Goal: Task Accomplishment & Management: Use online tool/utility

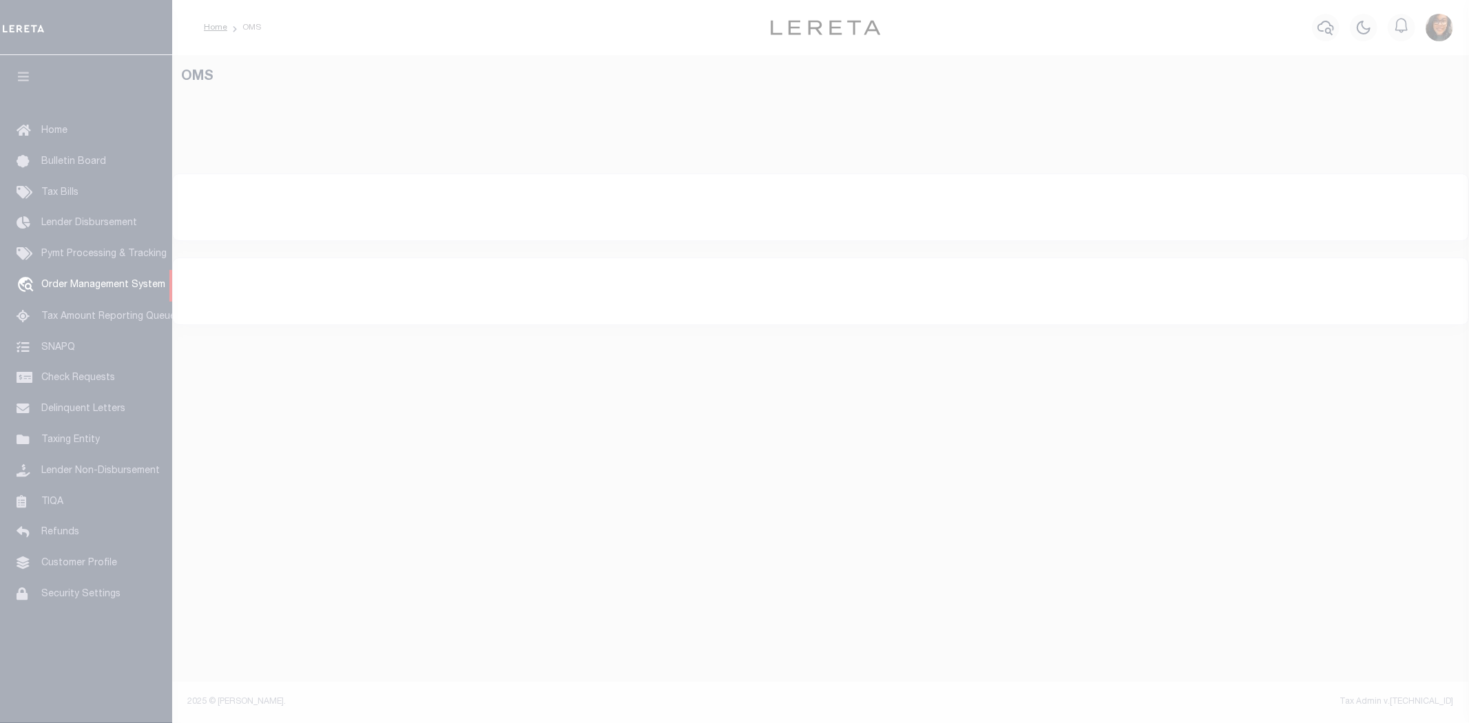
select select "200"
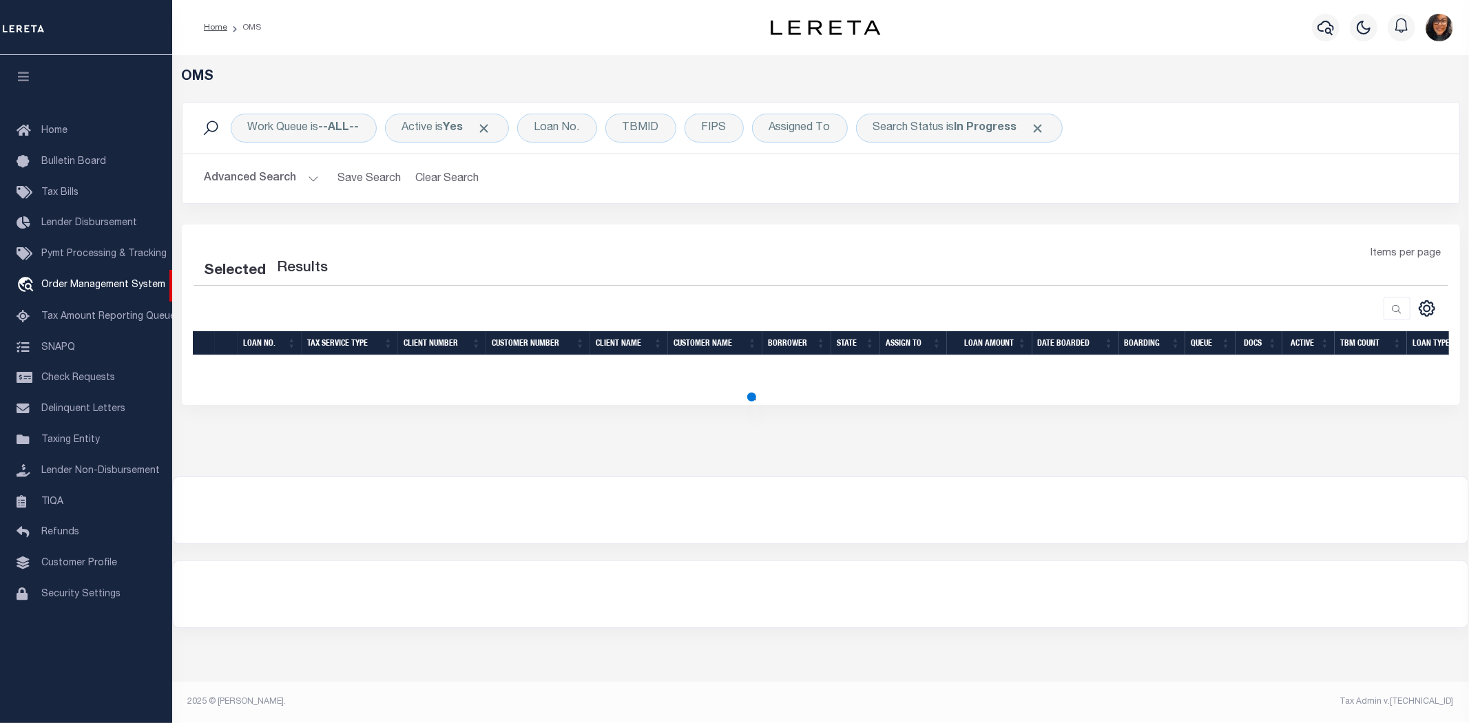
select select "200"
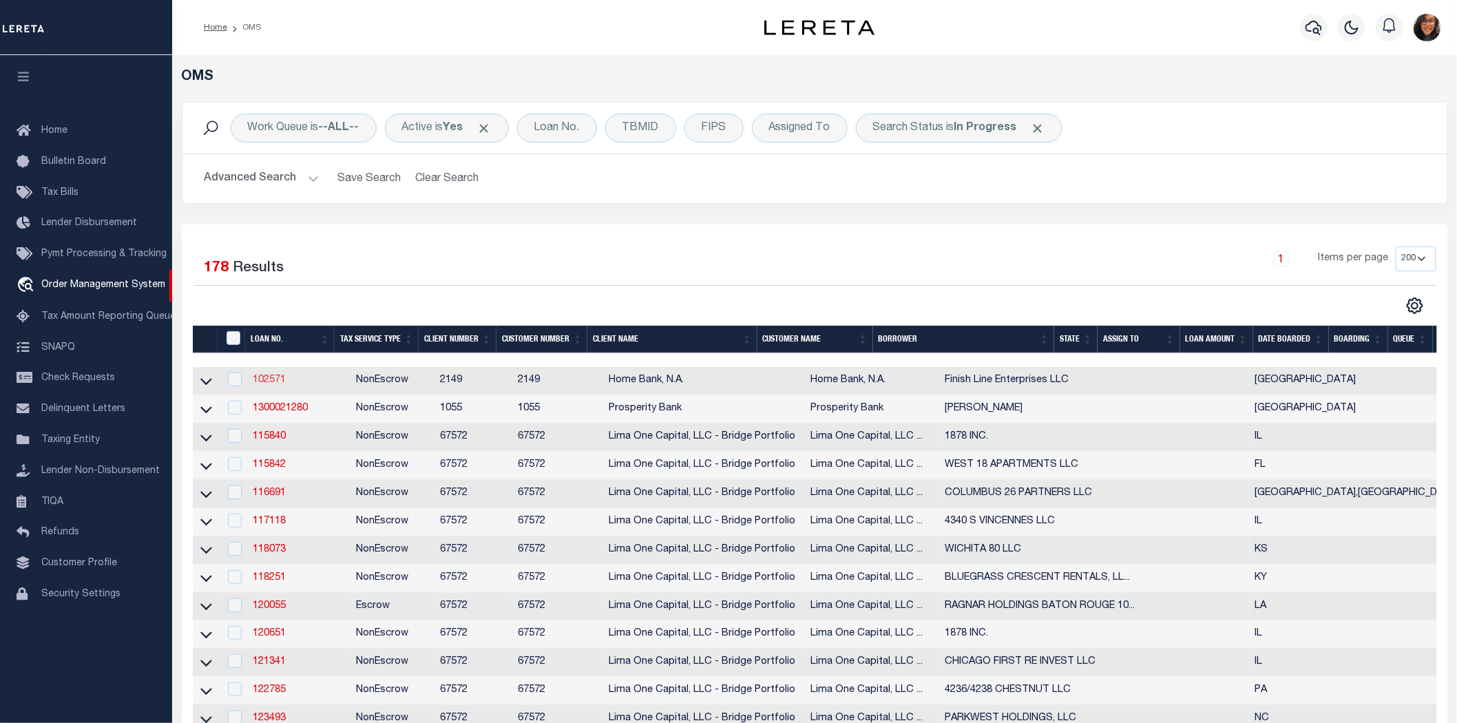
click at [258, 375] on link "102571" at bounding box center [269, 380] width 33 height 10
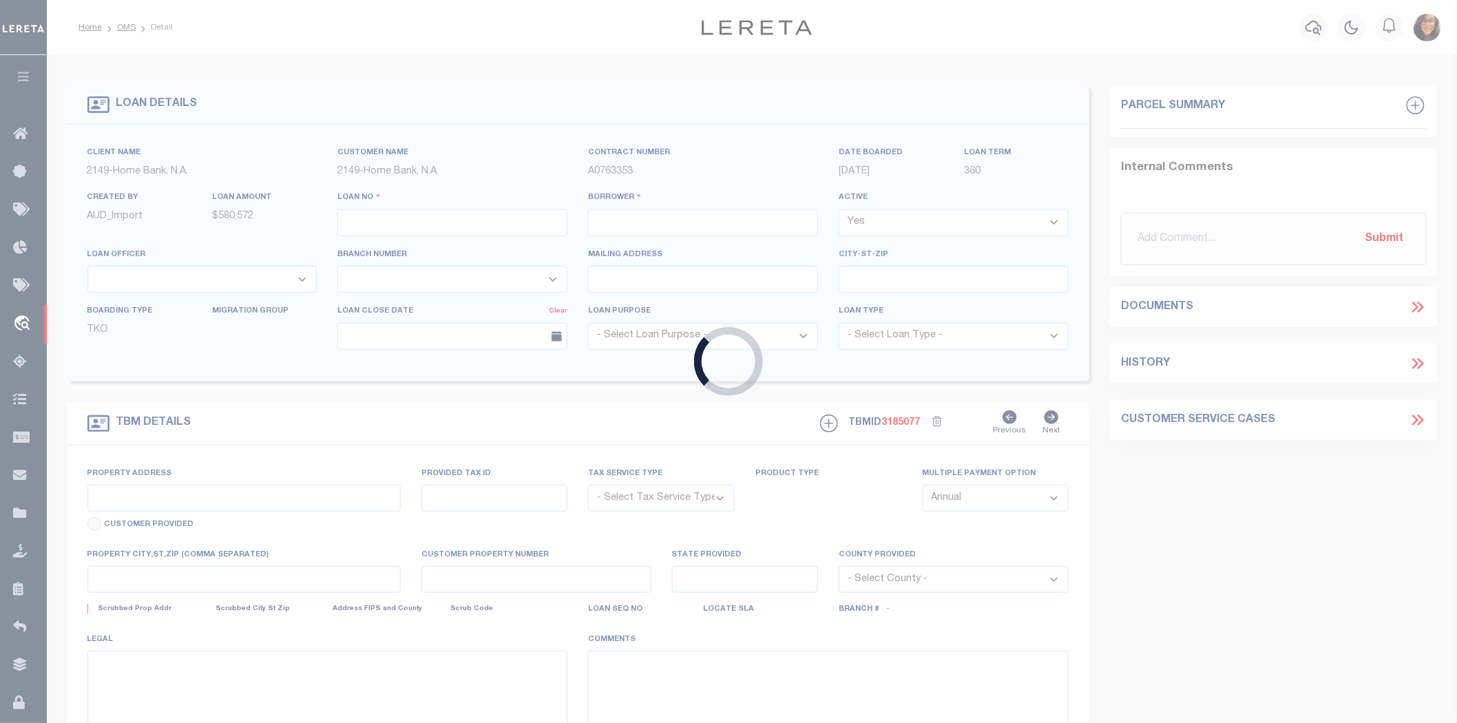
type input "102571"
type input "Finish Line Enterprises LLC"
select select
select select "NonEscrow"
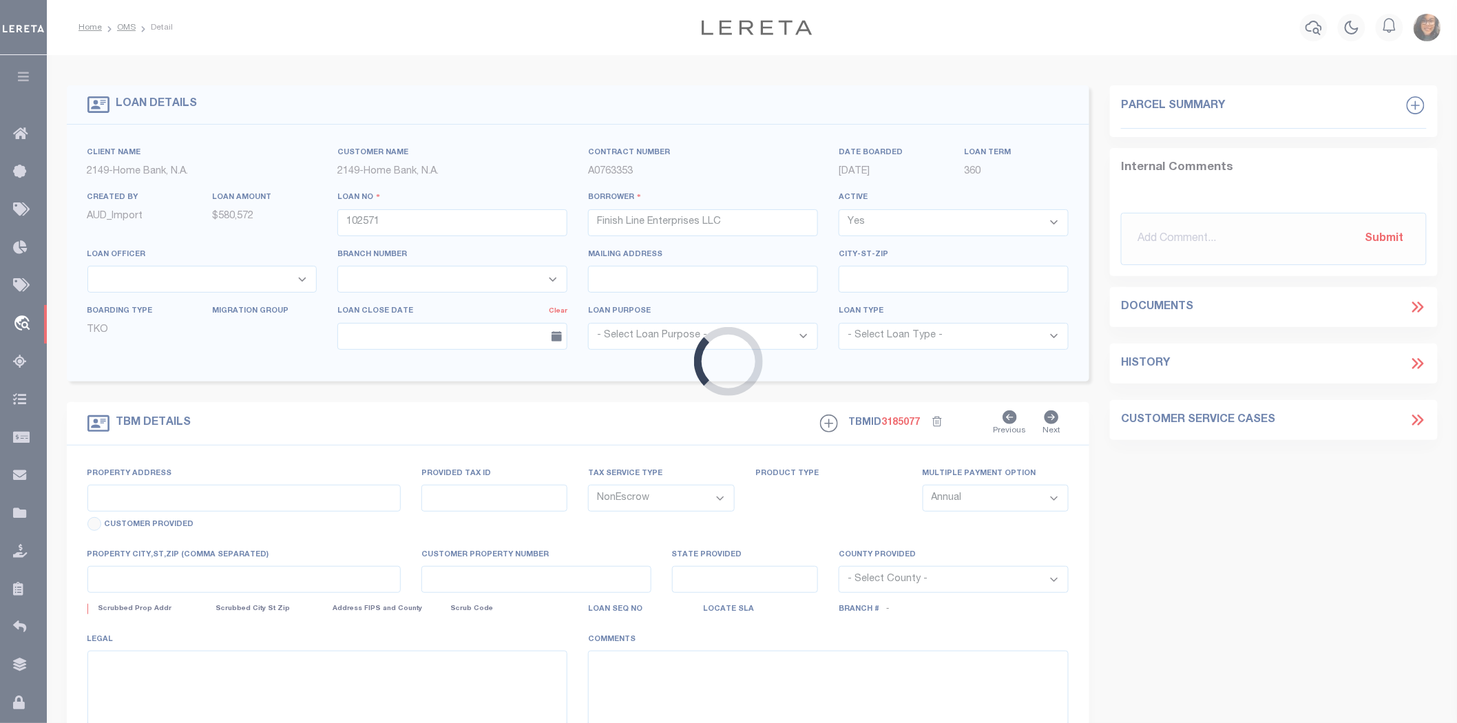
select select "8216"
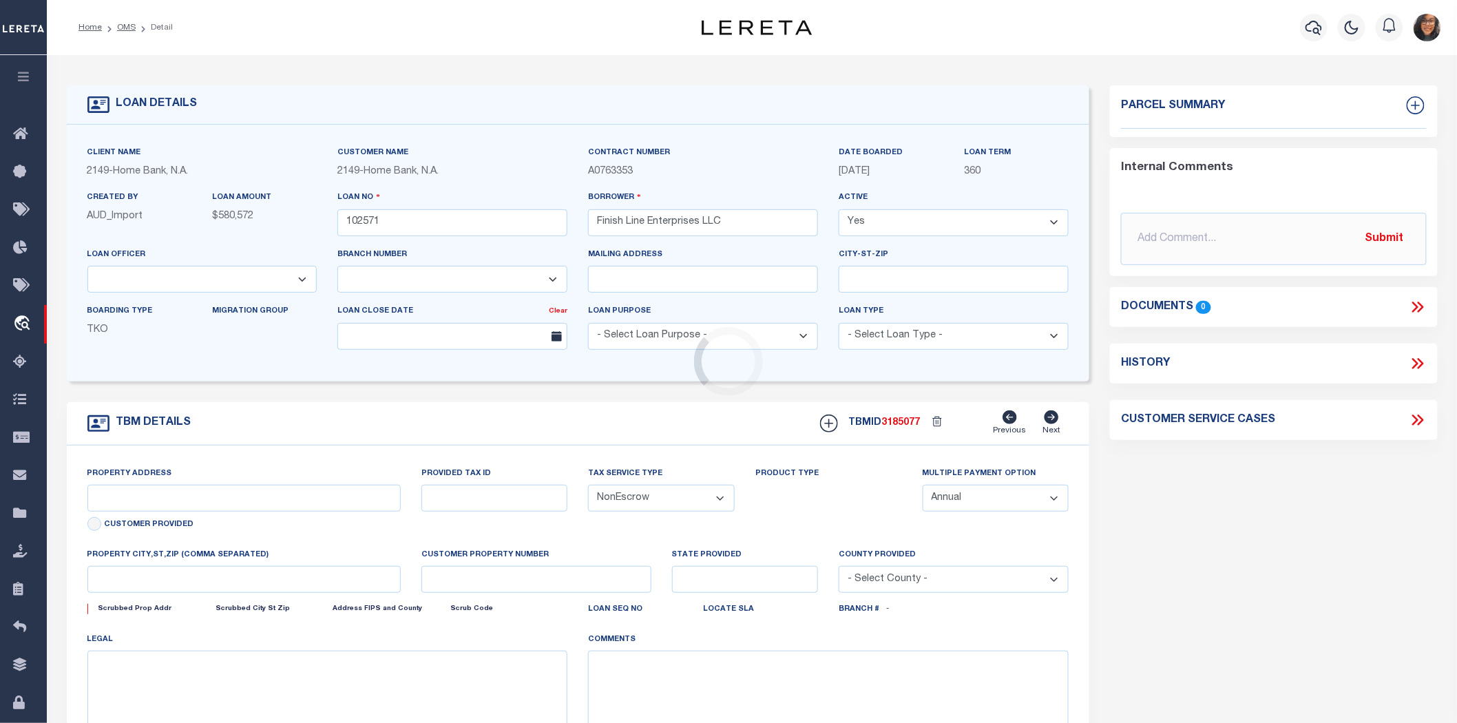
type input "5311 FM 646 Rd E"
type input "604853"
select select
type input "Dickinson, TX 77539"
type input "[GEOGRAPHIC_DATA]"
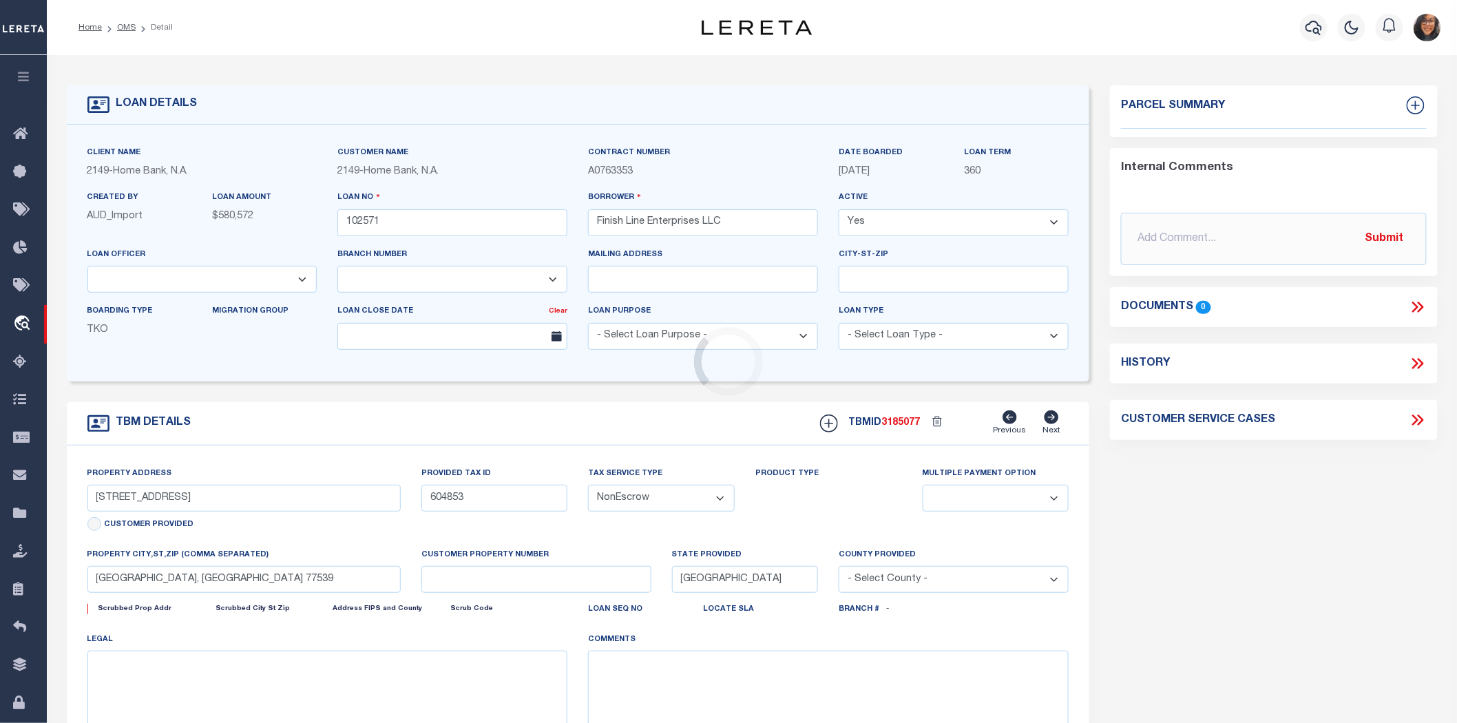
select select
select select "3295"
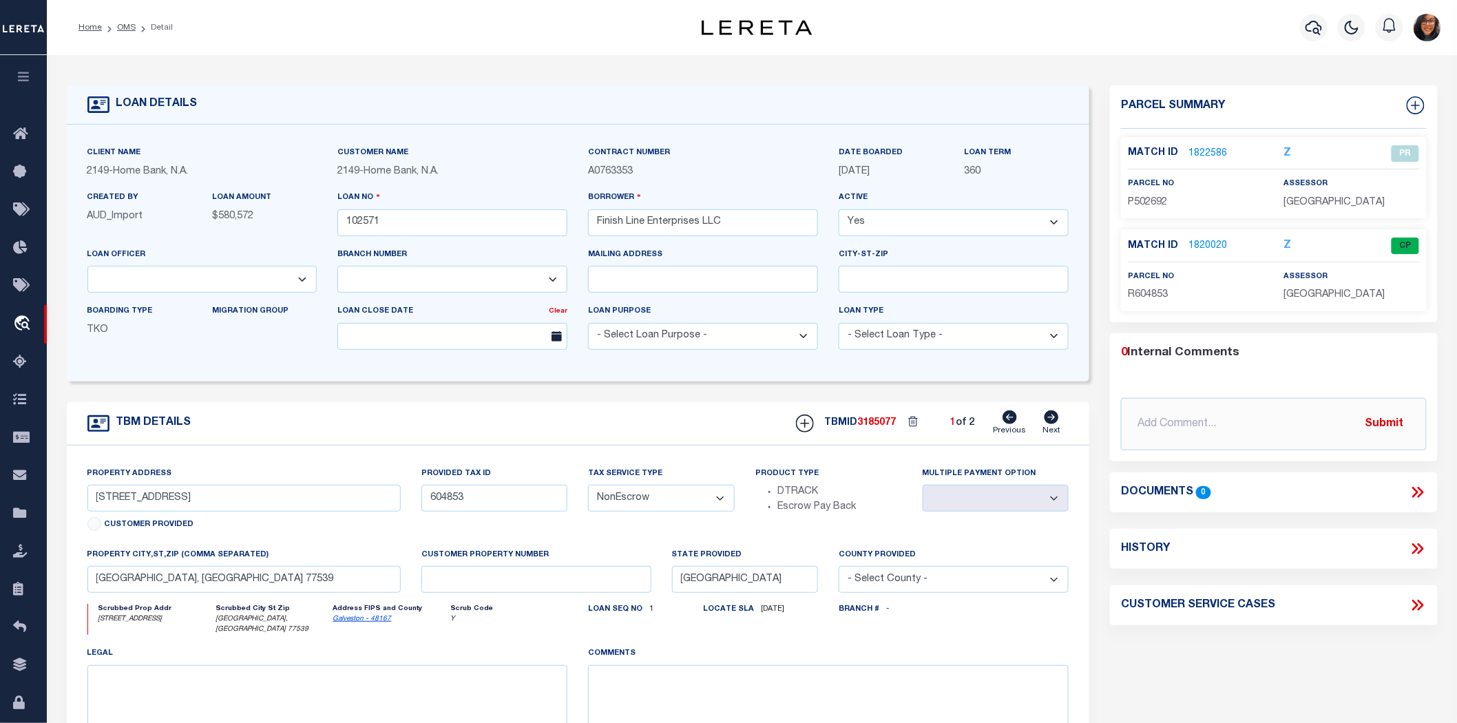
click at [1213, 148] on link "1822586" at bounding box center [1208, 154] width 39 height 14
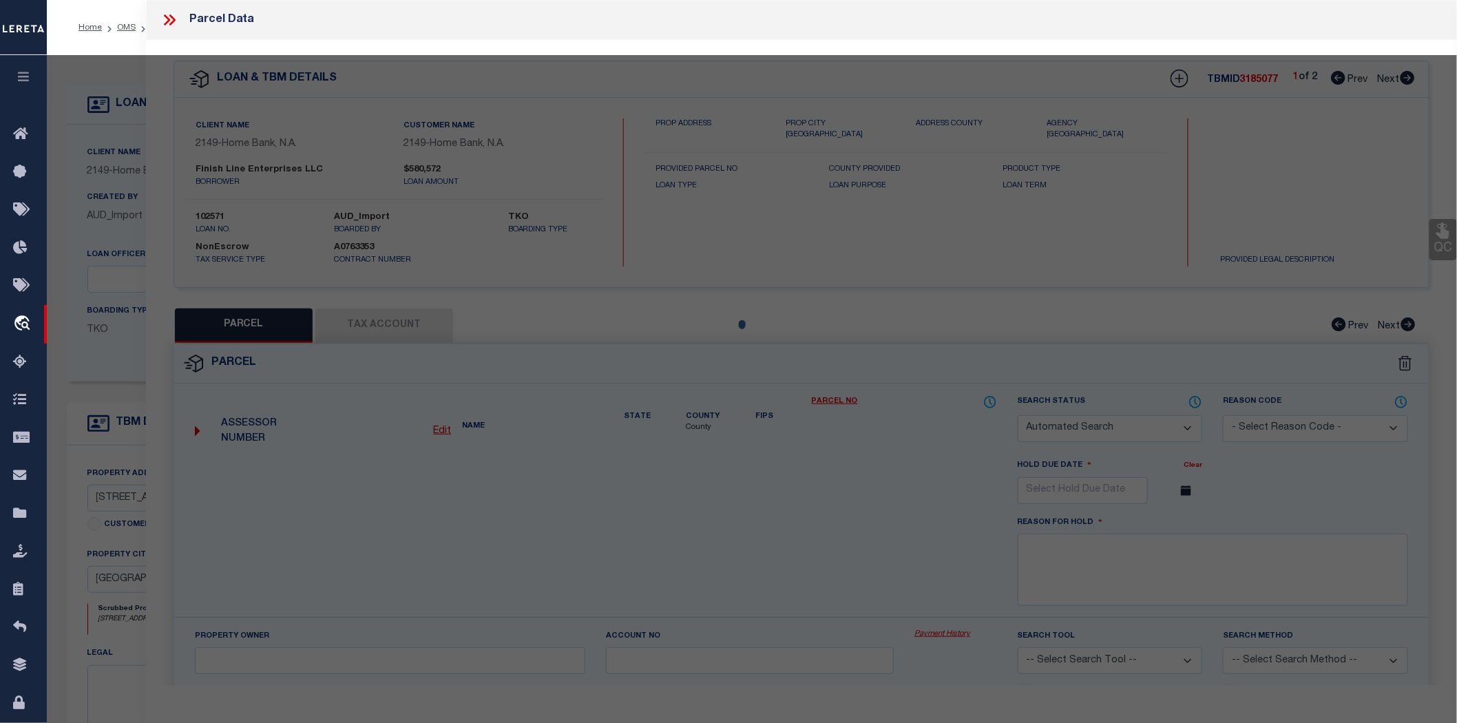
checkbox input "false"
select select "PR"
type input "VICTORY MARINE LLC"
type input "457030"
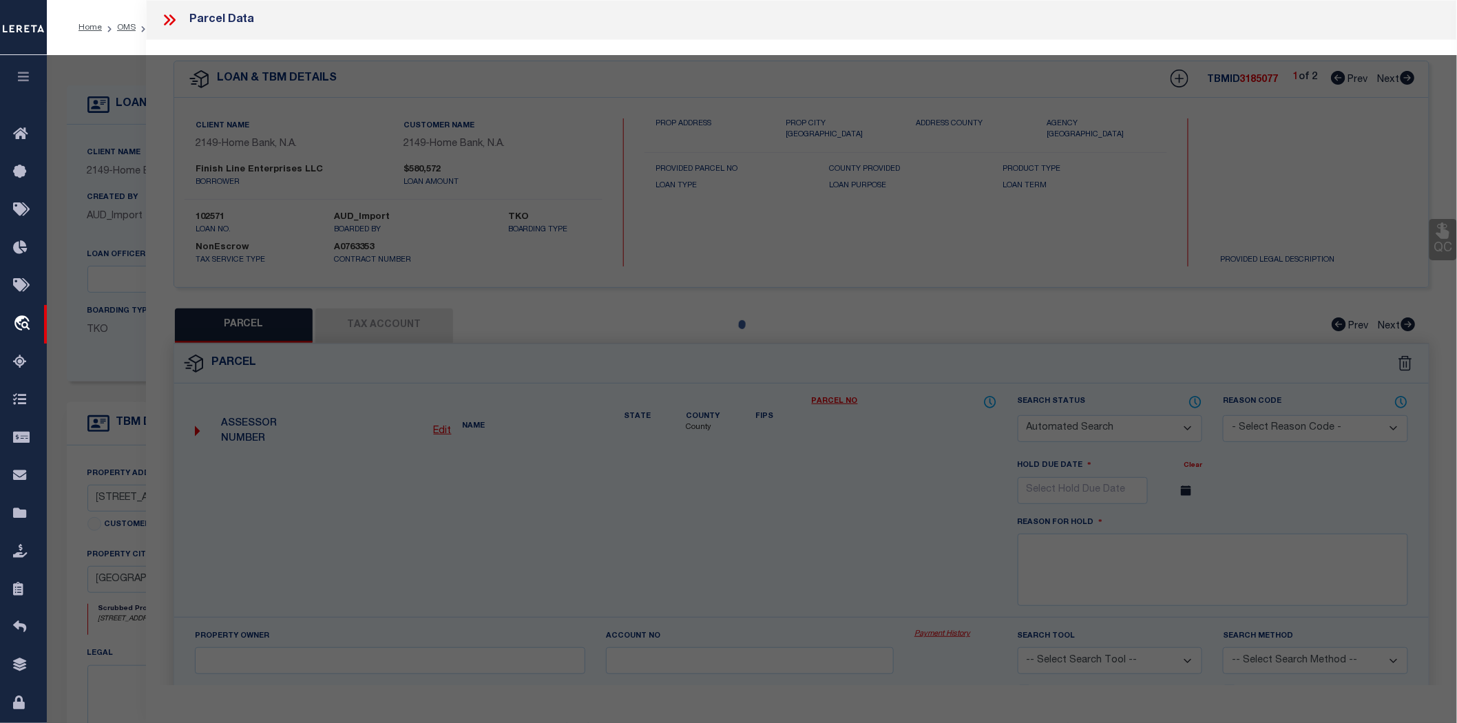
type input "5311 FM 646"
type input "DICKINSON TX 77539"
type textarea "BUSINESS PERSONAL PROPERTY"
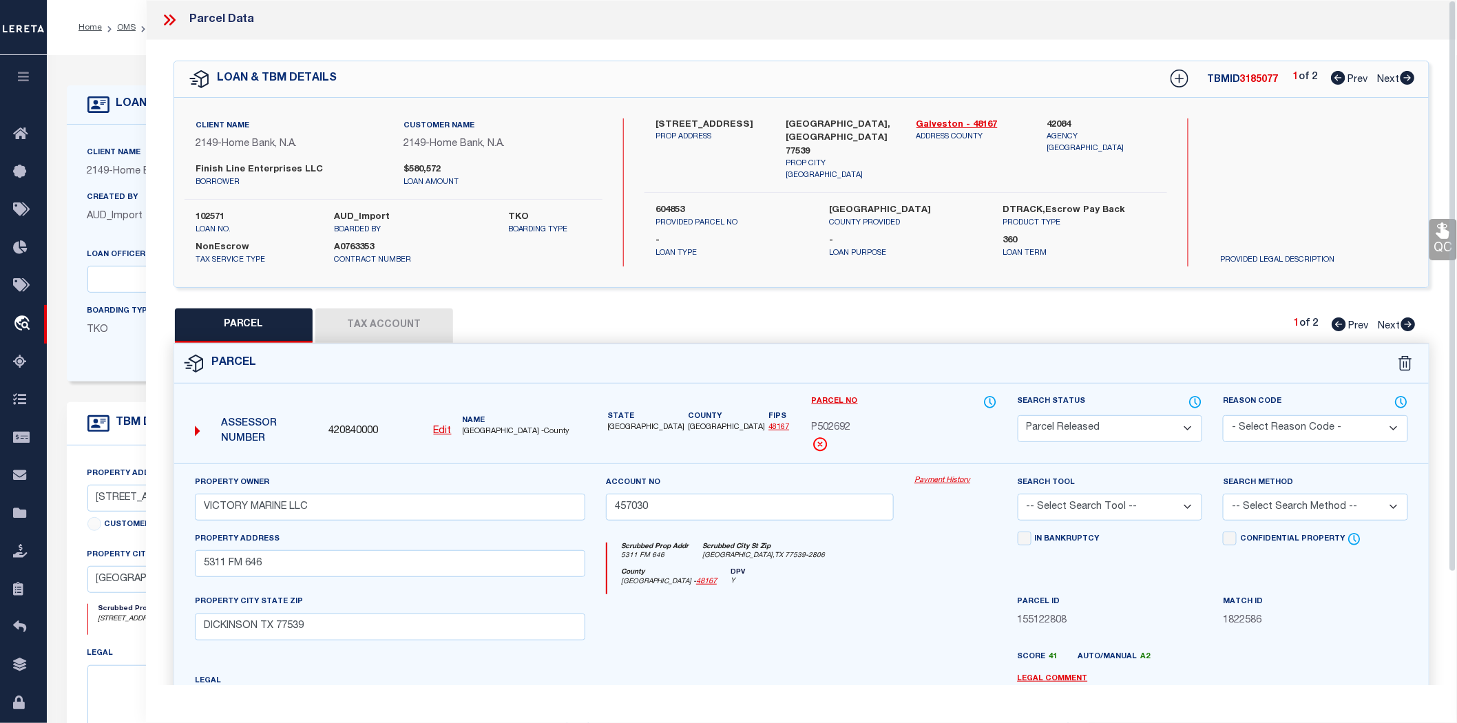
click at [403, 314] on button "Tax Account" at bounding box center [384, 325] width 138 height 34
select select "100"
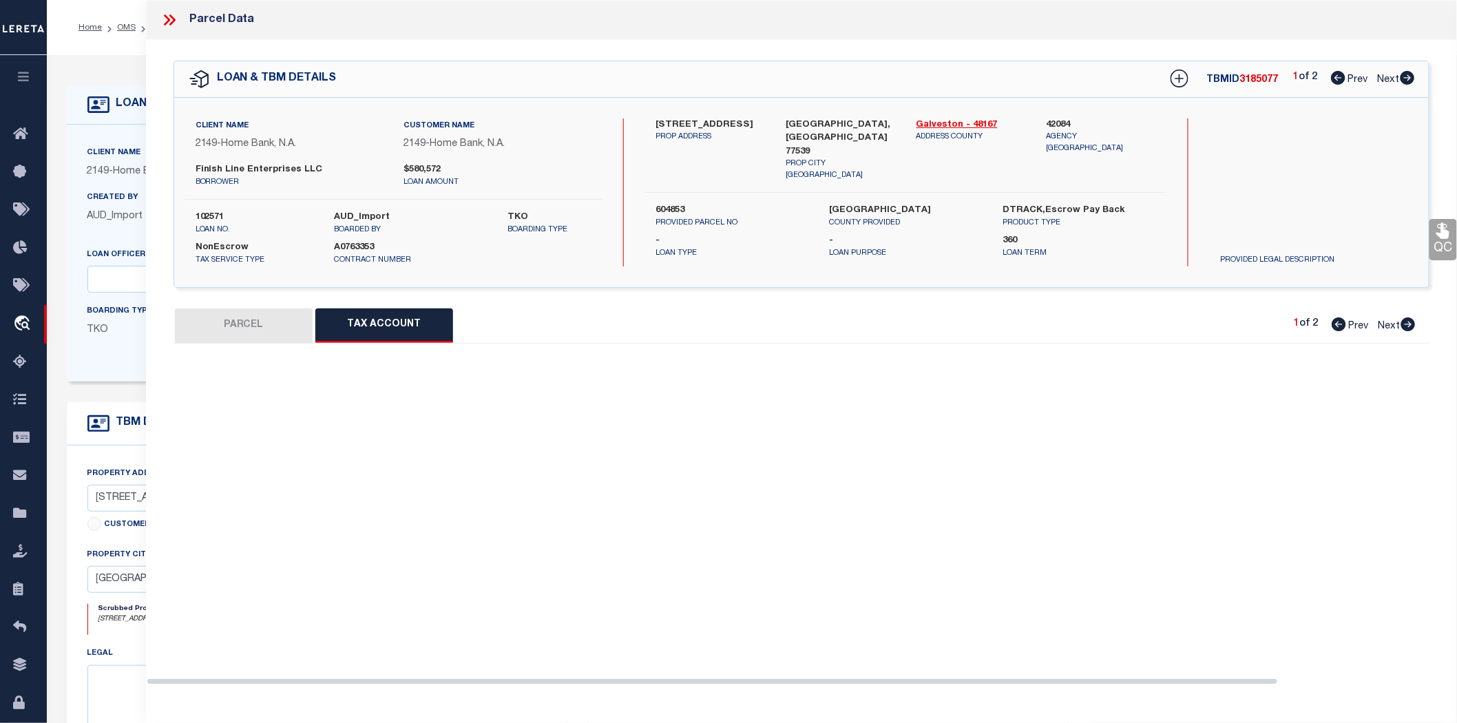
select select "100"
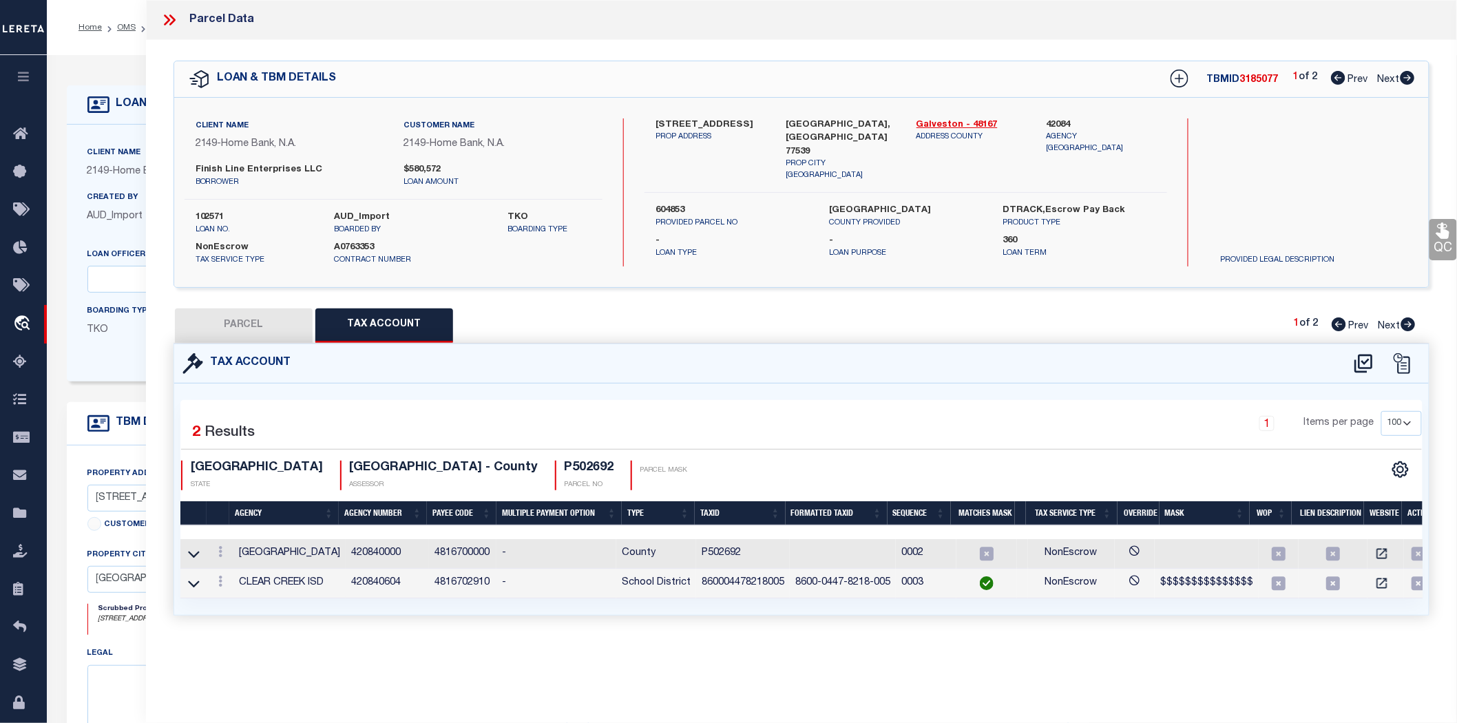
click at [852, 308] on div "PARCEL Tax Account 1 of 2 Prev Next" at bounding box center [802, 325] width 1256 height 34
click at [587, 314] on div "PARCEL Tax Account 1 of 2 Prev Next" at bounding box center [802, 325] width 1256 height 34
click at [1102, 292] on div "QC QC QC" at bounding box center [801, 344] width 1311 height 609
click at [958, 400] on div "Selected 2 Results 1 Items per page 10 25 50 100 TX STATE ASSESSOR" at bounding box center [801, 499] width 1242 height 198
click at [1182, 647] on div "Parcel Data QC QC QC - Select Status - Ready to QC" at bounding box center [801, 342] width 1311 height 685
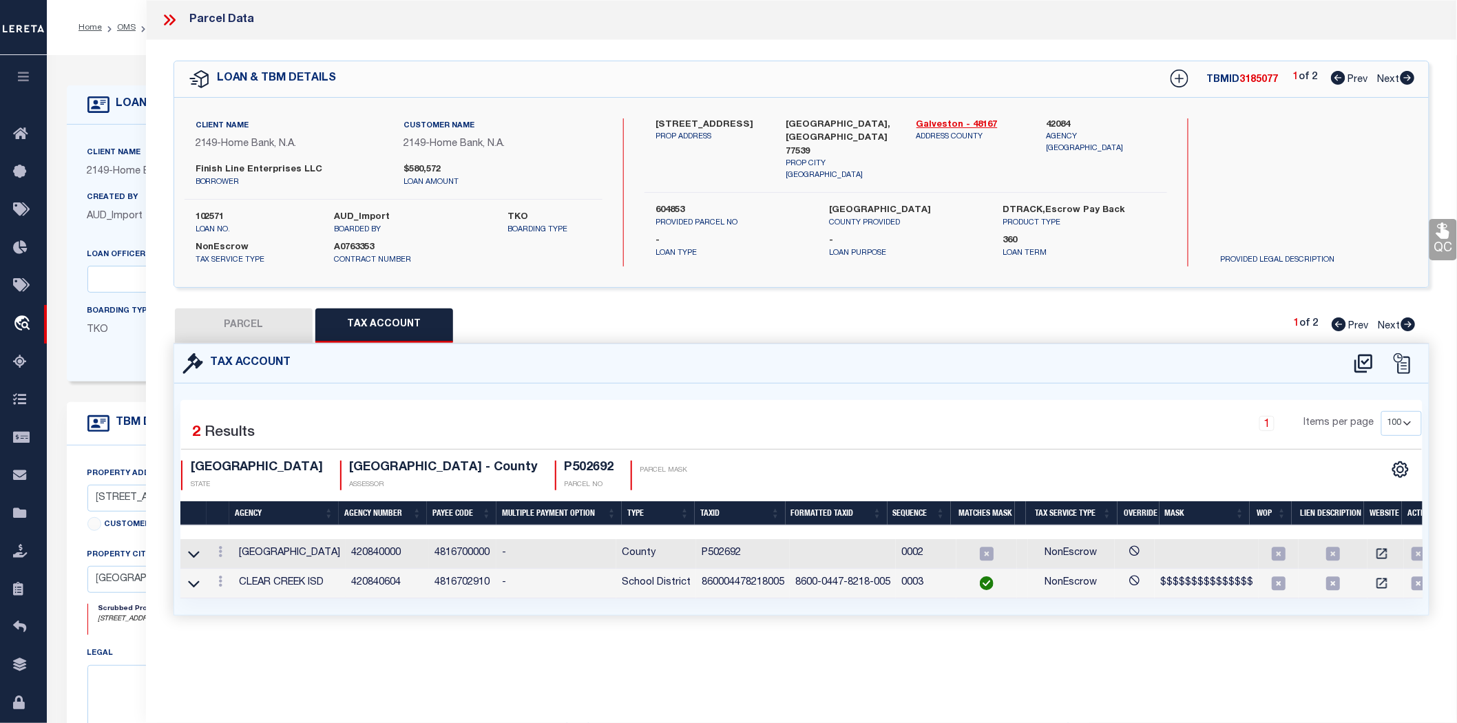
click at [517, 311] on div "PARCEL Tax Account 1 of 2 Prev Next" at bounding box center [802, 325] width 1256 height 34
click at [273, 291] on div "QC QC QC" at bounding box center [801, 344] width 1311 height 609
click at [273, 294] on div "QC QC QC" at bounding box center [801, 344] width 1311 height 609
click at [276, 308] on button "PARCEL" at bounding box center [244, 325] width 138 height 34
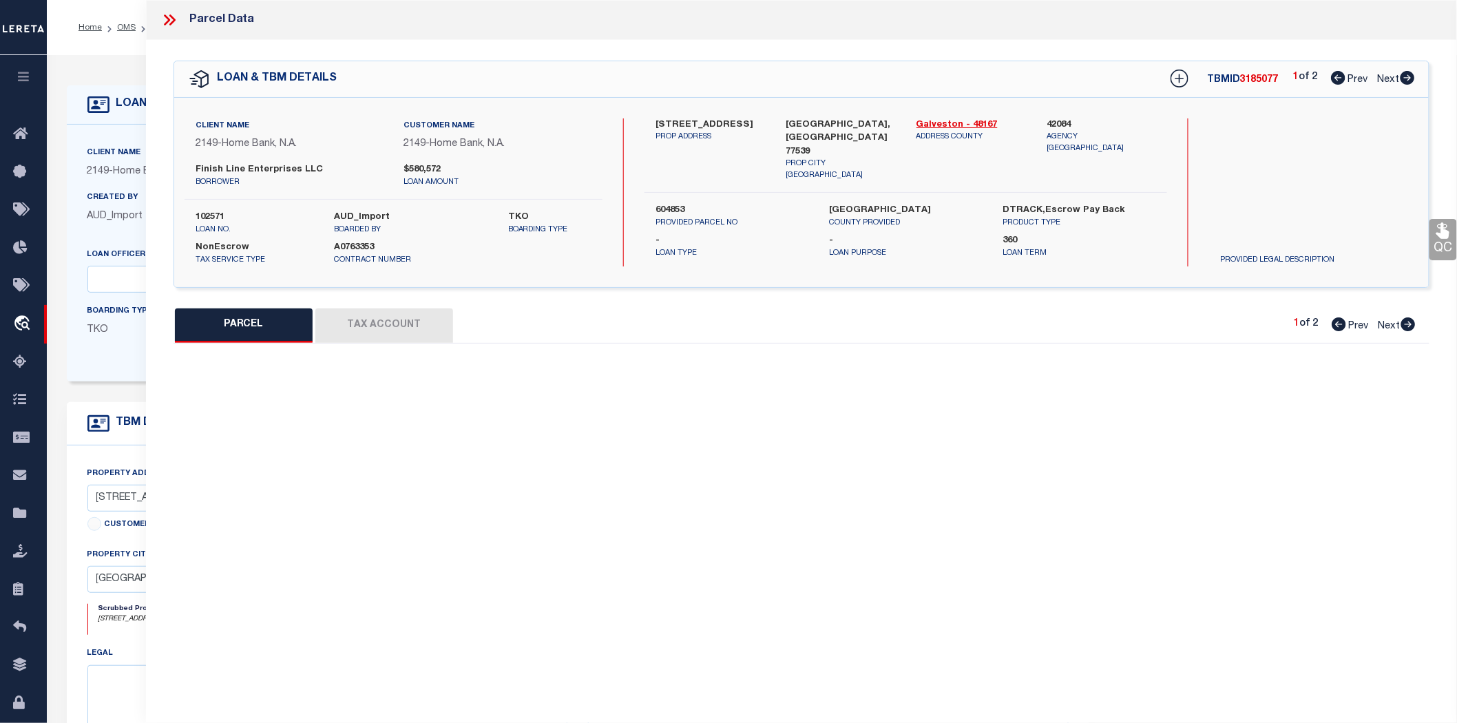
select select "AS"
checkbox input "false"
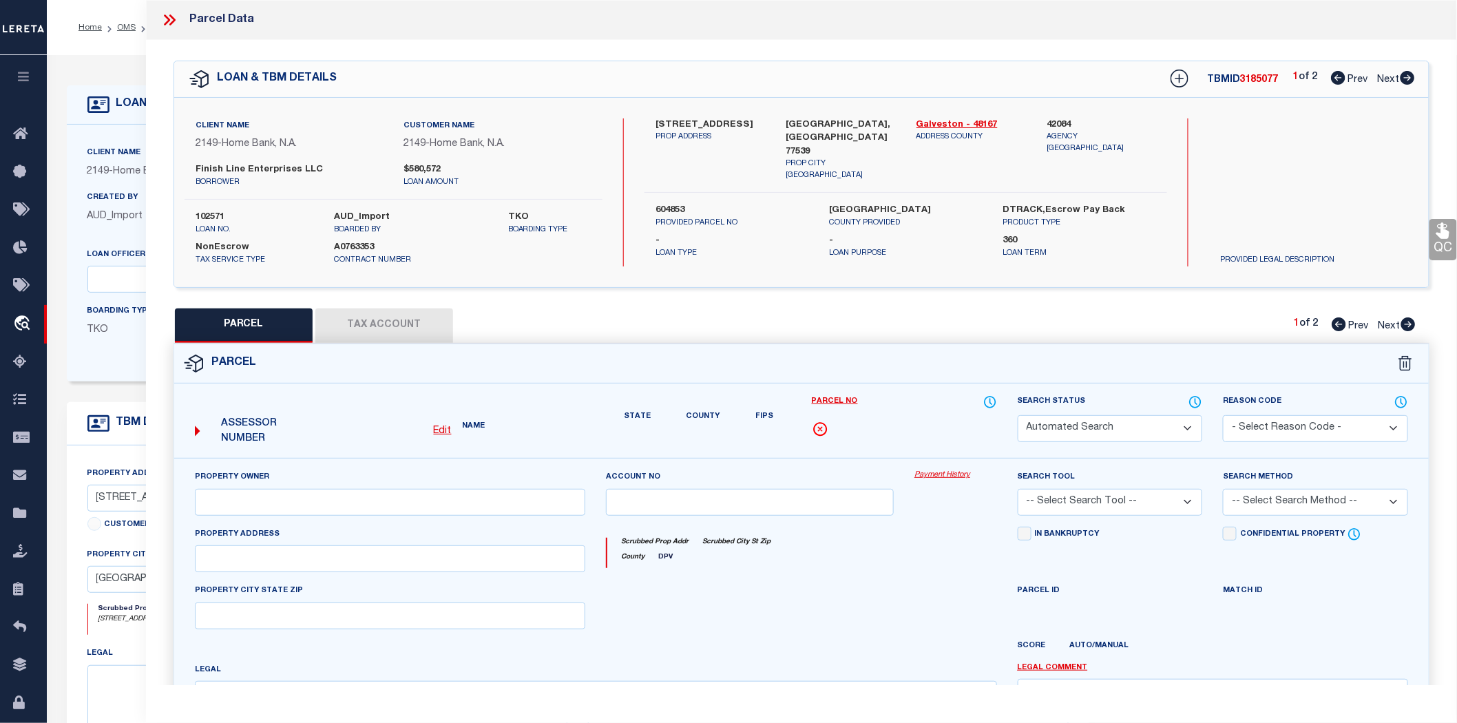
select select "PR"
type input "VICTORY MARINE LLC"
type input "457030"
type input "5311 FM 646"
type input "DICKINSON TX 77539"
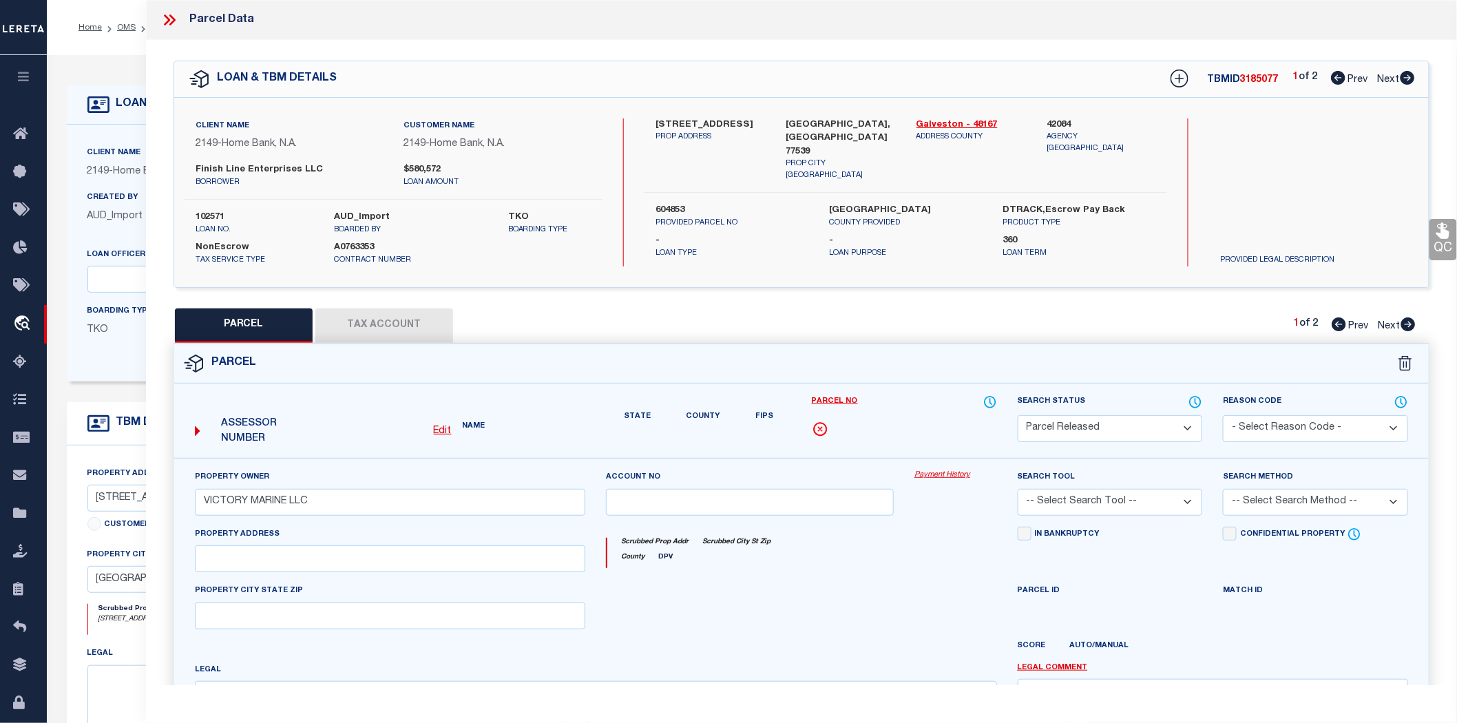
type textarea "BUSINESS PERSONAL PROPERTY"
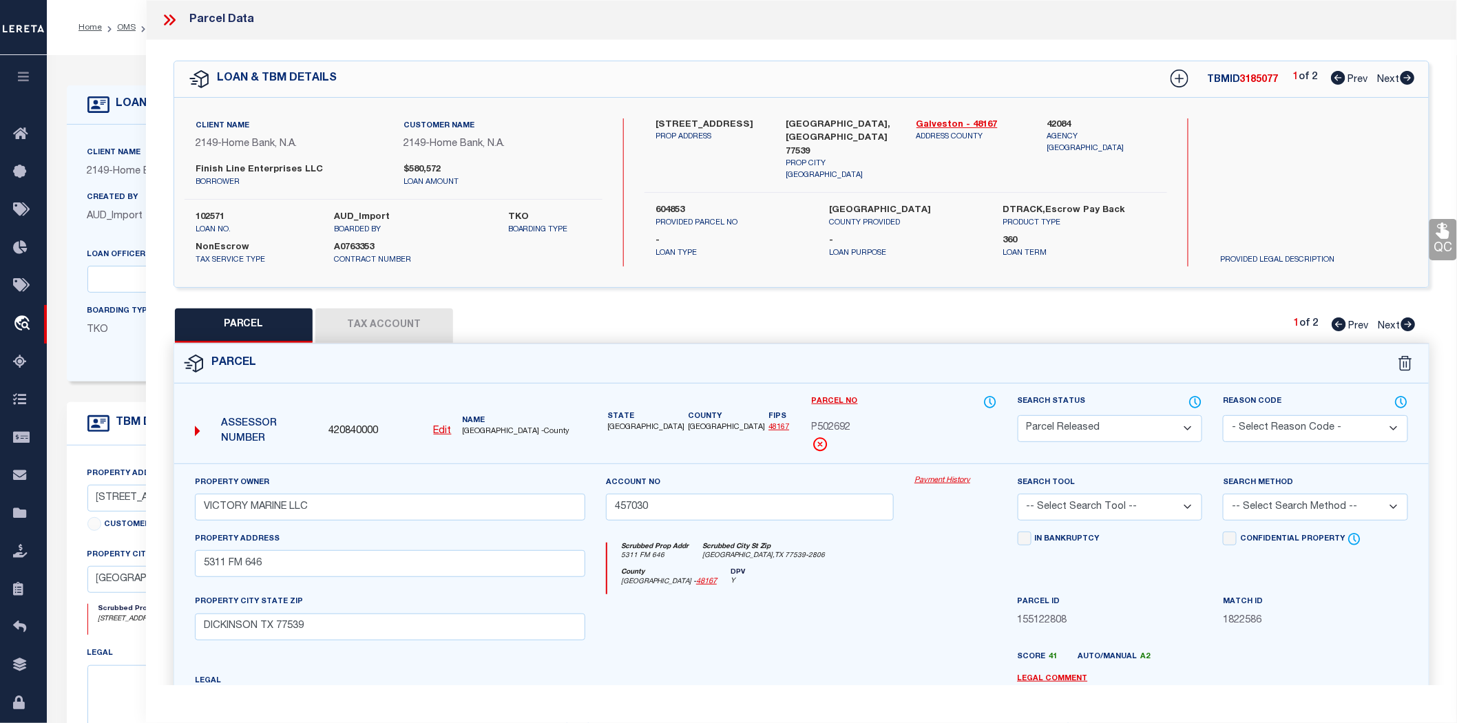
click at [337, 311] on button "Tax Account" at bounding box center [384, 325] width 138 height 34
select select "100"
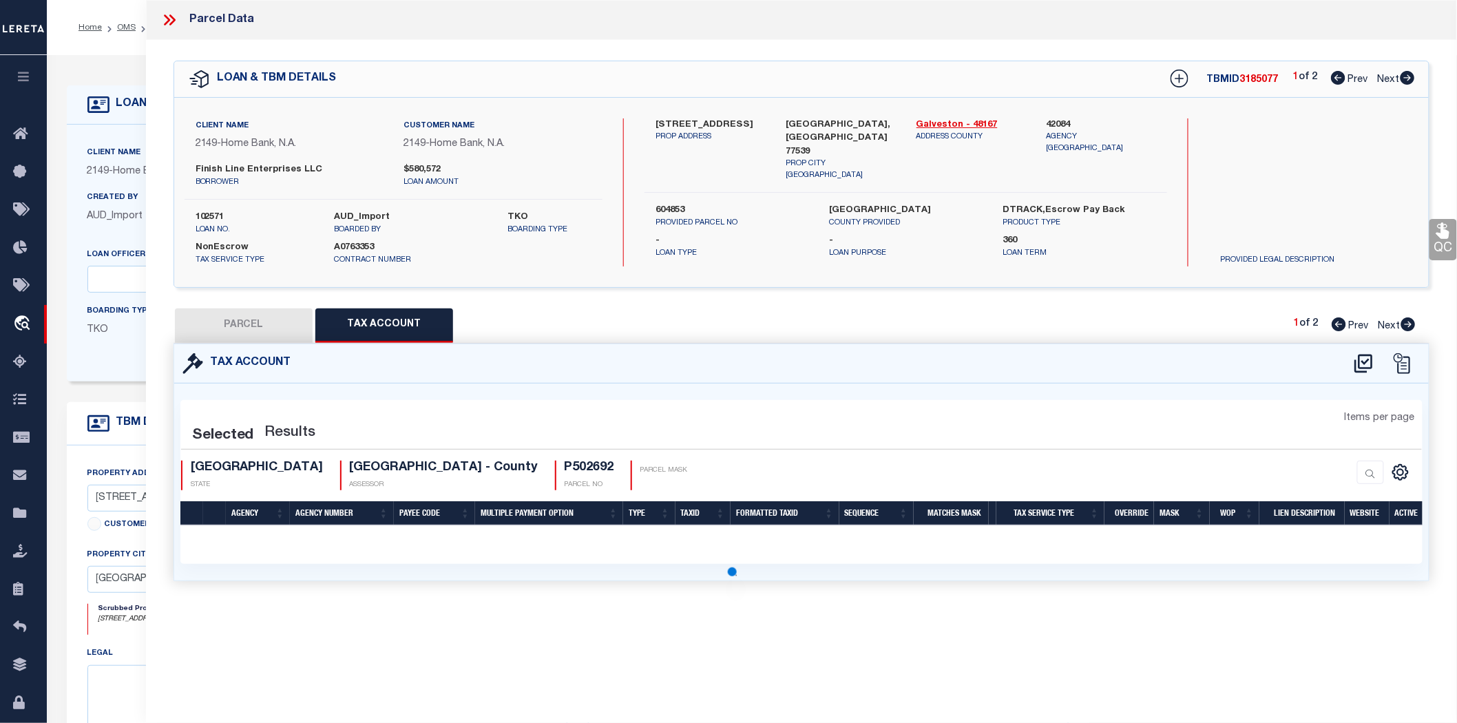
select select "100"
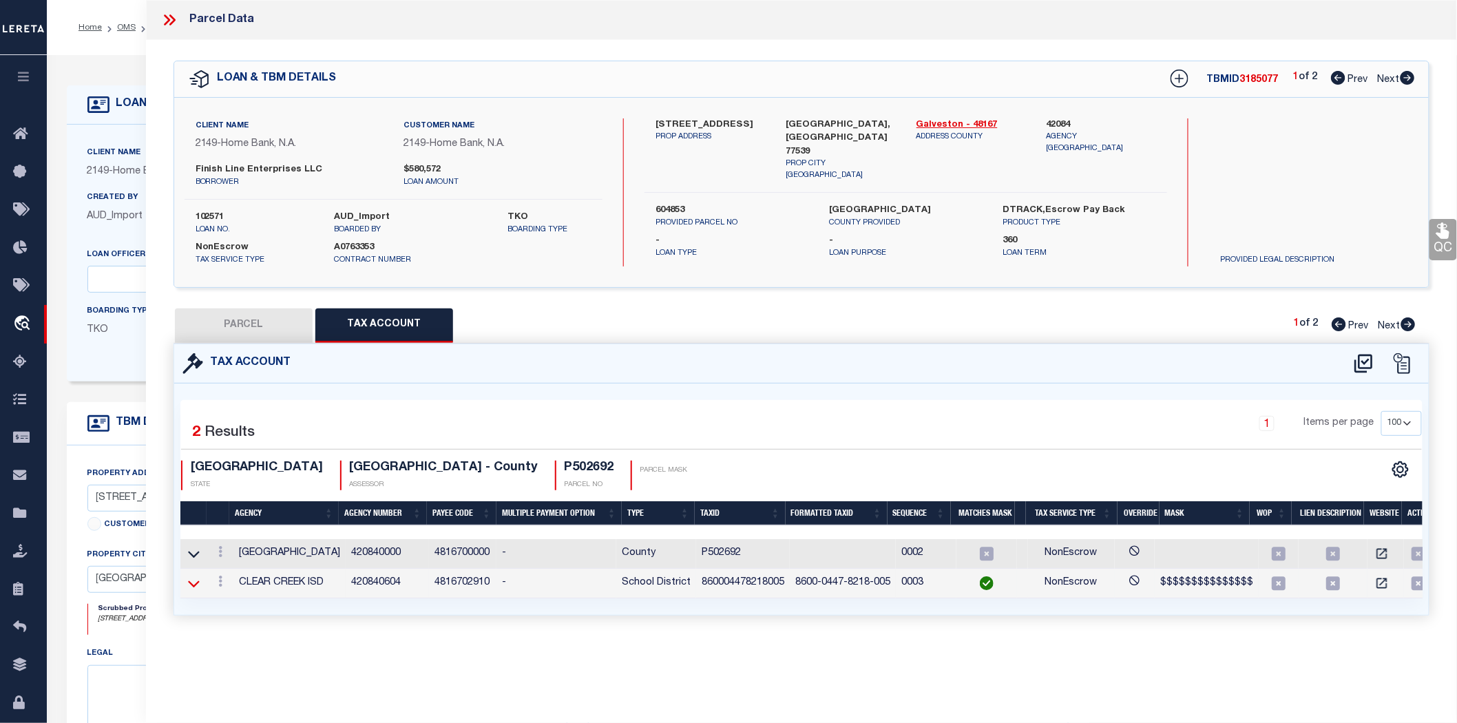
click at [188, 580] on icon at bounding box center [194, 583] width 12 height 7
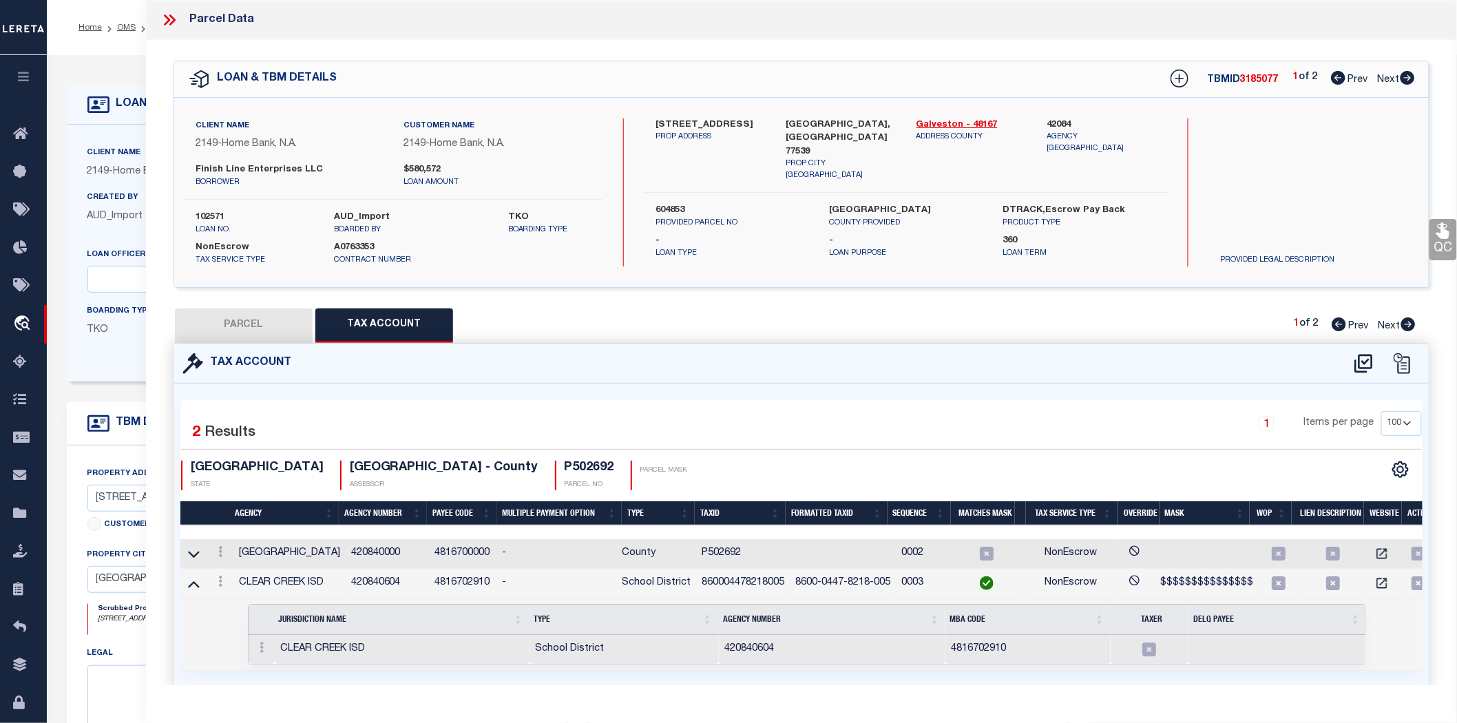
click at [197, 548] on link at bounding box center [194, 553] width 16 height 10
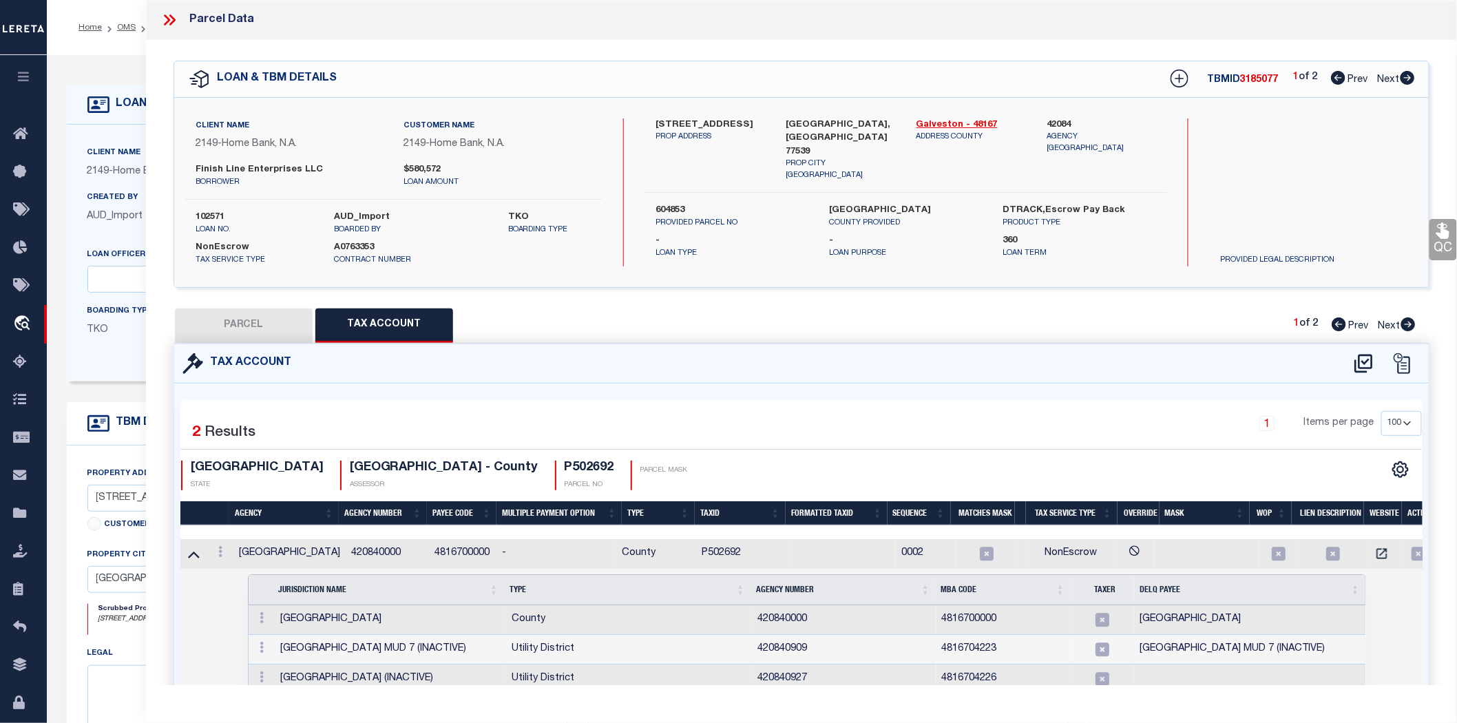
click at [260, 308] on button "PARCEL" at bounding box center [244, 325] width 138 height 34
select select "AS"
checkbox input "false"
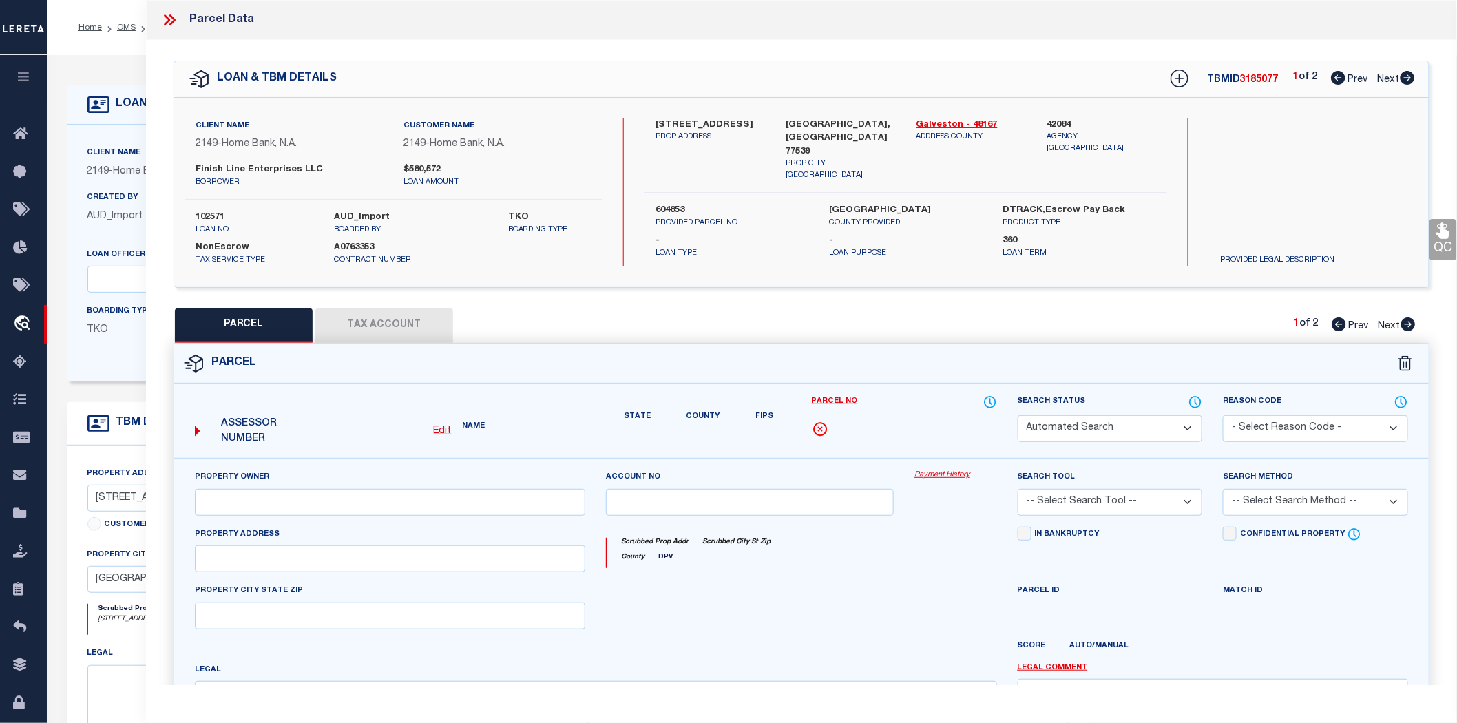
select select "PR"
type input "VICTORY MARINE LLC"
type input "457030"
type input "5311 FM 646"
type input "DICKINSON TX 77539"
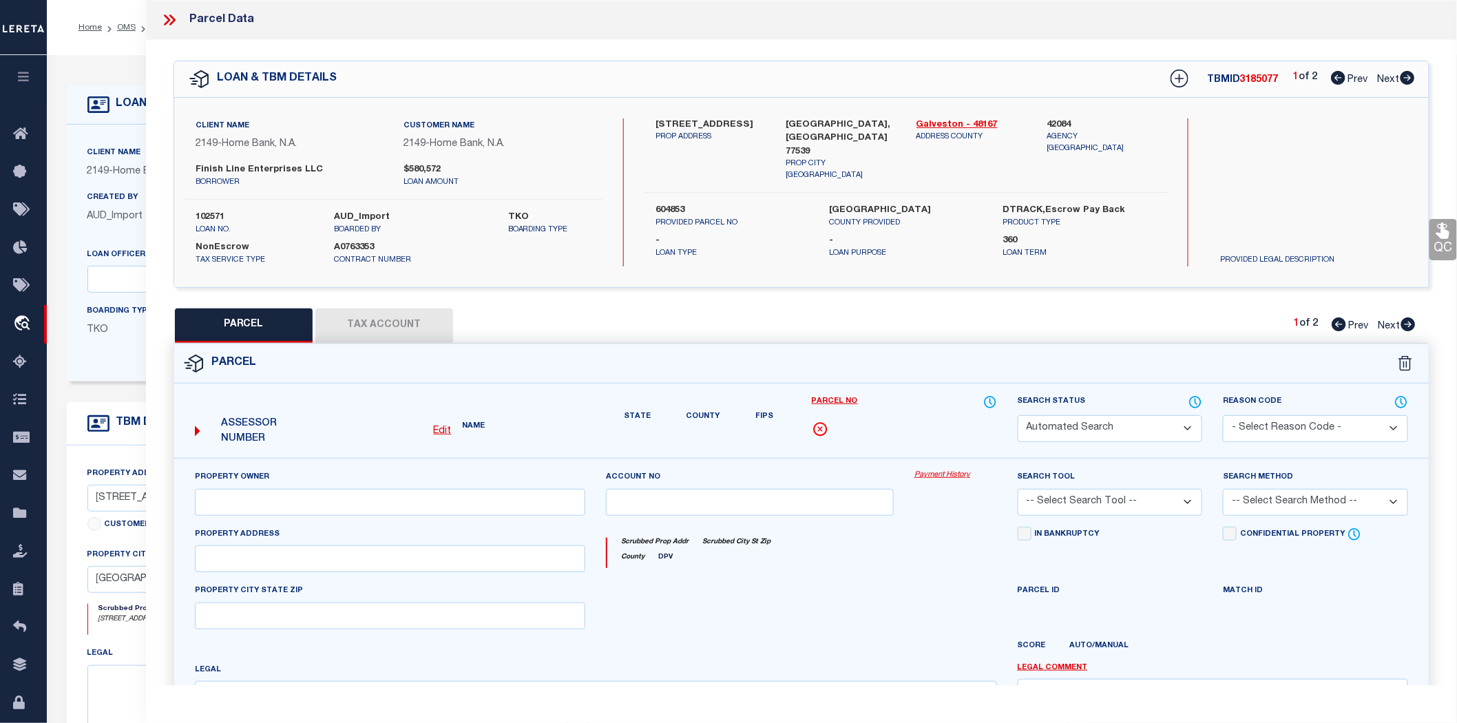
type textarea "BUSINESS PERSONAL PROPERTY"
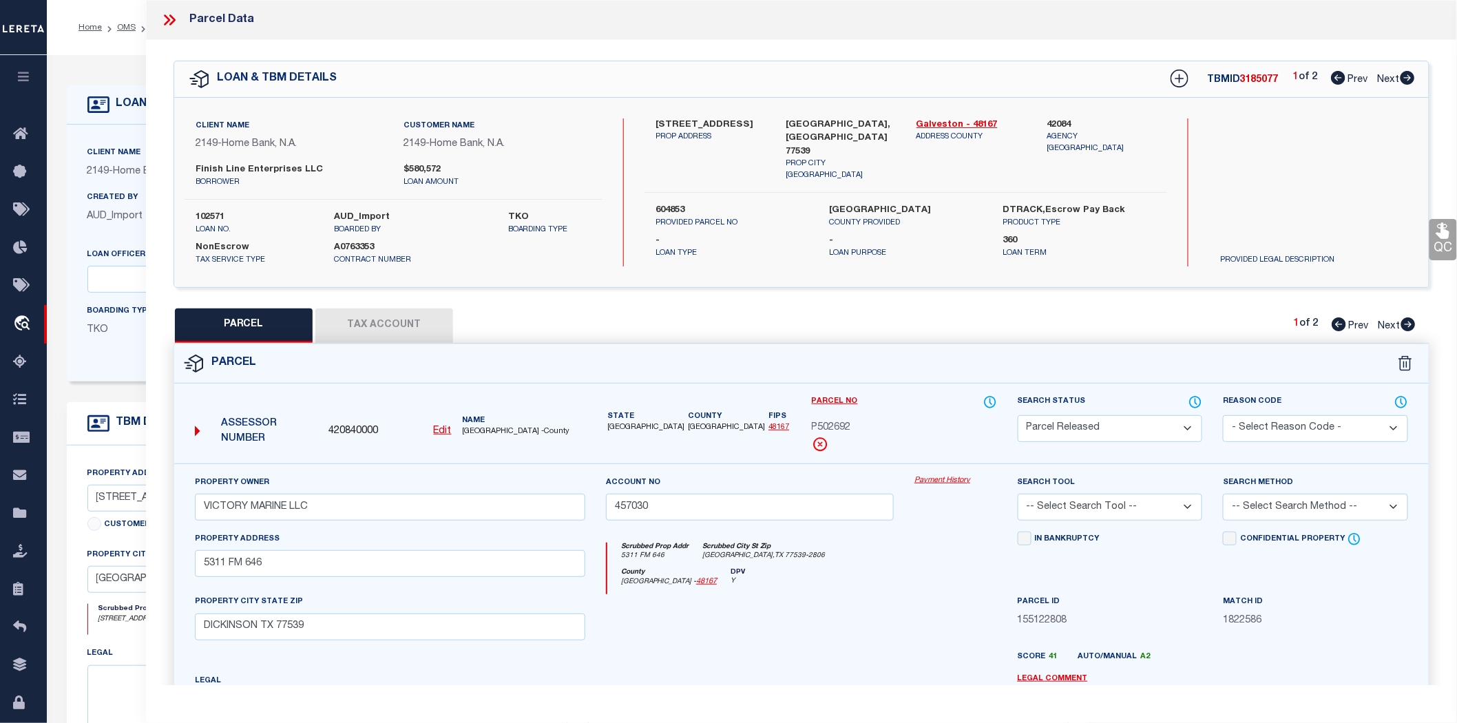
click at [446, 426] on u "Edit" at bounding box center [443, 431] width 18 height 10
type input "420840000"
type input "P502692"
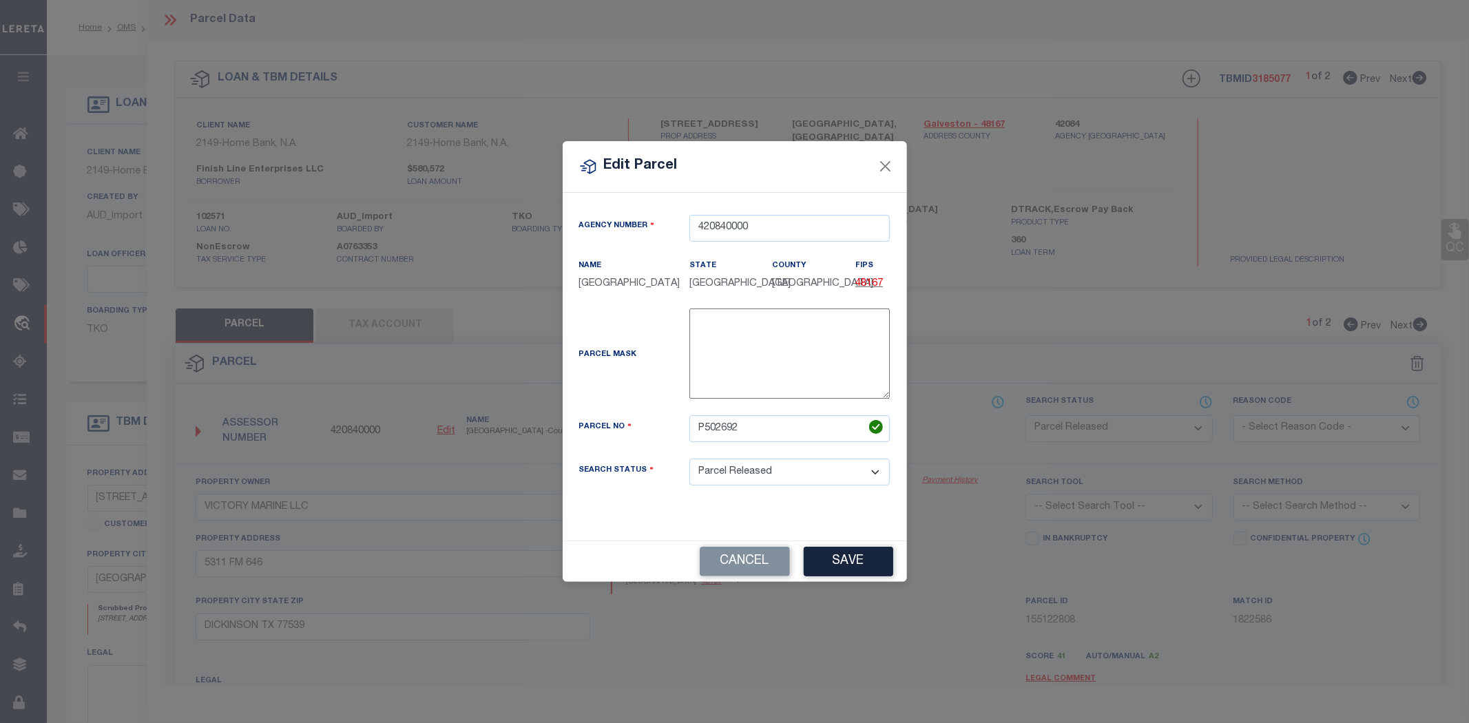
click at [816, 462] on select "Automated Search Bad Parcel Complete Duplicate Parcel High Dollar Reporting In …" at bounding box center [789, 472] width 200 height 27
click at [751, 193] on div "Edit Parcel" at bounding box center [735, 167] width 344 height 52
click at [887, 176] on button "Close" at bounding box center [885, 167] width 18 height 18
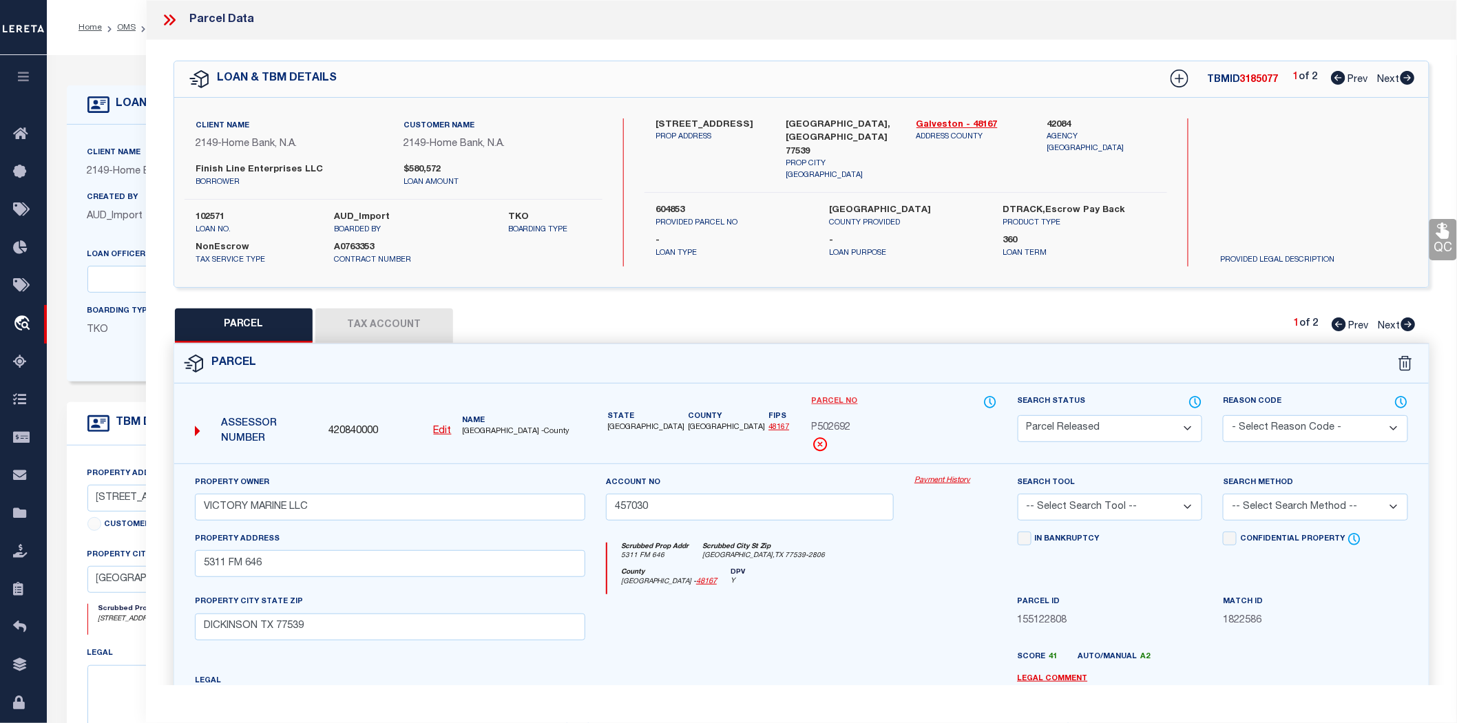
click at [837, 396] on link "Parcel No" at bounding box center [835, 402] width 46 height 12
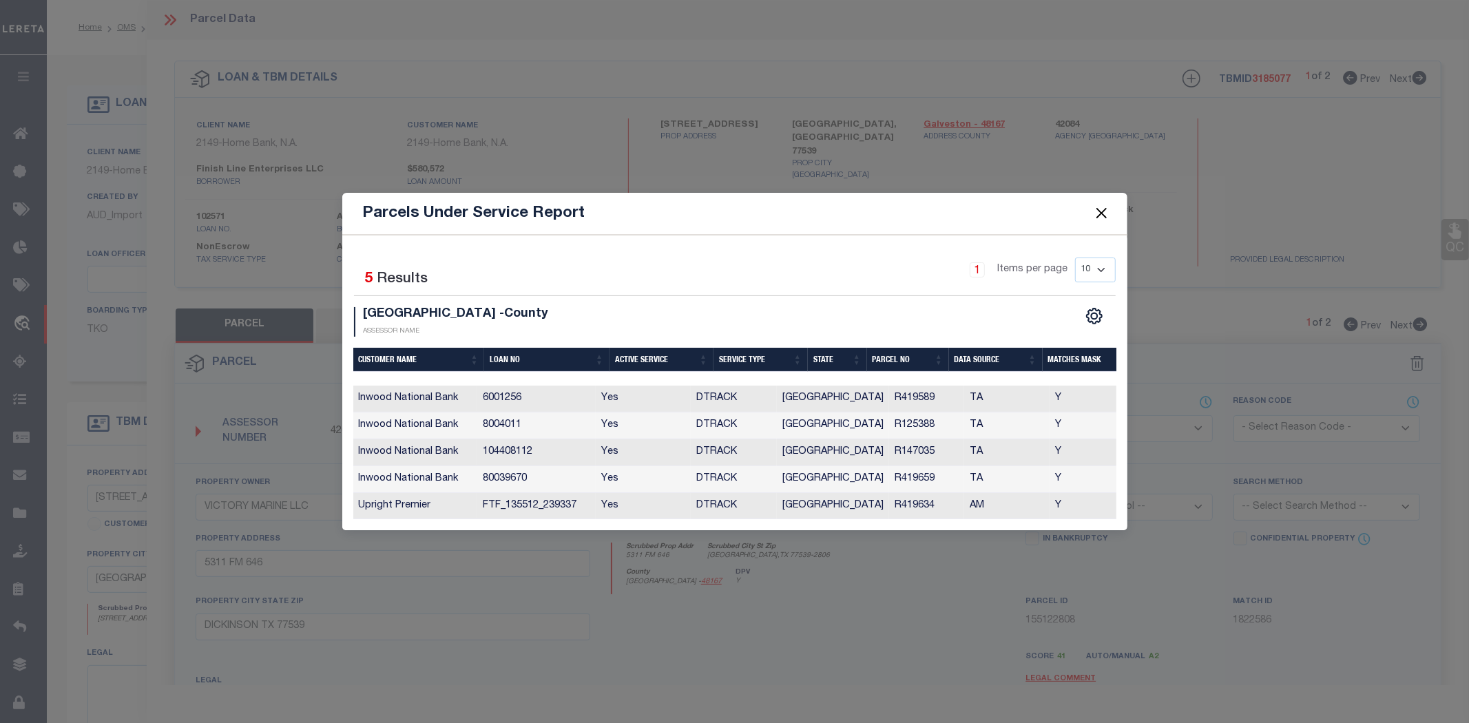
click at [1105, 218] on button "Close" at bounding box center [1101, 214] width 18 height 18
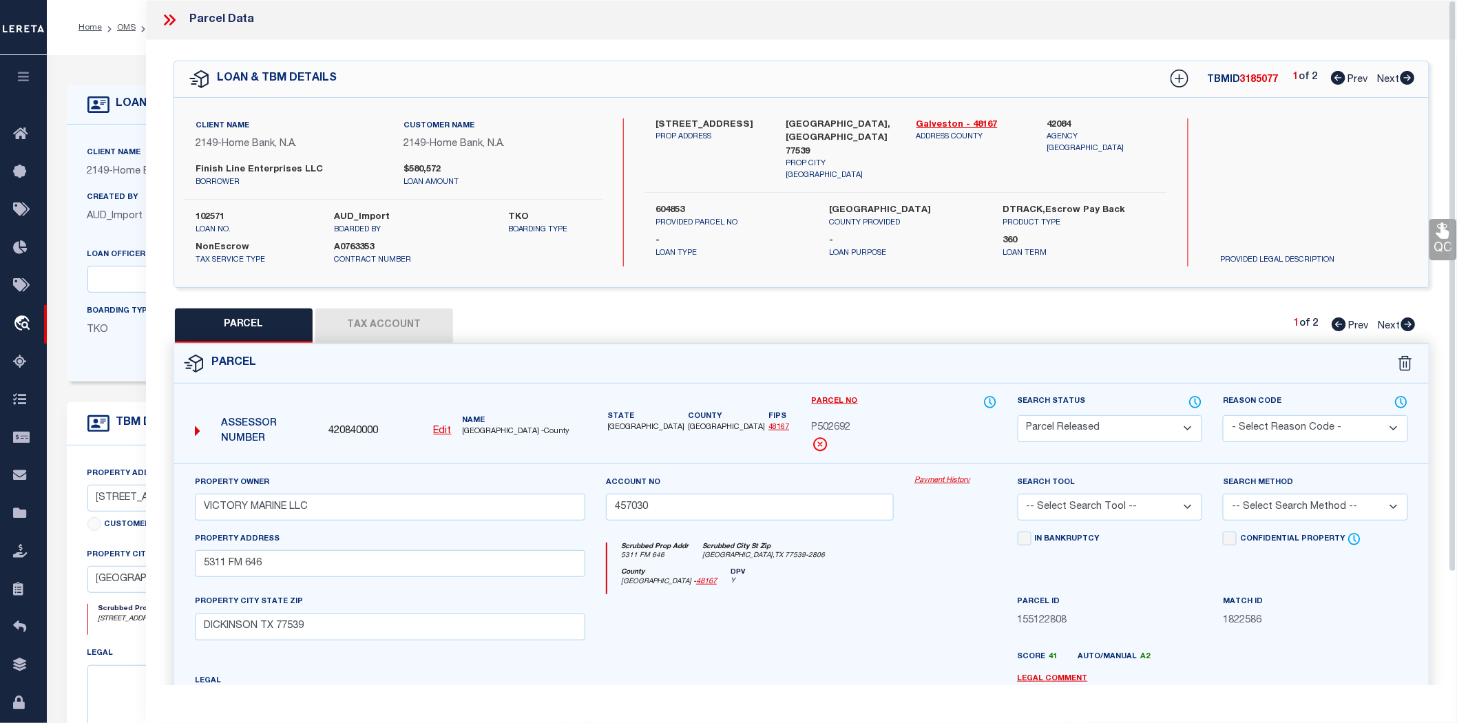
click at [782, 344] on div "Parcel" at bounding box center [801, 363] width 1255 height 39
click at [1257, 415] on select "- Select Reason Code - 099 - Other (Provide additional detail) ACT - Agency Cha…" at bounding box center [1315, 428] width 185 height 27
click at [1234, 355] on div "Parcel" at bounding box center [801, 363] width 1255 height 39
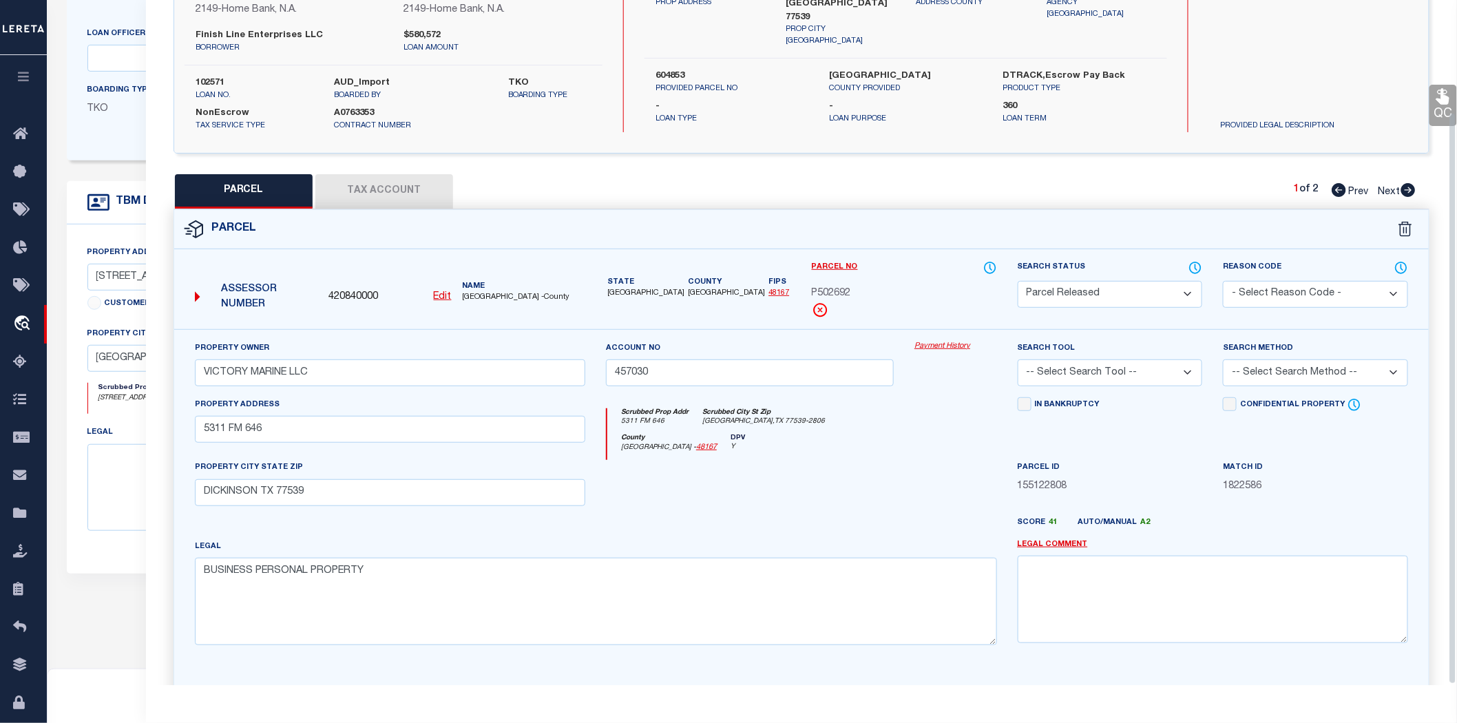
scroll to position [248, 0]
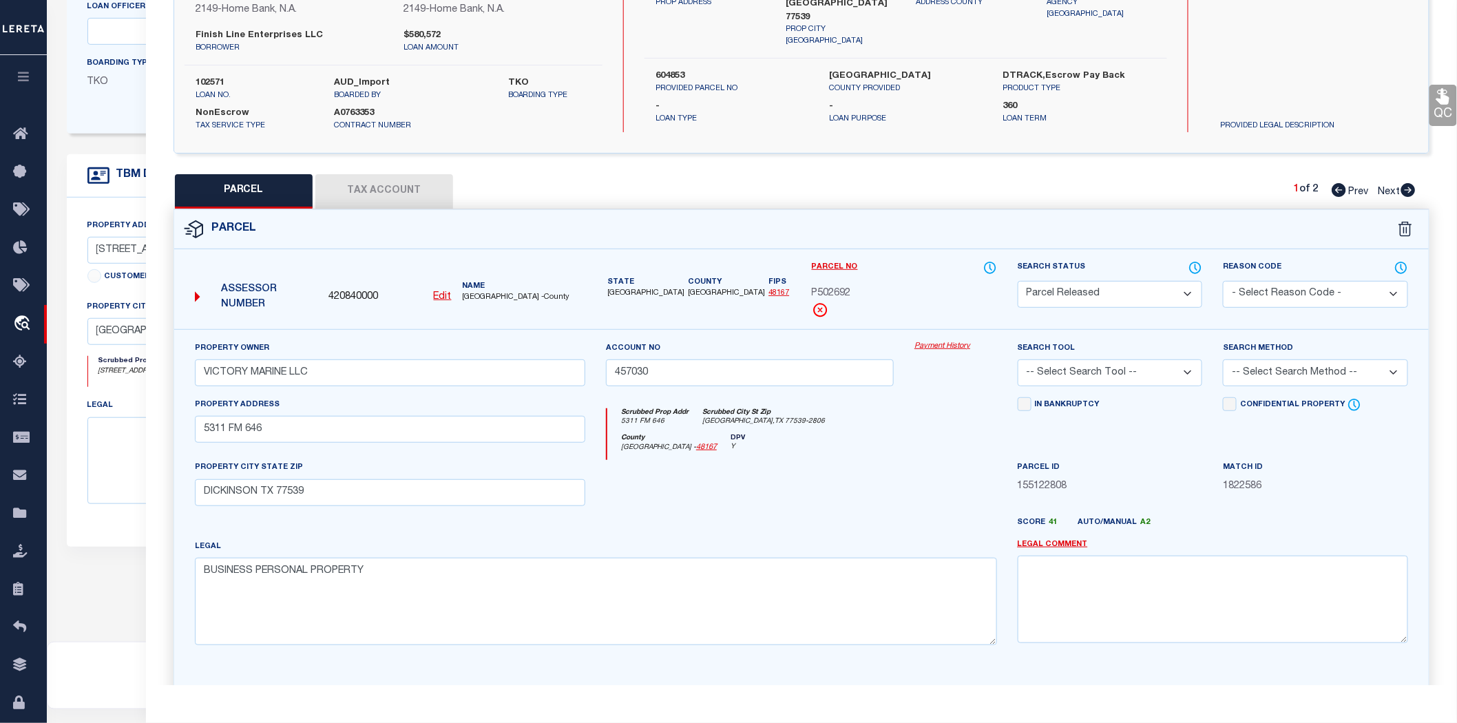
click at [191, 277] on div "Assessor Number" at bounding box center [256, 298] width 134 height 42
click at [196, 292] on icon at bounding box center [198, 297] width 6 height 11
click at [442, 292] on u "Edit" at bounding box center [443, 297] width 18 height 10
select select "PR"
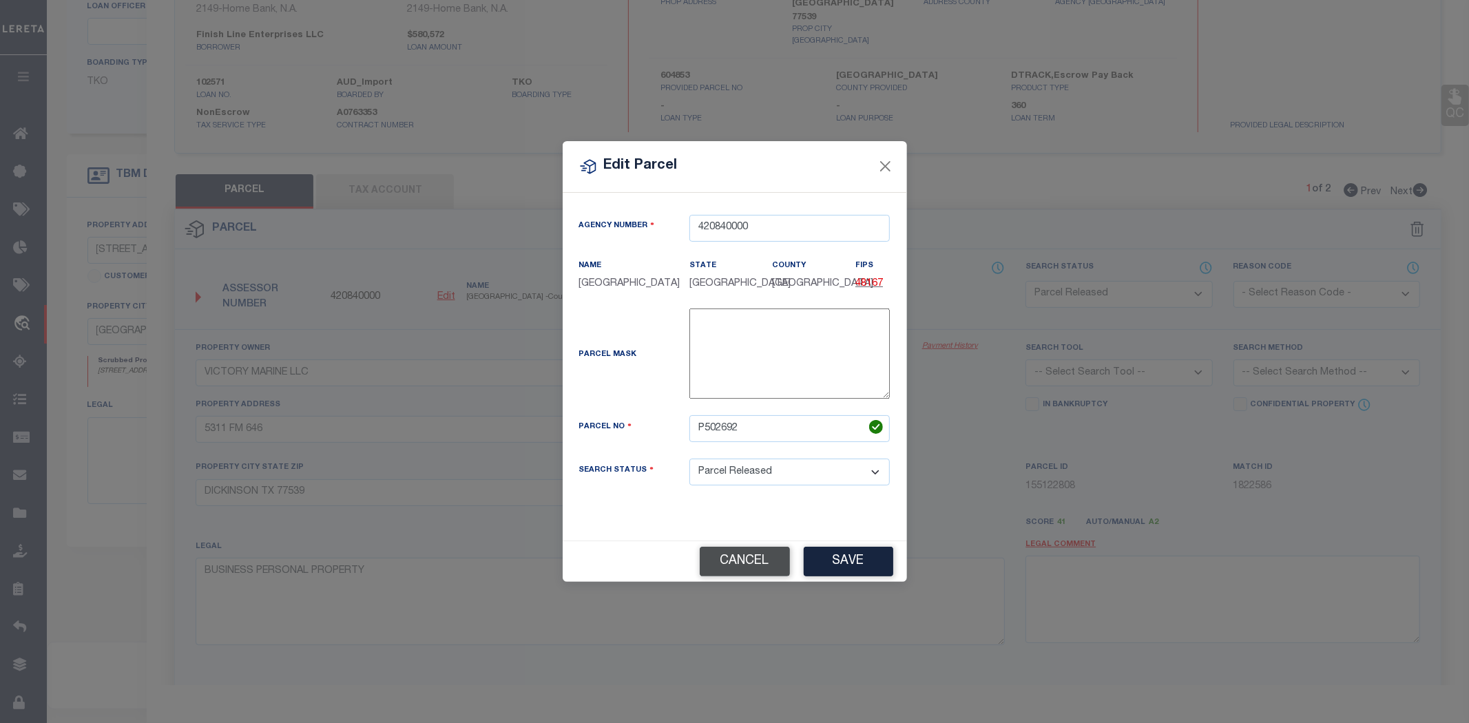
click at [723, 547] on button "Cancel" at bounding box center [745, 562] width 90 height 30
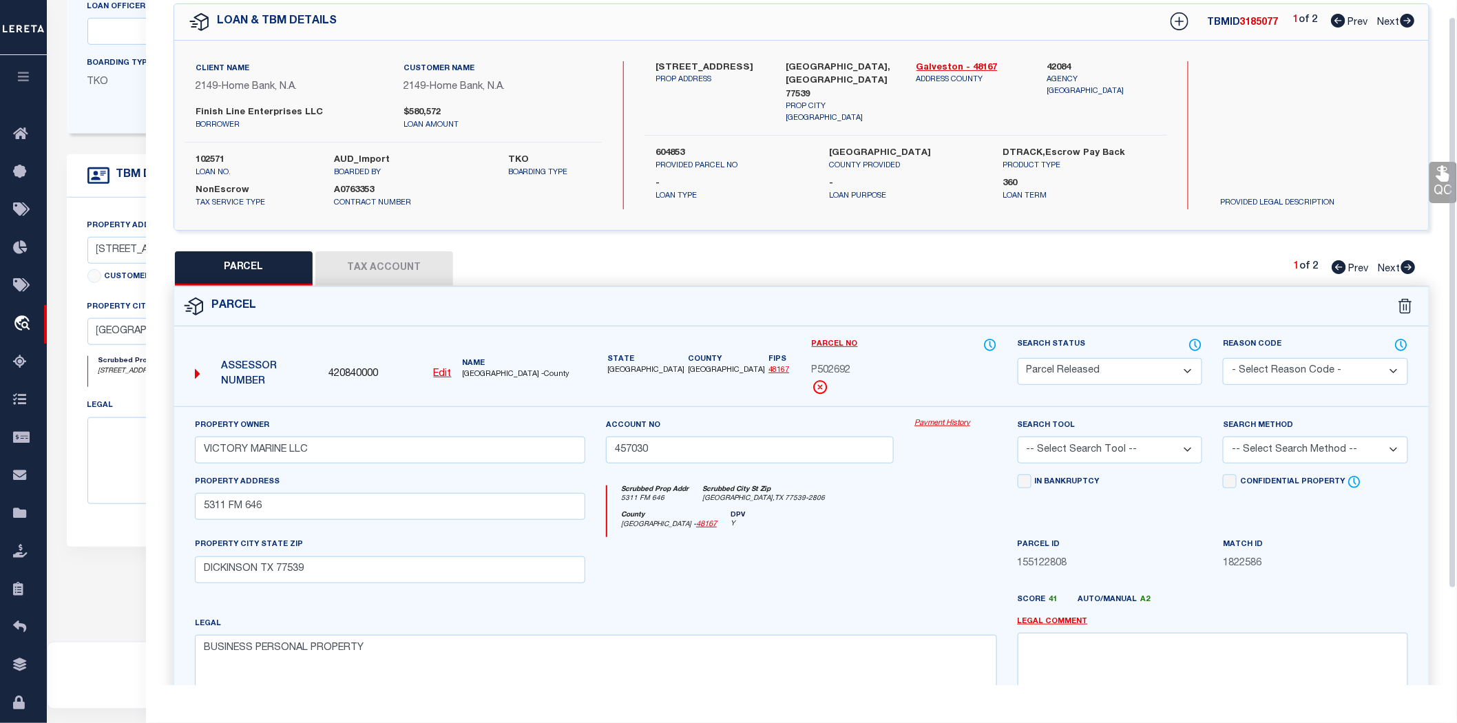
scroll to position [0, 0]
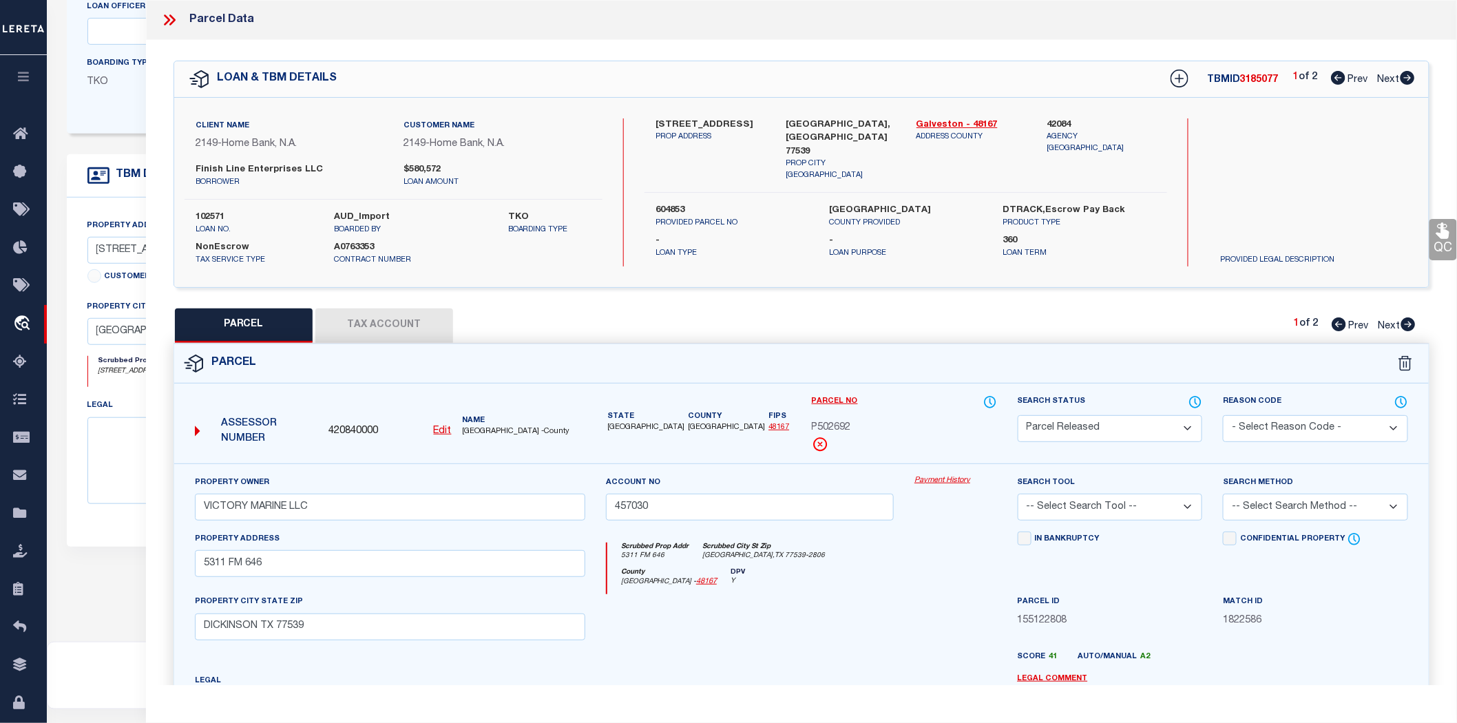
click at [768, 423] on link "48167" at bounding box center [778, 427] width 21 height 8
click at [1402, 317] on icon at bounding box center [1408, 324] width 14 height 14
select select "AS"
checkbox input "false"
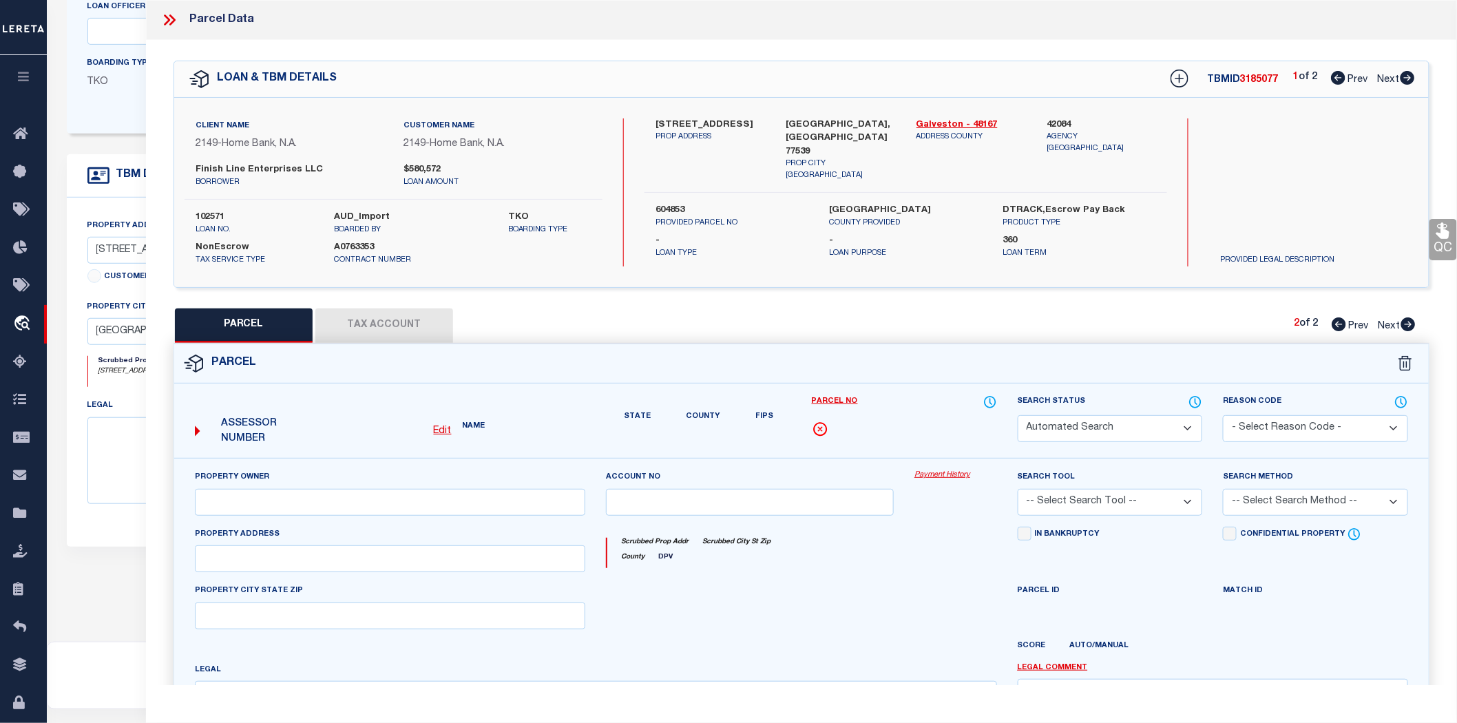
select select "CP"
type input "FINISH LINE ENTERPRISES LLC"
type input "5311 FM 646"
type textarea "FINISH LINE ENTERPRISES LLC SUB (2014) ABST 164, VICTORY MARINE TR, ACRES 5.9826"
type textarea "Tax ID Special Project"
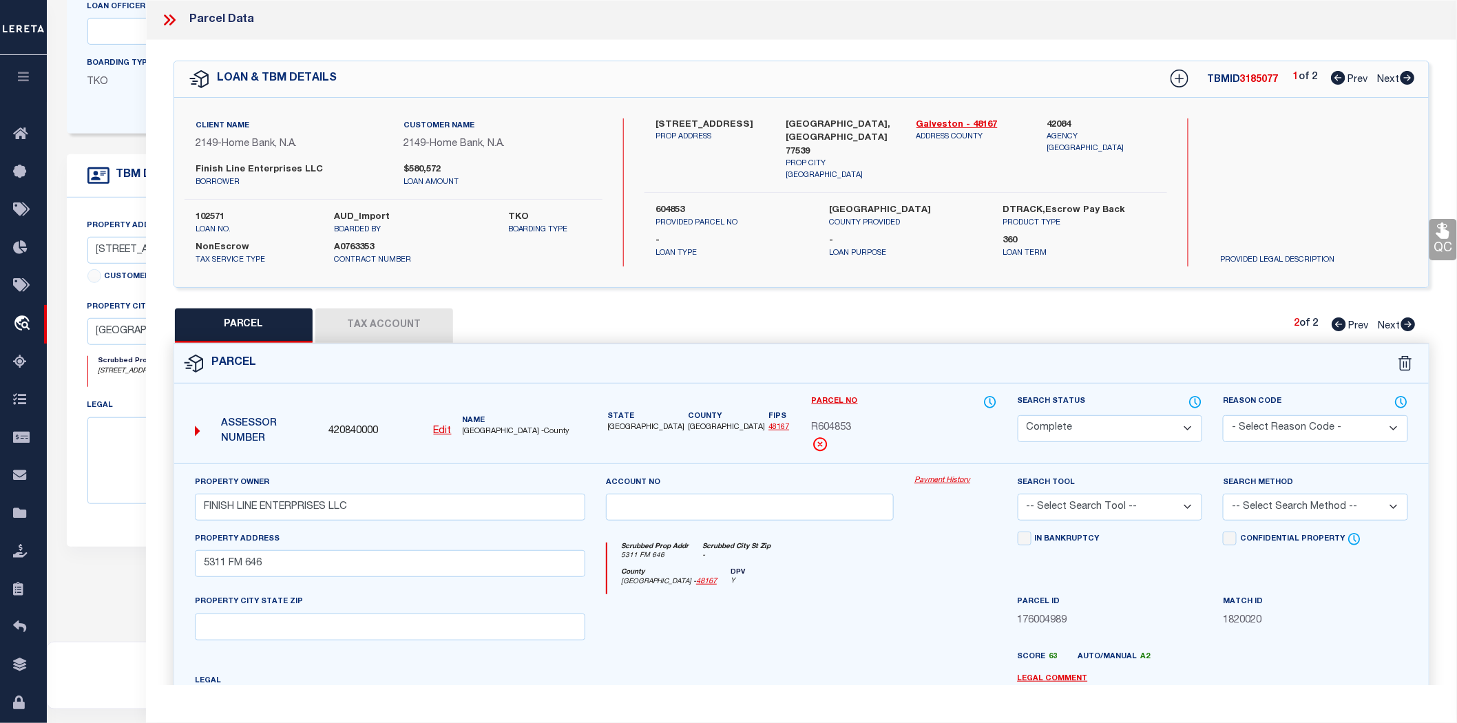
click at [445, 426] on u "Edit" at bounding box center [443, 431] width 18 height 10
type input "R604853"
select select "CP"
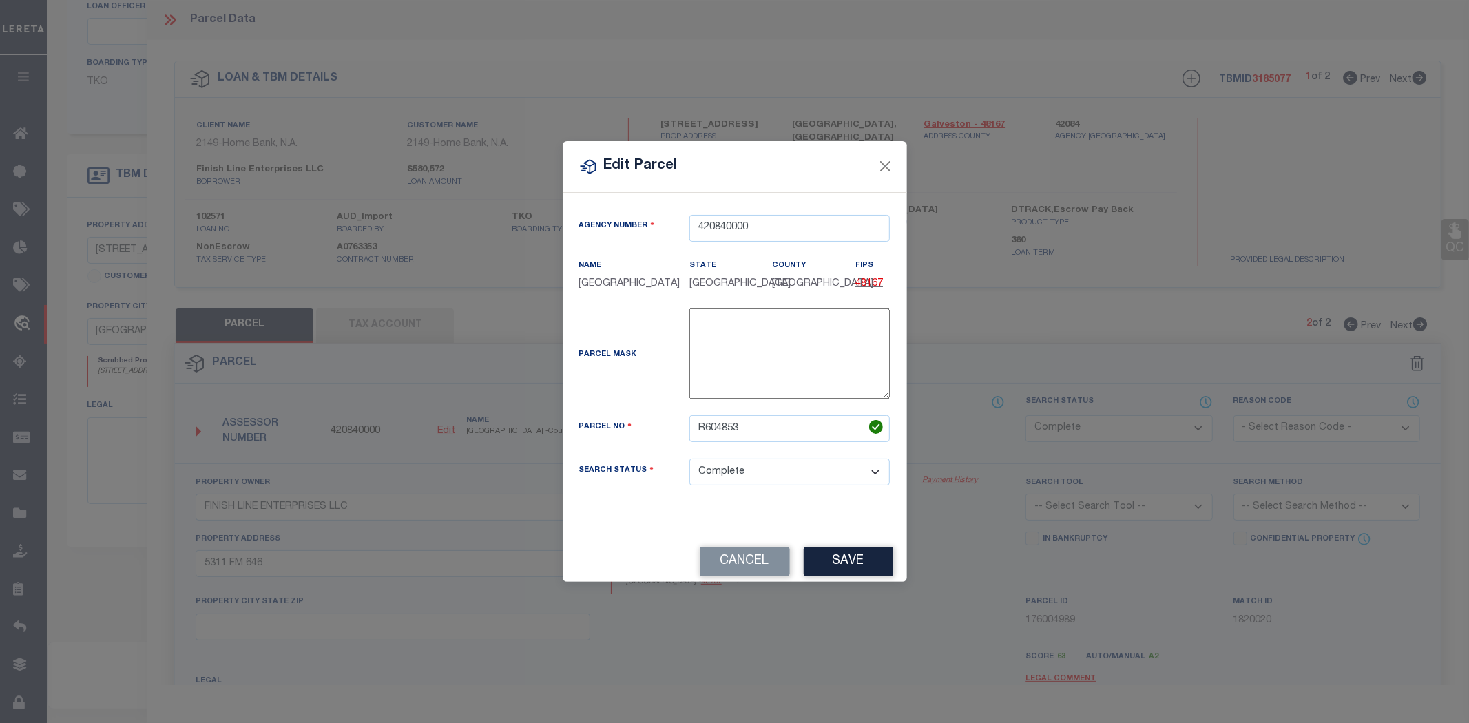
click at [642, 292] on p "GALVESTON COUNTY" at bounding box center [624, 284] width 90 height 15
click at [762, 360] on textarea at bounding box center [789, 353] width 200 height 90
click at [751, 547] on button "Cancel" at bounding box center [745, 562] width 90 height 30
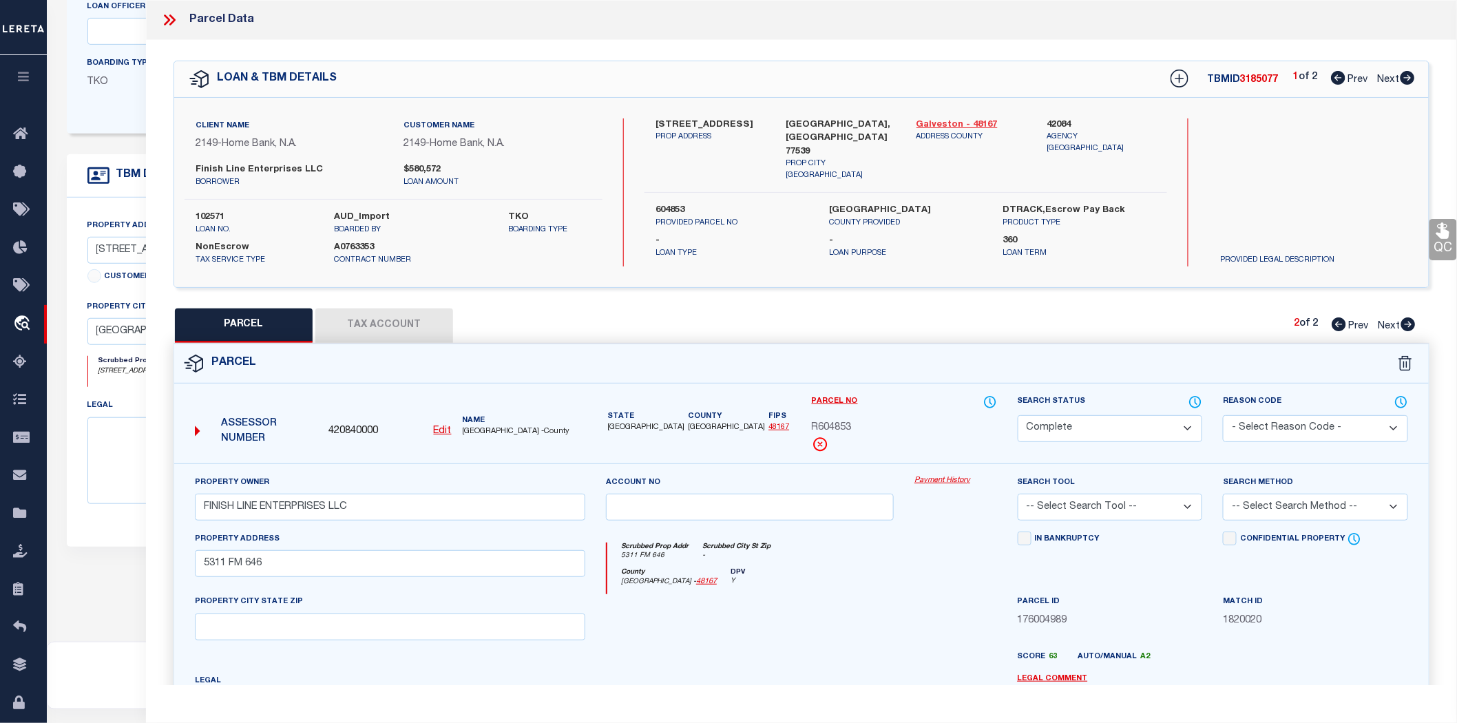
click at [985, 125] on link "Galveston - 48167" at bounding box center [971, 125] width 109 height 14
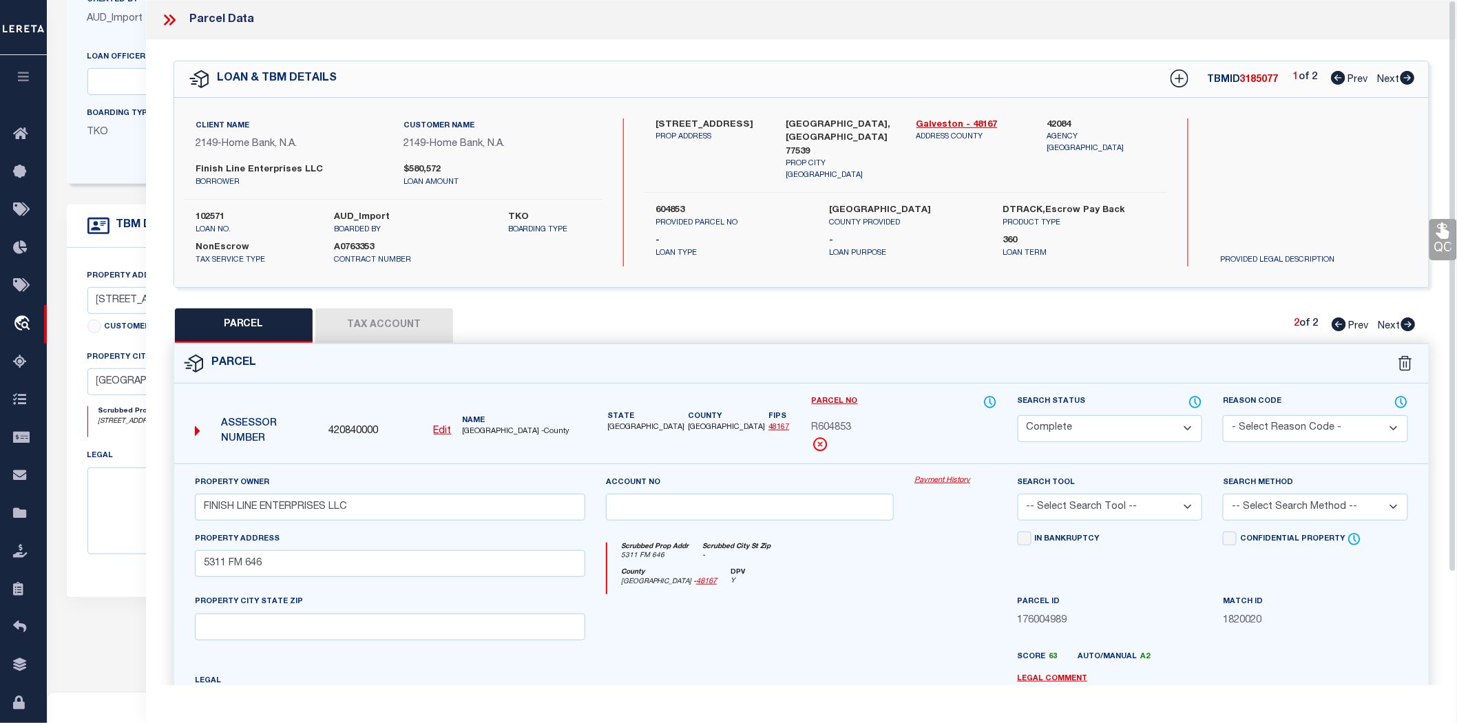
scroll to position [171, 0]
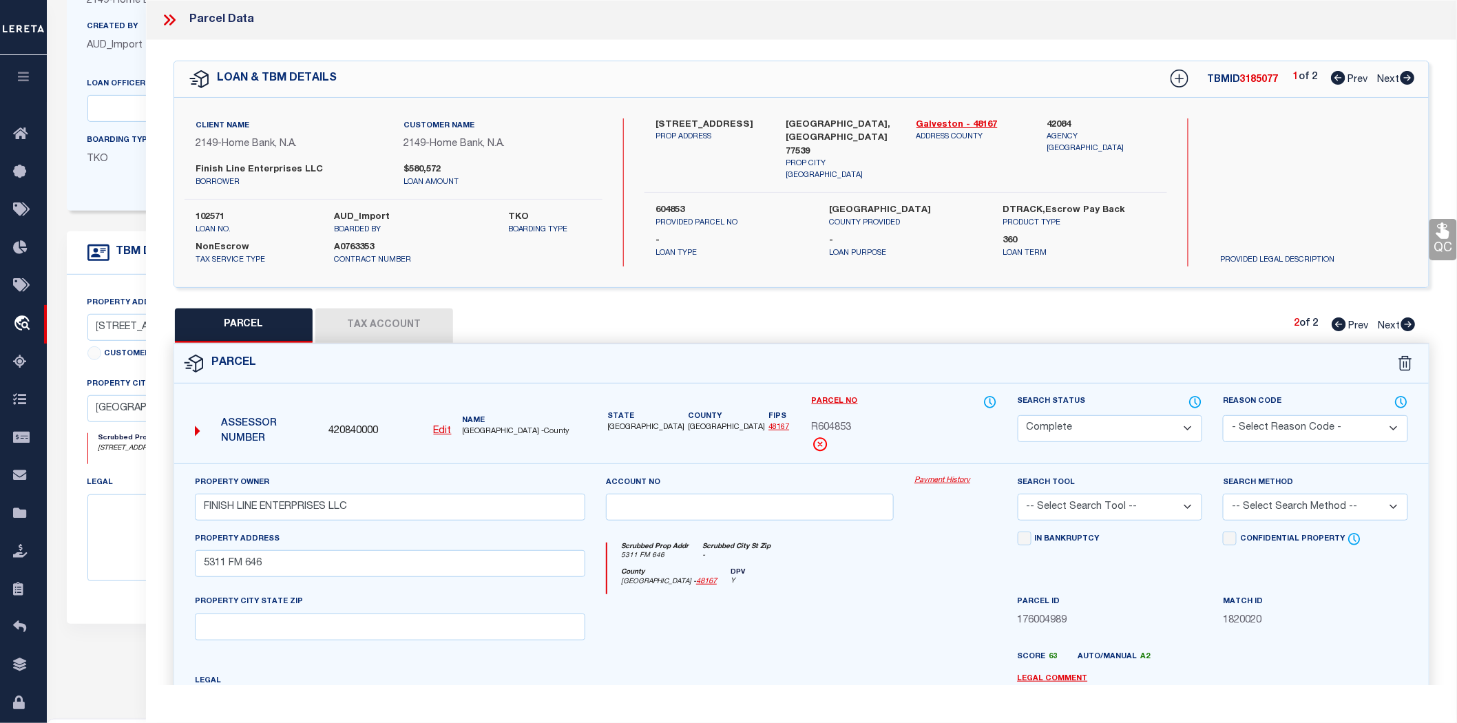
click at [397, 315] on button "Tax Account" at bounding box center [384, 325] width 138 height 34
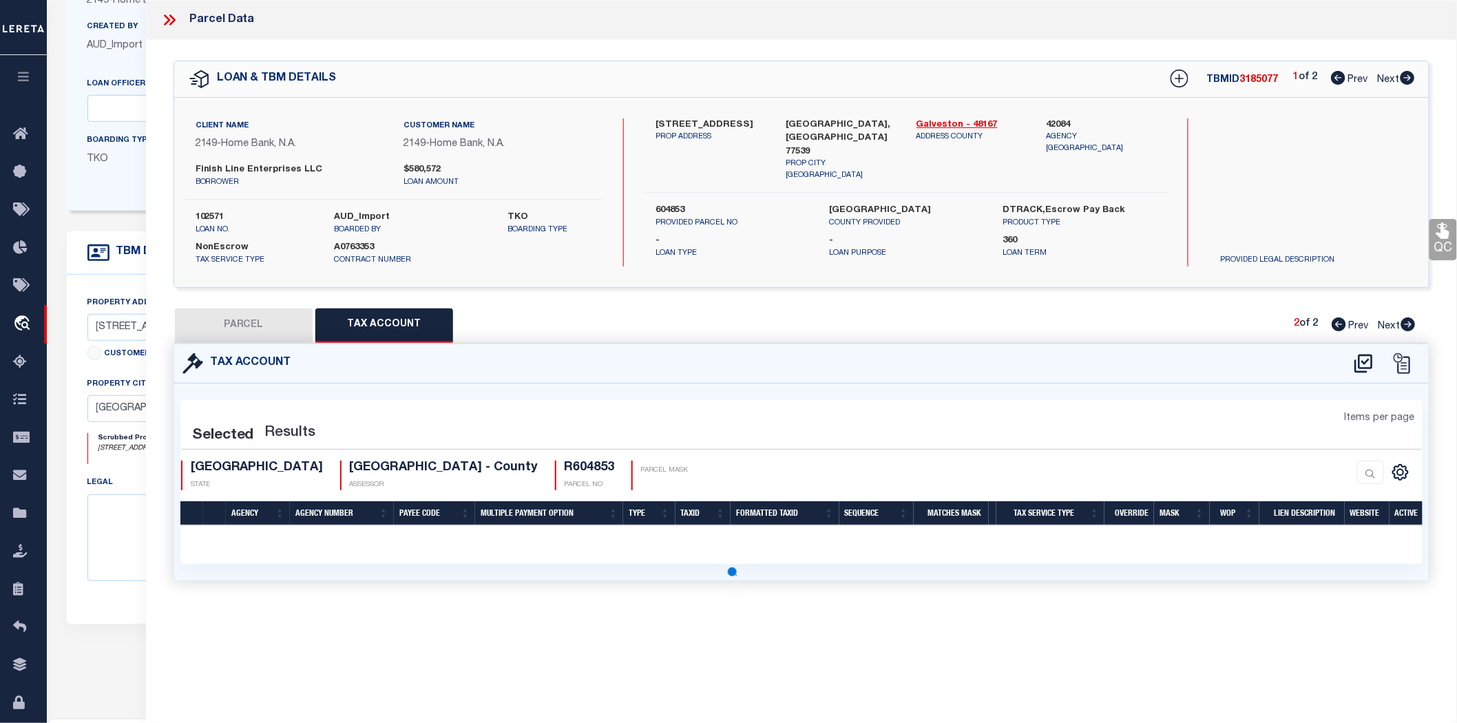
select select "100"
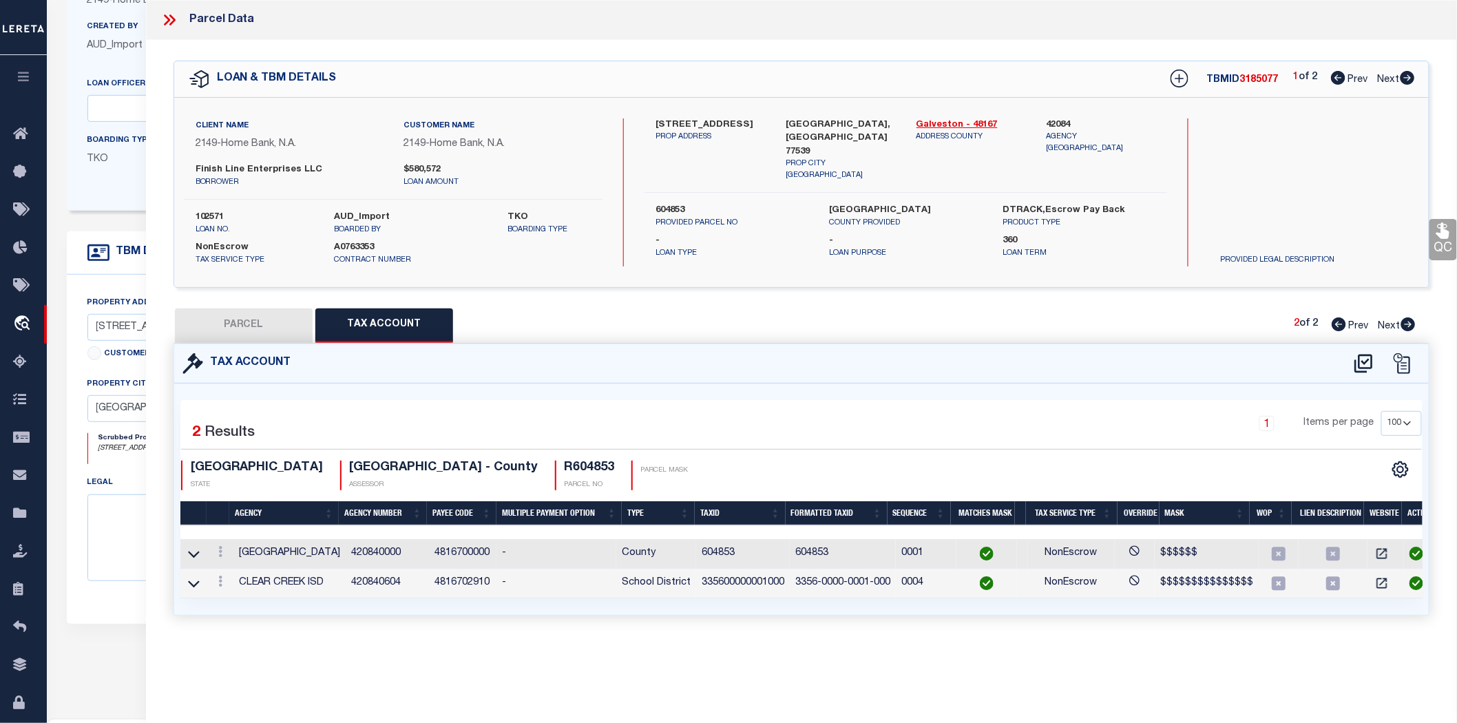
click at [565, 480] on p "PARCEL NO" at bounding box center [590, 485] width 50 height 10
click at [242, 308] on button "PARCEL" at bounding box center [244, 325] width 138 height 34
select select "AS"
checkbox input "false"
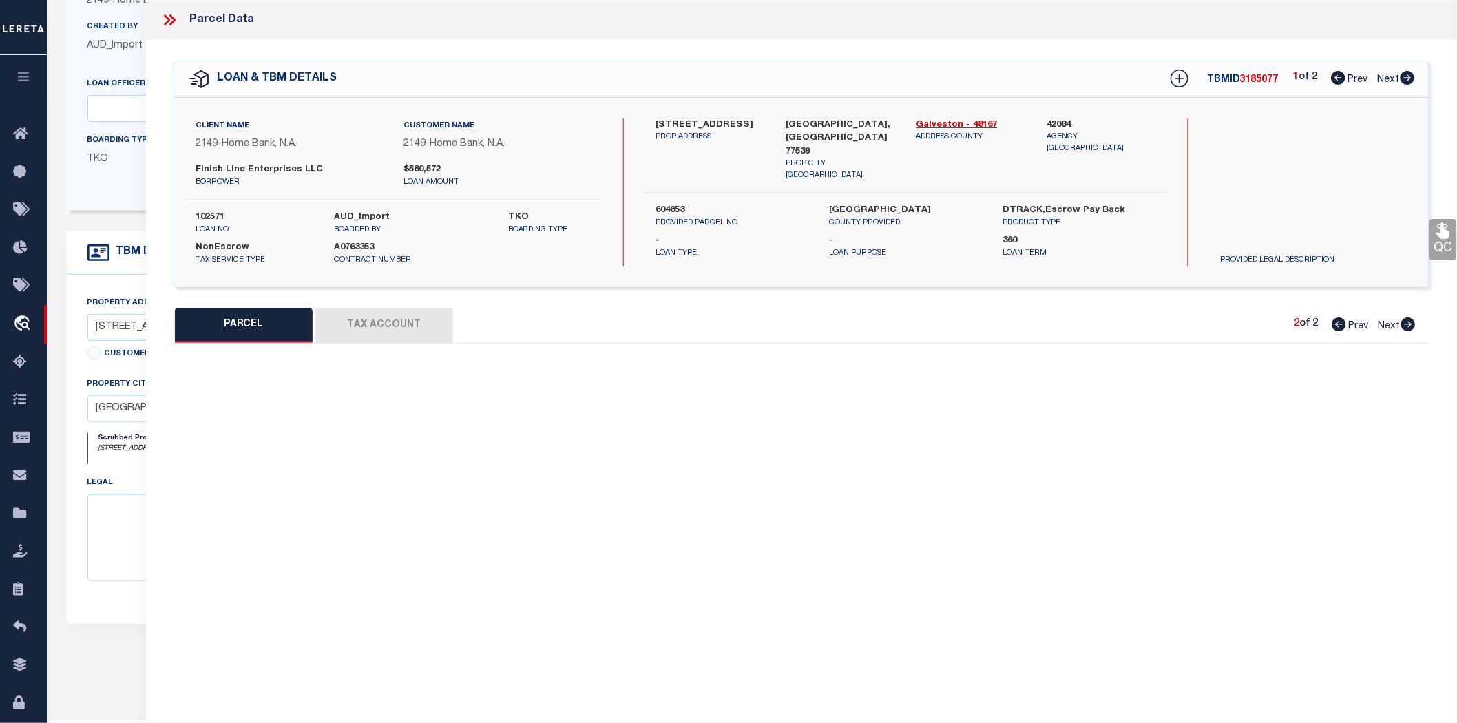
select select "CP"
type input "FINISH LINE ENTERPRISES LLC"
type input "5311 FM 646"
type textarea "FINISH LINE ENTERPRISES LLC SUB (2014) ABST 164, VICTORY MARINE TR, ACRES 5.9826"
type textarea "Tax ID Special Project"
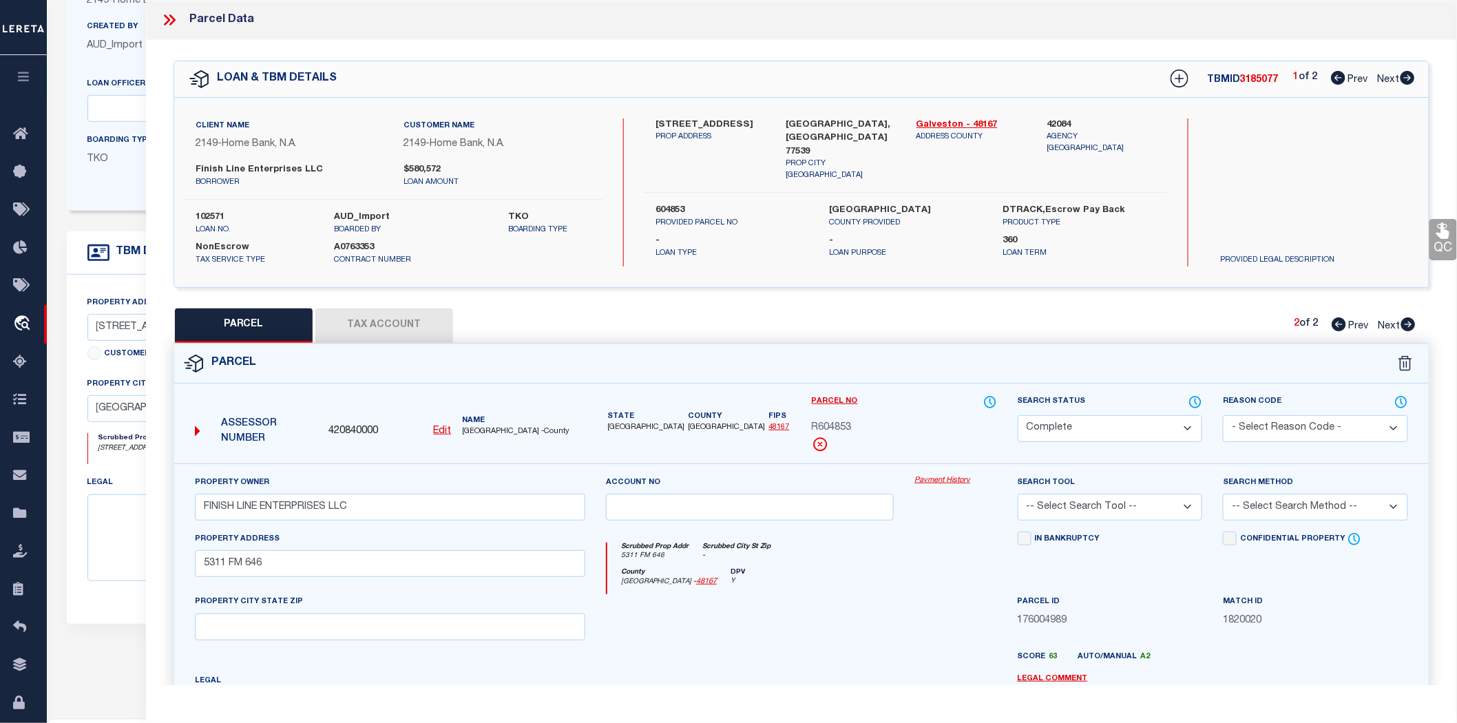
click at [443, 426] on u "Edit" at bounding box center [443, 431] width 18 height 10
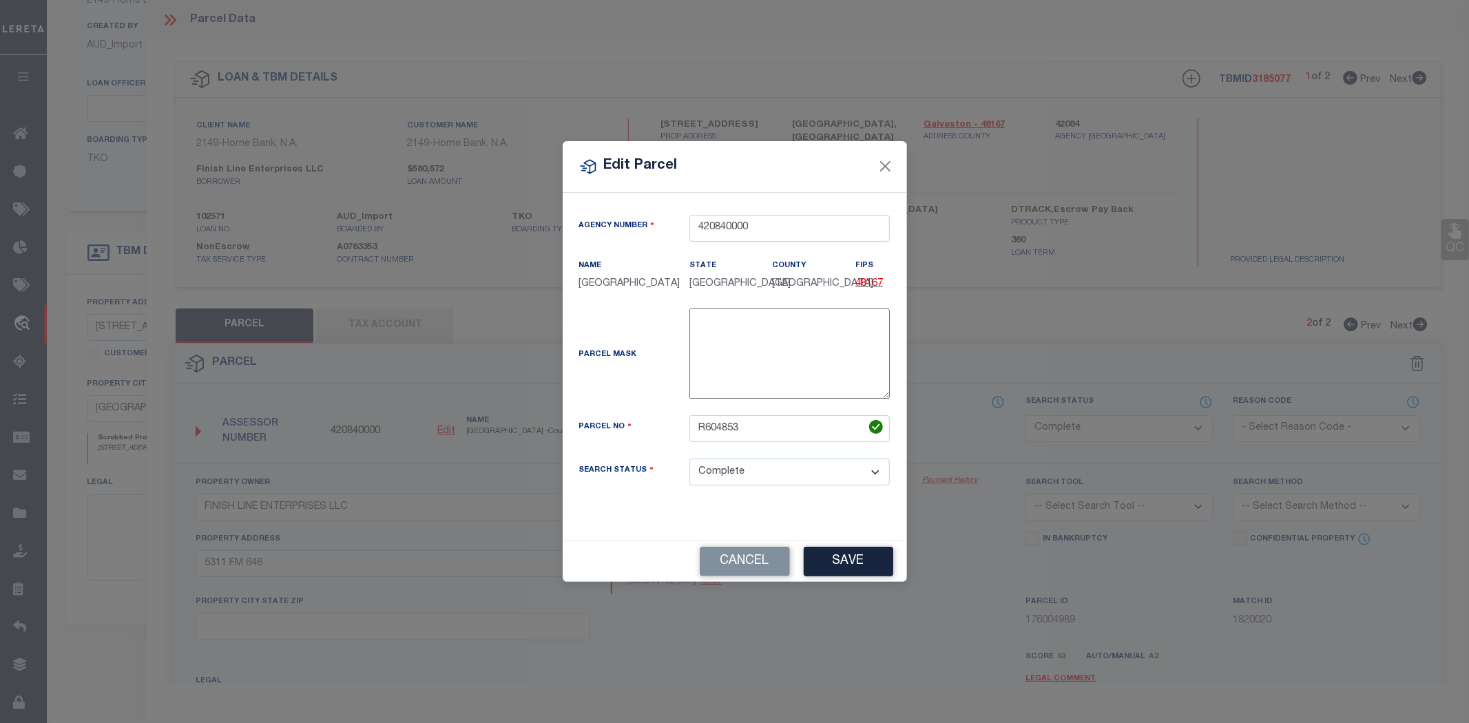
click at [644, 218] on div "Agency Number 420840000 Name GALVESTON COUNTY State" at bounding box center [735, 367] width 344 height 348
click at [892, 176] on button "Close" at bounding box center [885, 167] width 18 height 18
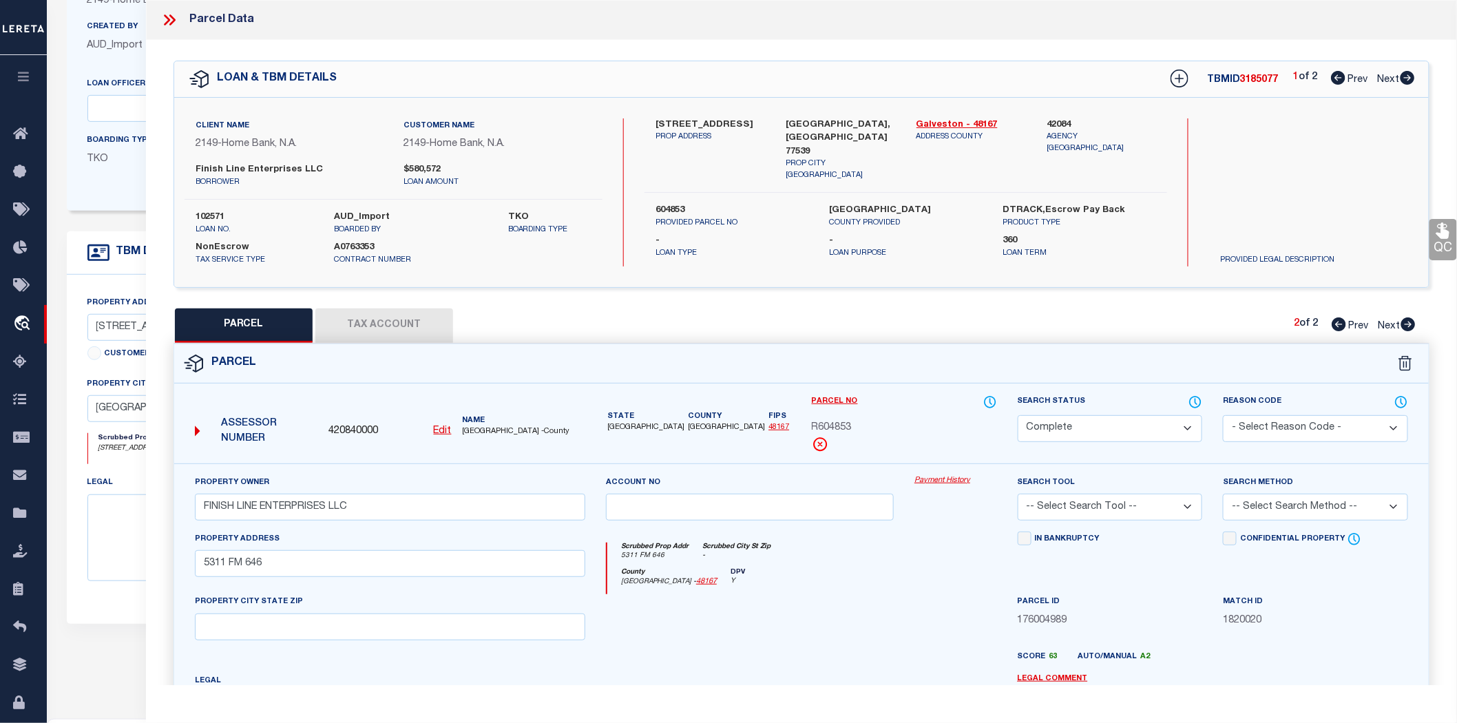
click at [448, 426] on u "Edit" at bounding box center [443, 431] width 18 height 10
select select "CP"
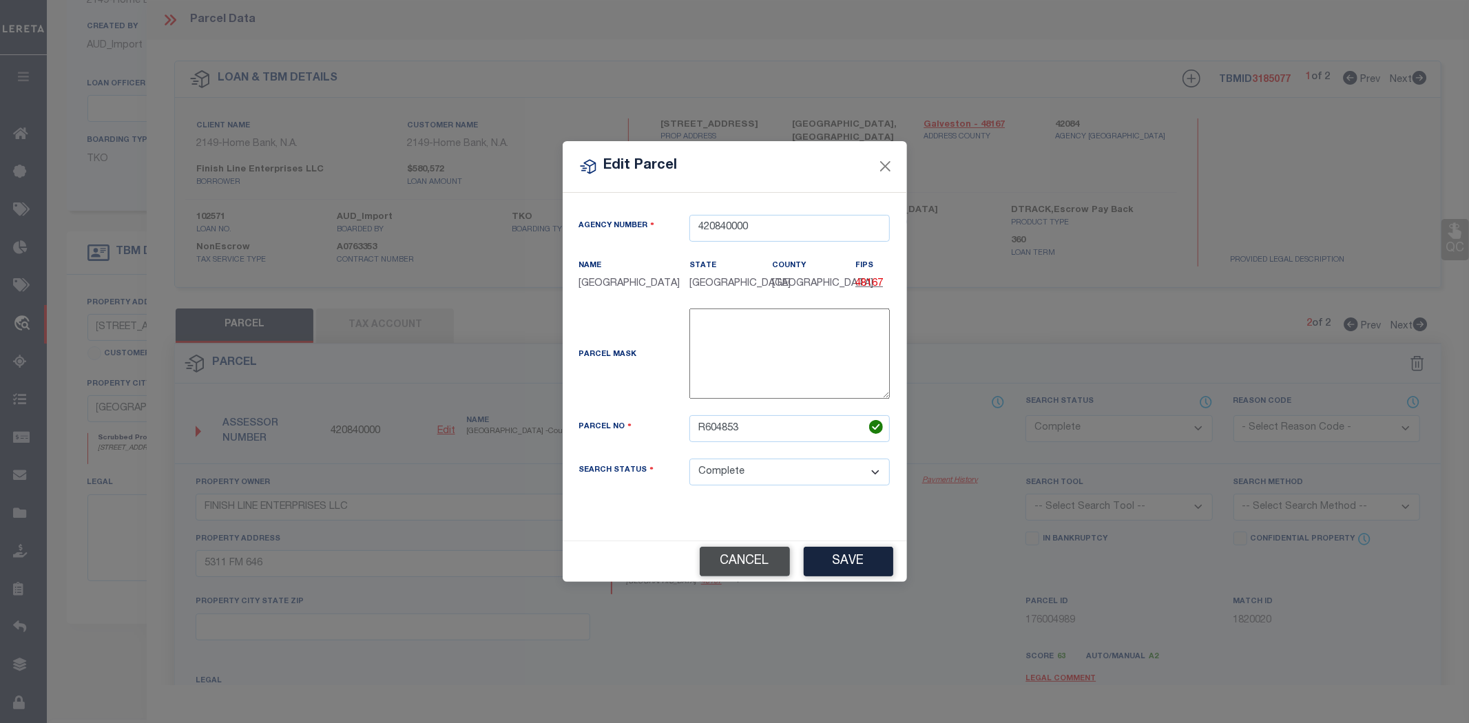
click at [731, 547] on button "Cancel" at bounding box center [745, 562] width 90 height 30
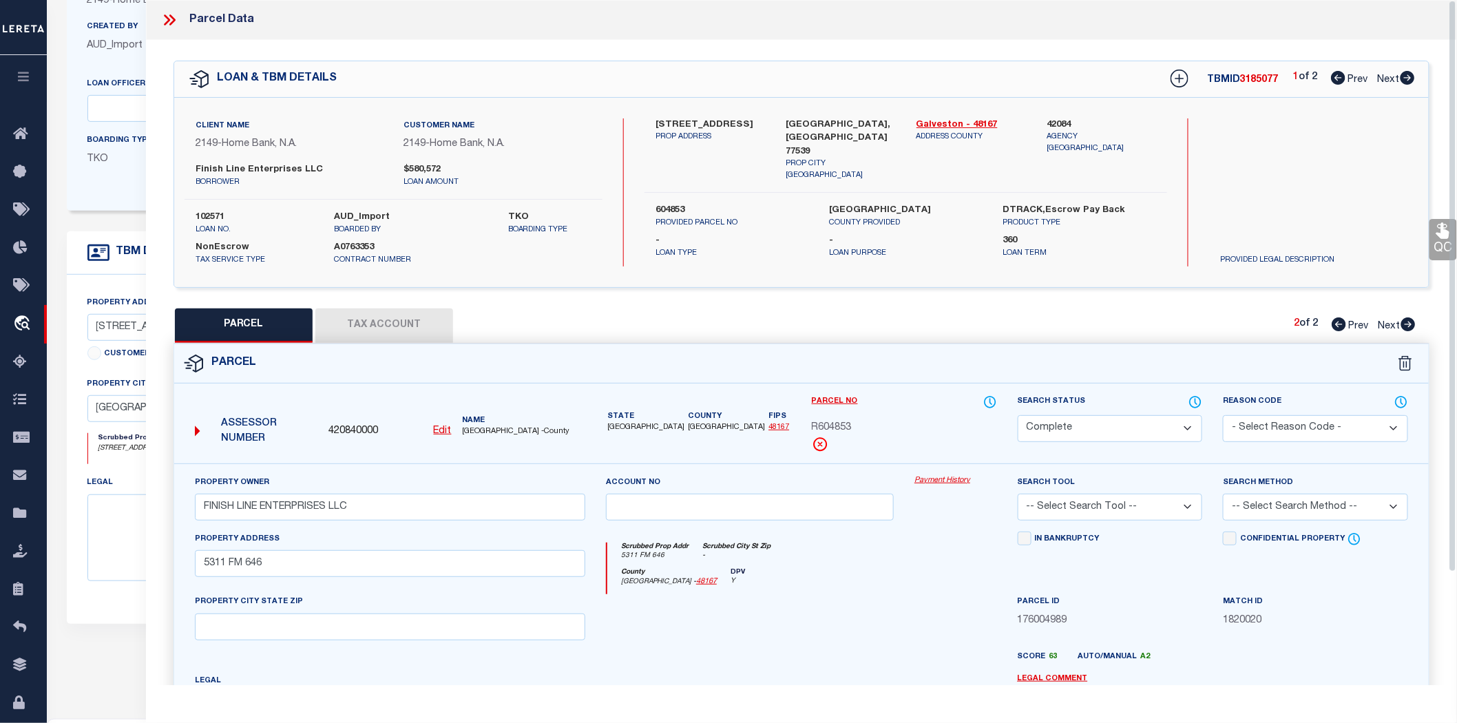
click at [166, 22] on icon at bounding box center [167, 19] width 6 height 11
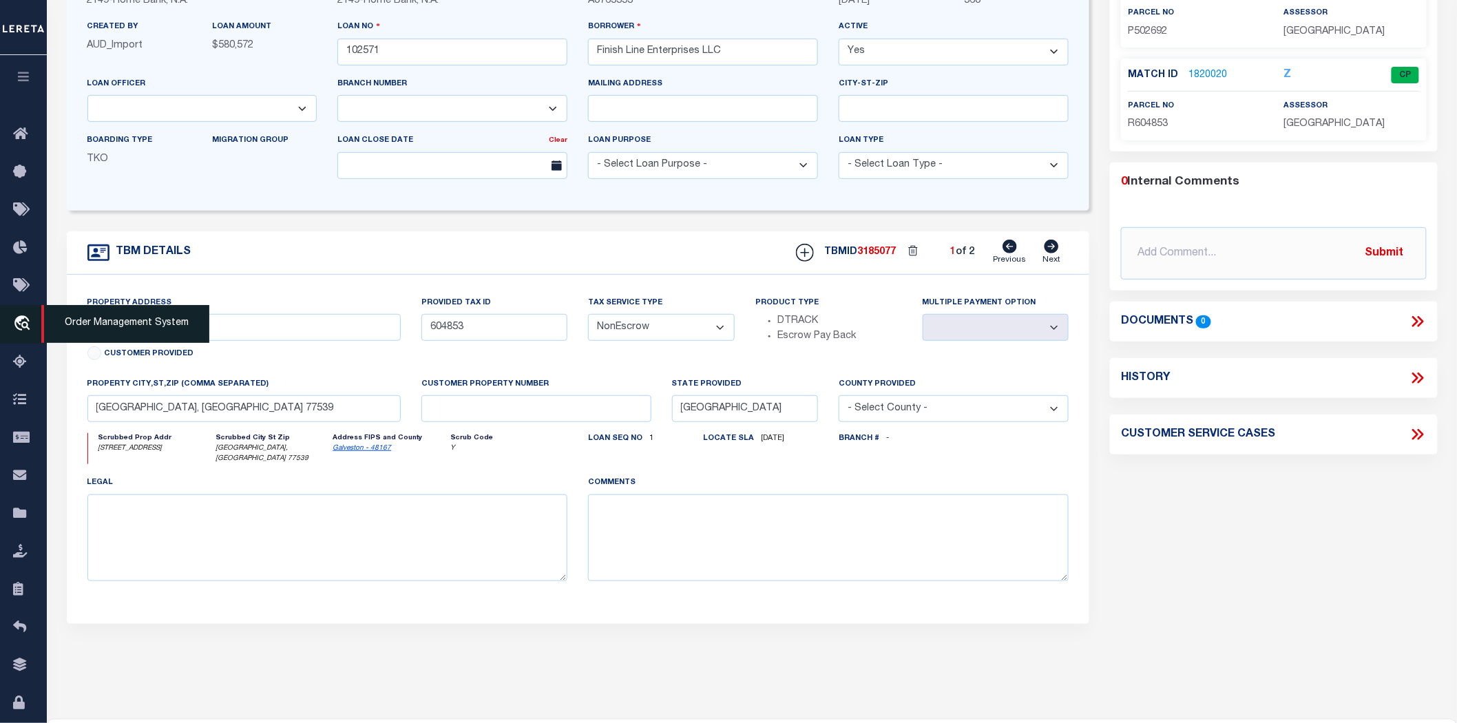
click at [23, 313] on link "travel_explore Order Management System" at bounding box center [23, 324] width 47 height 39
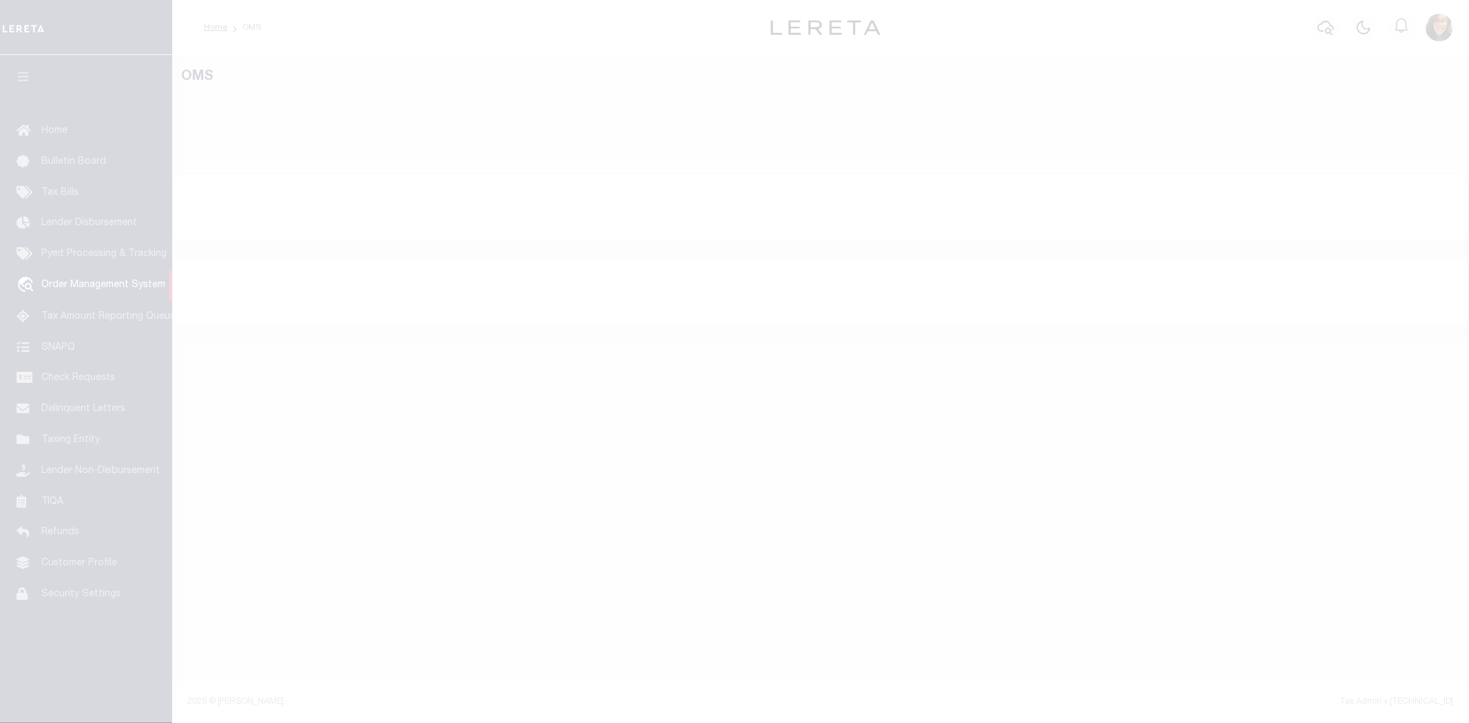
select select "200"
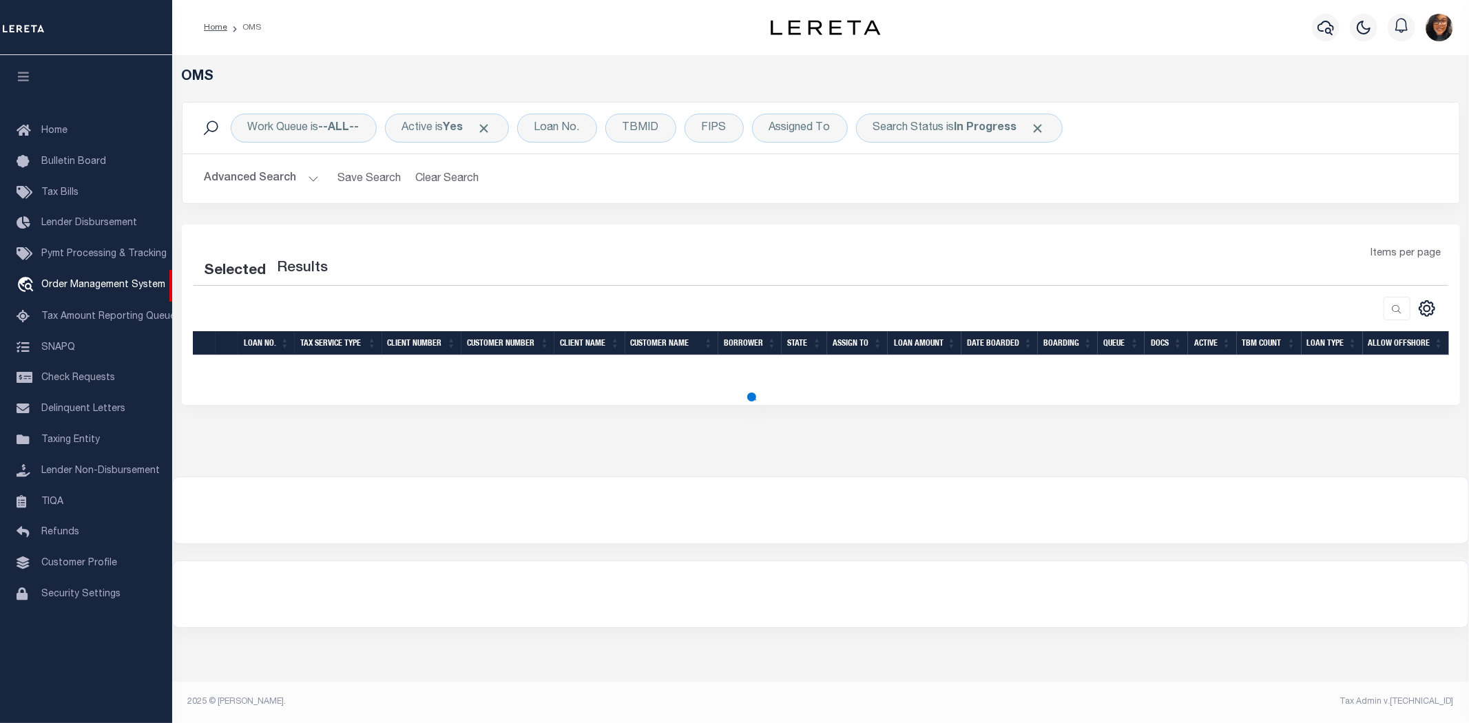
select select "200"
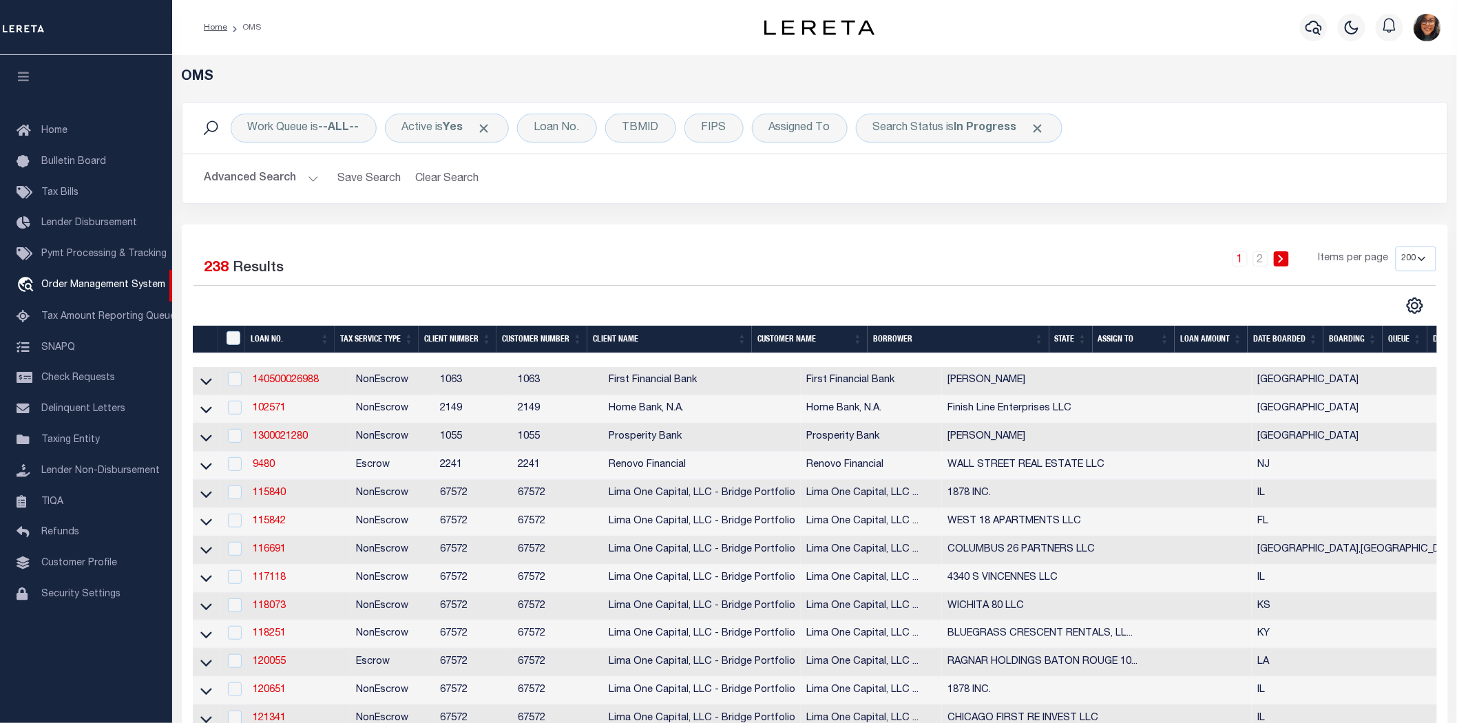
click at [304, 177] on button "Advanced Search" at bounding box center [262, 178] width 114 height 27
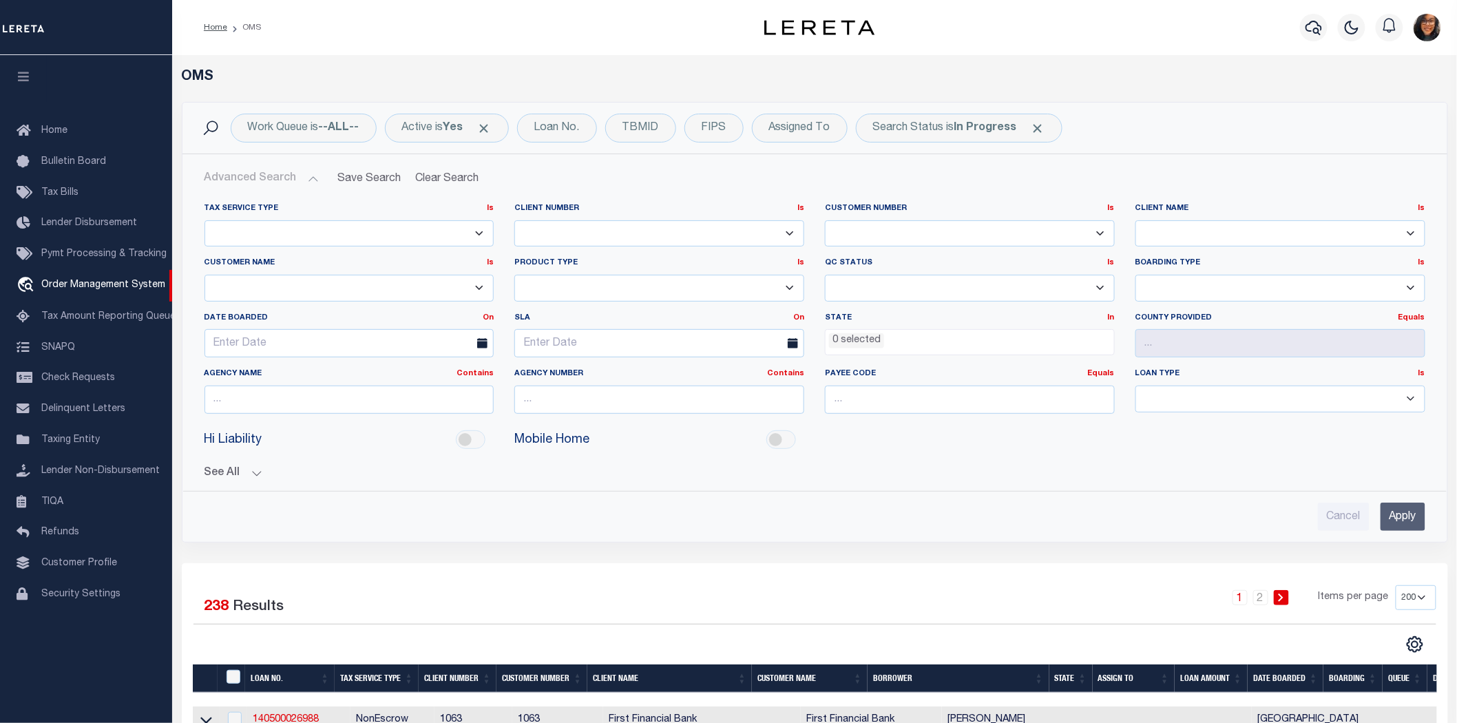
click at [1396, 503] on input "Apply" at bounding box center [1403, 517] width 45 height 28
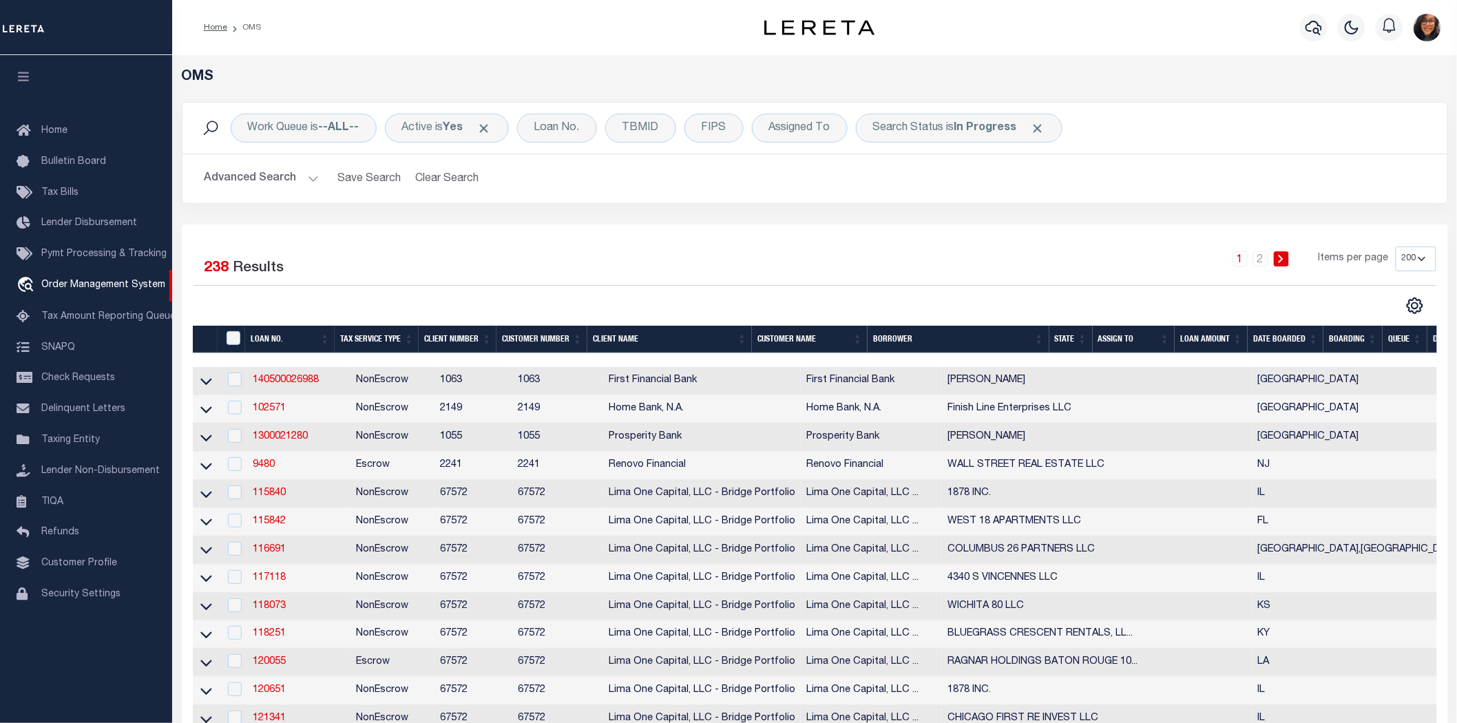
click at [304, 174] on button "Advanced Search" at bounding box center [262, 178] width 114 height 27
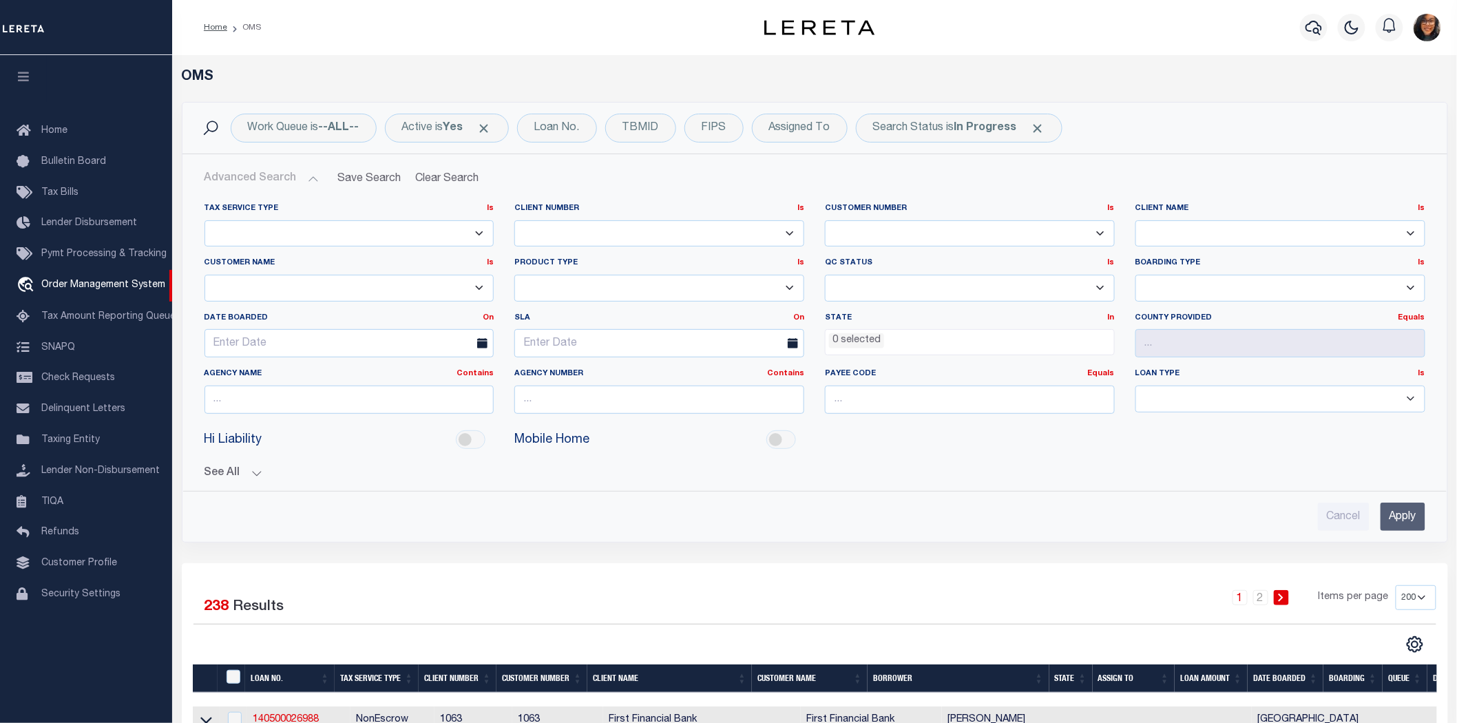
click at [255, 467] on button "See All" at bounding box center [815, 473] width 1221 height 13
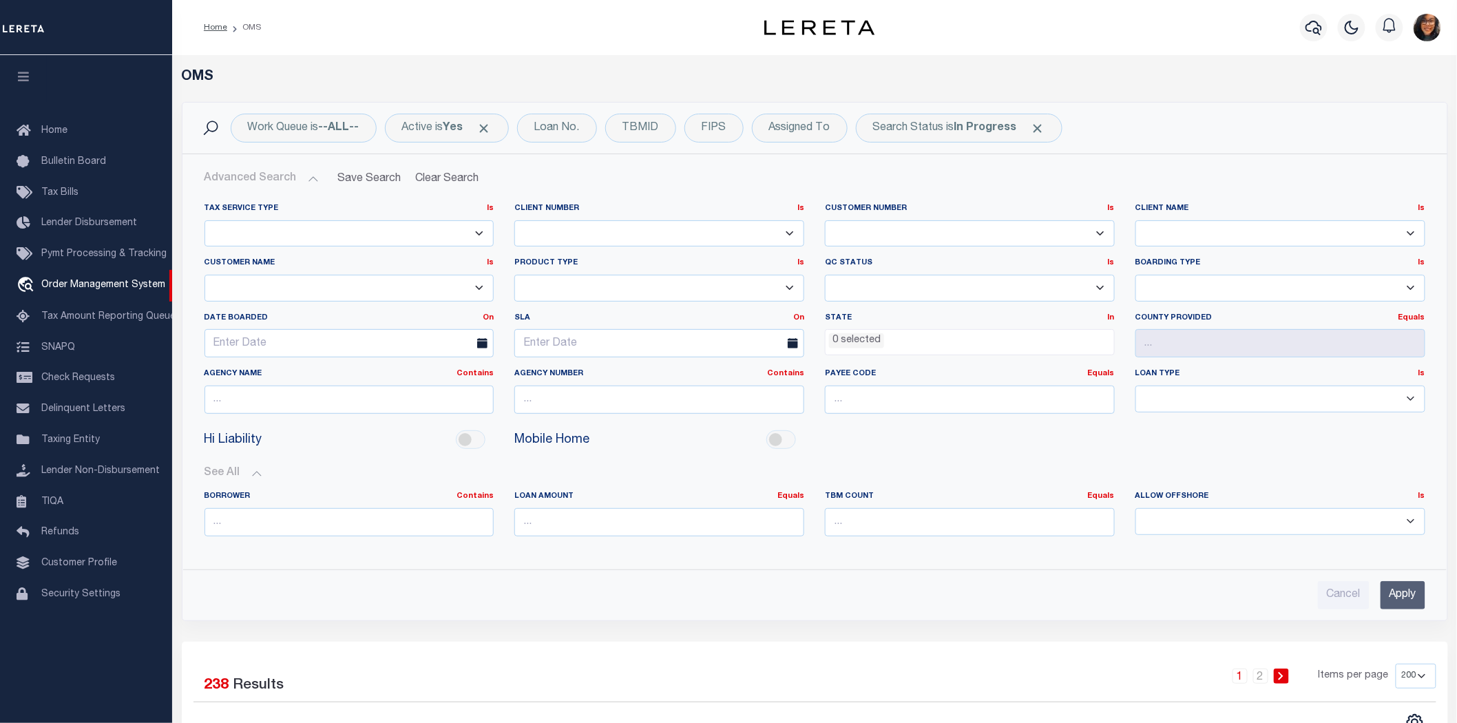
click at [810, 456] on div "See All BORROWER Contains Contains Is Equals Equals Is" at bounding box center [815, 507] width 1221 height 103
click at [1075, 40] on div "Profile Sign out" at bounding box center [1185, 27] width 523 height 48
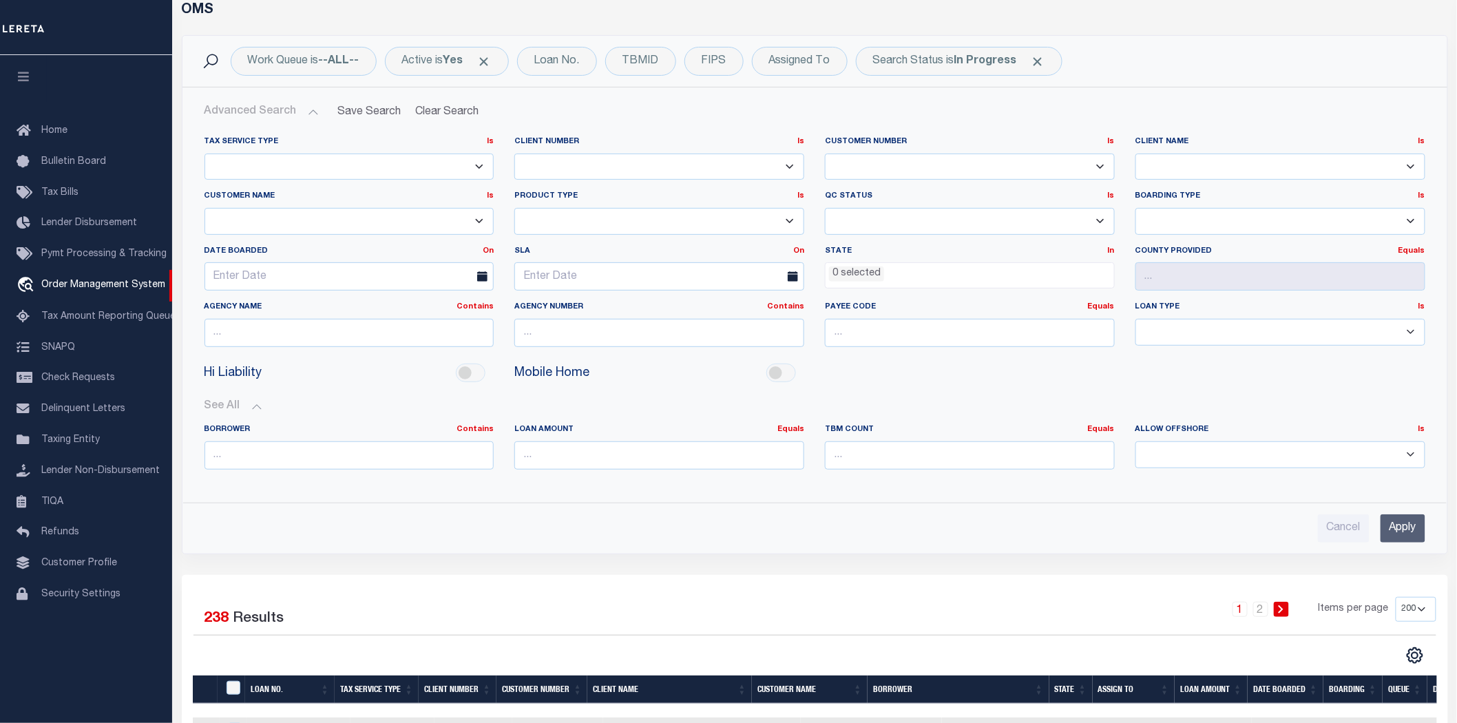
scroll to position [76, 0]
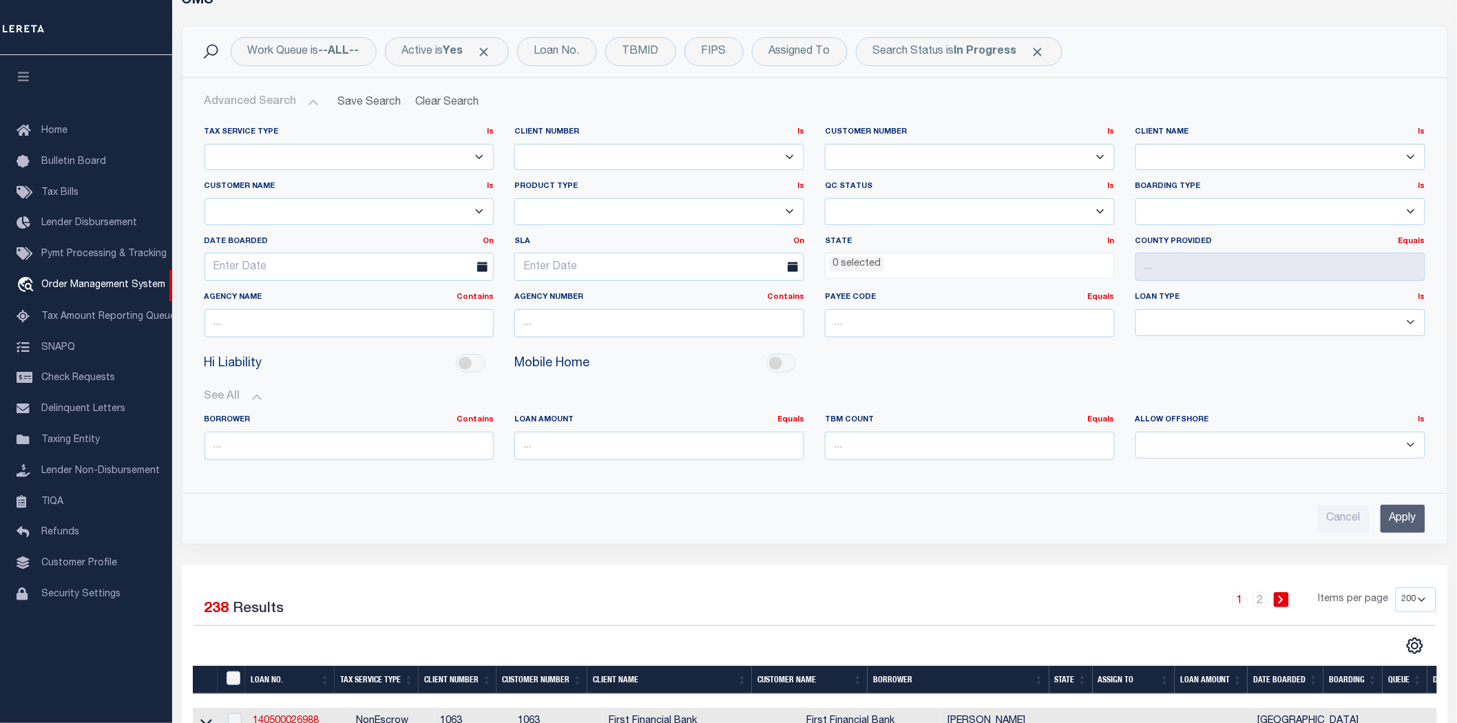
click at [1049, 587] on div "1 2 Items per page 10 25 50 100 200" at bounding box center [972, 605] width 927 height 36
click at [971, 457] on div "Tax Service Type Is Is Contains Escrow NonEscrow Client Number Is Is" at bounding box center [814, 324] width 1243 height 417
click at [1028, 453] on div "Tax Service Type Is Is Contains Escrow NonEscrow Client Number Is Is" at bounding box center [814, 324] width 1243 height 417
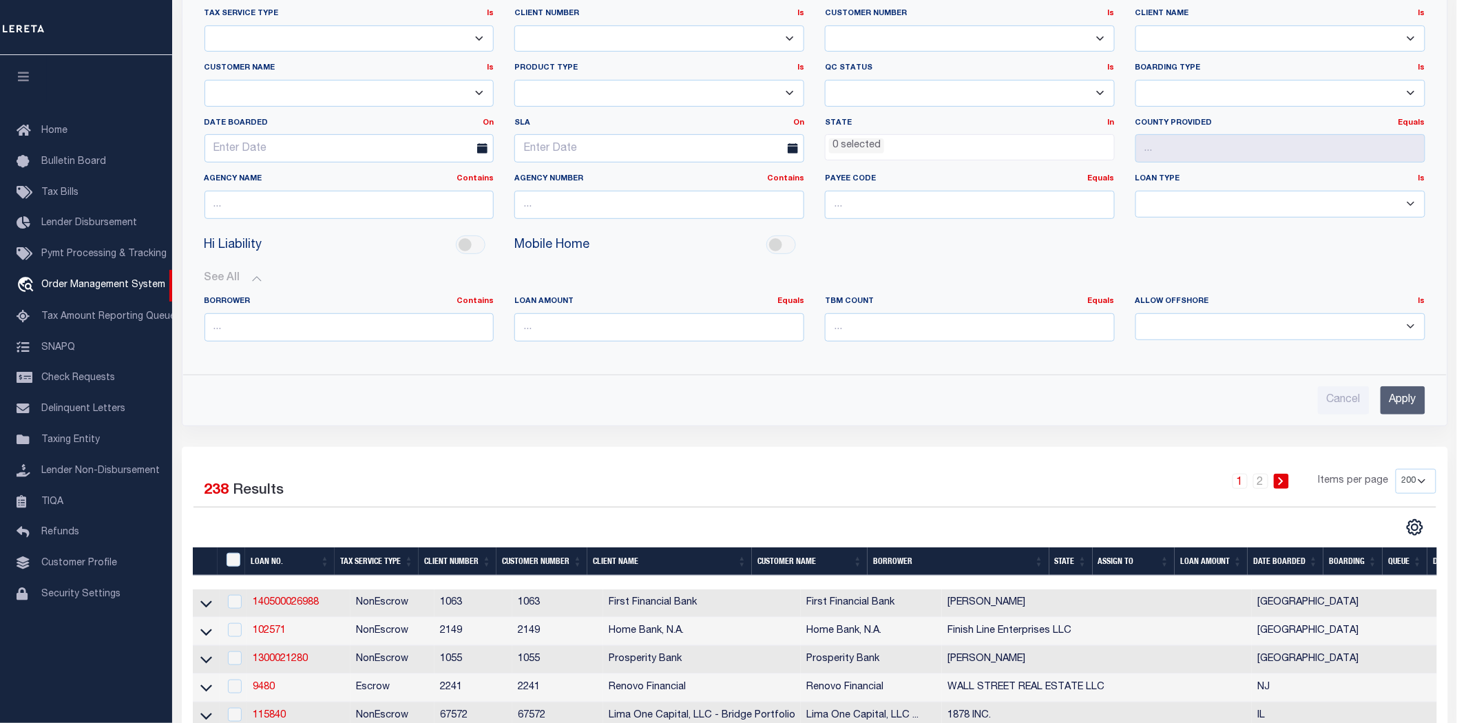
scroll to position [229, 0]
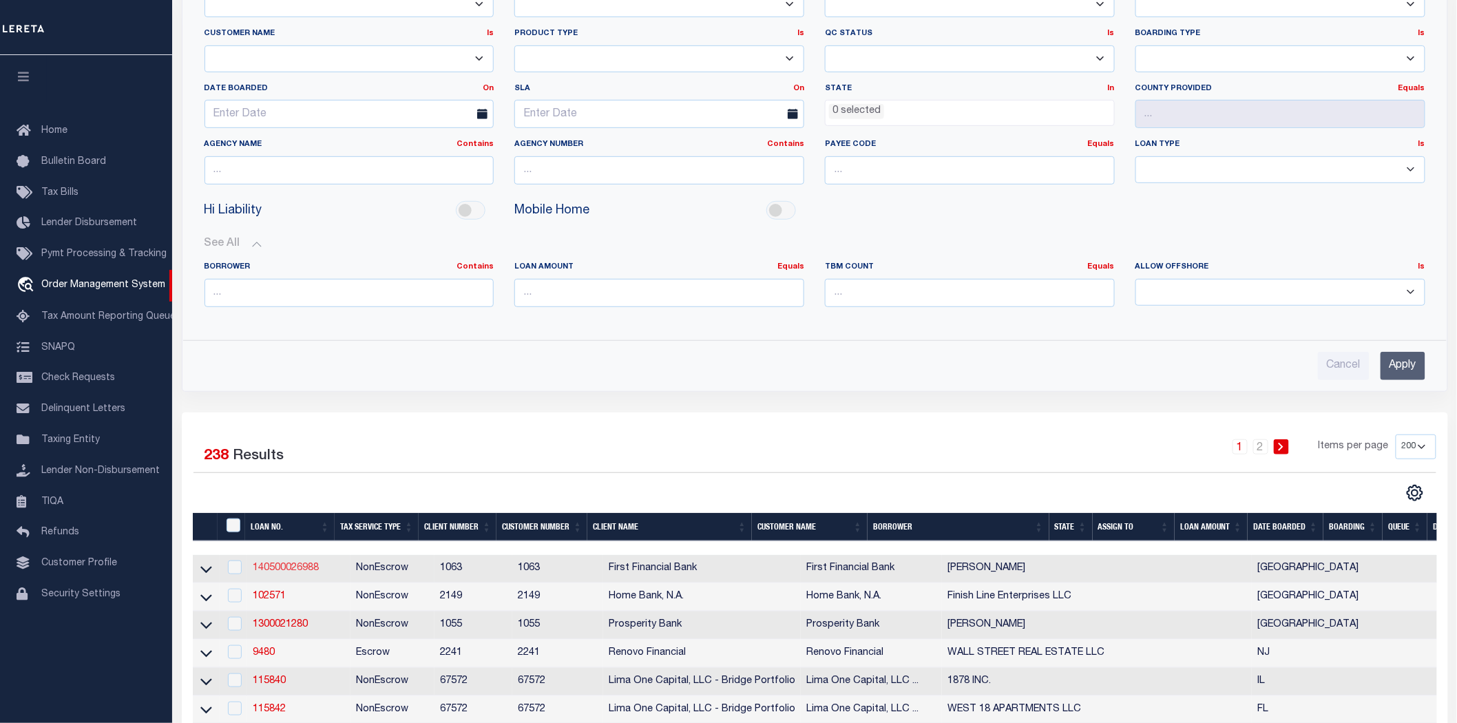
click at [297, 563] on link "140500026988" at bounding box center [286, 568] width 66 height 10
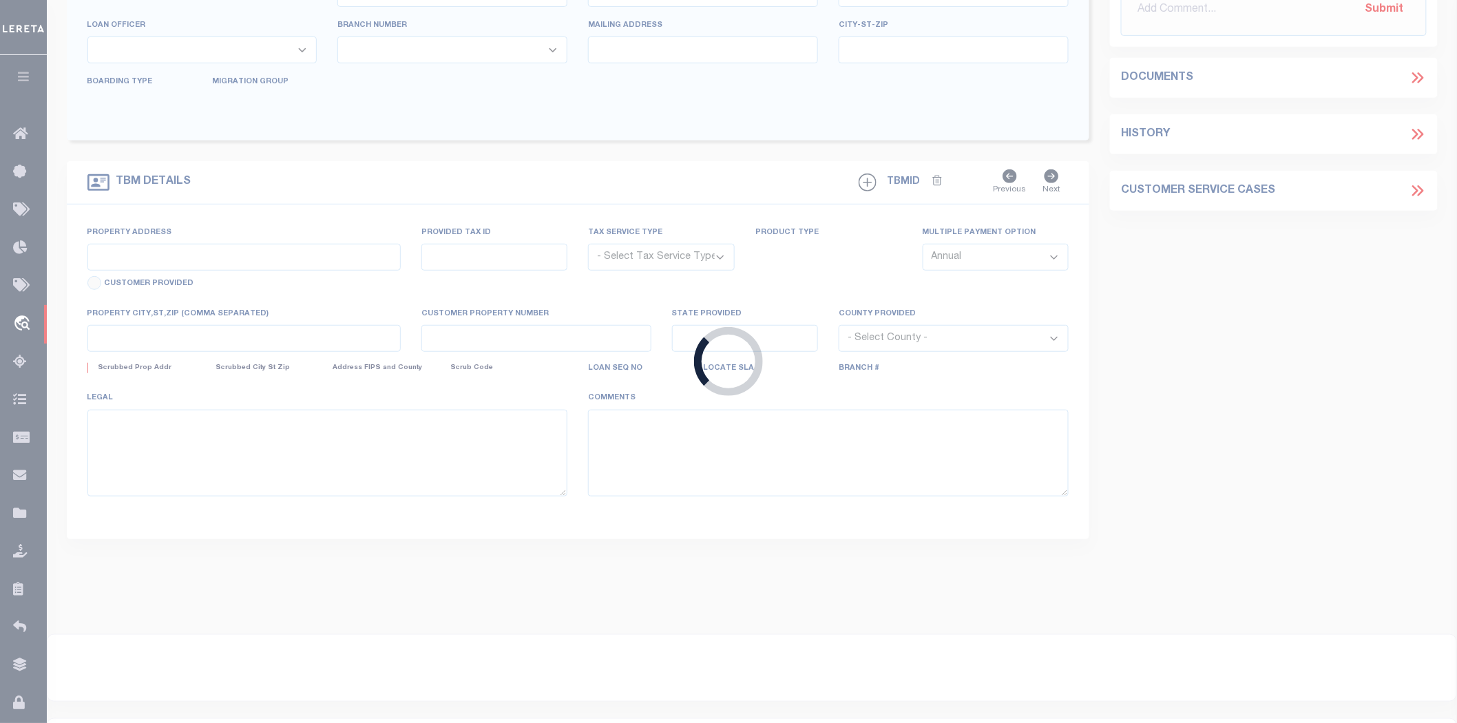
type input "140500026988"
type input "[PERSON_NAME]"
select select
select select "400"
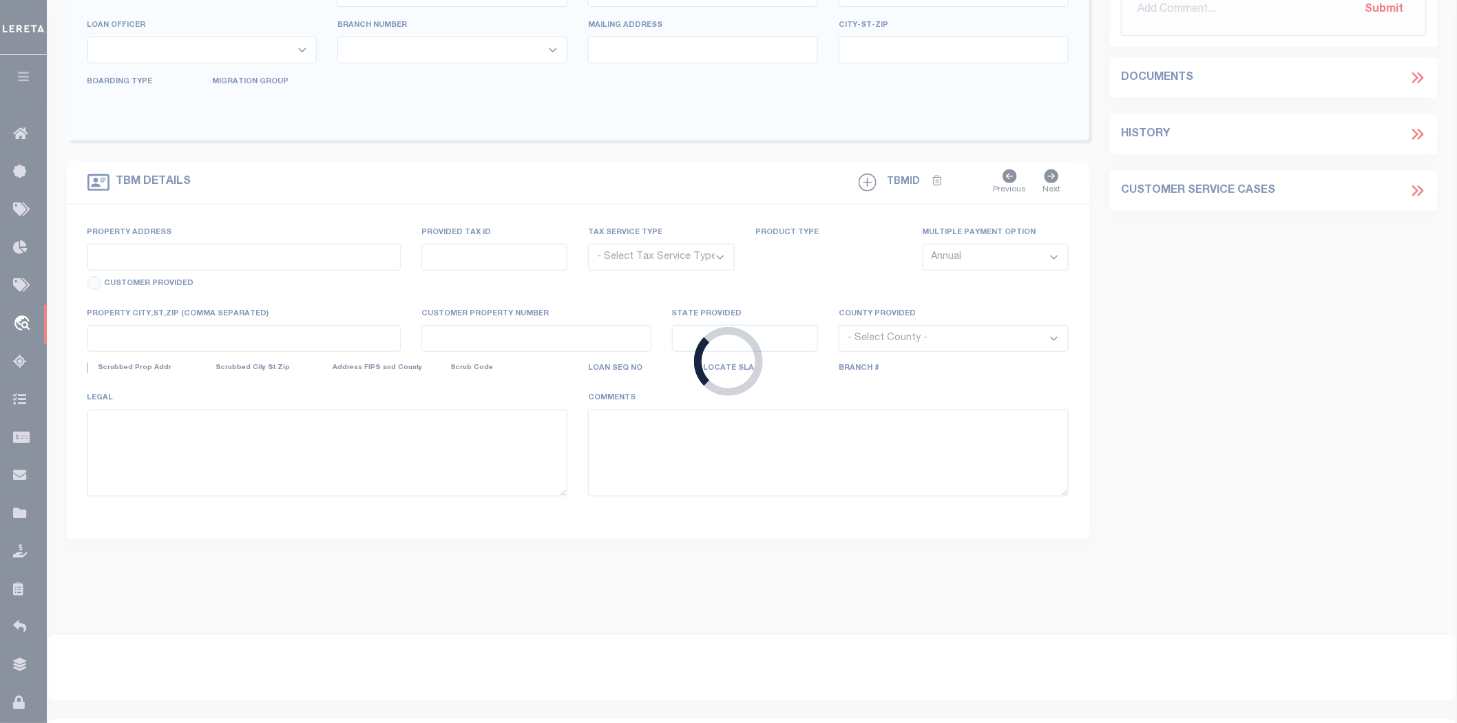
select select "NonEscrow"
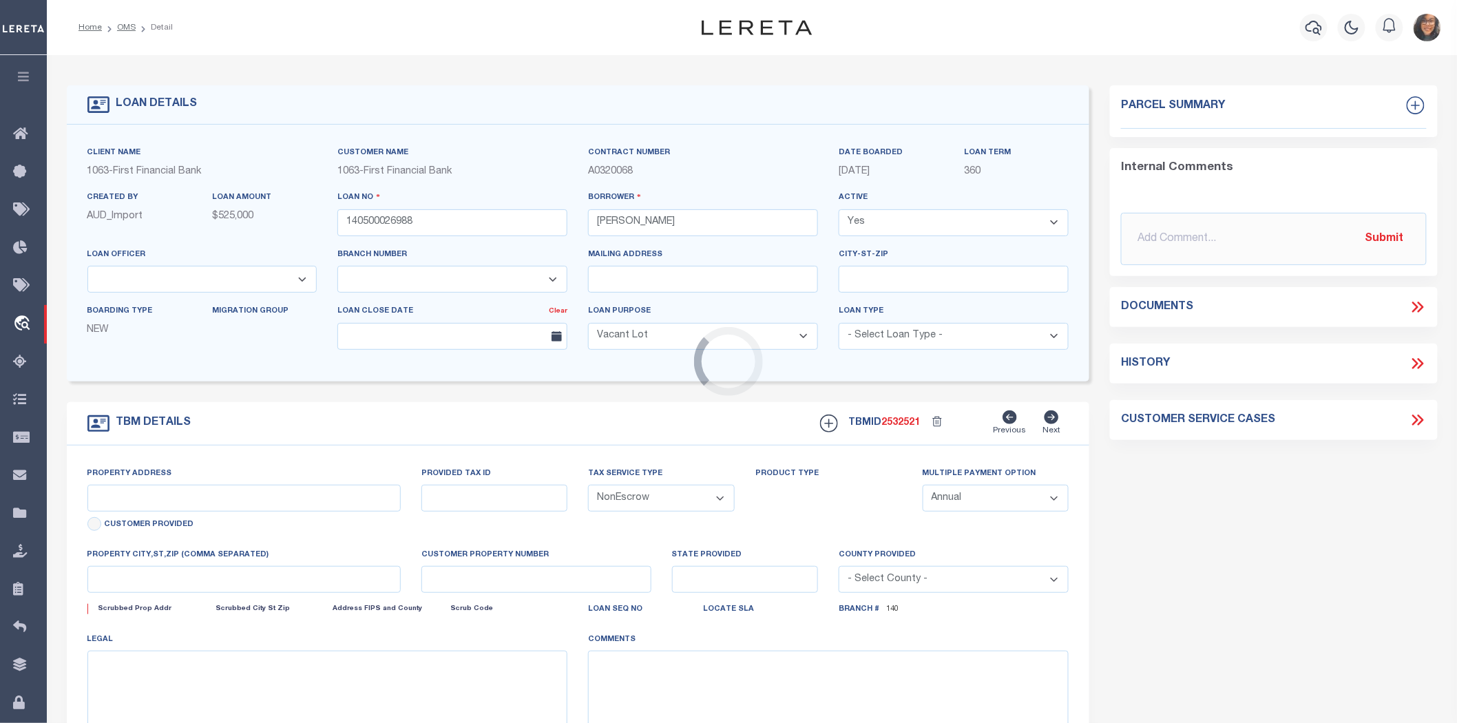
type input "1183 JONES RD"
select select
type input "NEW WAVERLY TX 77358-3723"
type input "4"
type input "[GEOGRAPHIC_DATA]"
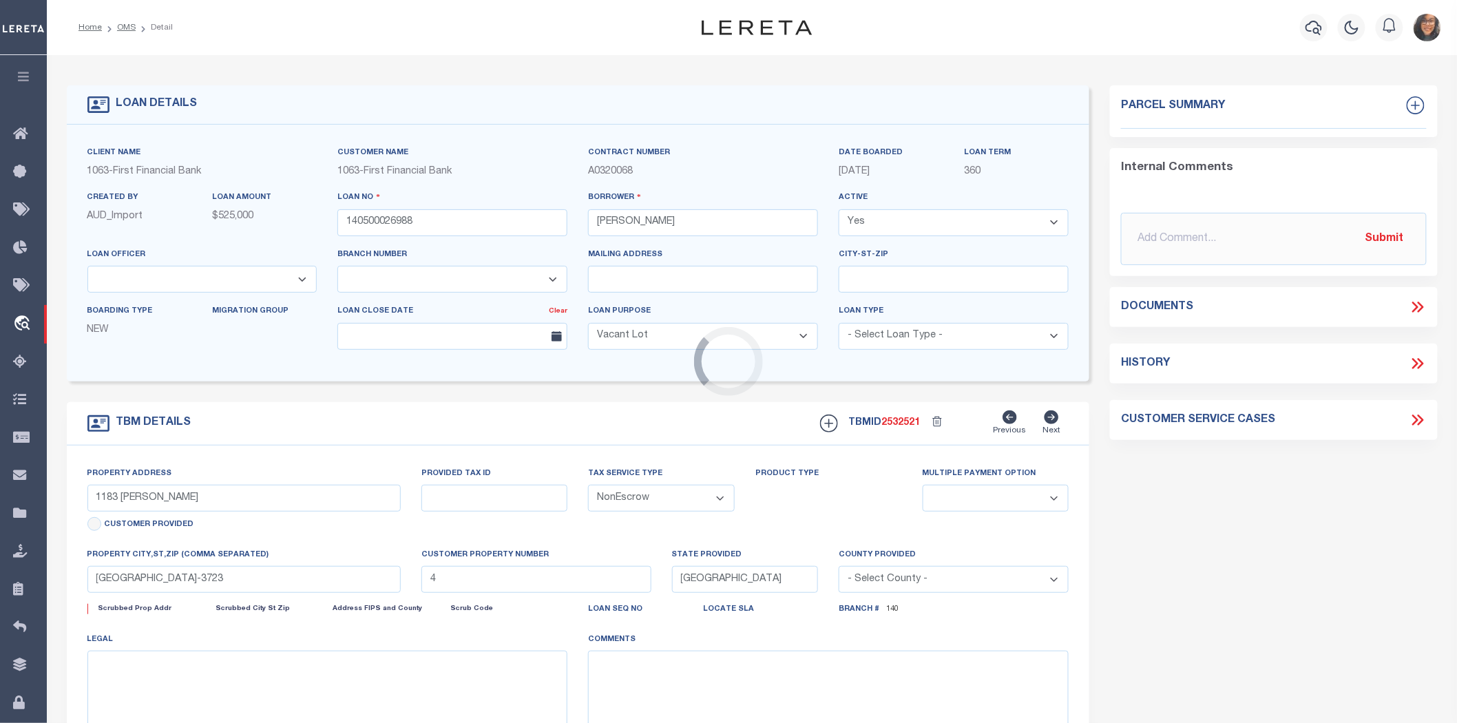
select select
select select "1529"
select select "791"
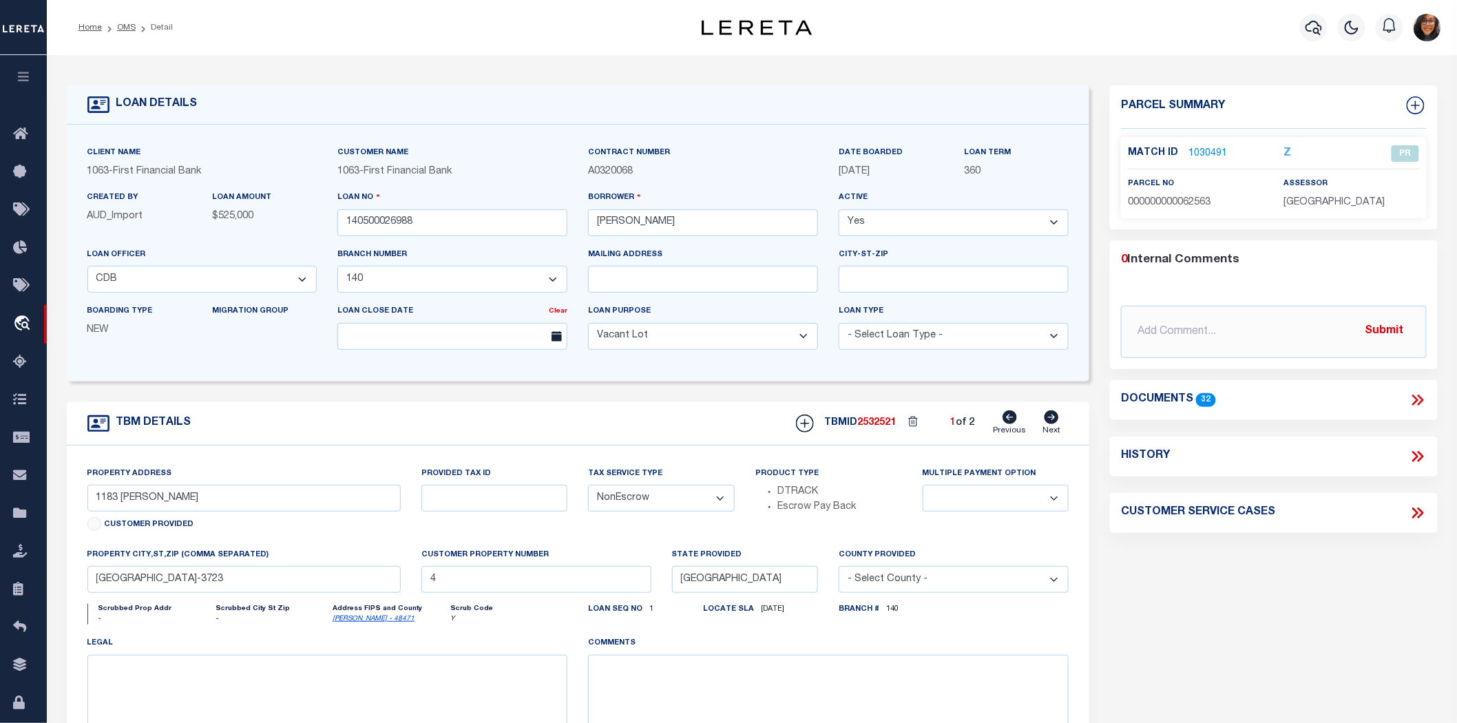
click at [609, 98] on div "LOAN DETAILS" at bounding box center [578, 104] width 1023 height 39
click at [999, 112] on div "LOAN DETAILS" at bounding box center [578, 104] width 1023 height 39
click at [691, 402] on div "TBM DETAILS TBMID 2532521 1 of 2 Next" at bounding box center [578, 423] width 1023 height 43
click at [1209, 148] on link "1030491" at bounding box center [1208, 154] width 39 height 14
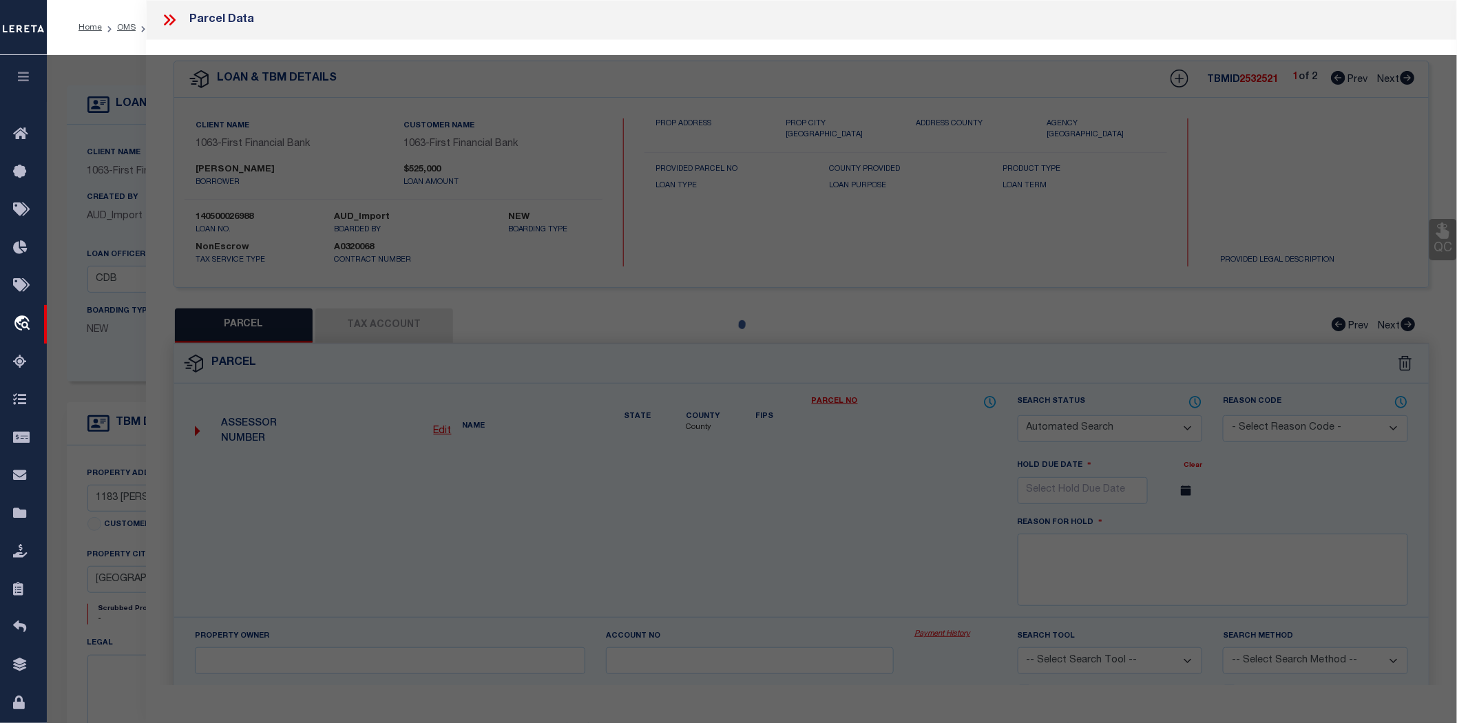
checkbox input "false"
select select "PR"
select select "RLS"
type input "GATES MIKE & GINA"
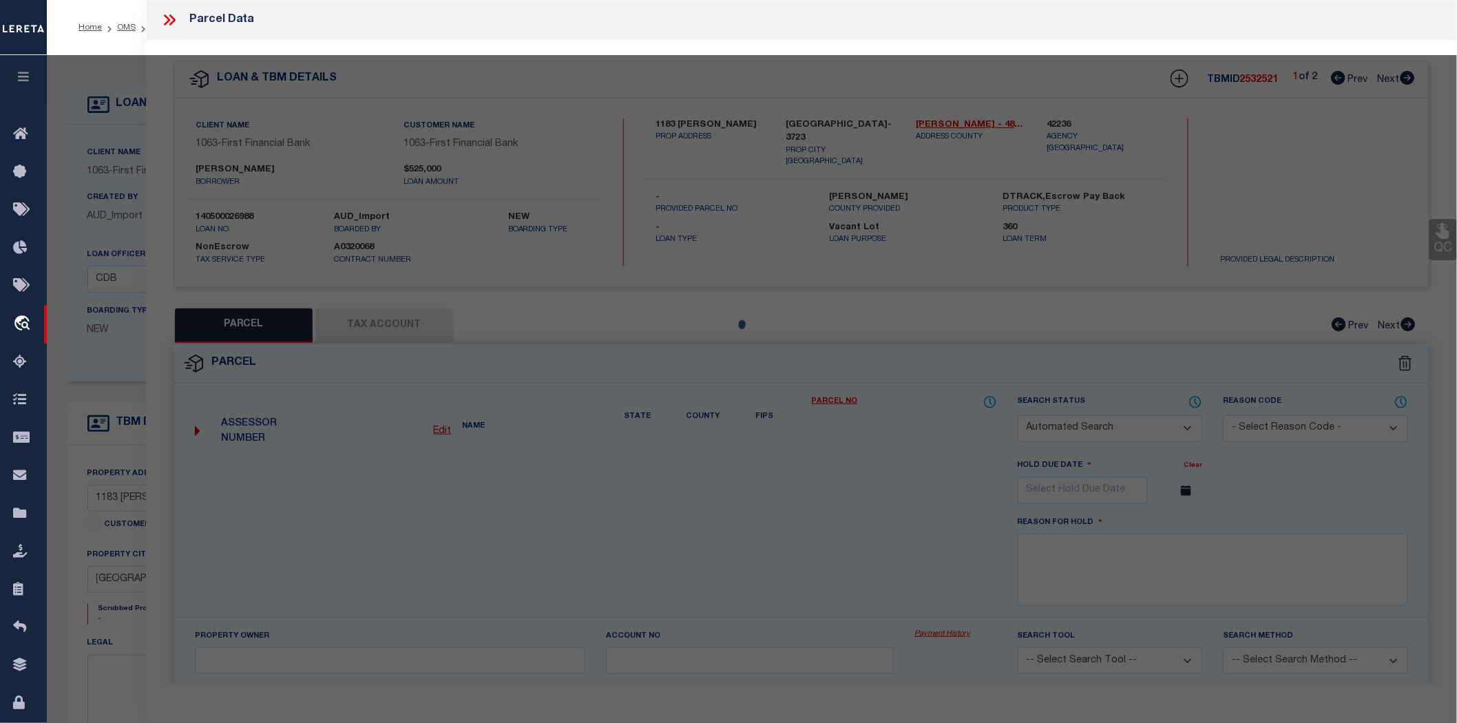
select select
type input "1183 JONES RD"
type input "NEW WAVERLY TX 77358"
type textarea "WINTERS W M (A-53), TRACT 27.1, ACRES 31.6"
type textarea "Duplicate/Release per customer's file (collateral not on file). MLC Tax ID Spec…"
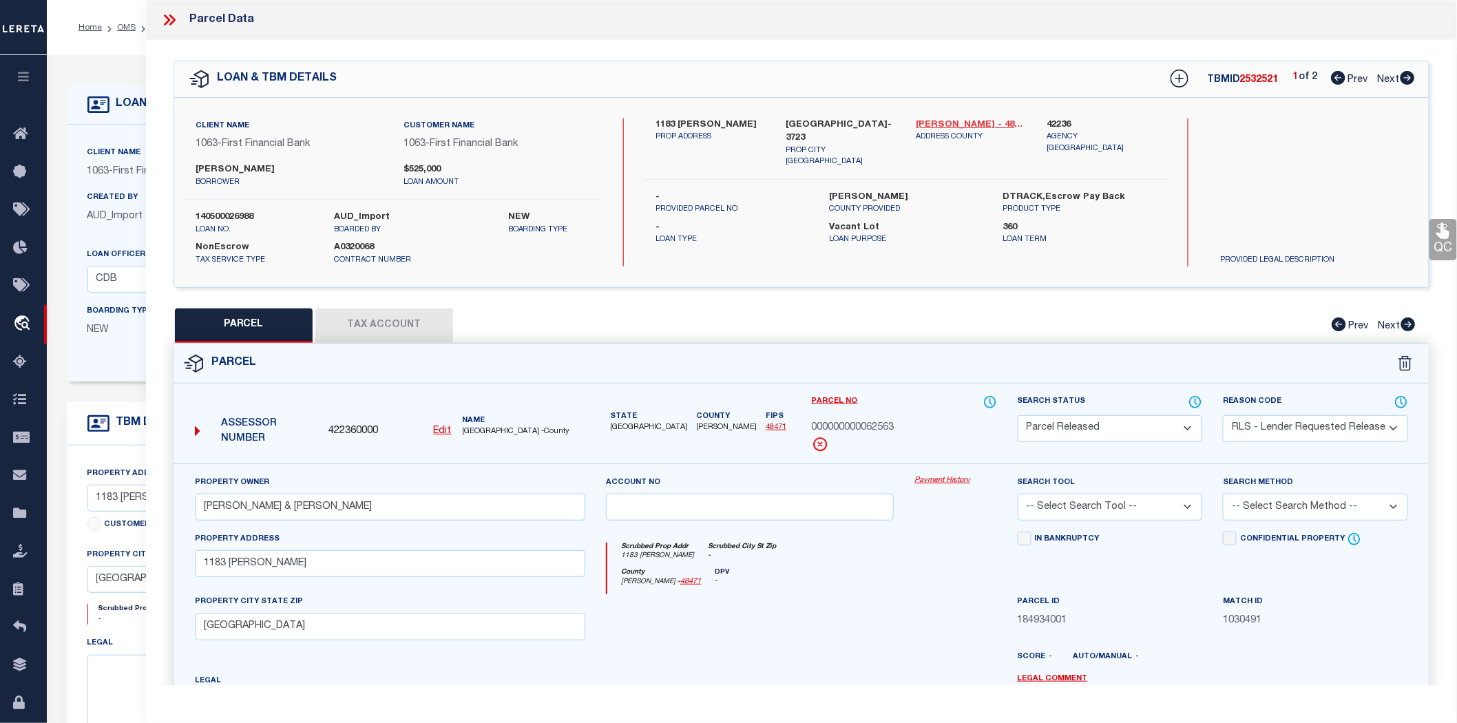
click at [959, 118] on link "Walker - 48471" at bounding box center [971, 125] width 109 height 14
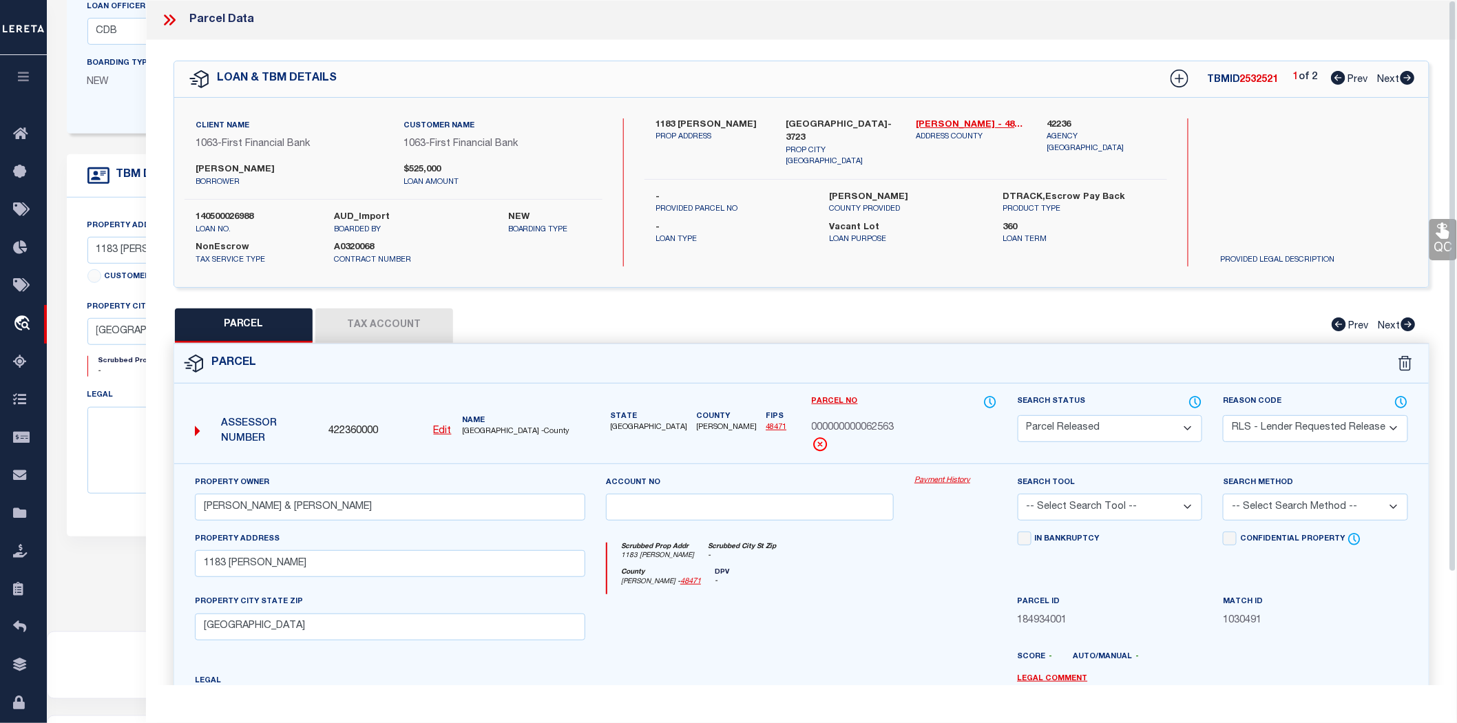
click at [407, 311] on button "Tax Account" at bounding box center [384, 325] width 138 height 34
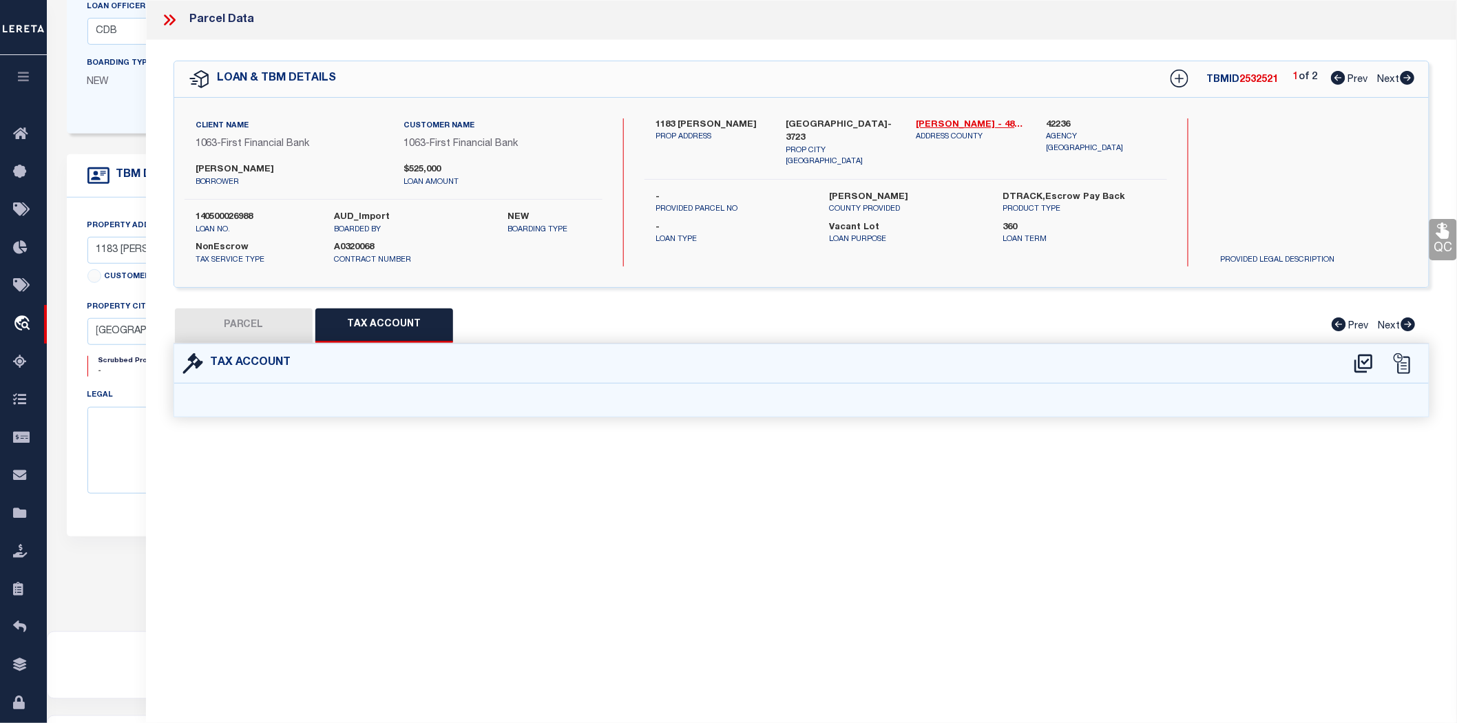
select select "100"
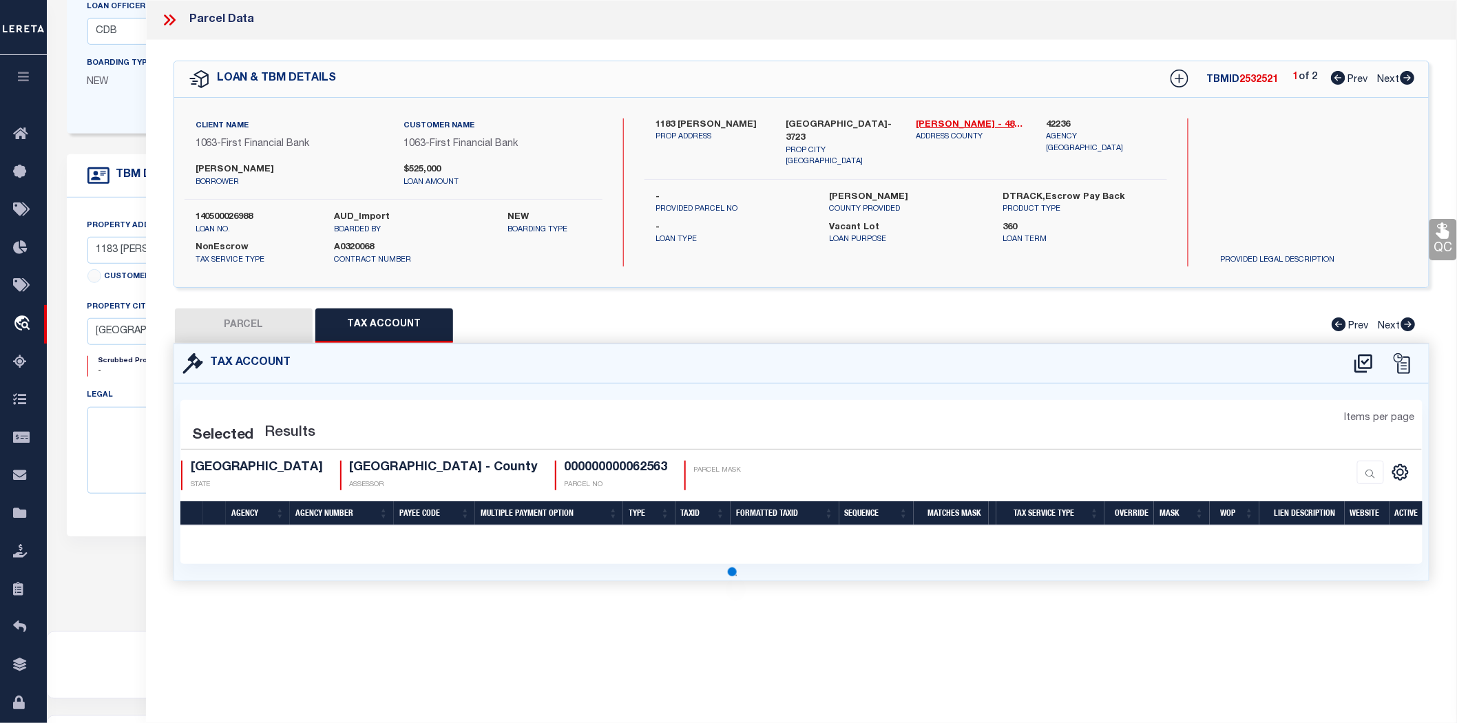
select select "100"
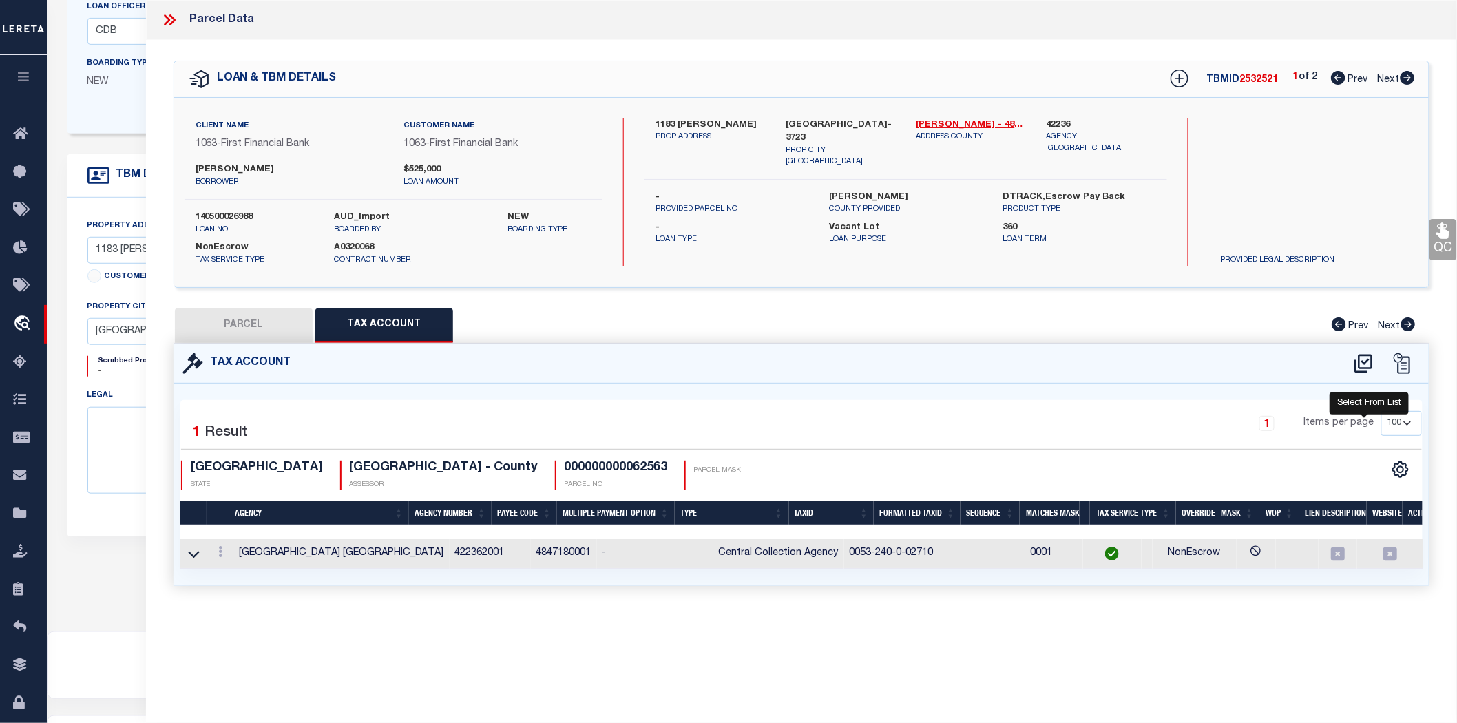
click at [1366, 356] on icon at bounding box center [1363, 364] width 23 height 22
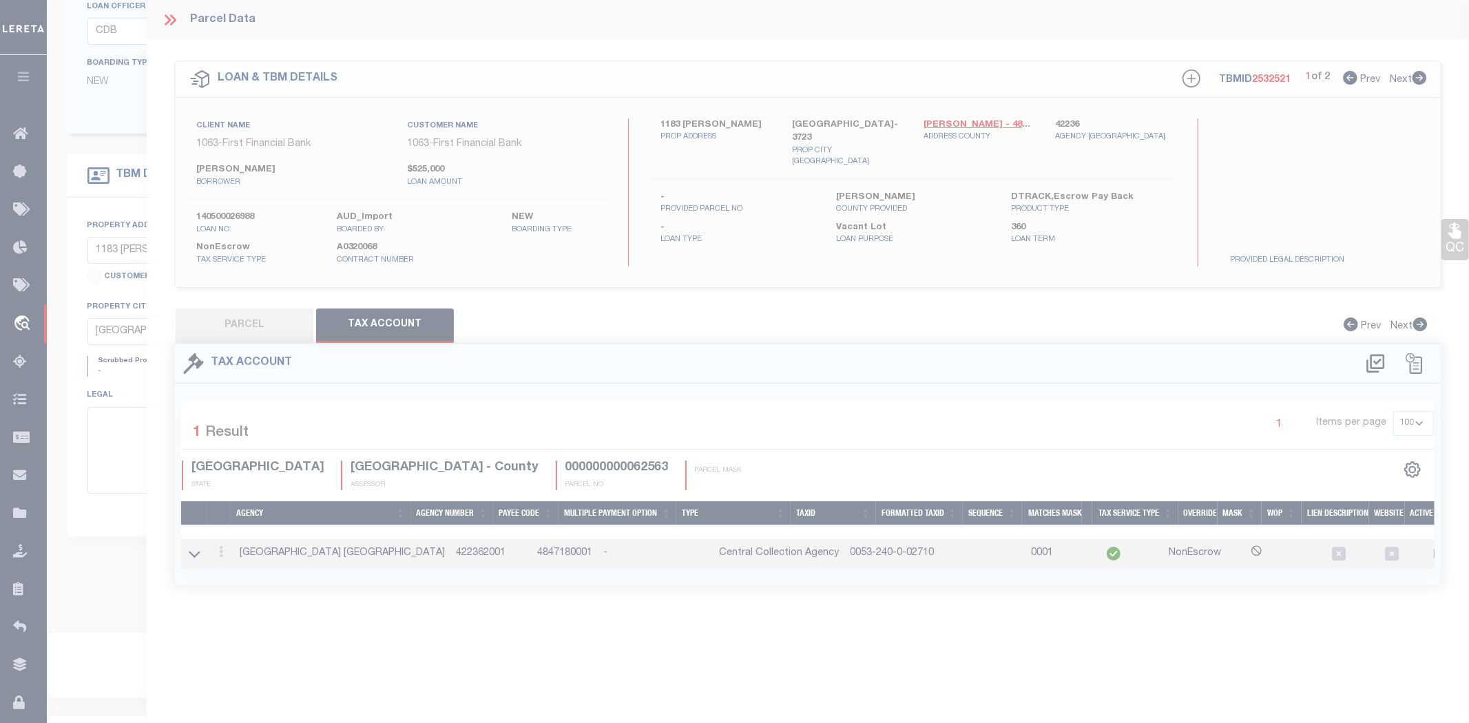
select select "100"
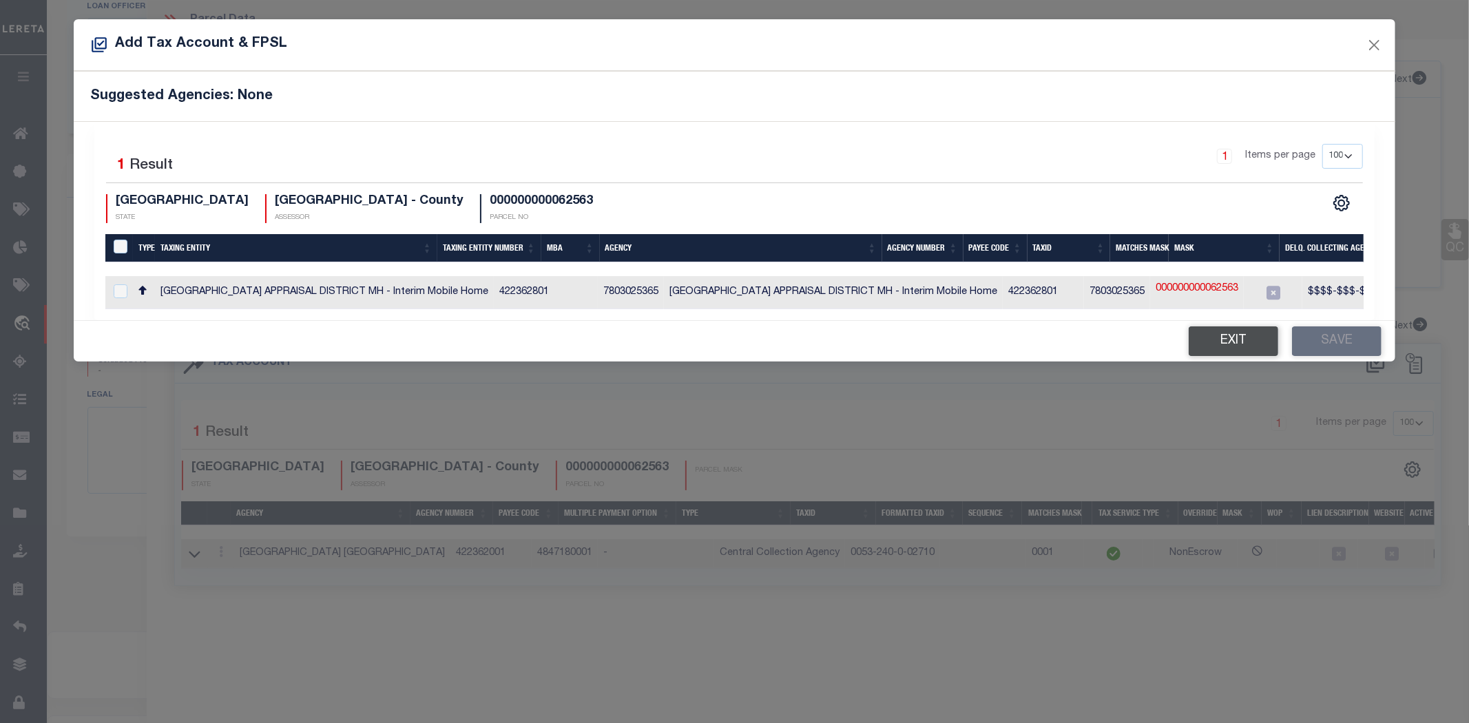
click at [1245, 326] on button "Exit" at bounding box center [1234, 341] width 90 height 30
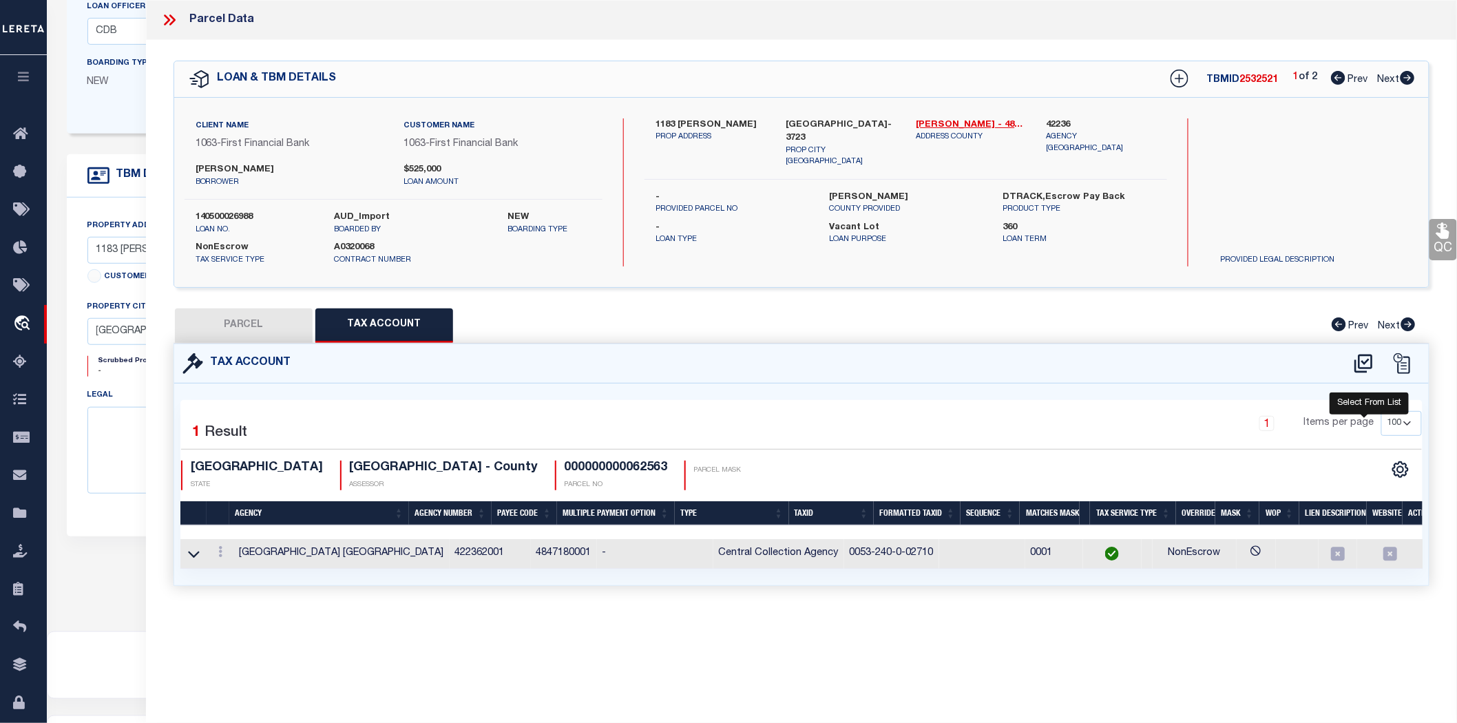
click at [1361, 353] on icon at bounding box center [1363, 364] width 23 height 22
select select "100"
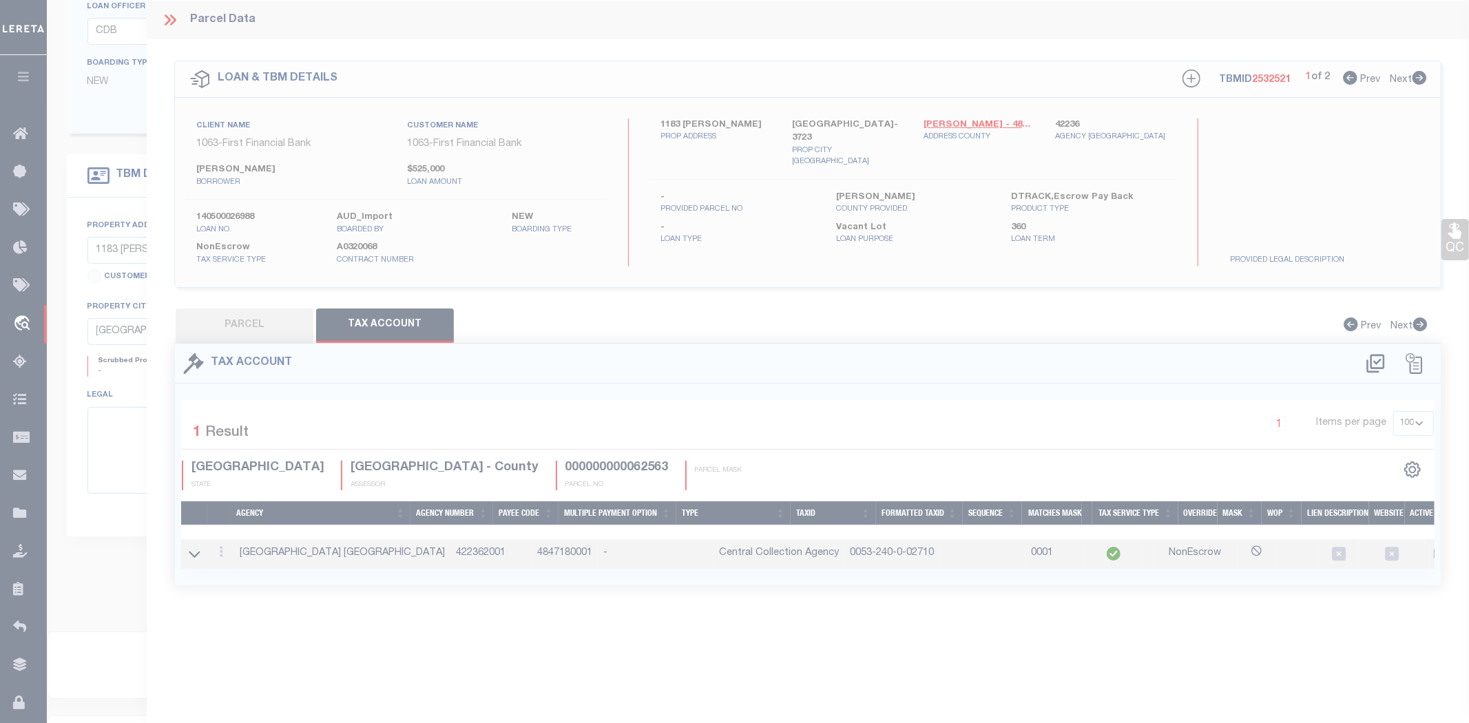
select select "100"
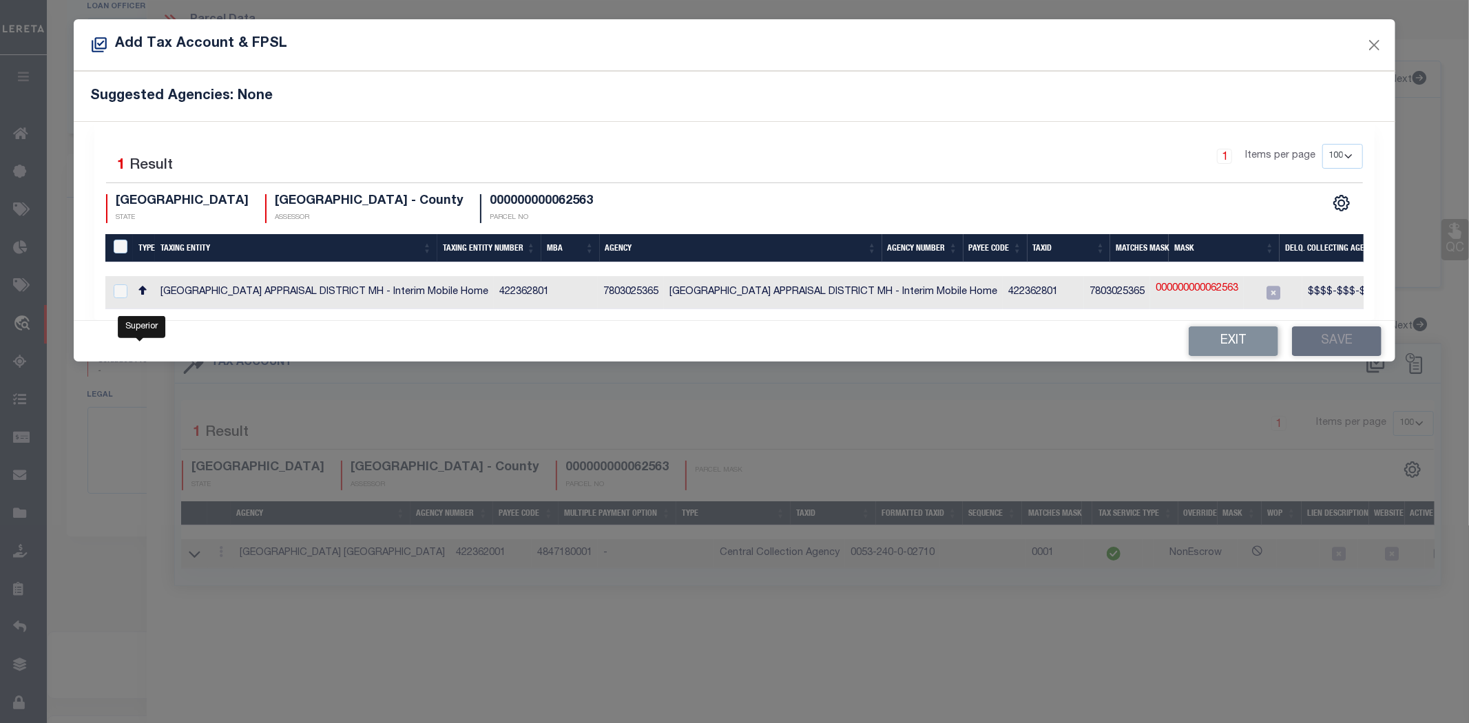
click at [142, 286] on icon "Superior" at bounding box center [142, 291] width 9 height 10
checkbox input "true"
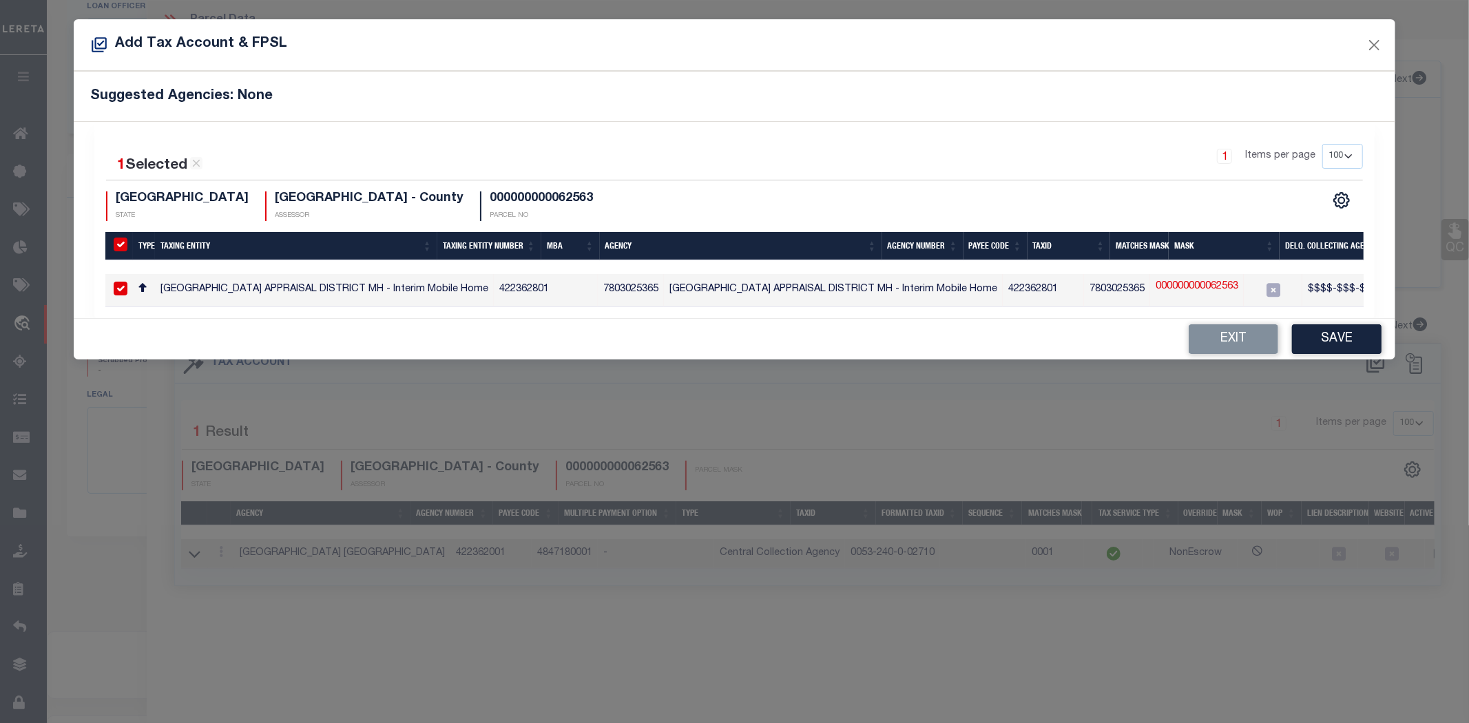
click at [142, 283] on icon "Superior" at bounding box center [142, 288] width 9 height 10
checkbox input "false"
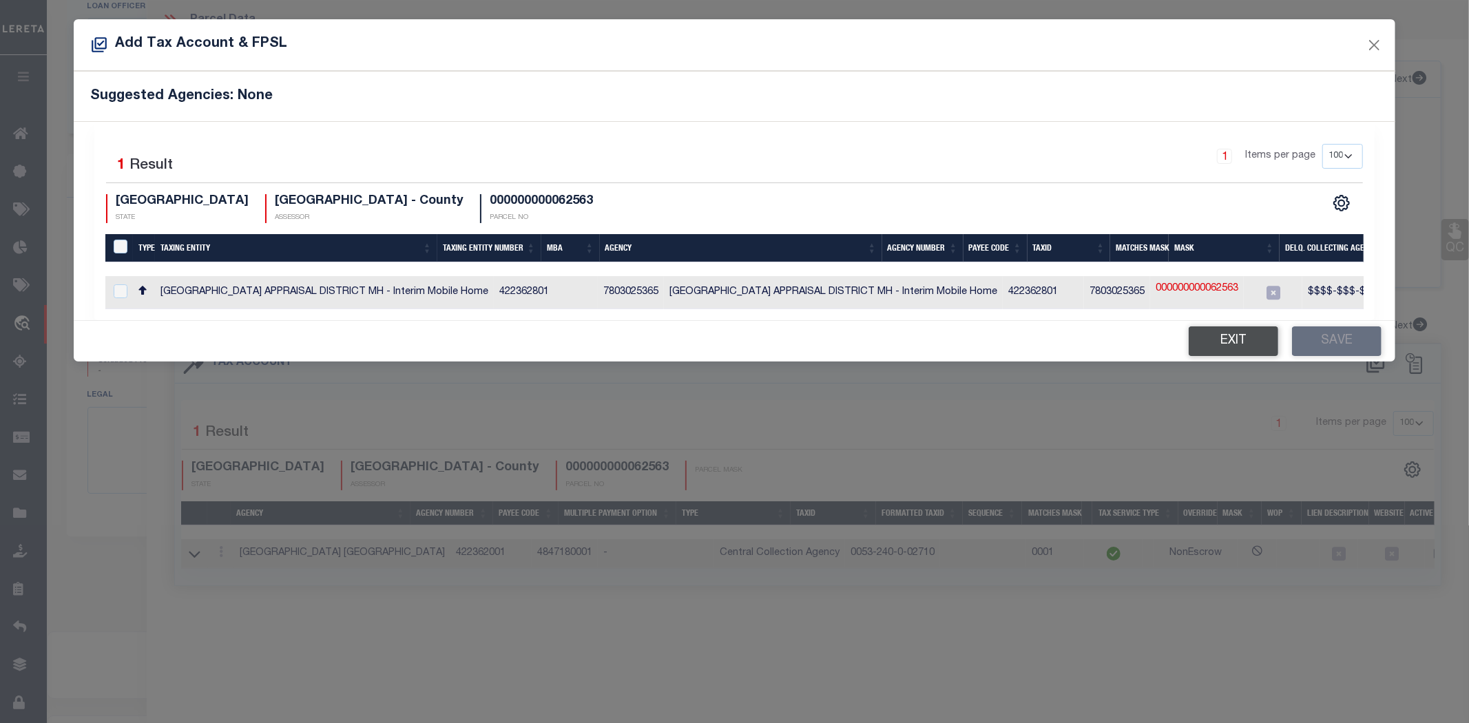
click at [1259, 326] on button "Exit" at bounding box center [1234, 341] width 90 height 30
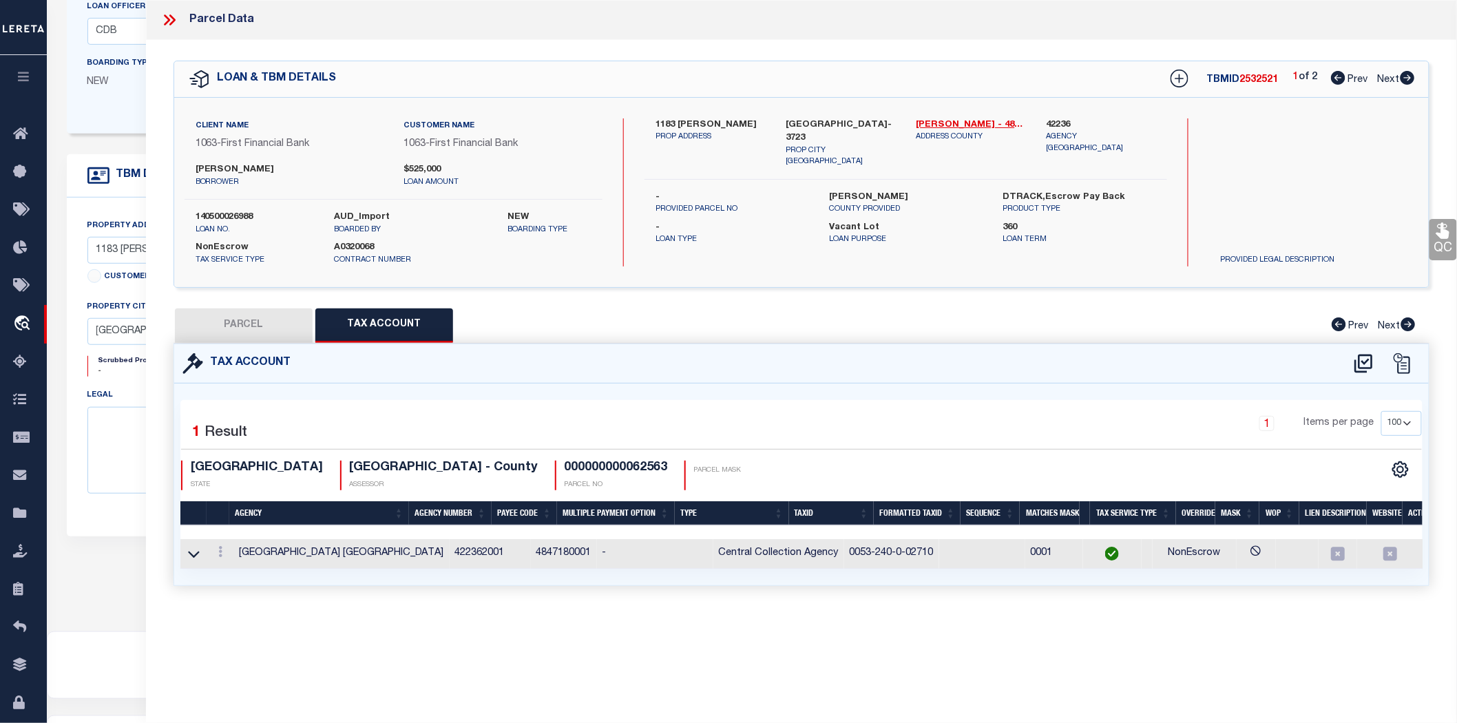
click at [302, 313] on button "PARCEL" at bounding box center [244, 325] width 138 height 34
select select "AS"
select select
checkbox input "false"
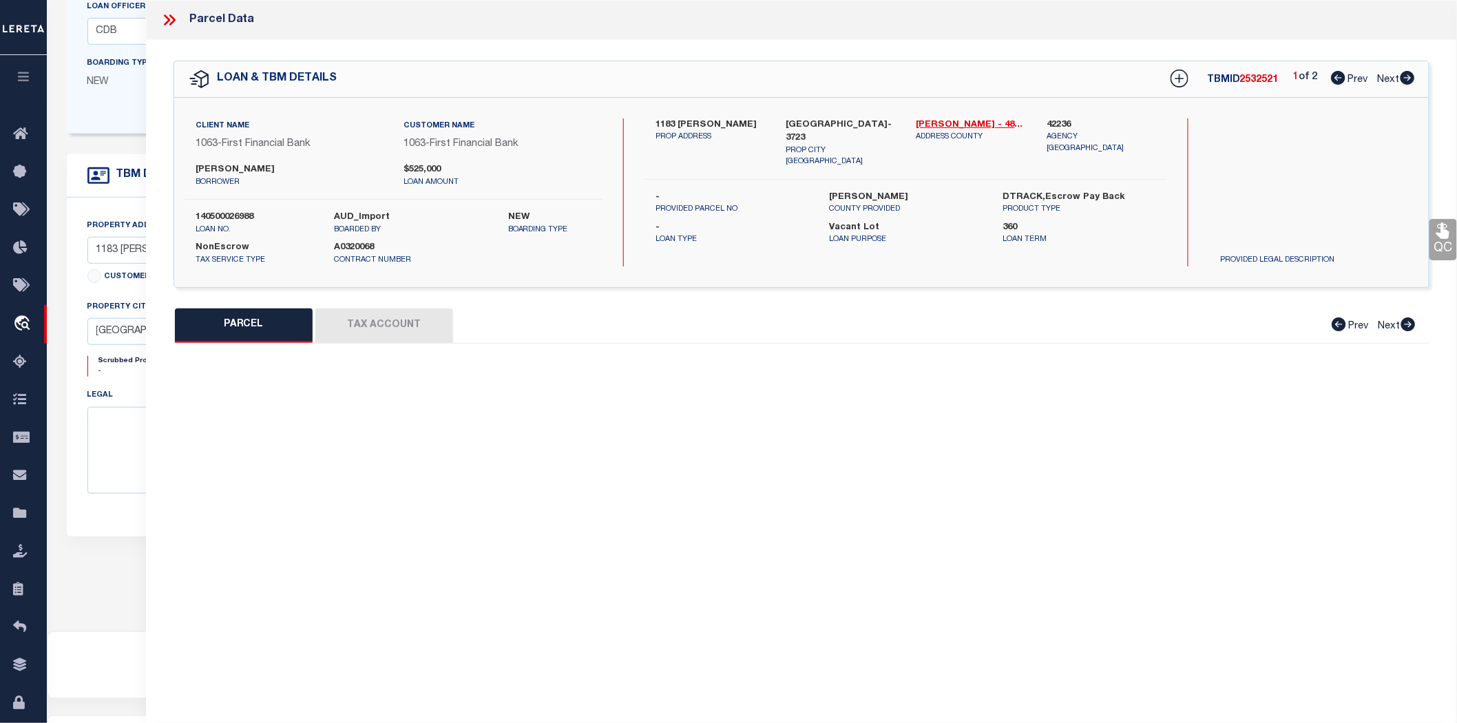
select select "PR"
select select "RLS"
type input "GATES MIKE & GINA"
select select
type input "1183 JONES RD"
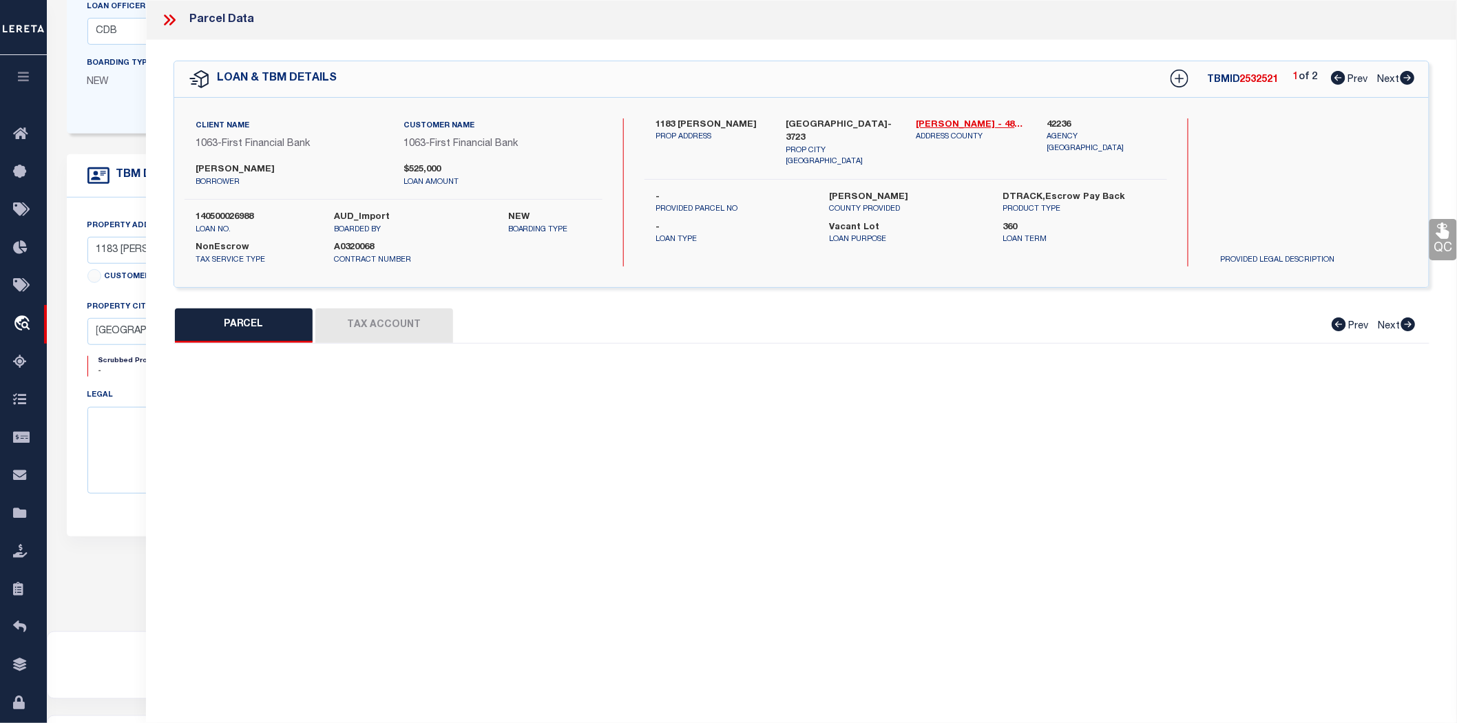
type input "NEW WAVERLY TX 77358"
type textarea "WINTERS W M (A-53), TRACT 27.1, ACRES 31.6"
type textarea "Duplicate/Release per customer's file (collateral not on file). MLC Tax ID Spec…"
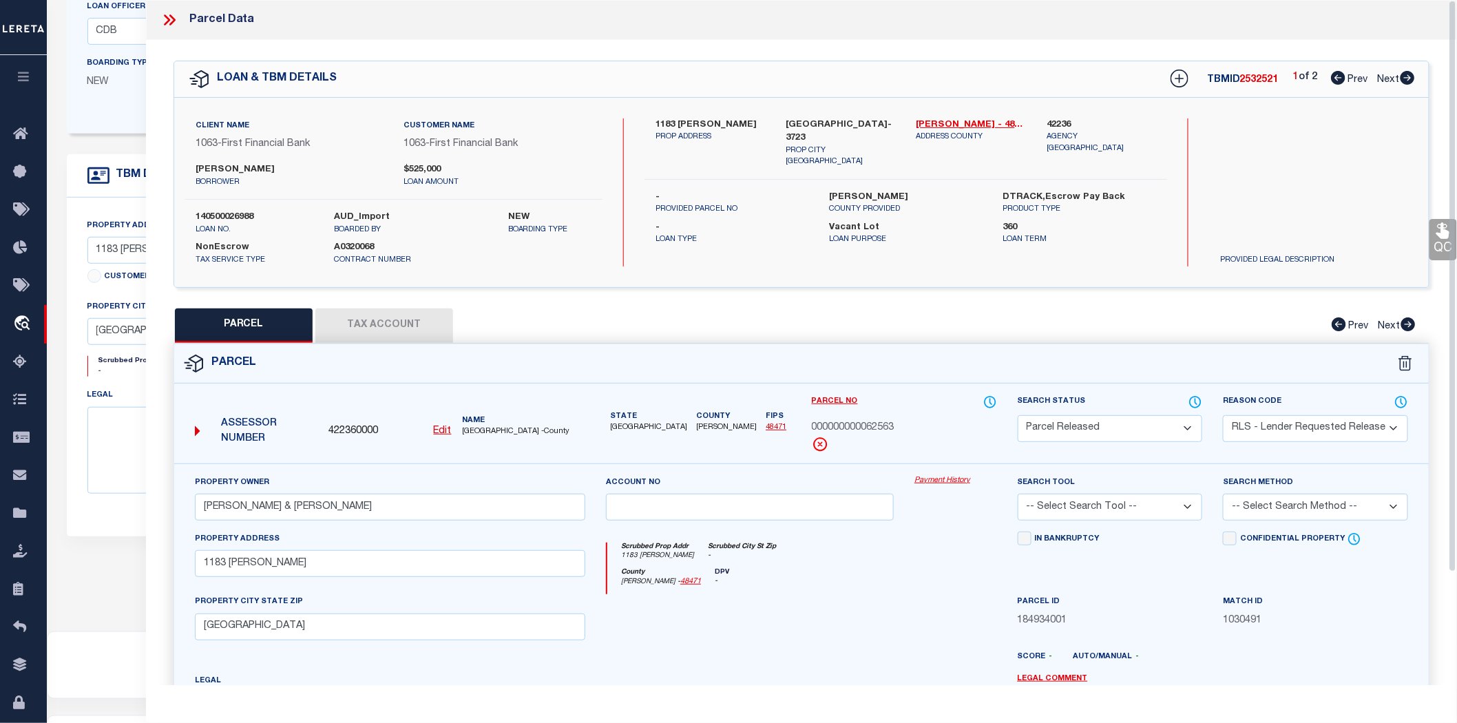
click at [361, 320] on button "Tax Account" at bounding box center [384, 325] width 138 height 34
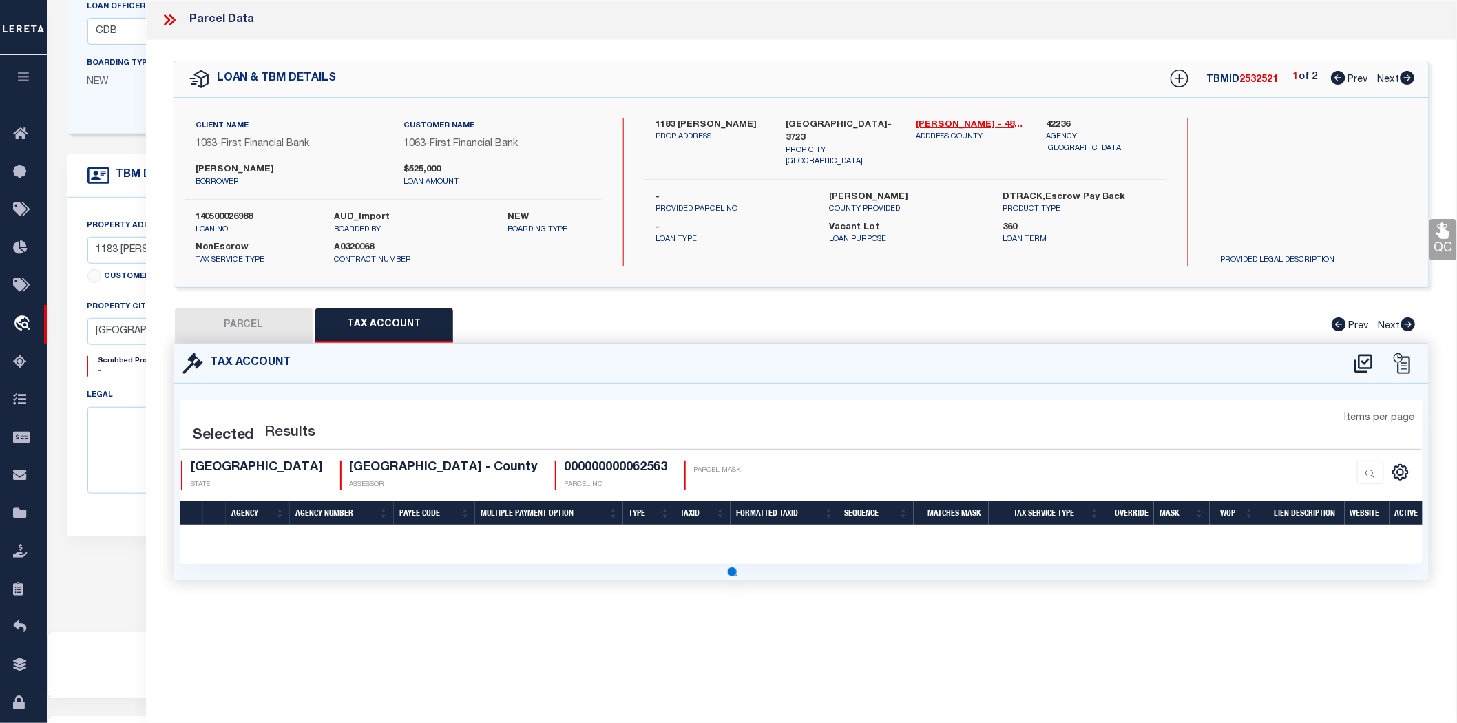
select select "100"
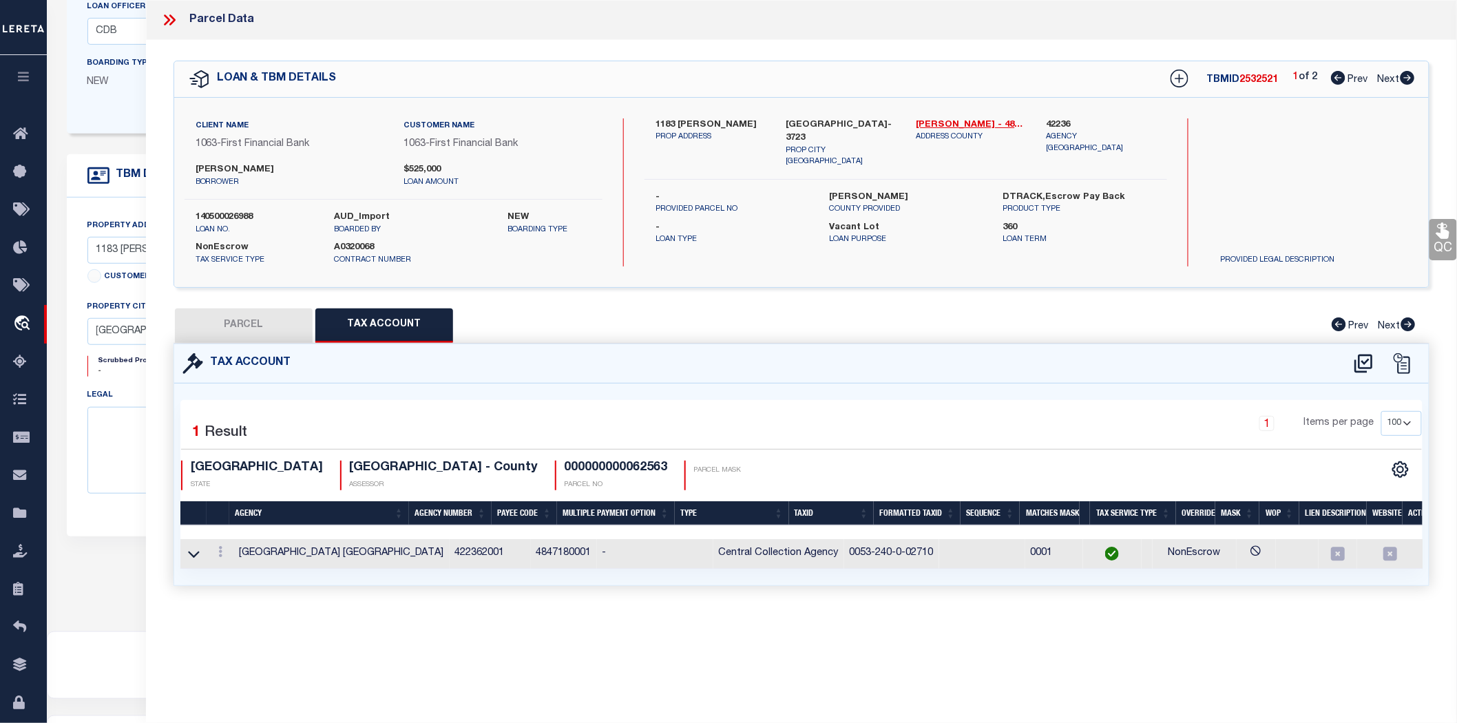
click at [176, 23] on icon at bounding box center [169, 20] width 18 height 18
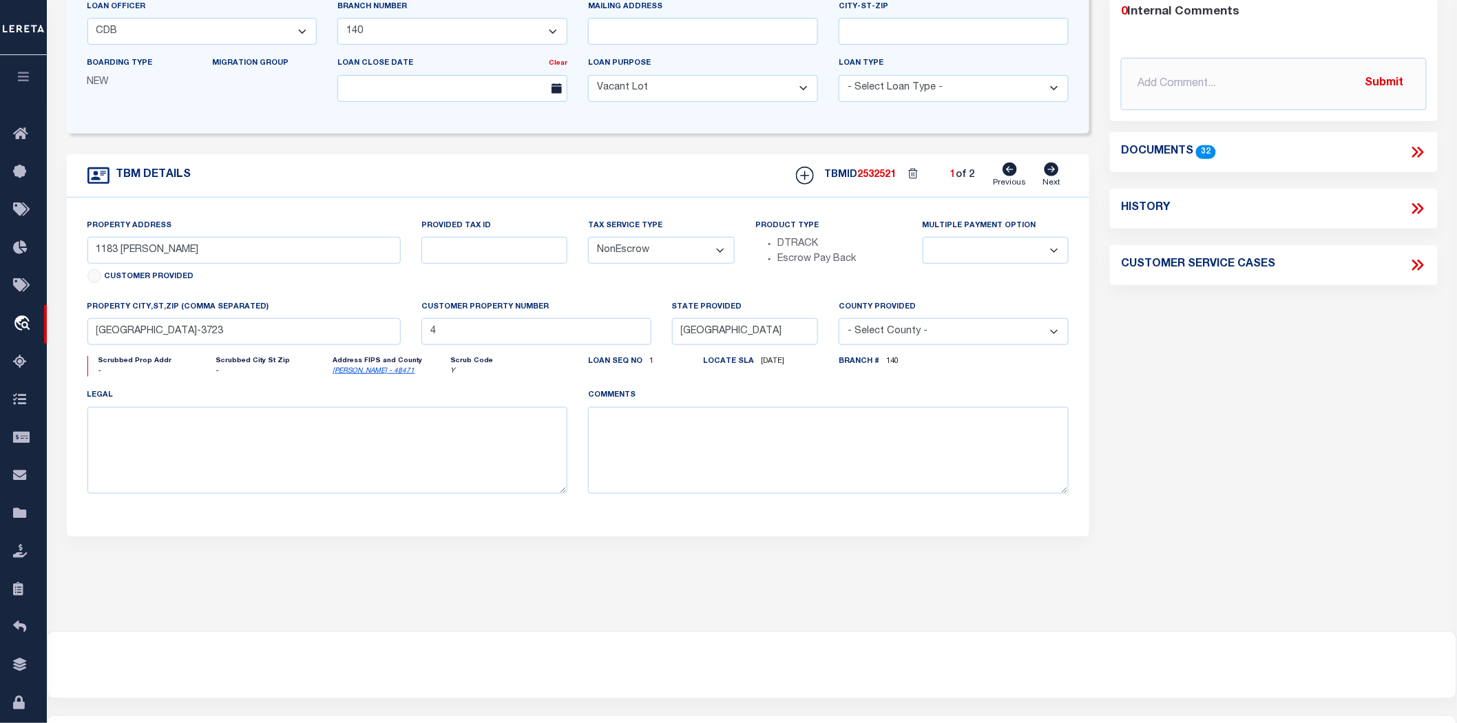
click at [1258, 143] on div "Documents 32" at bounding box center [1273, 152] width 305 height 18
click at [1196, 145] on span "32" at bounding box center [1205, 151] width 19 height 13
click at [1422, 147] on icon at bounding box center [1420, 152] width 6 height 11
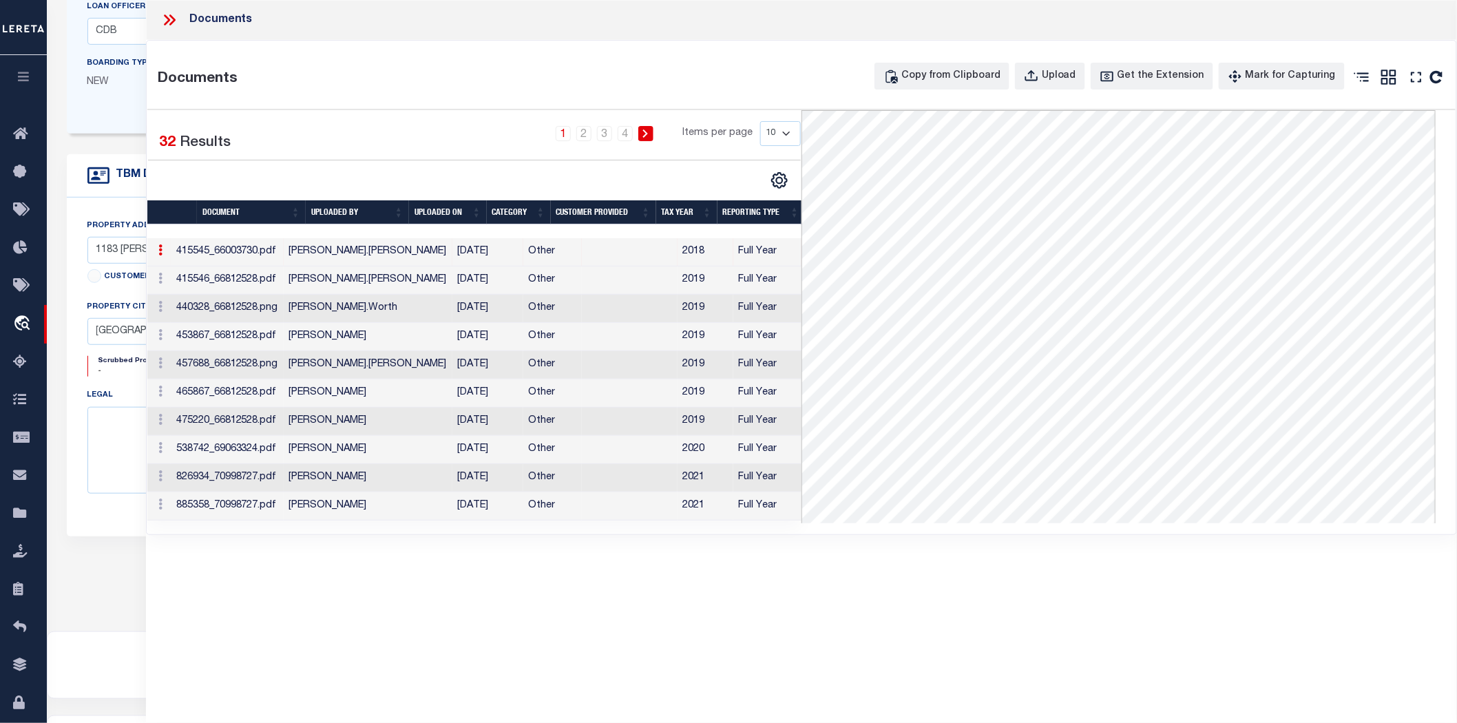
click at [169, 25] on icon at bounding box center [172, 19] width 6 height 11
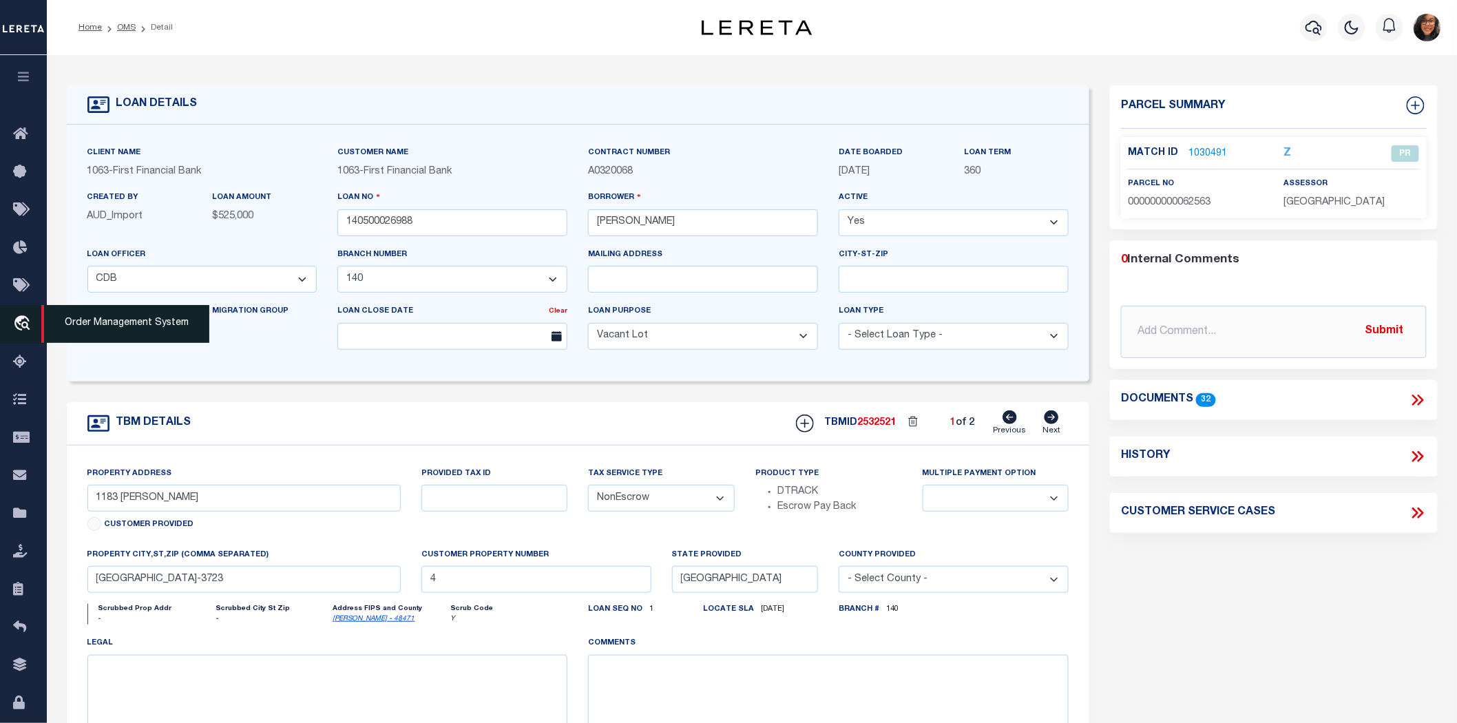
click at [24, 326] on icon "travel_explore" at bounding box center [24, 324] width 22 height 18
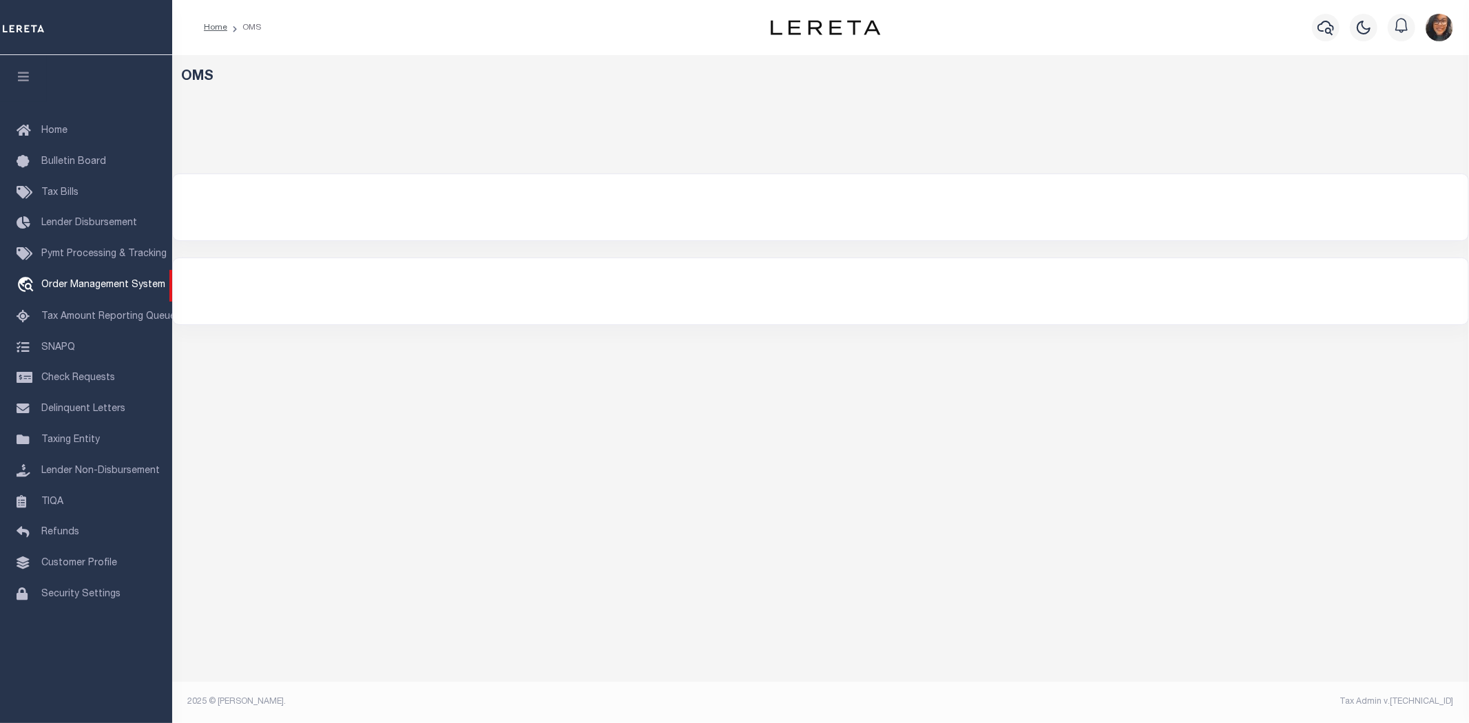
select select "200"
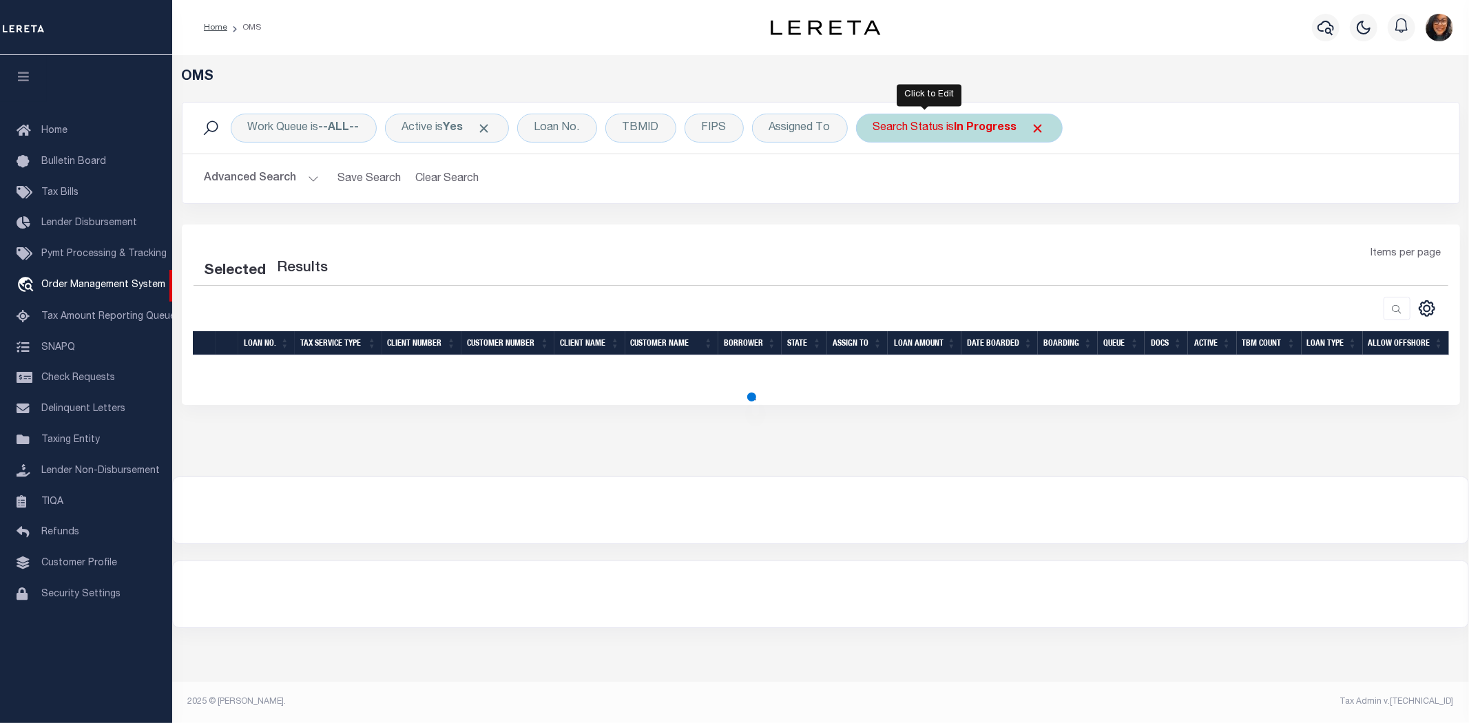
click at [967, 124] on b "In Progress" at bounding box center [985, 128] width 63 height 11
select select "IP"
select select "200"
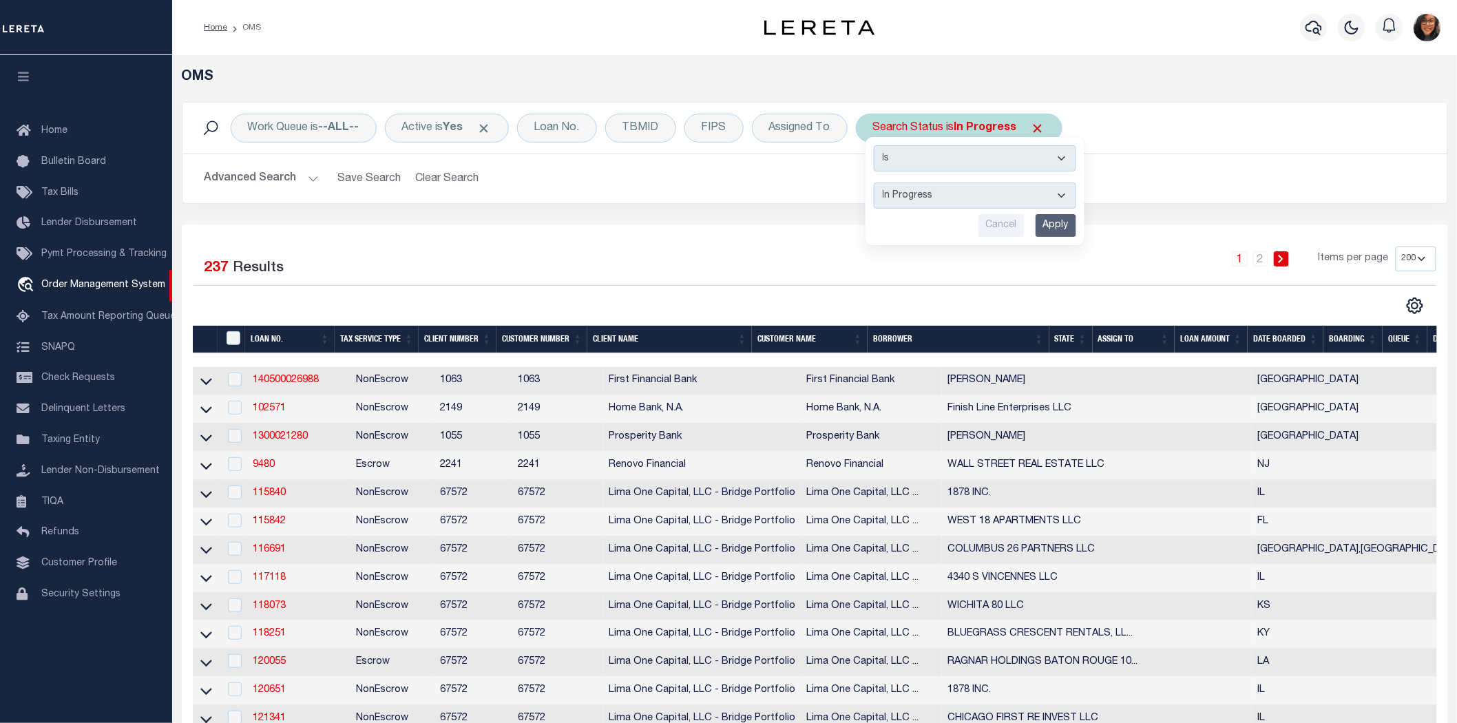
click at [965, 186] on select "Automated Search Bad Parcel Complete Duplicate Parcel High Dollar Reporting In …" at bounding box center [975, 195] width 202 height 26
select select "BP"
click at [874, 182] on select "Automated Search Bad Parcel Complete Duplicate Parcel High Dollar Reporting In …" at bounding box center [975, 195] width 202 height 26
click at [1036, 214] on input "Apply" at bounding box center [1056, 225] width 41 height 23
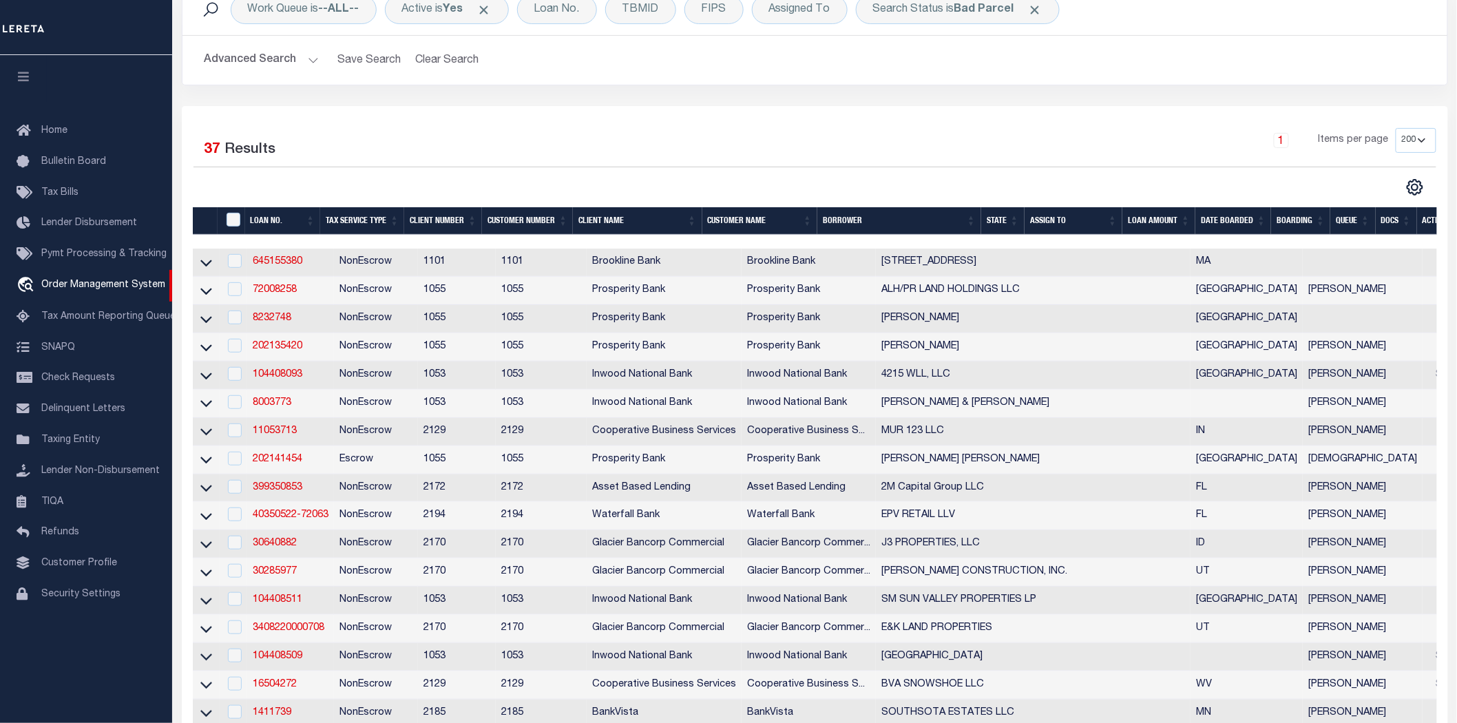
scroll to position [153, 0]
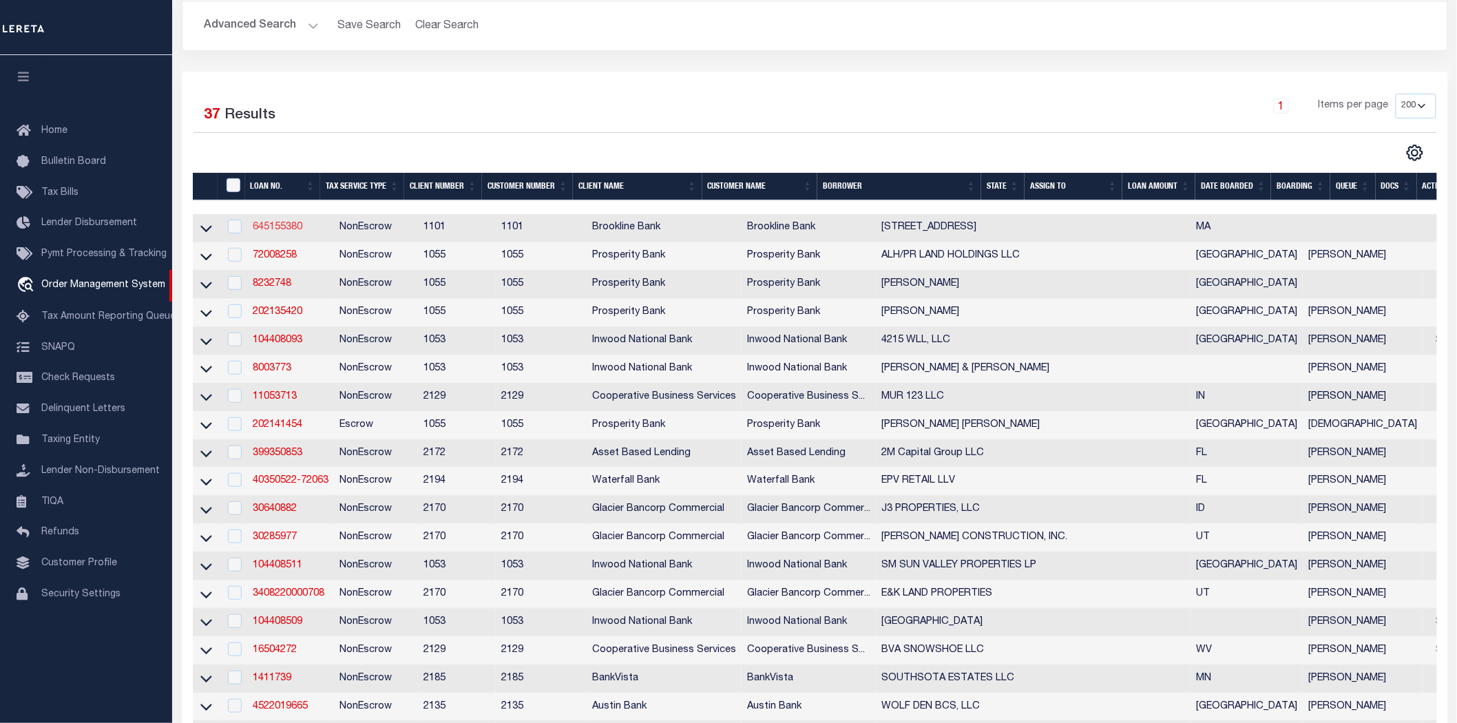
click at [273, 222] on link "645155380" at bounding box center [278, 227] width 50 height 10
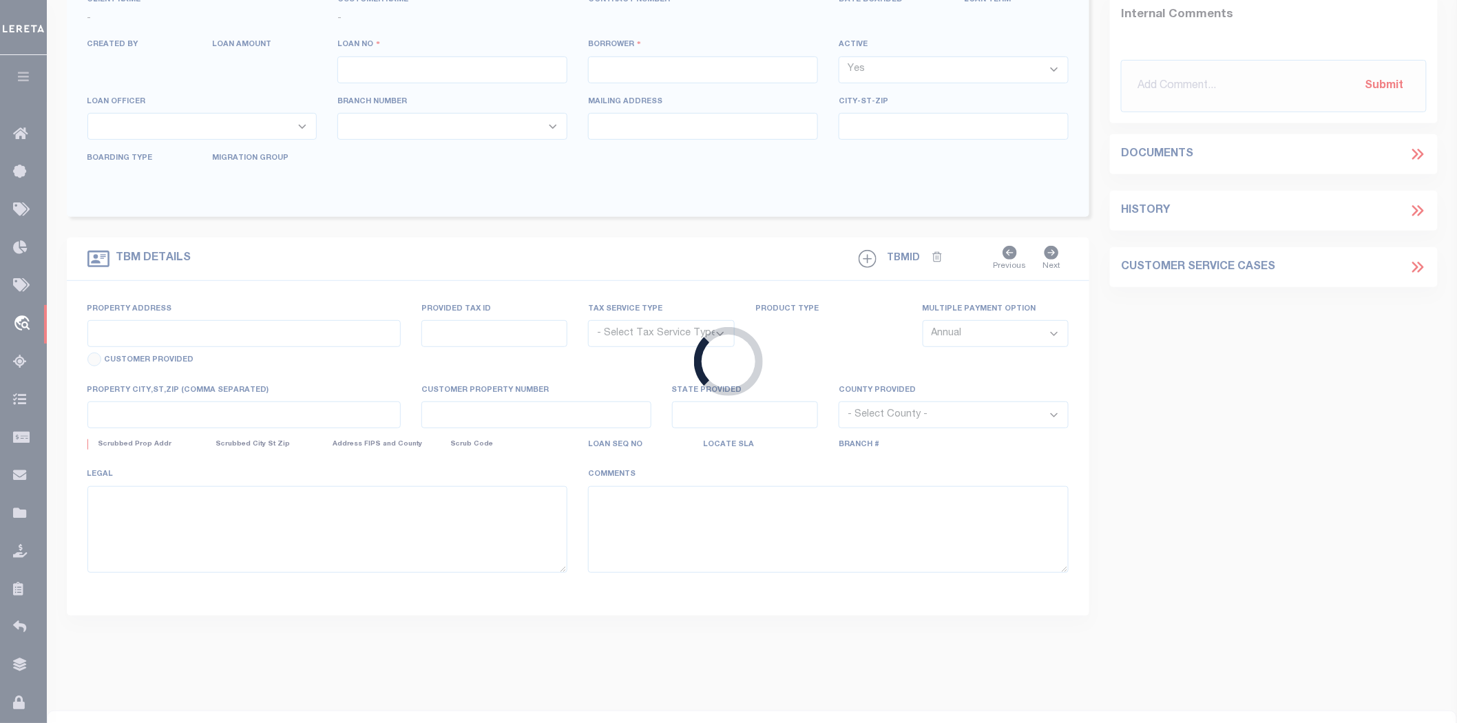
type input "645155380"
type input "[STREET_ADDRESS]"
select select
select select "NonEscrow"
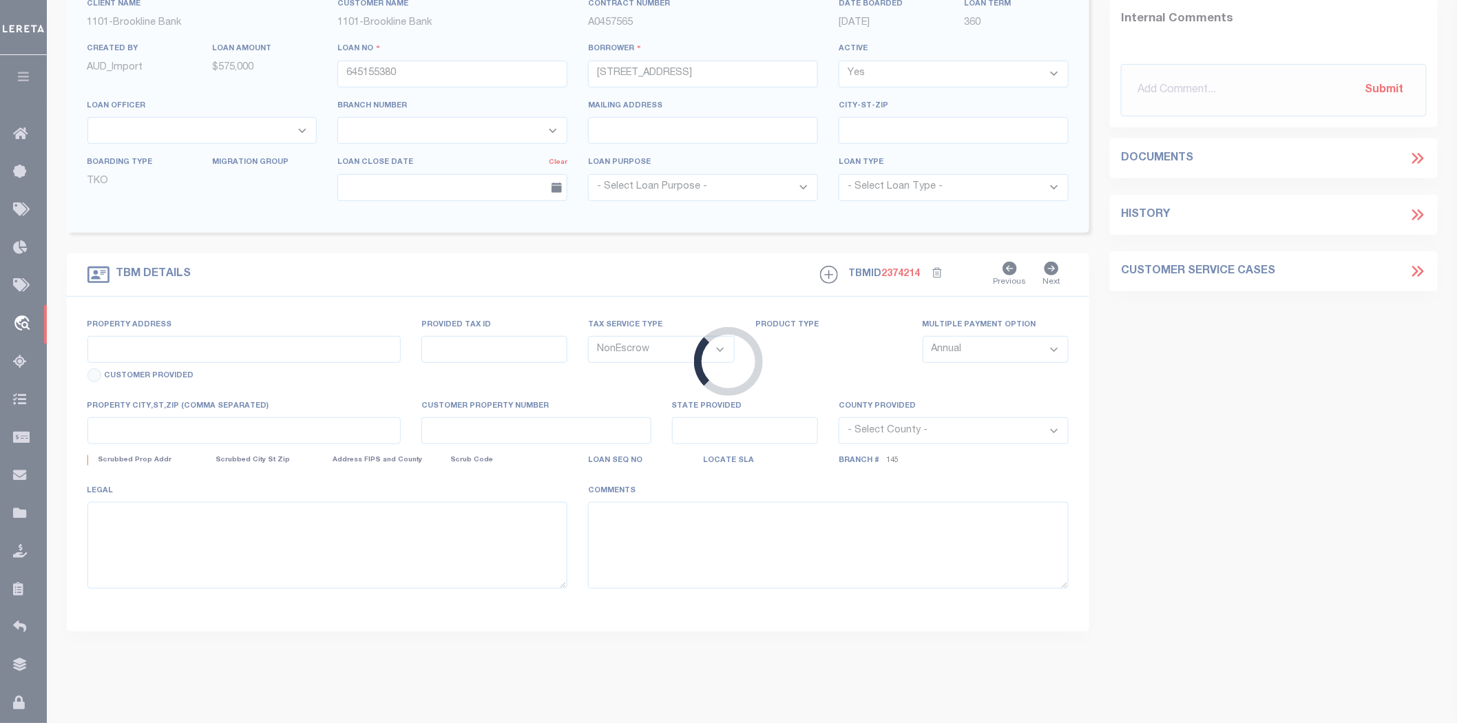
select select "3146"
select select "1501"
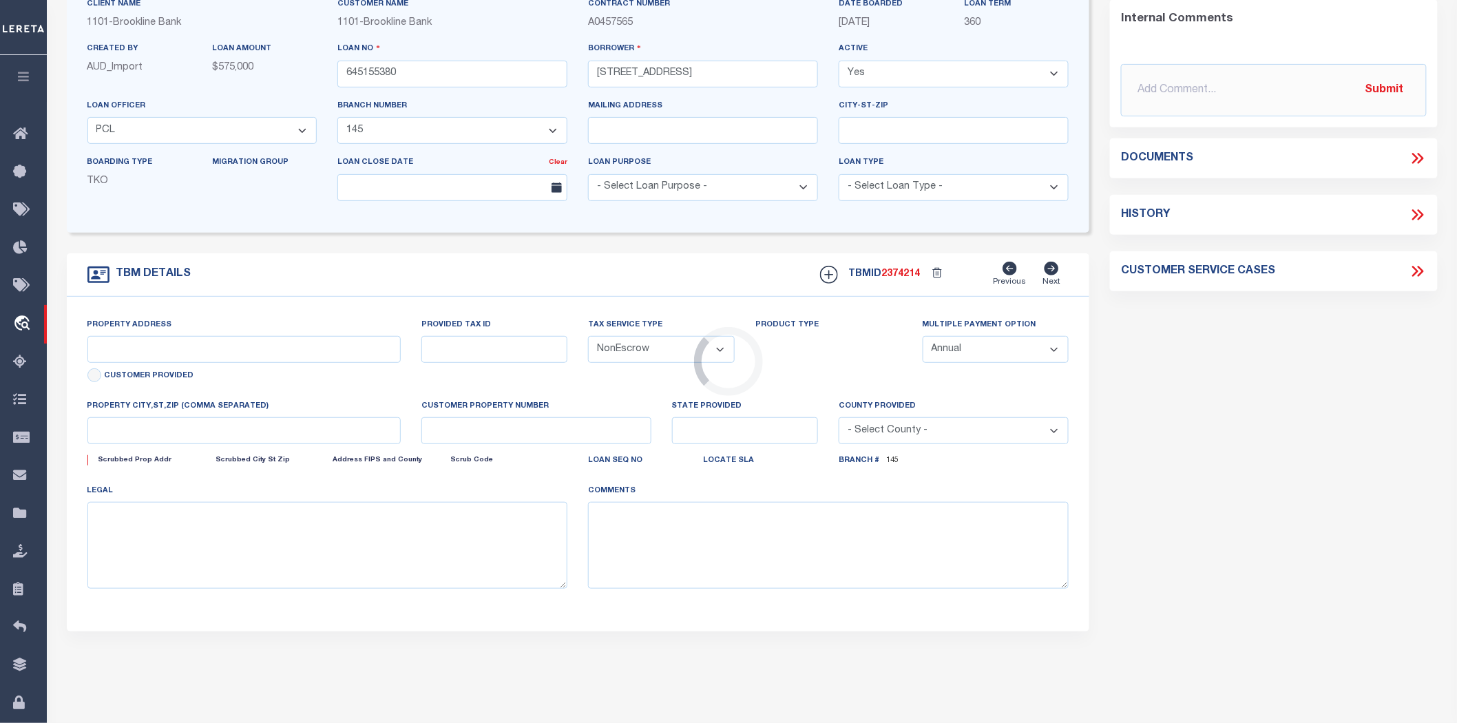
scroll to position [107, 0]
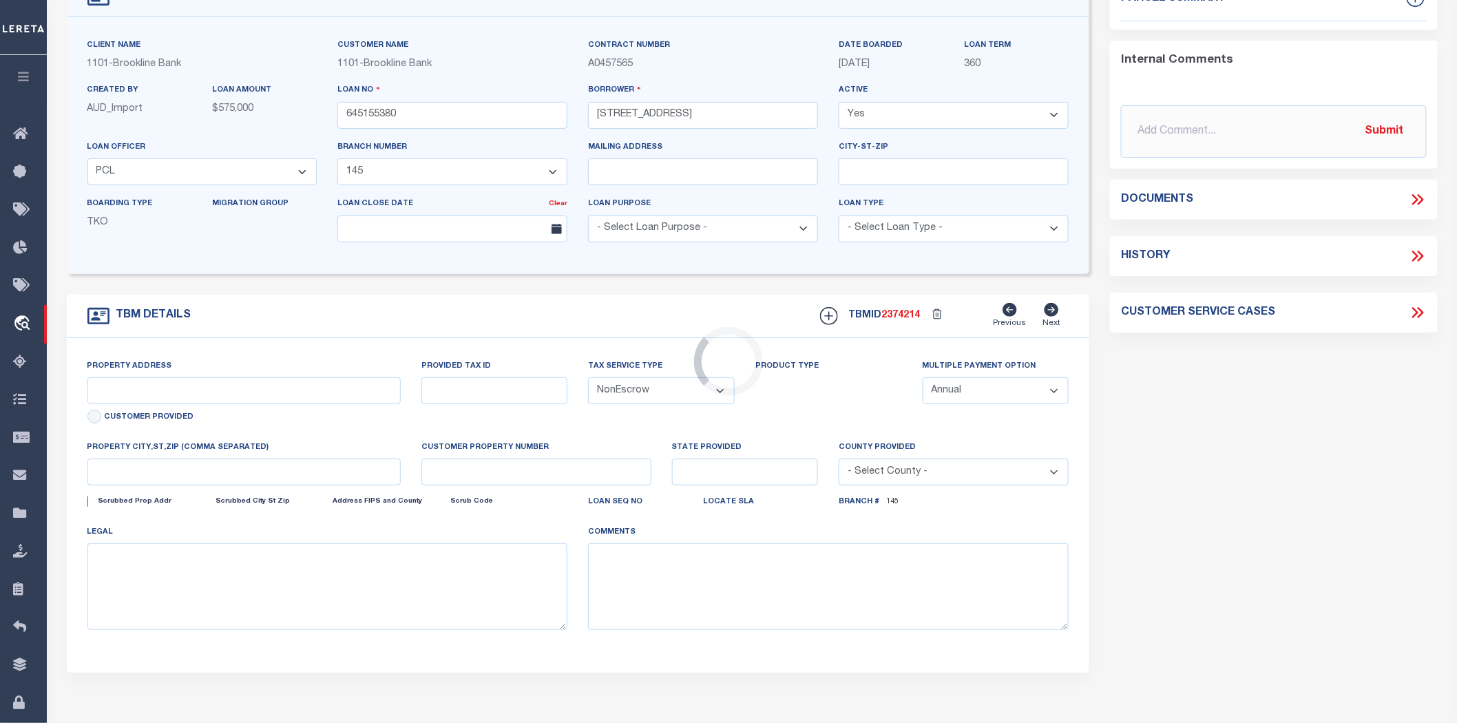
type input "[STREET_ADDRESS]"
type input "0503039000"
select select
type input "BOSTON [GEOGRAPHIC_DATA]"
type input "3330"
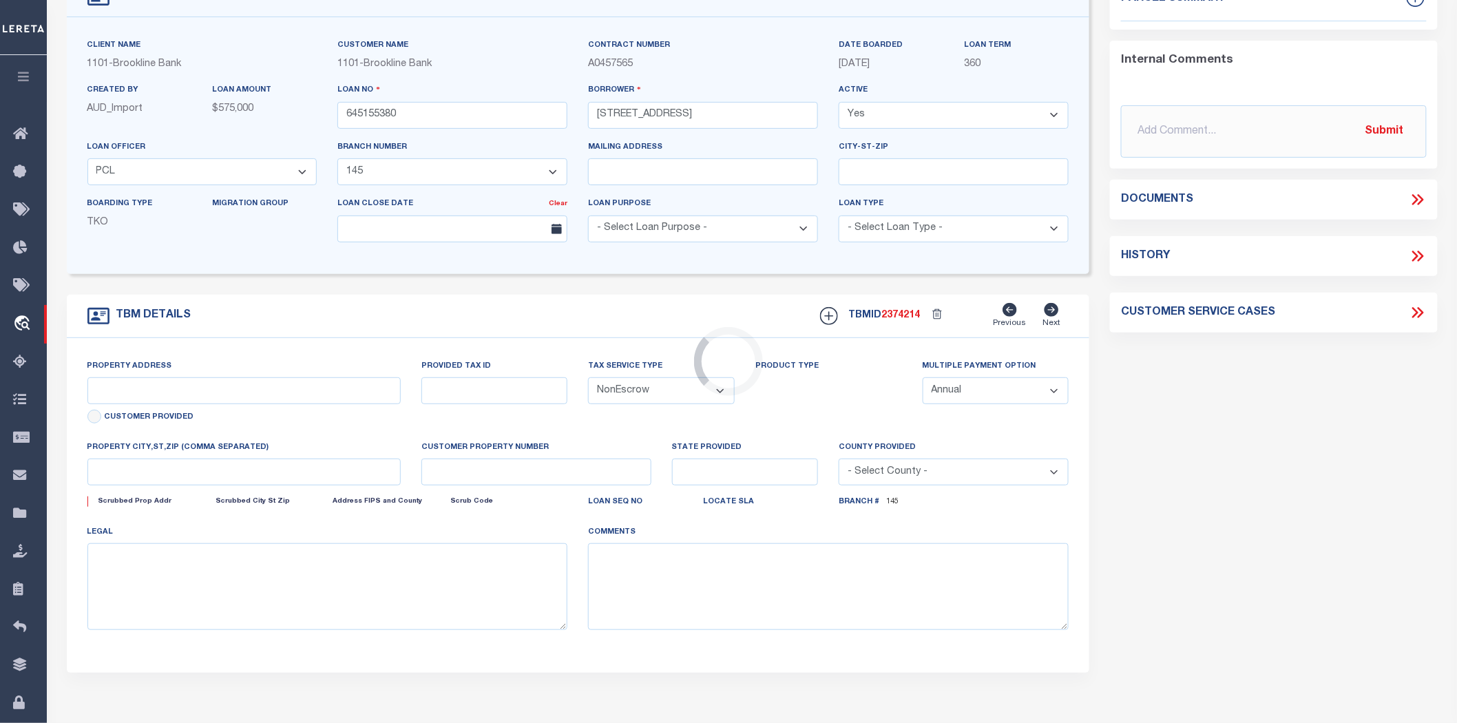
type input "MA"
select select "[GEOGRAPHIC_DATA]"
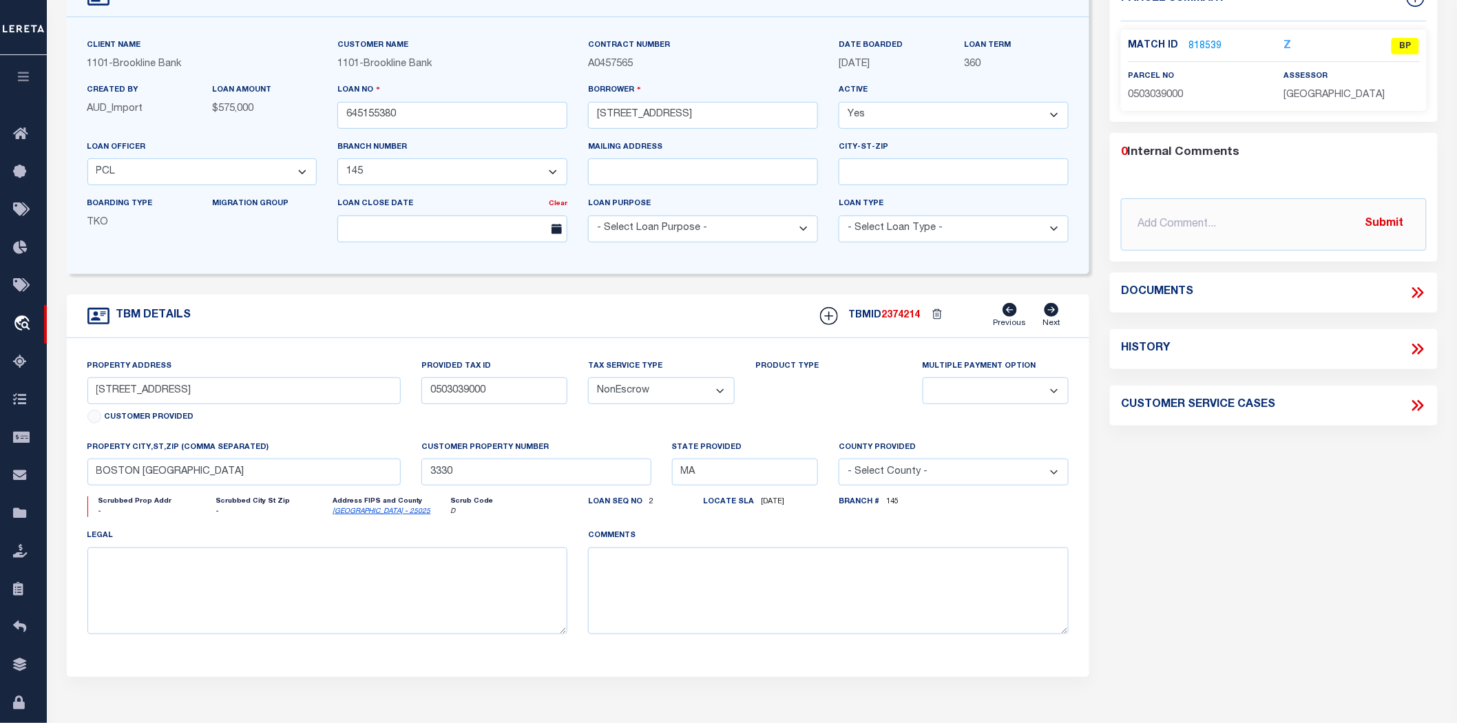
scroll to position [0, 0]
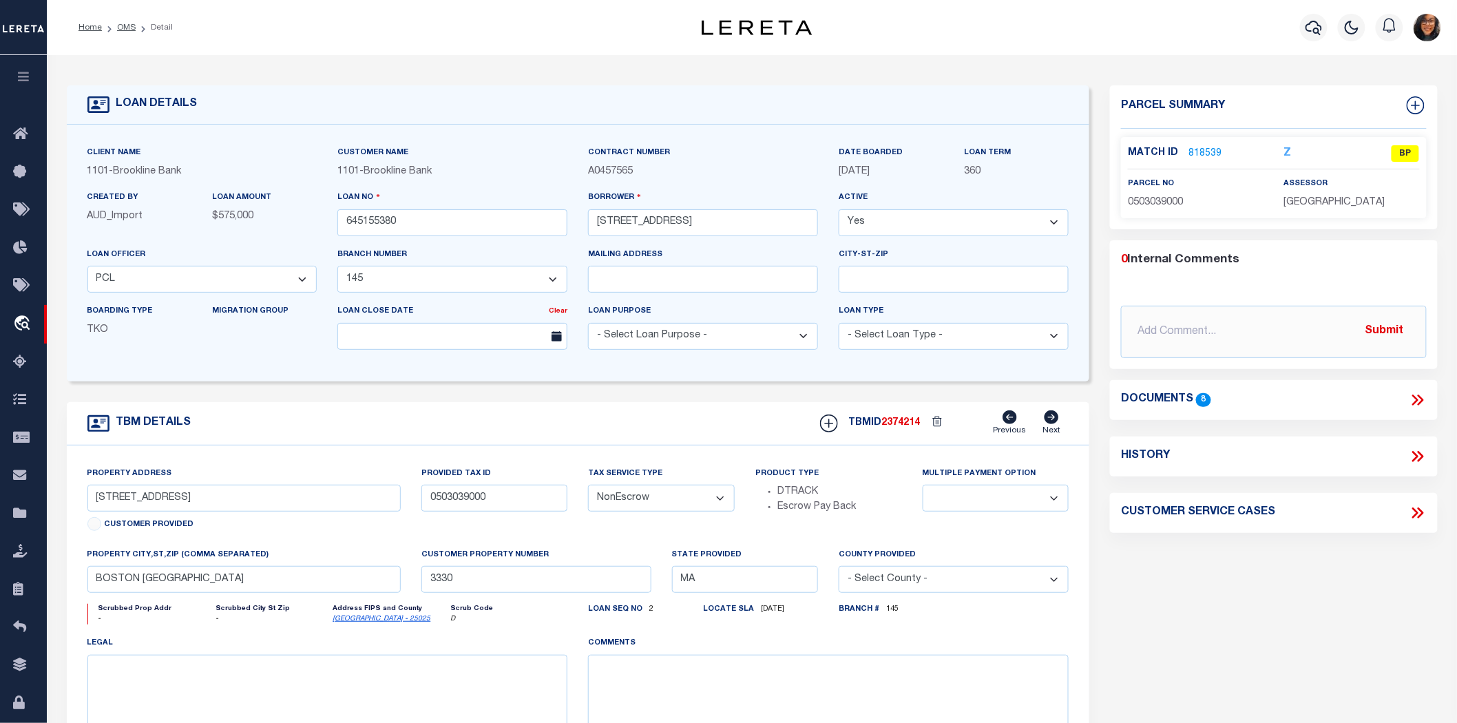
click at [1197, 150] on link "818539" at bounding box center [1205, 154] width 33 height 14
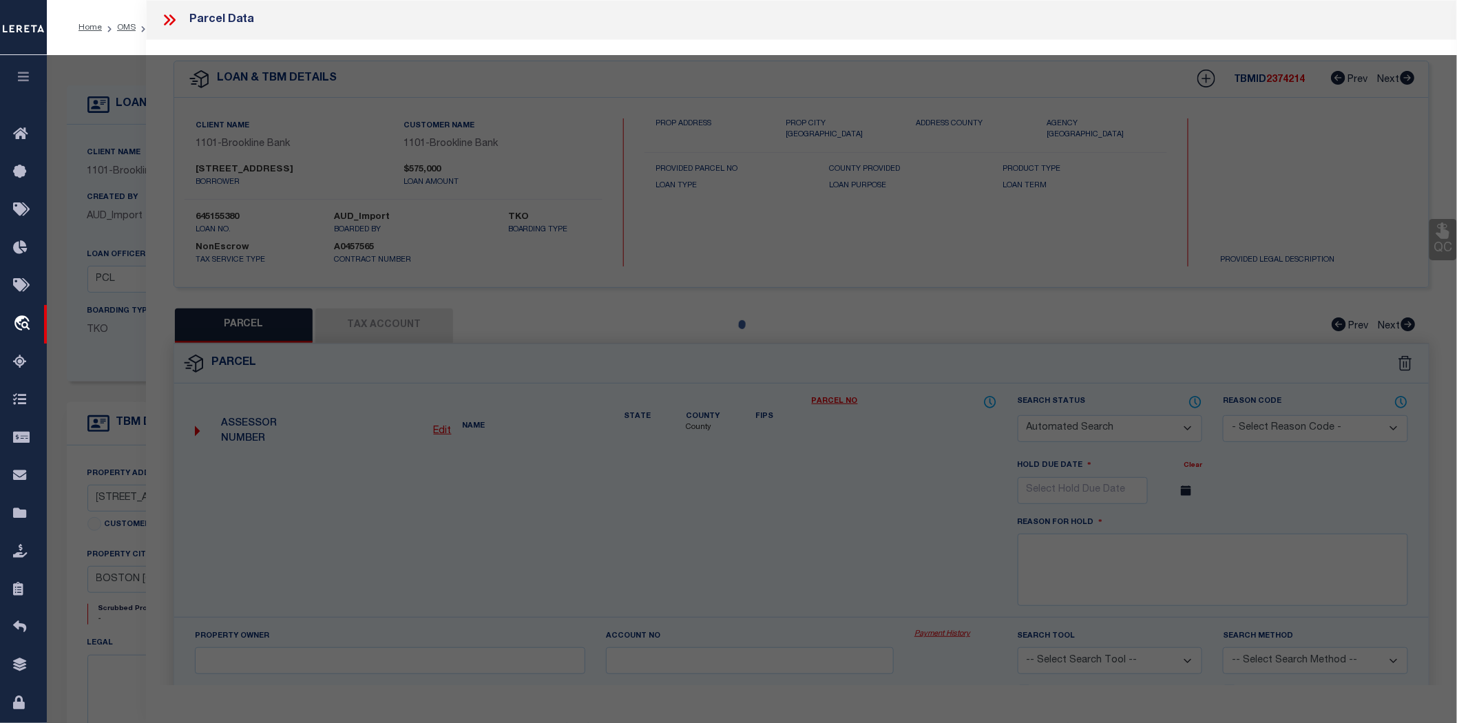
checkbox input "false"
select select "BP"
type input "FORTY [STREET_ADDRESS] LLC"
type input "[STREET_ADDRESS]"
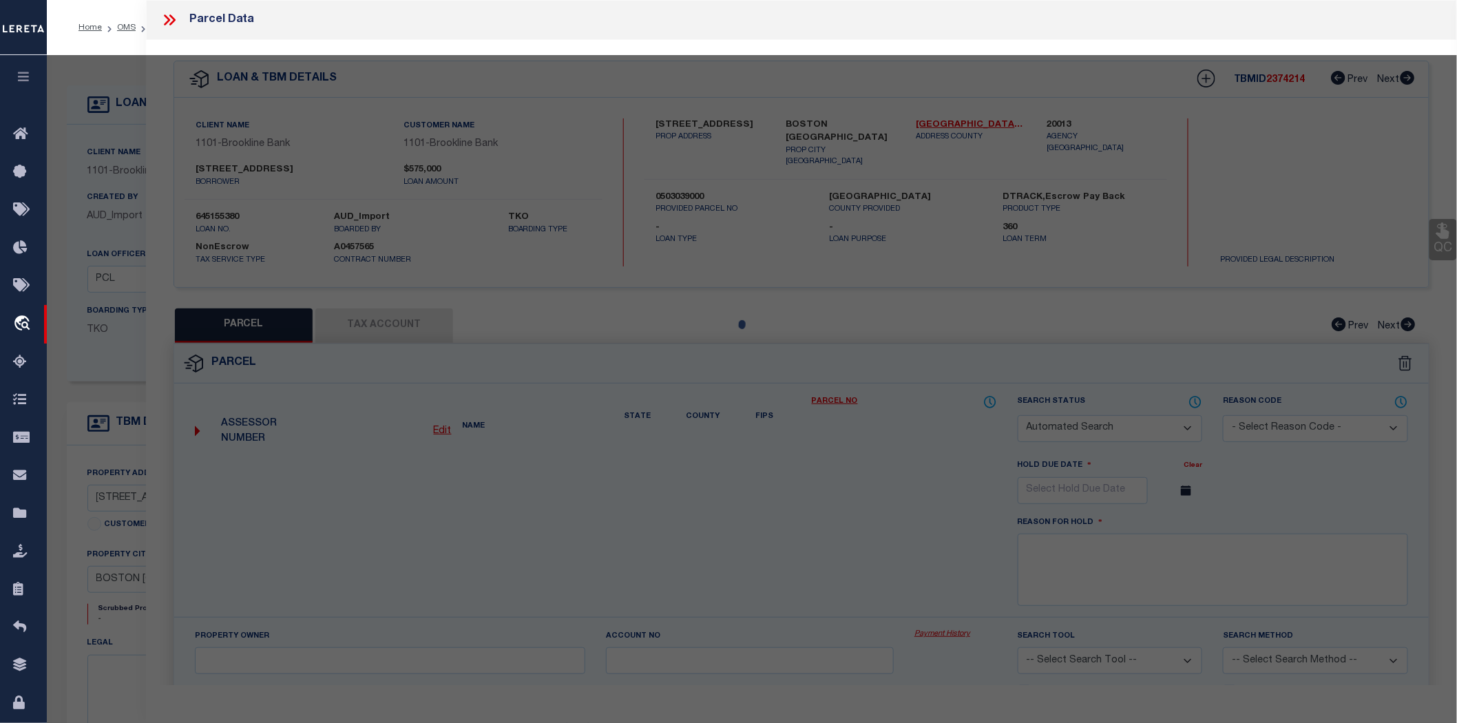
checkbox input "false"
type input "BOSTON MA 02115"
type textarea "inactive parcel - [PERSON_NAME]"
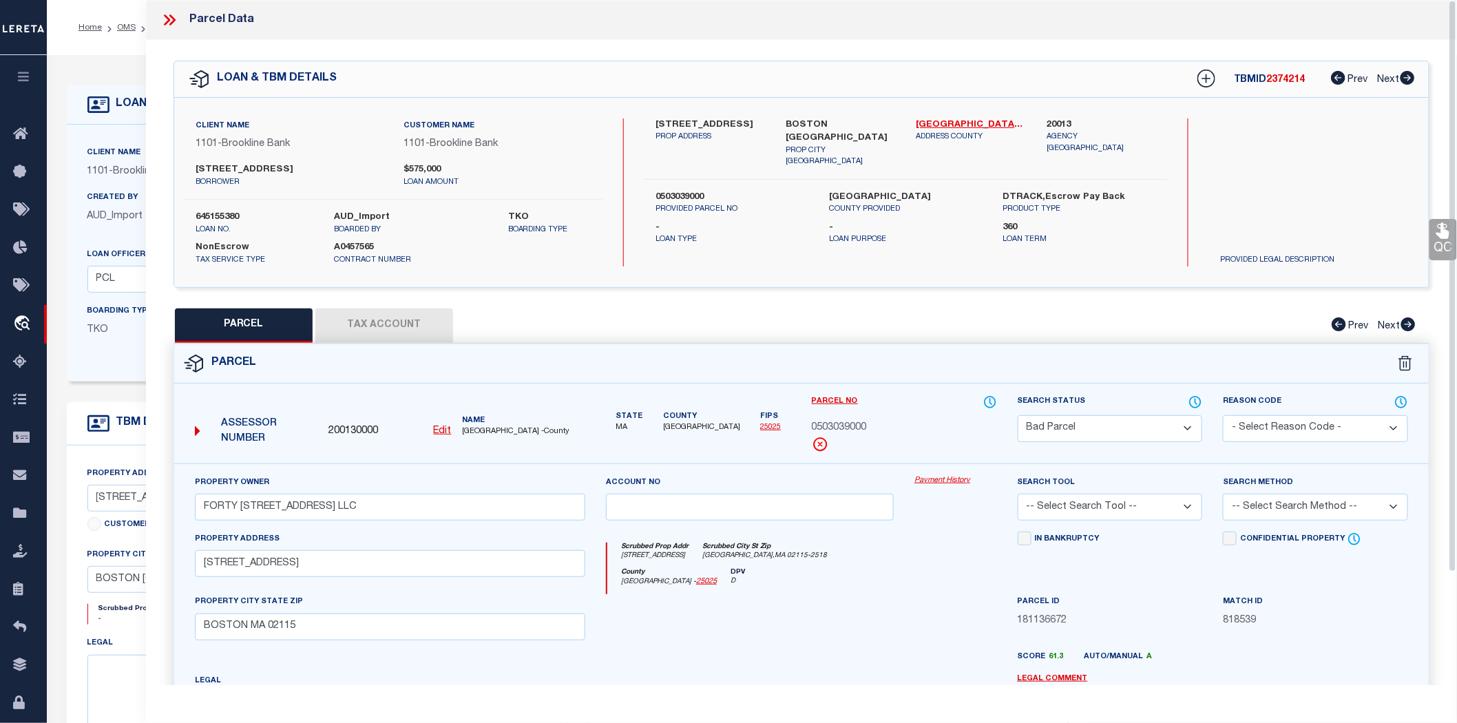
click at [169, 21] on icon at bounding box center [169, 20] width 18 height 18
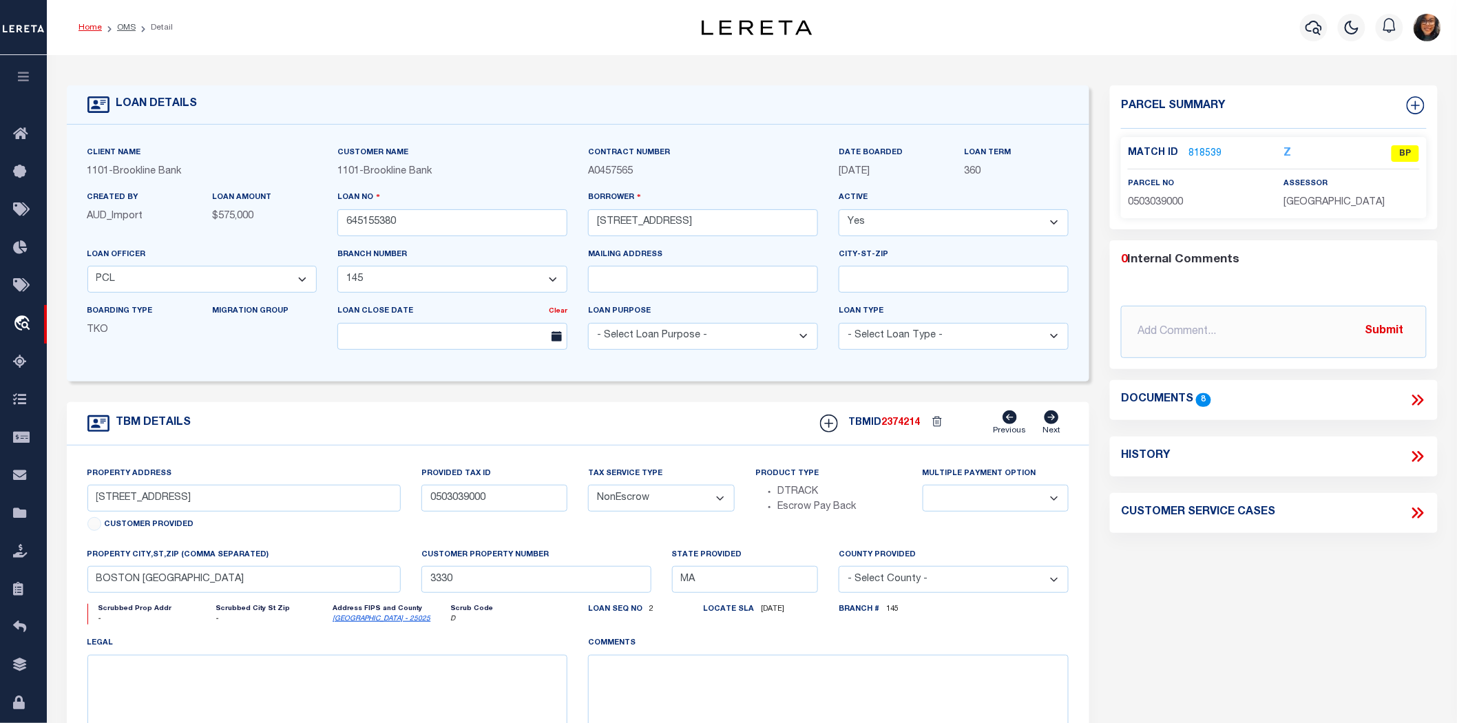
click at [90, 26] on link "Home" at bounding box center [89, 27] width 23 height 8
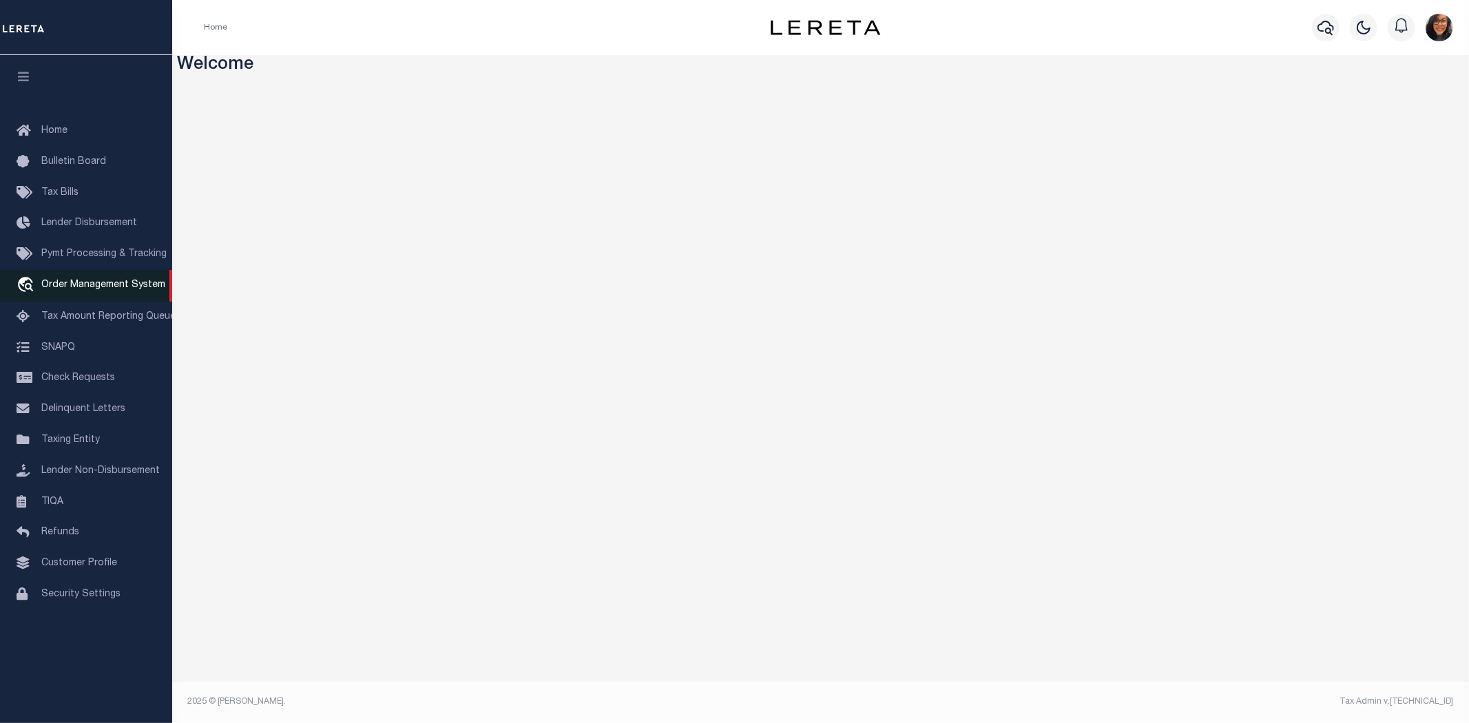
click at [116, 280] on span "Order Management System" at bounding box center [103, 285] width 124 height 10
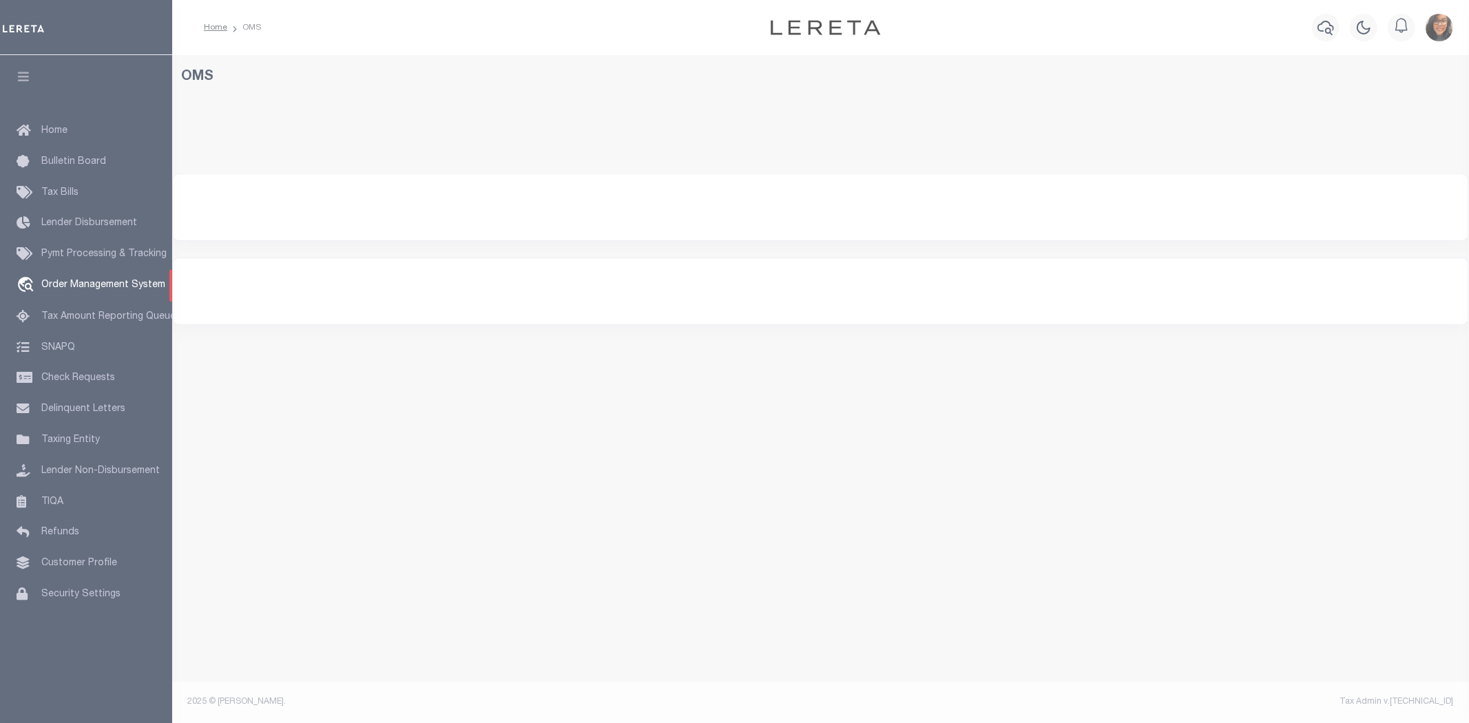
select select "200"
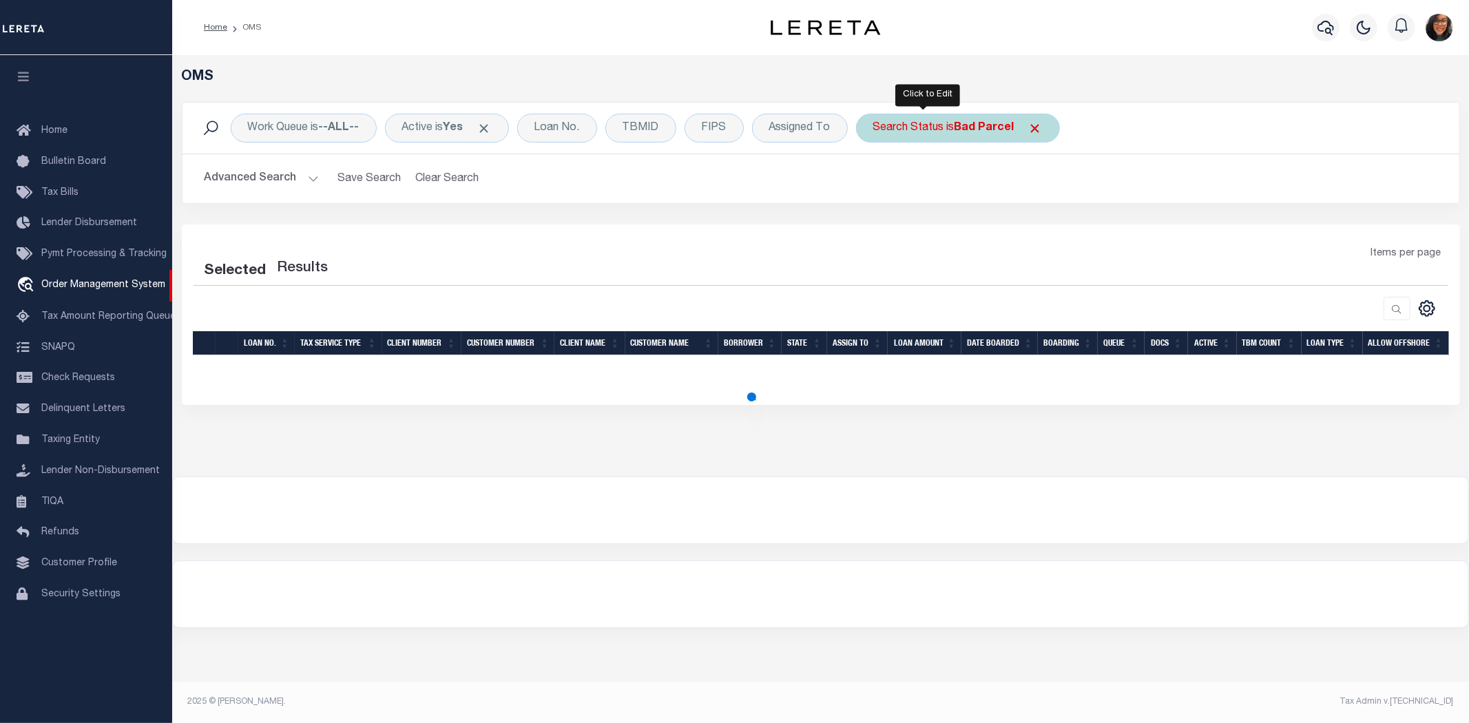
select select "200"
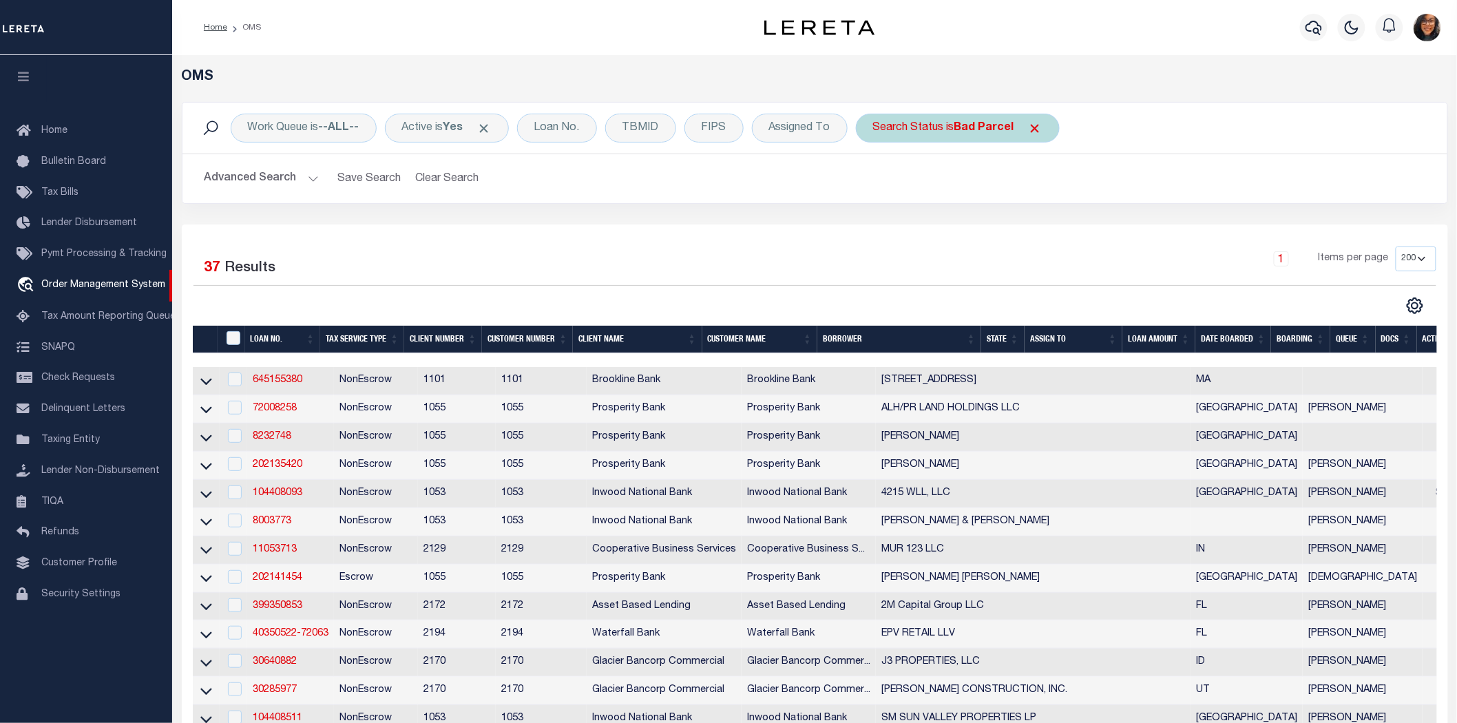
click at [955, 128] on b "Bad Parcel" at bounding box center [984, 128] width 60 height 11
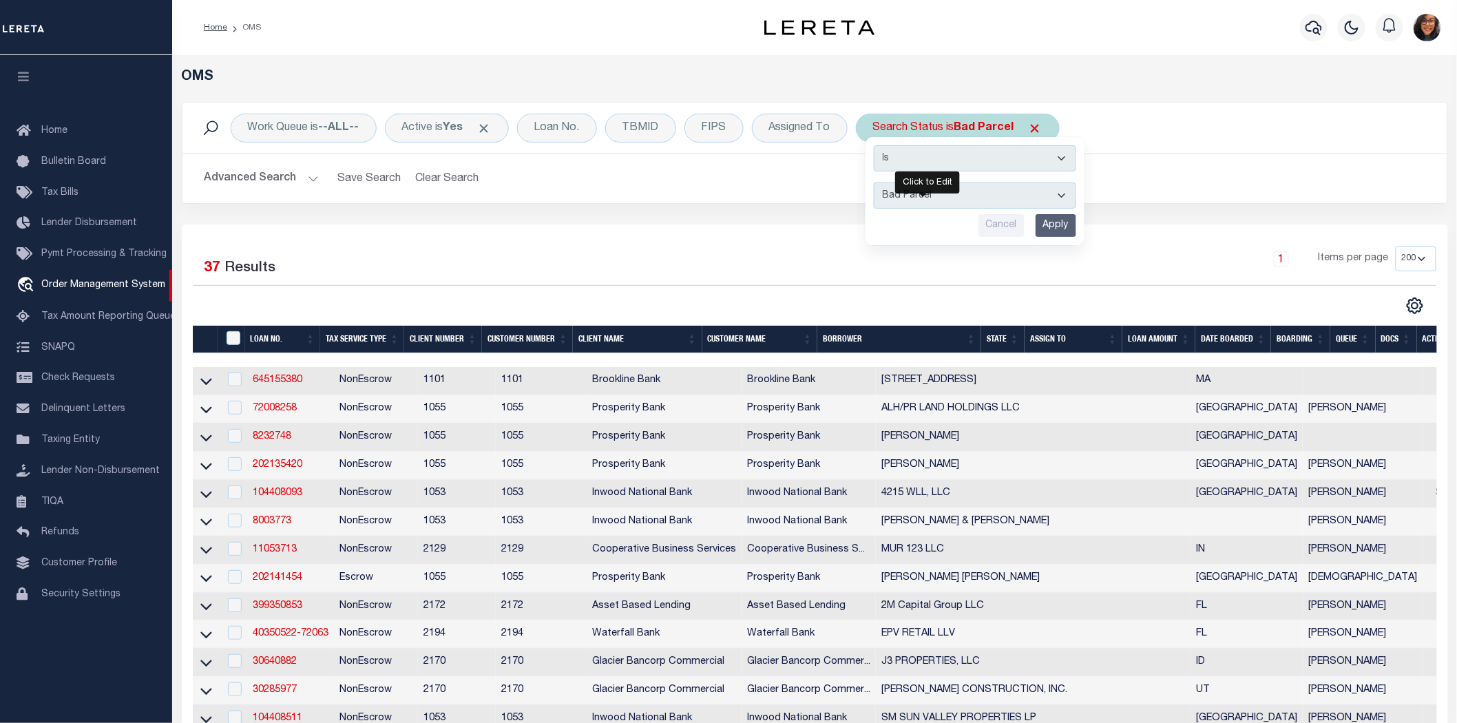
click at [941, 185] on select "Automated Search Bad Parcel Complete Duplicate Parcel High Dollar Reporting In …" at bounding box center [975, 195] width 202 height 26
select select "HD"
click at [874, 182] on select "Automated Search Bad Parcel Complete Duplicate Parcel High Dollar Reporting In …" at bounding box center [975, 195] width 202 height 26
click at [1036, 214] on input "Apply" at bounding box center [1056, 225] width 41 height 23
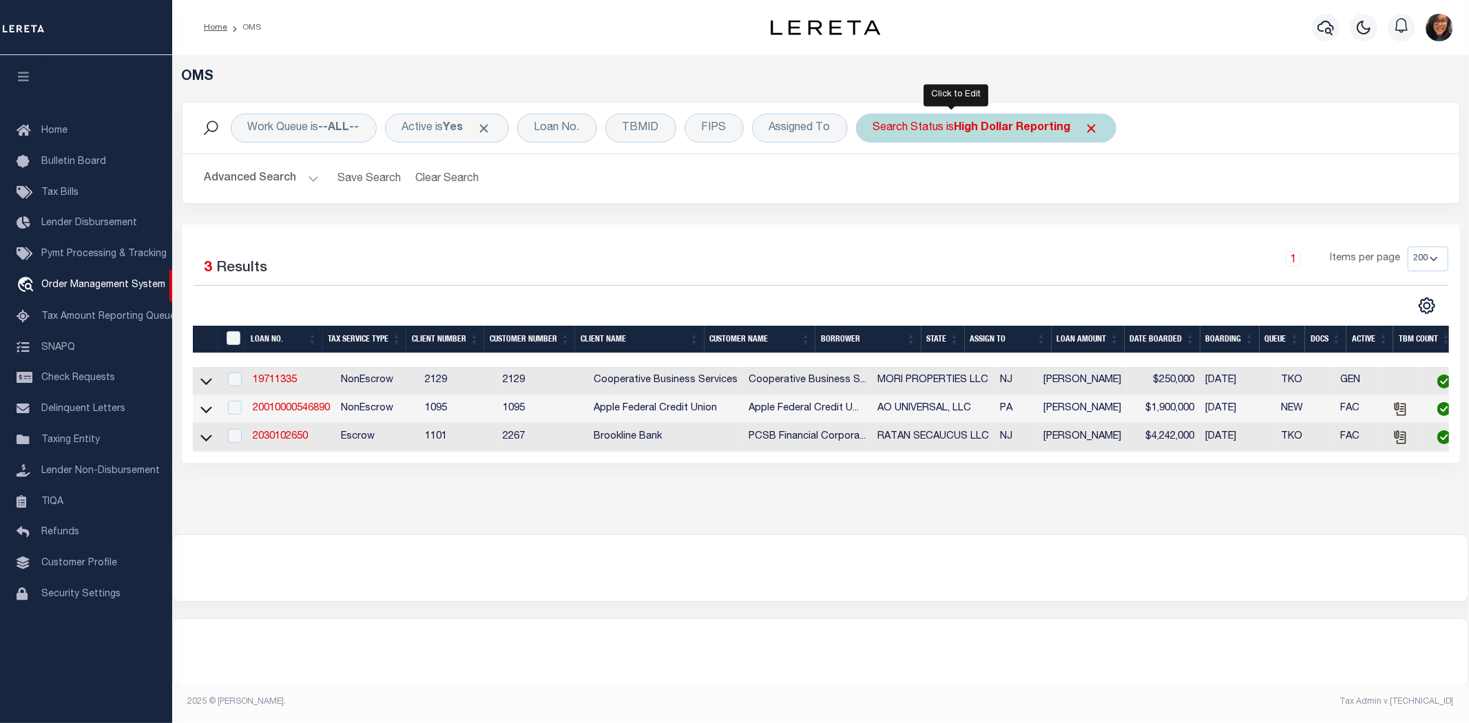
click at [1034, 123] on b "High Dollar Reporting" at bounding box center [1012, 128] width 116 height 11
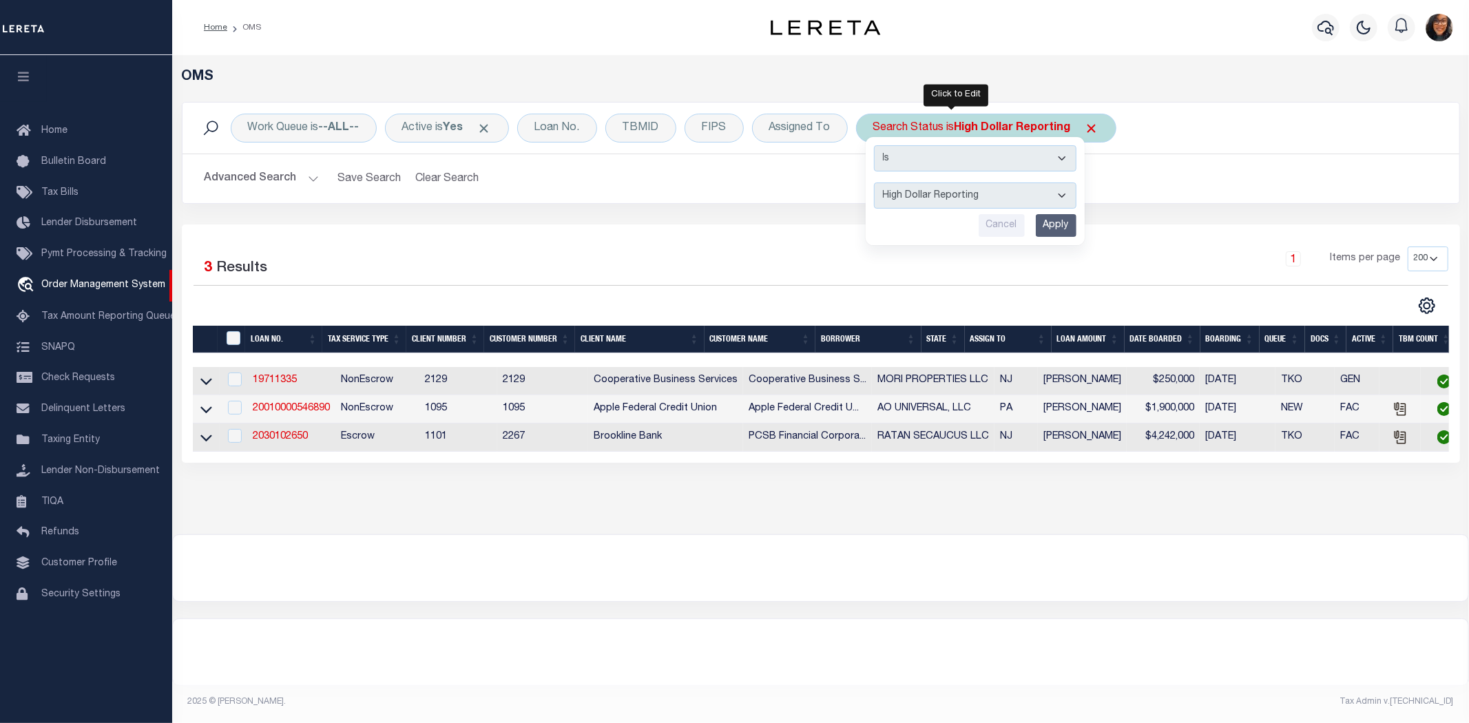
click at [932, 186] on select "Automated Search Bad Parcel Complete Duplicate Parcel High Dollar Reporting In …" at bounding box center [975, 195] width 202 height 26
select select "OH"
click at [874, 182] on select "Automated Search Bad Parcel Complete Duplicate Parcel High Dollar Reporting In …" at bounding box center [975, 195] width 202 height 26
click at [1036, 214] on input "Apply" at bounding box center [1056, 225] width 41 height 23
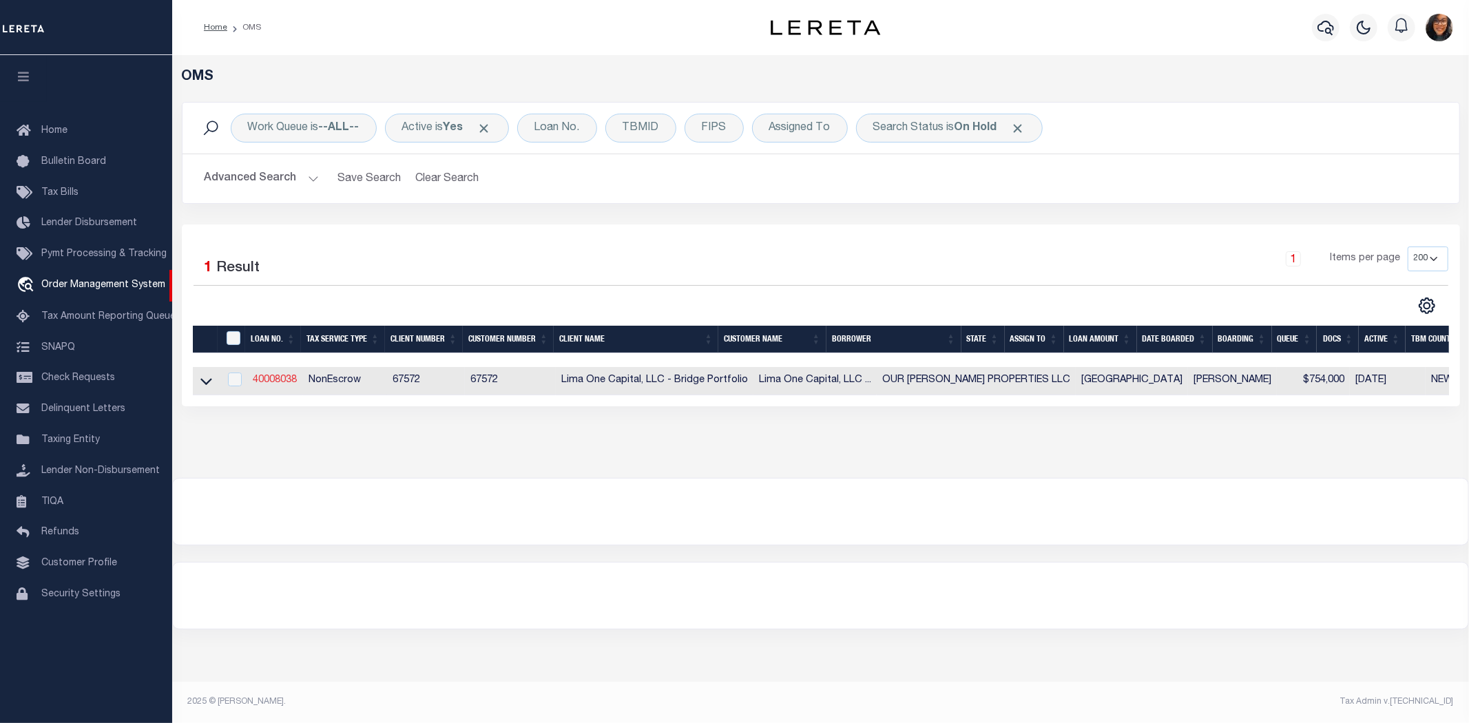
click at [262, 375] on link "40008038" at bounding box center [275, 380] width 44 height 10
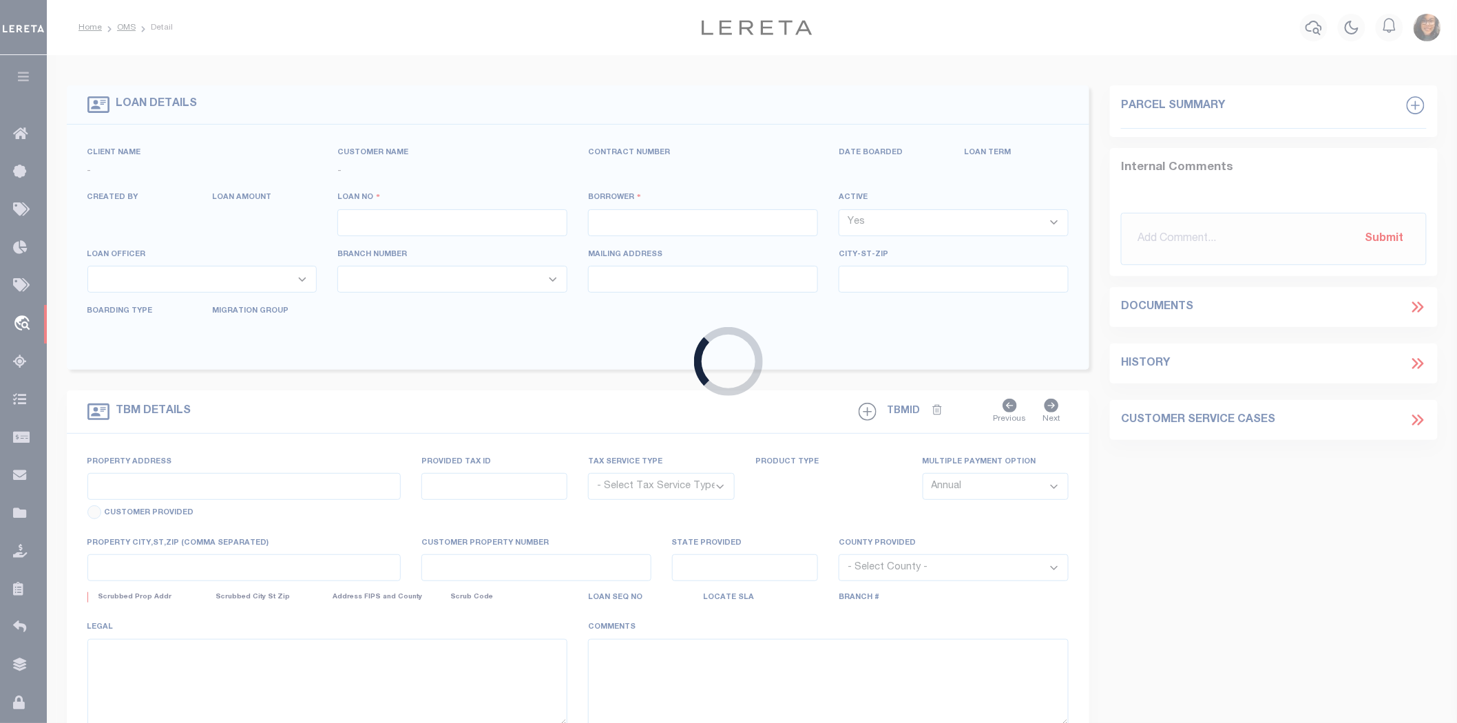
type input "40008038"
type input "OUR FIERRO PROPERTIES LLC"
select select
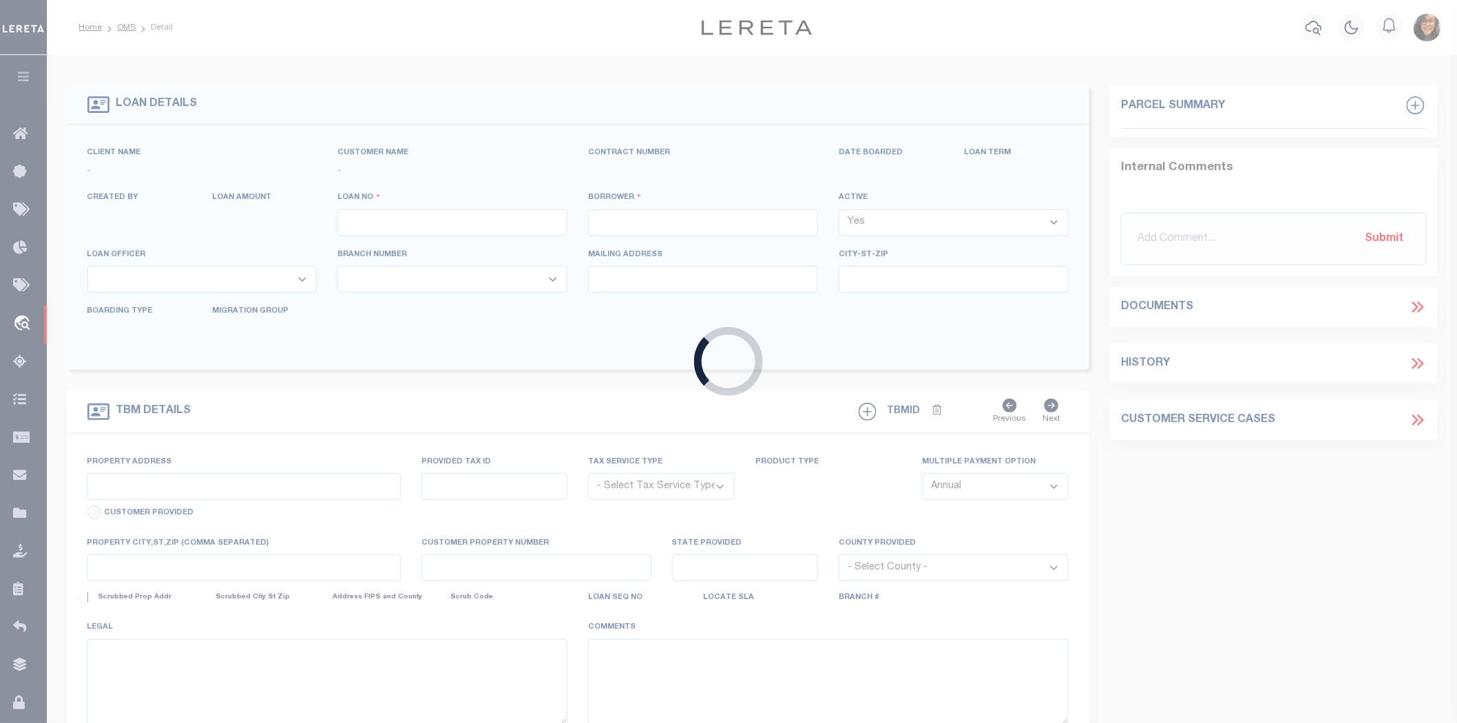
select select "10"
select select
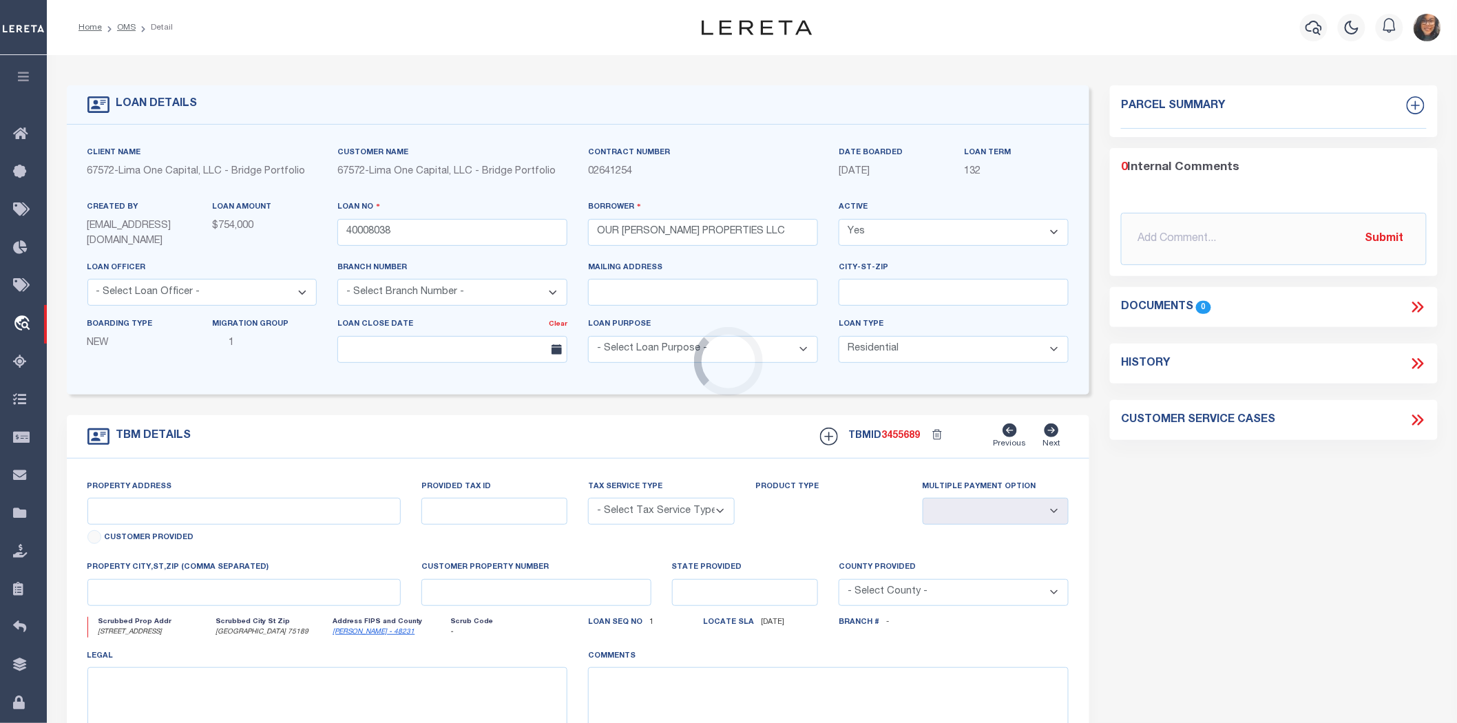
type input "4243 SOUTHERN OAKS DR"
radio input "true"
select select "NonEscrow"
select select
type input "ROYSE CITY TX 75189"
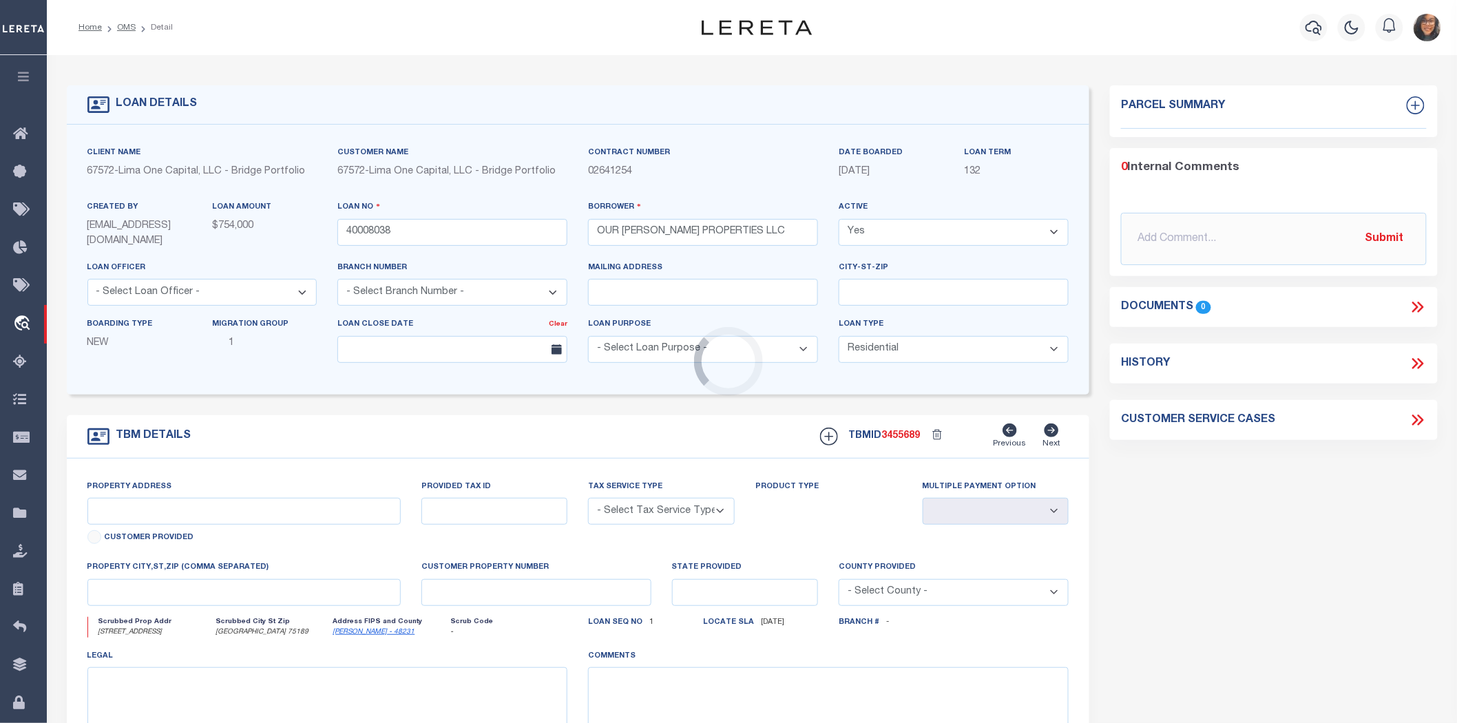
type input "[GEOGRAPHIC_DATA]"
type textarea "SEE FILE1"
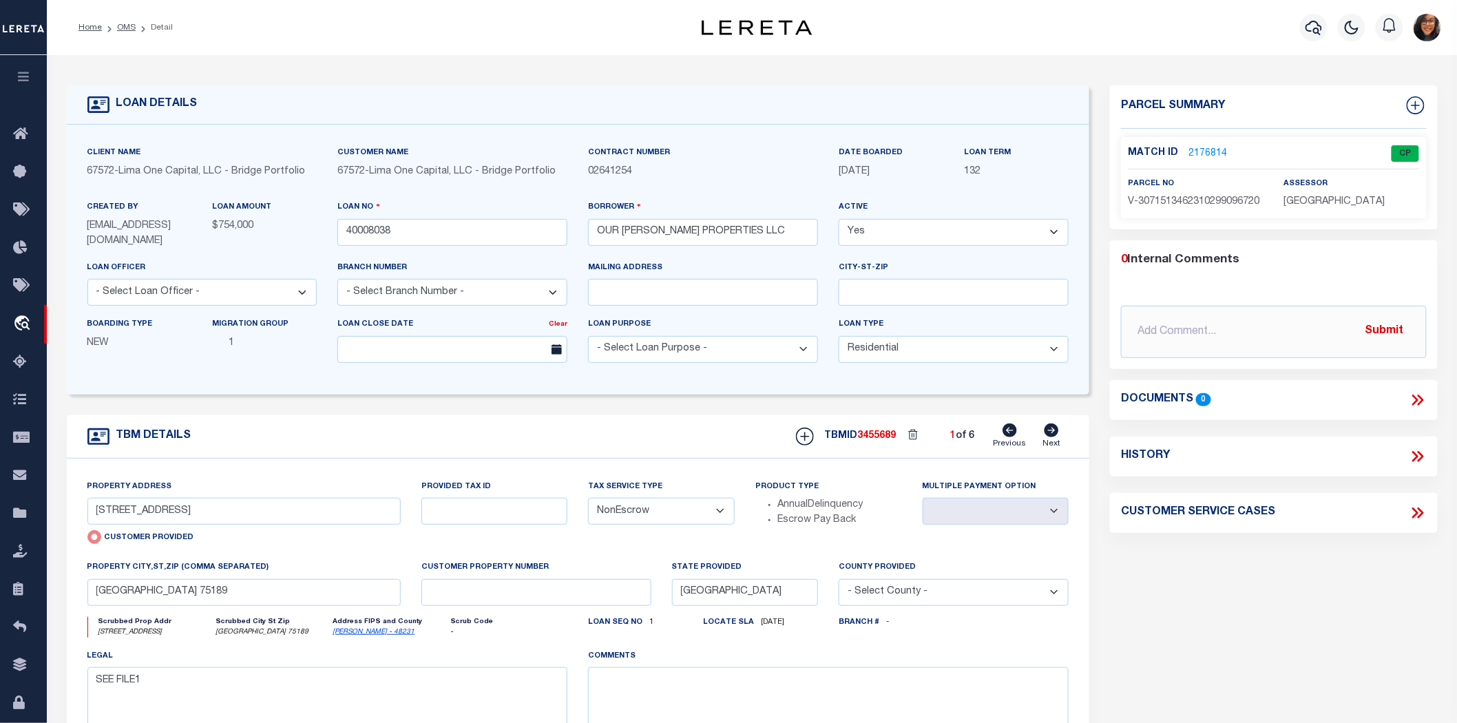
click at [1207, 149] on link "2176814" at bounding box center [1208, 154] width 39 height 14
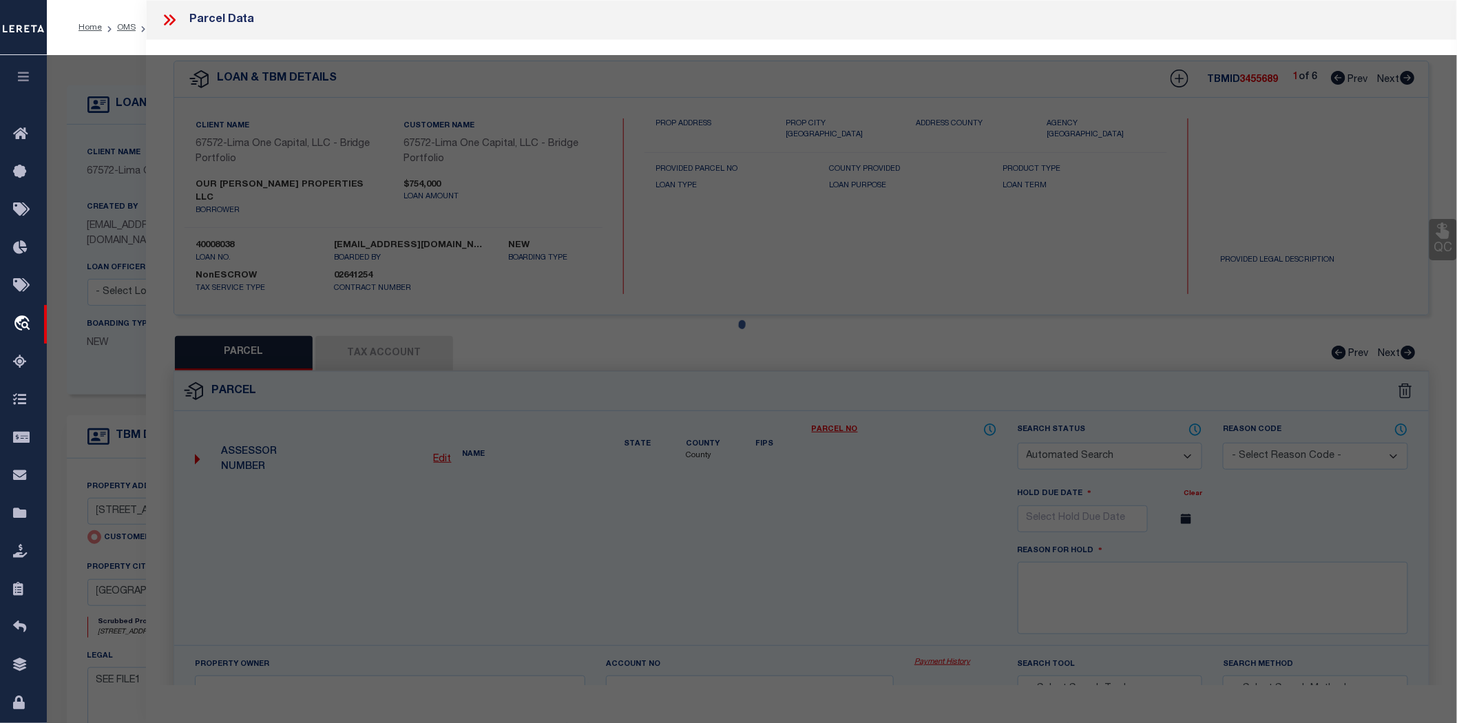
checkbox input "false"
select select "CP"
select select "AGW"
select select
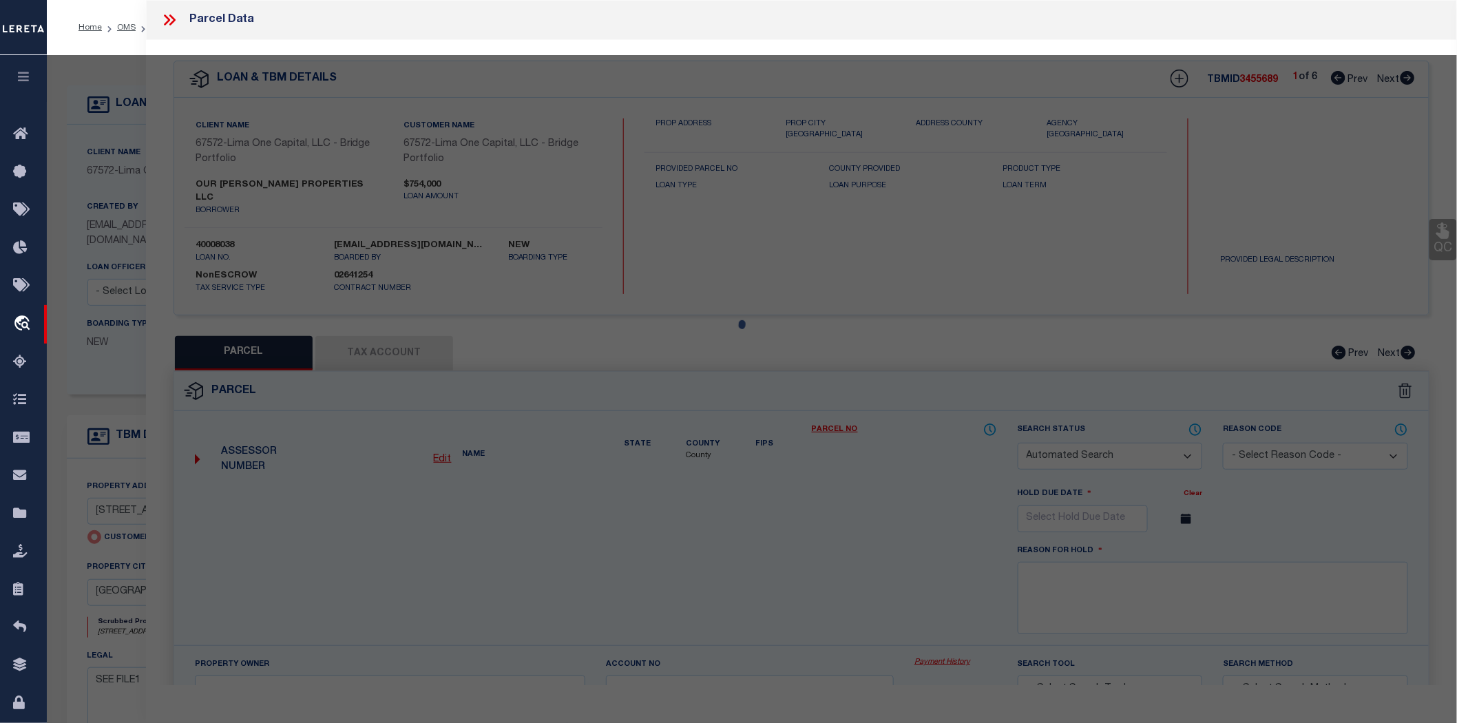
type input "4243 SOUTHERN OAKS DR"
checkbox input "false"
type input "ROYSE CITY TX 75189"
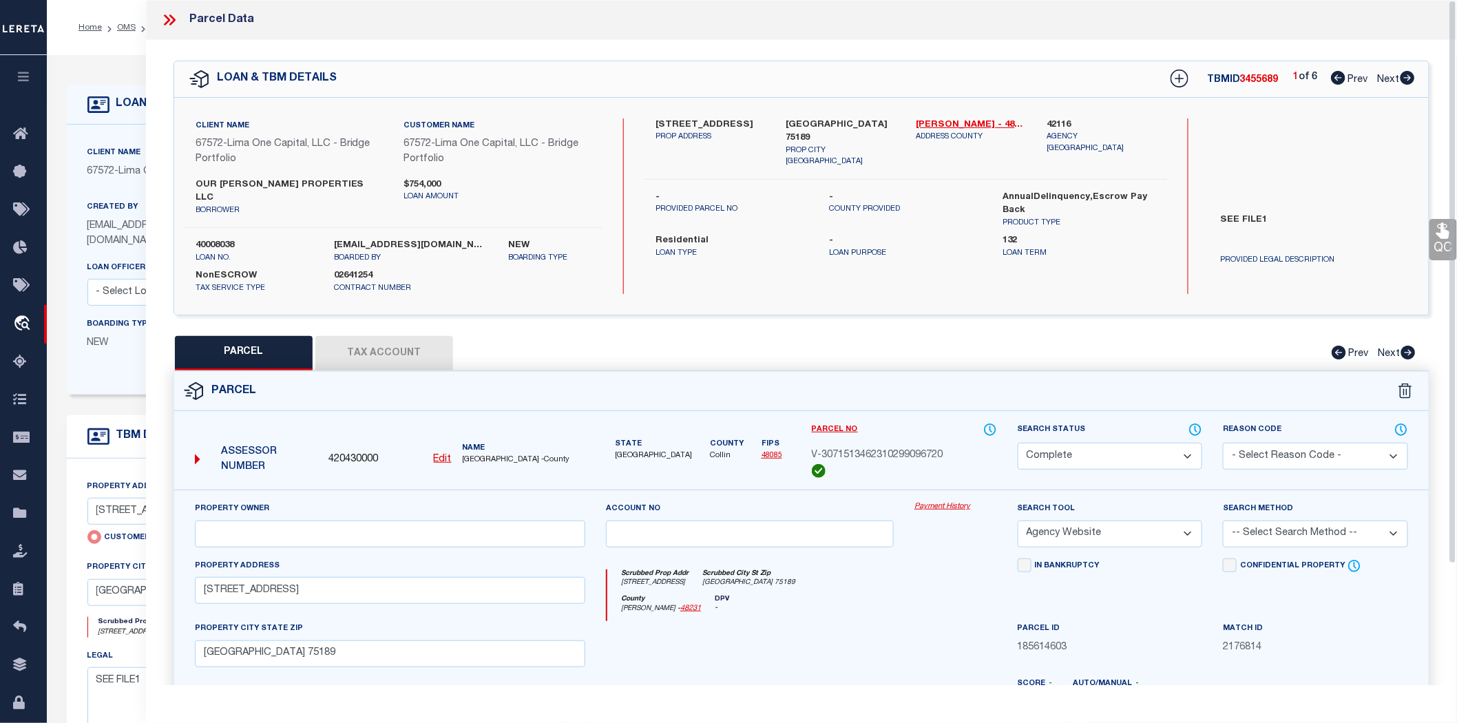
click at [173, 16] on icon at bounding box center [169, 20] width 18 height 18
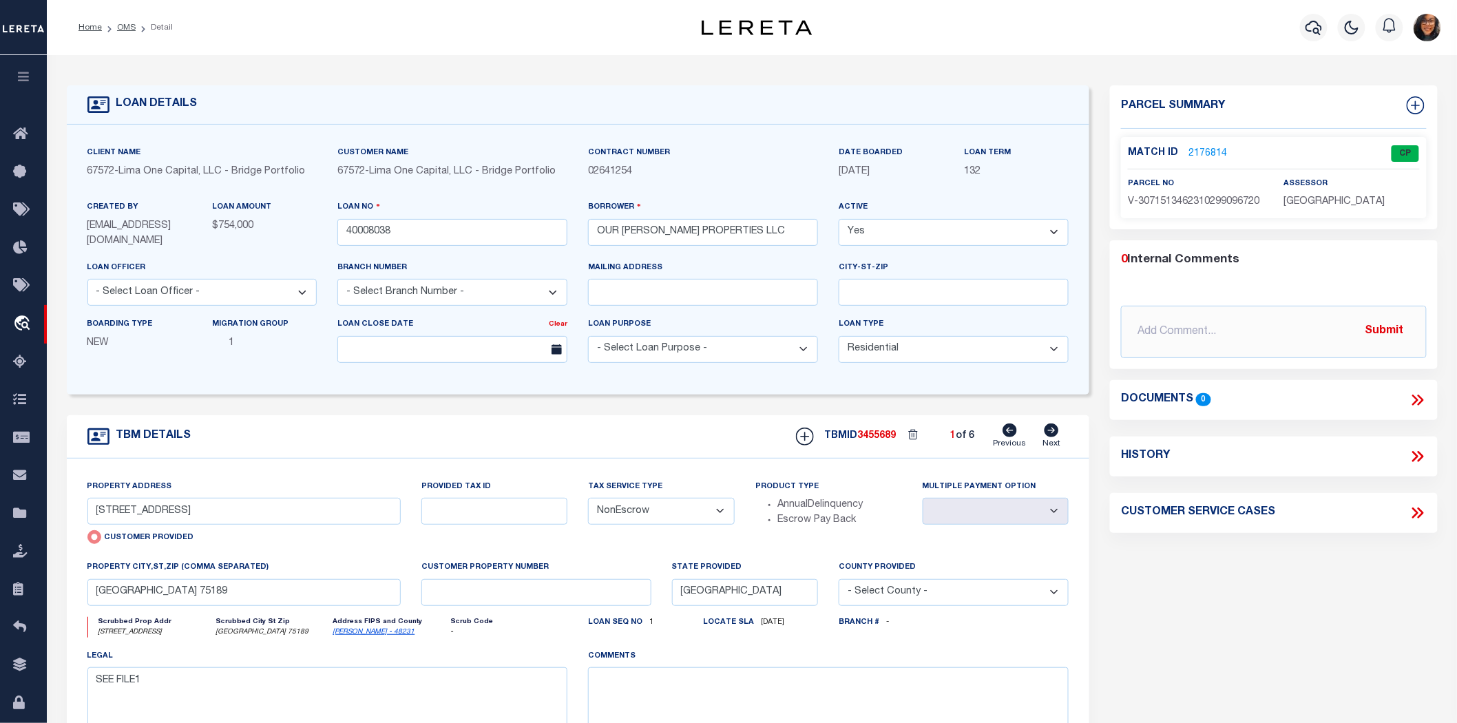
click at [120, 32] on li "OMS" at bounding box center [119, 27] width 34 height 12
click at [122, 28] on link "OMS" at bounding box center [126, 27] width 19 height 8
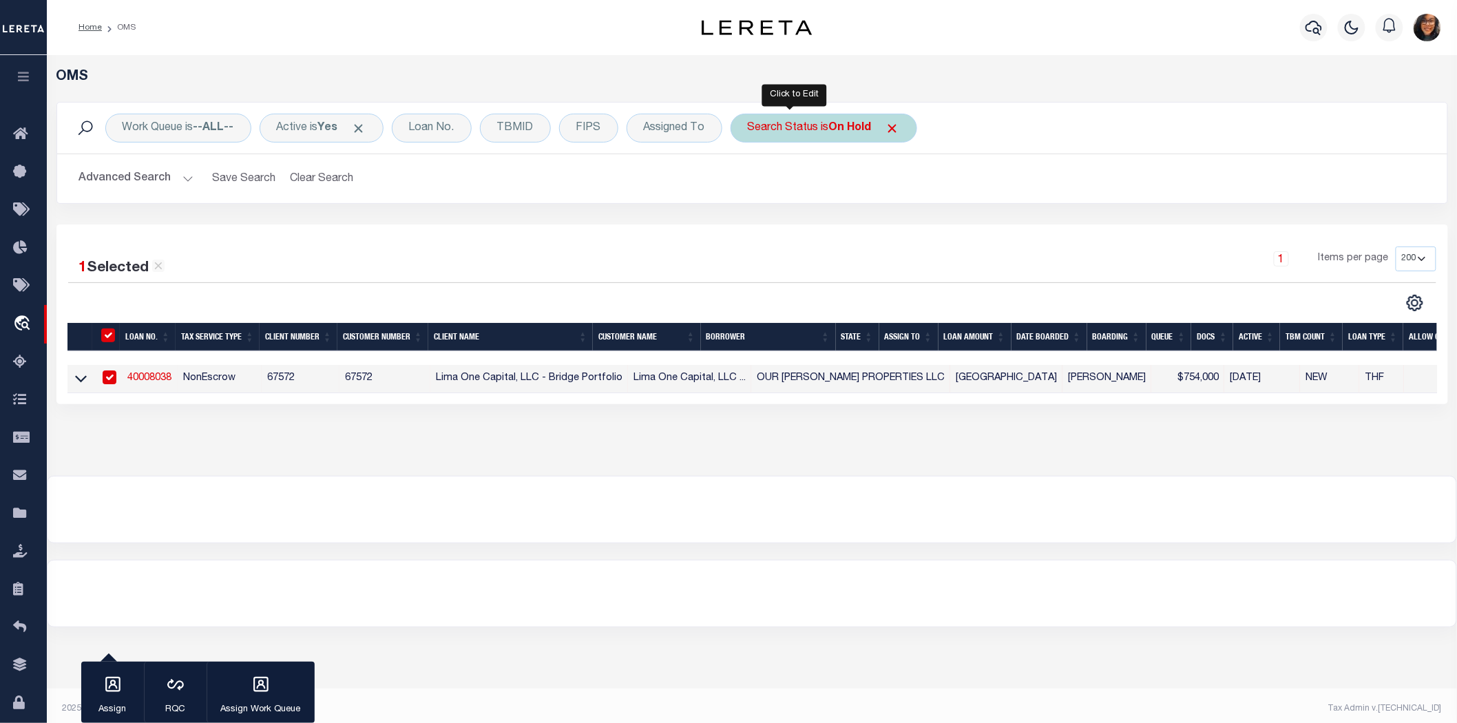
click at [784, 131] on div "Search Status is On Hold" at bounding box center [824, 128] width 187 height 29
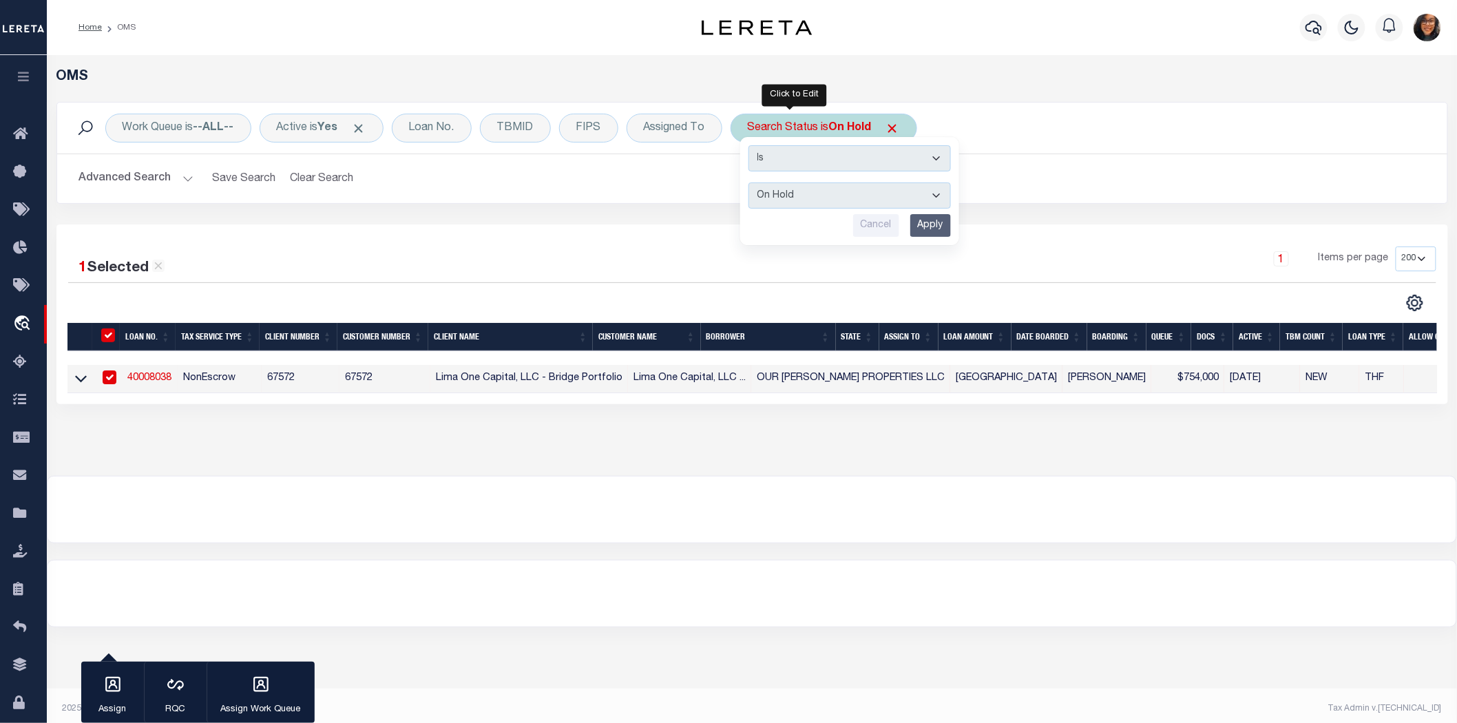
click at [789, 193] on select "Automated Search Bad Parcel Complete Duplicate Parcel High Dollar Reporting In …" at bounding box center [849, 195] width 202 height 26
select select "QC"
click at [748, 182] on select "Automated Search Bad Parcel Complete Duplicate Parcel High Dollar Reporting In …" at bounding box center [849, 195] width 202 height 26
click at [910, 214] on input "Apply" at bounding box center [930, 225] width 41 height 23
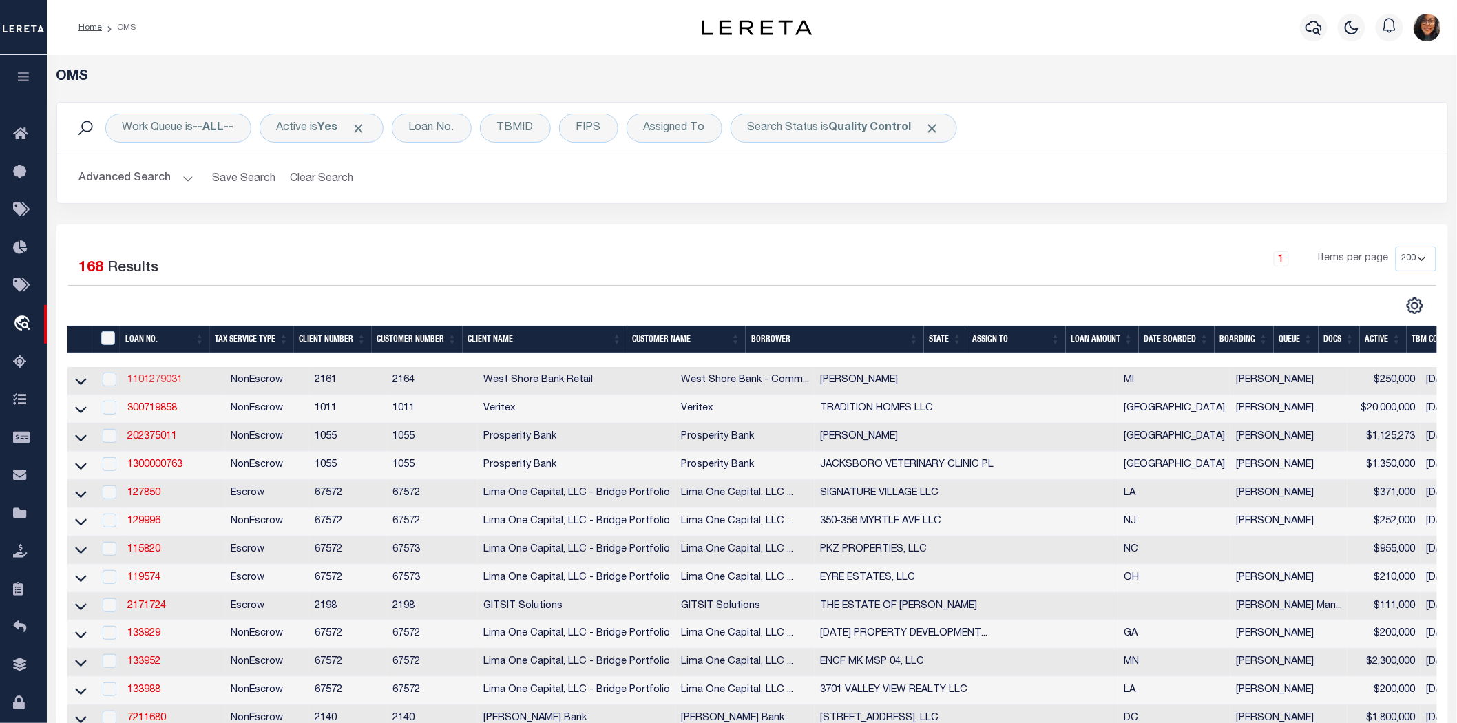
click at [165, 375] on link "1101279031" at bounding box center [154, 380] width 55 height 10
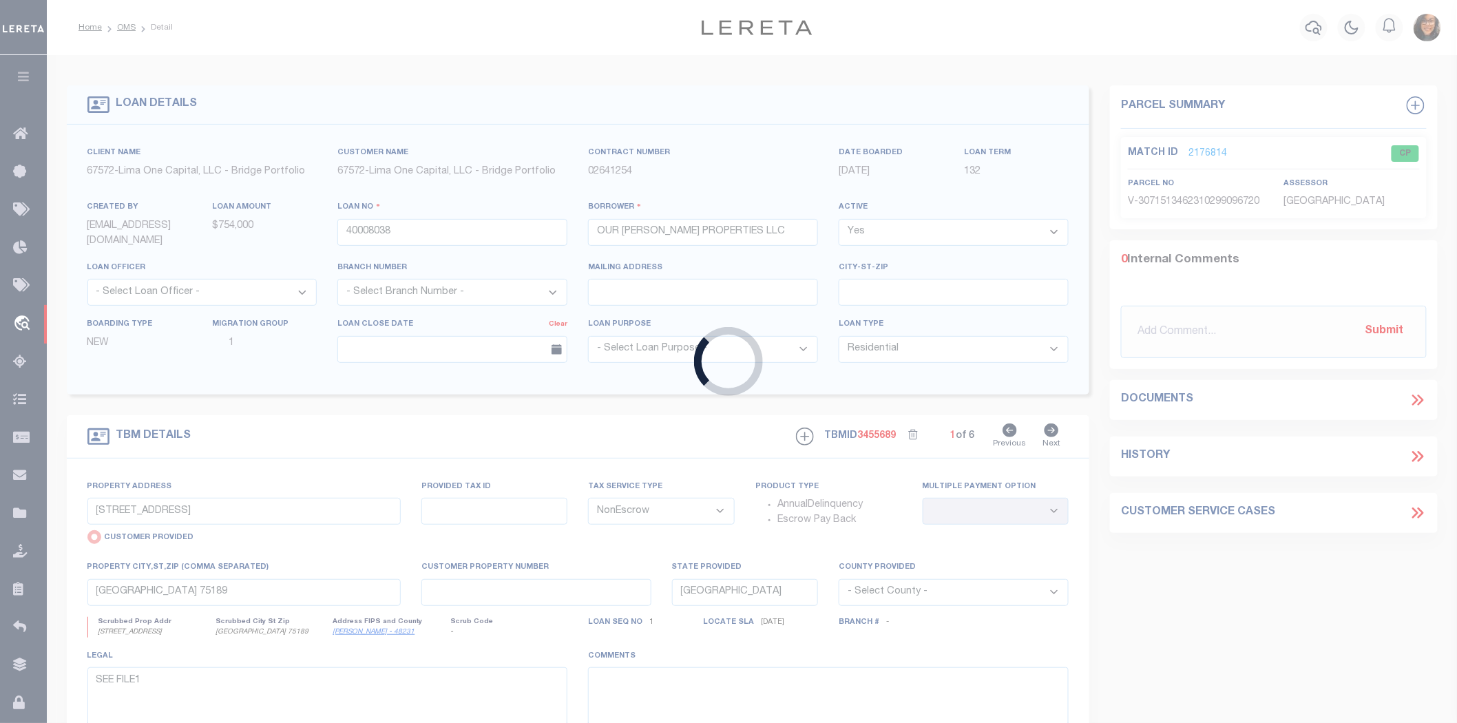
type input "1101279031"
type input "LARSEN, BRUCE"
select select
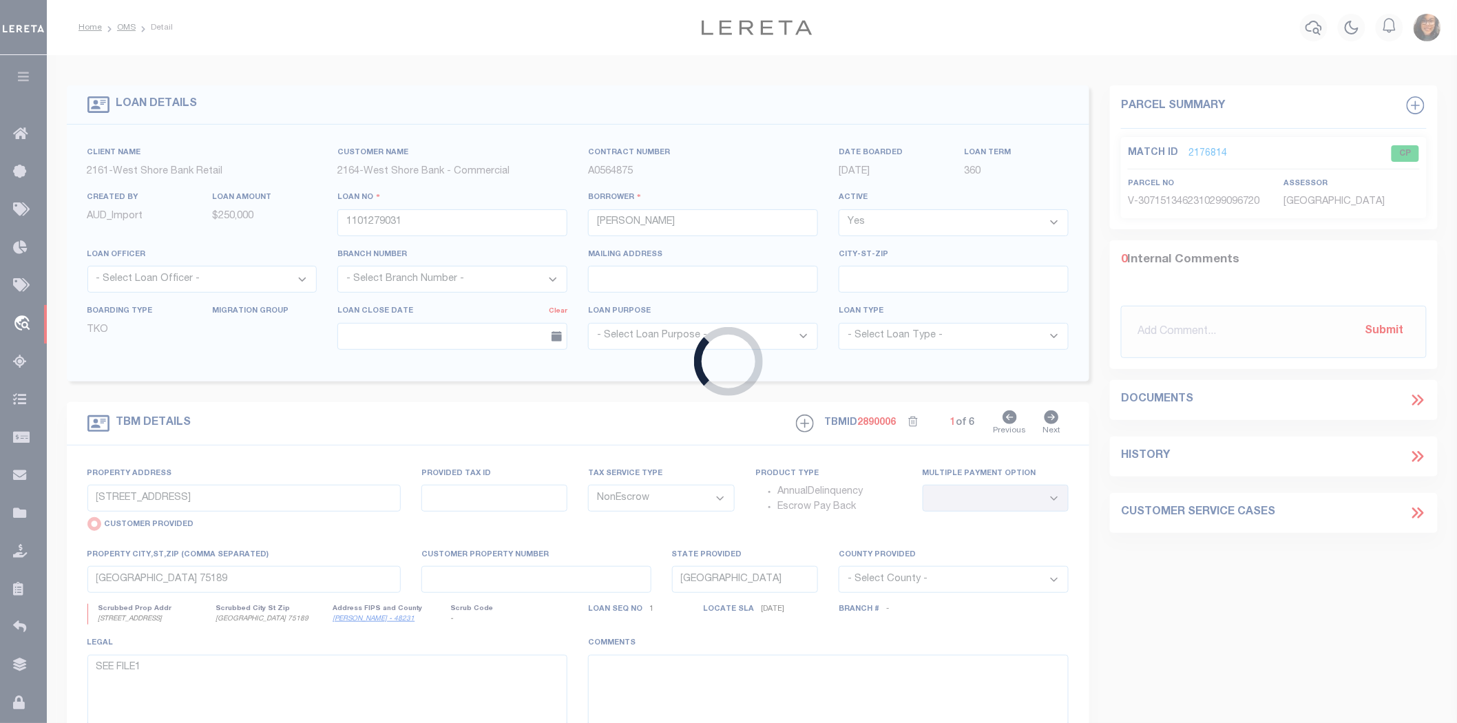
type input "3021 SCHOEDEL RD"
radio input "false"
type input "51-07-115-004-02"
select select
type input "MANISTEE MI"
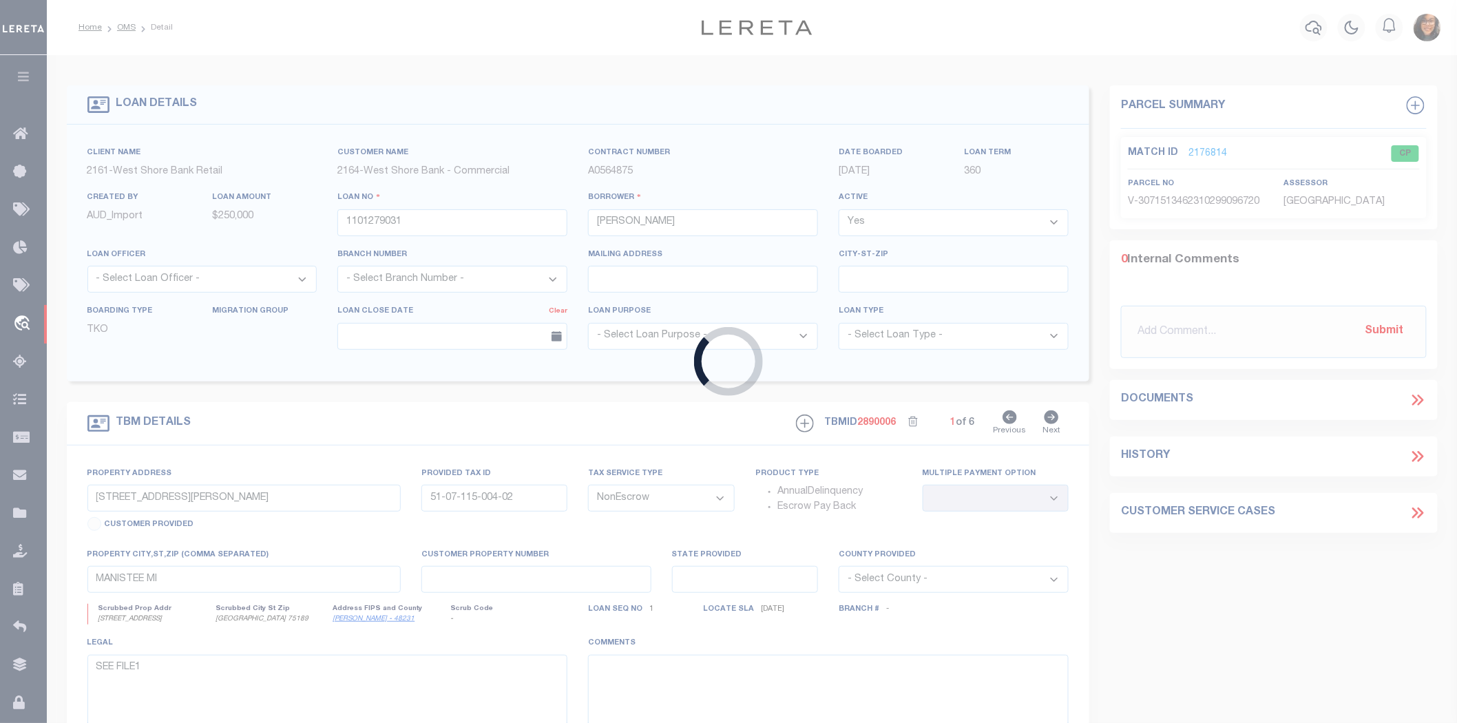
select select
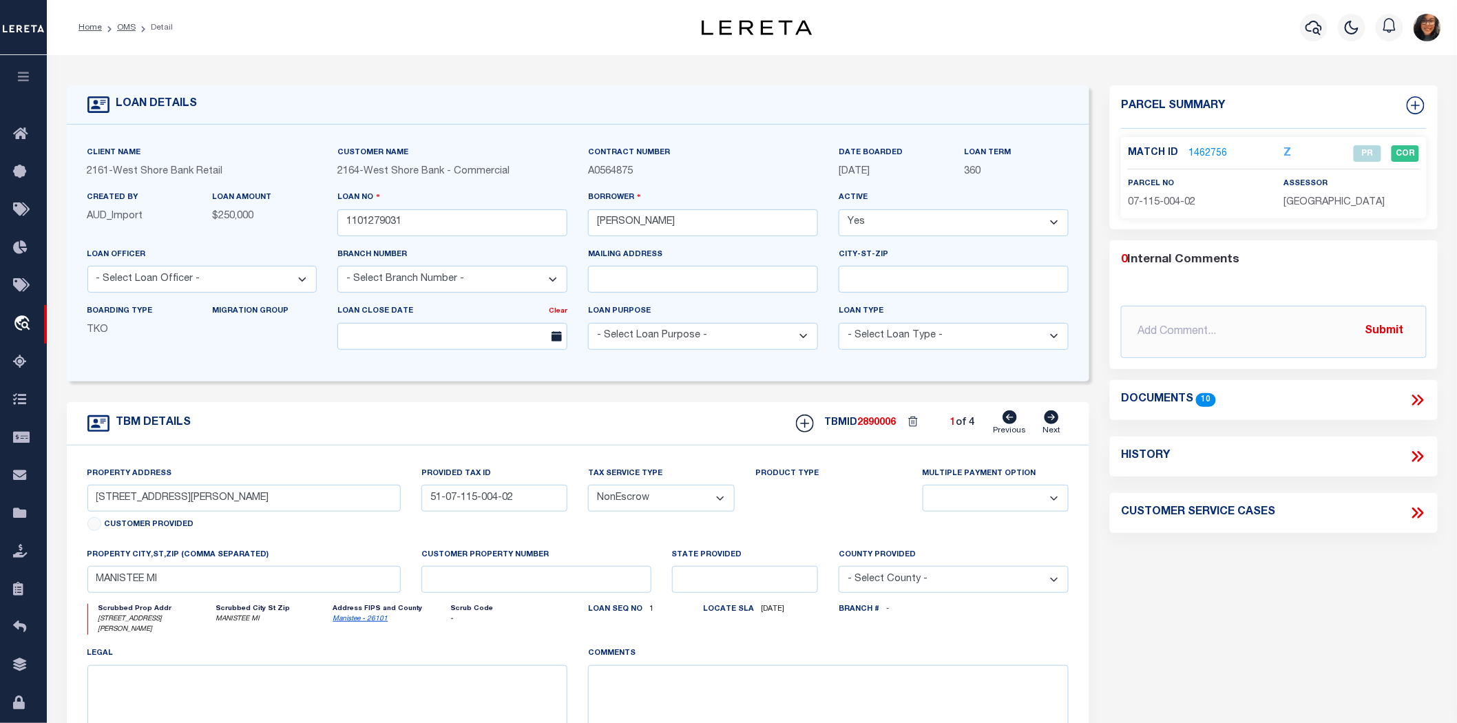
click at [1211, 147] on link "1462756" at bounding box center [1208, 154] width 39 height 14
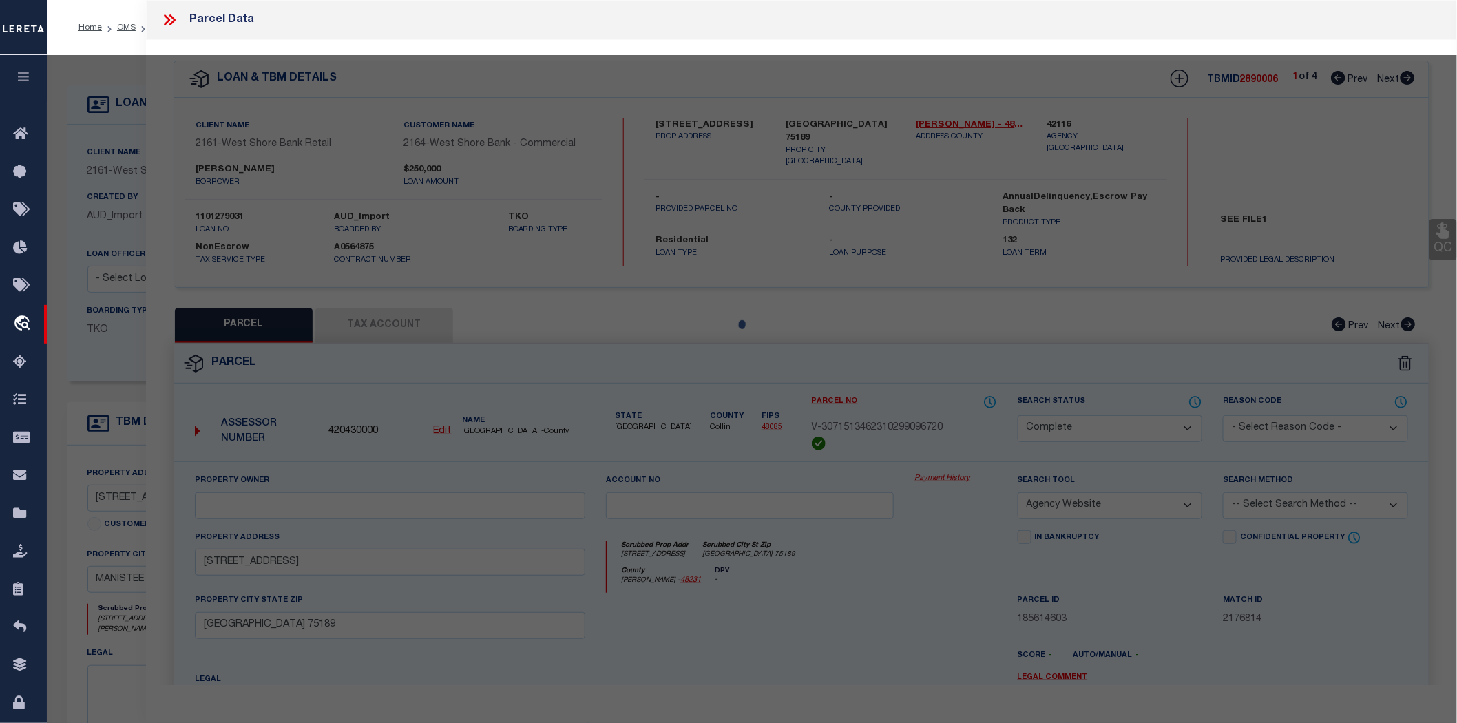
select select "AS"
select select
checkbox input "false"
select select "PR"
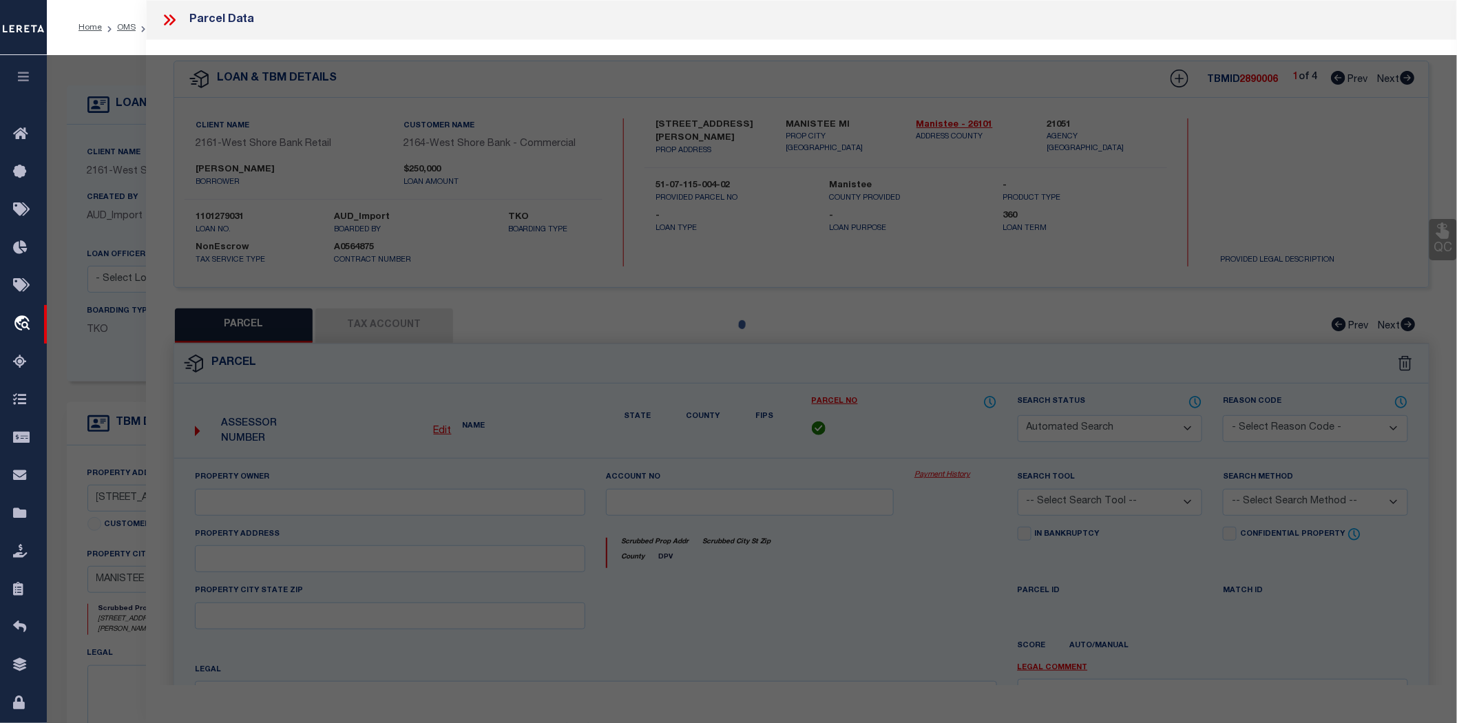
type input "KAREN BRUCE HOLDING LLC"
select select
type input "3021 SCHOEDEL RD"
checkbox input "false"
type input "MANISTEE MI 49660"
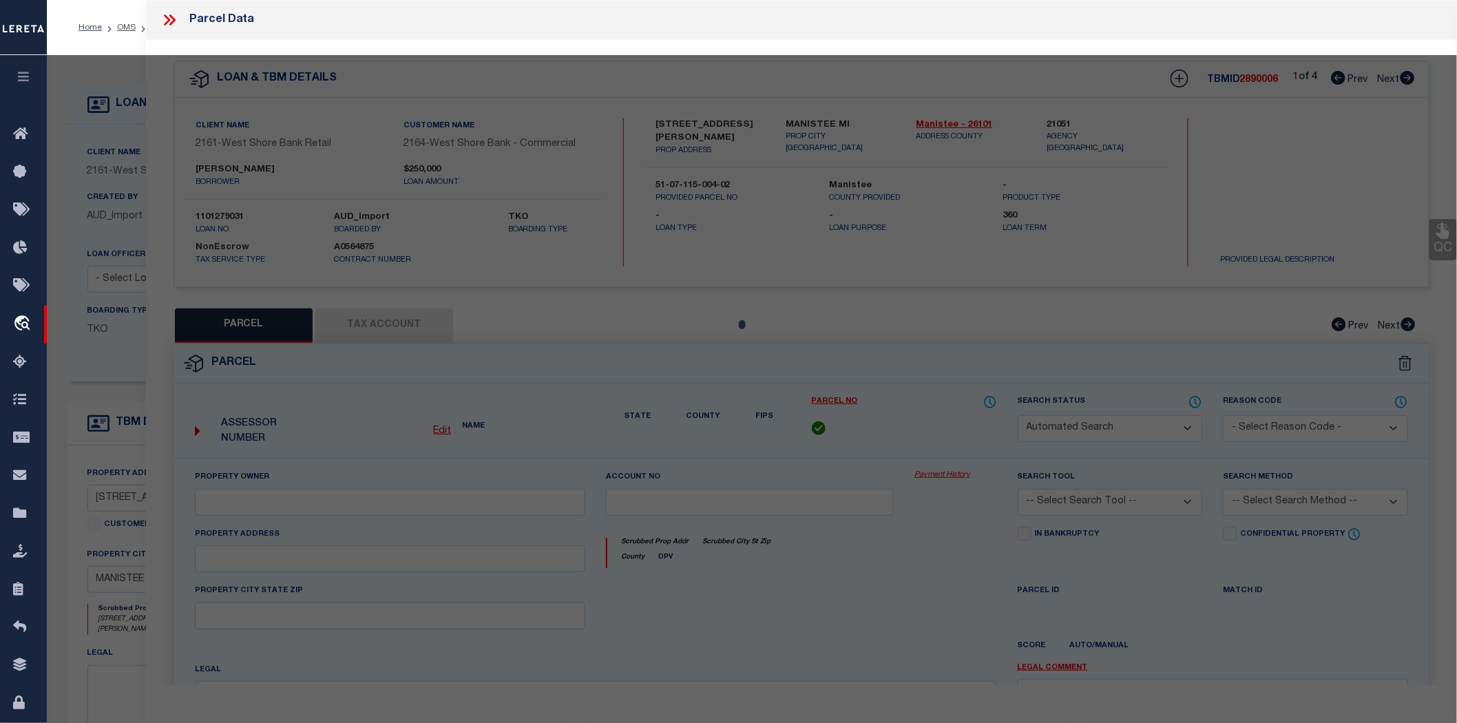
type textarea "PT NW 1/4, COM AT NW COR OF SD SEC, TH S 88 DEG 44 MIN 33 SEC E 33 FT, TH S 33 …"
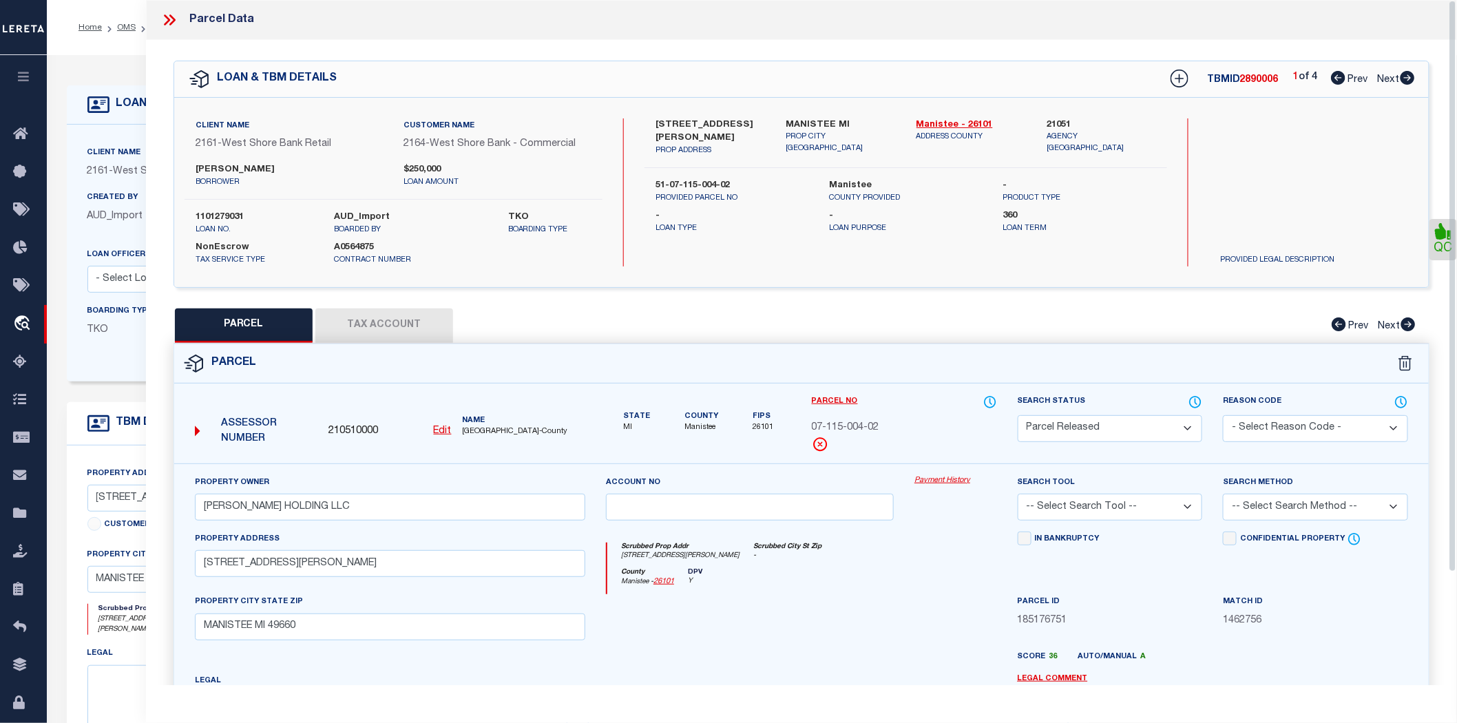
click at [1436, 251] on link "QC" at bounding box center [1444, 239] width 28 height 41
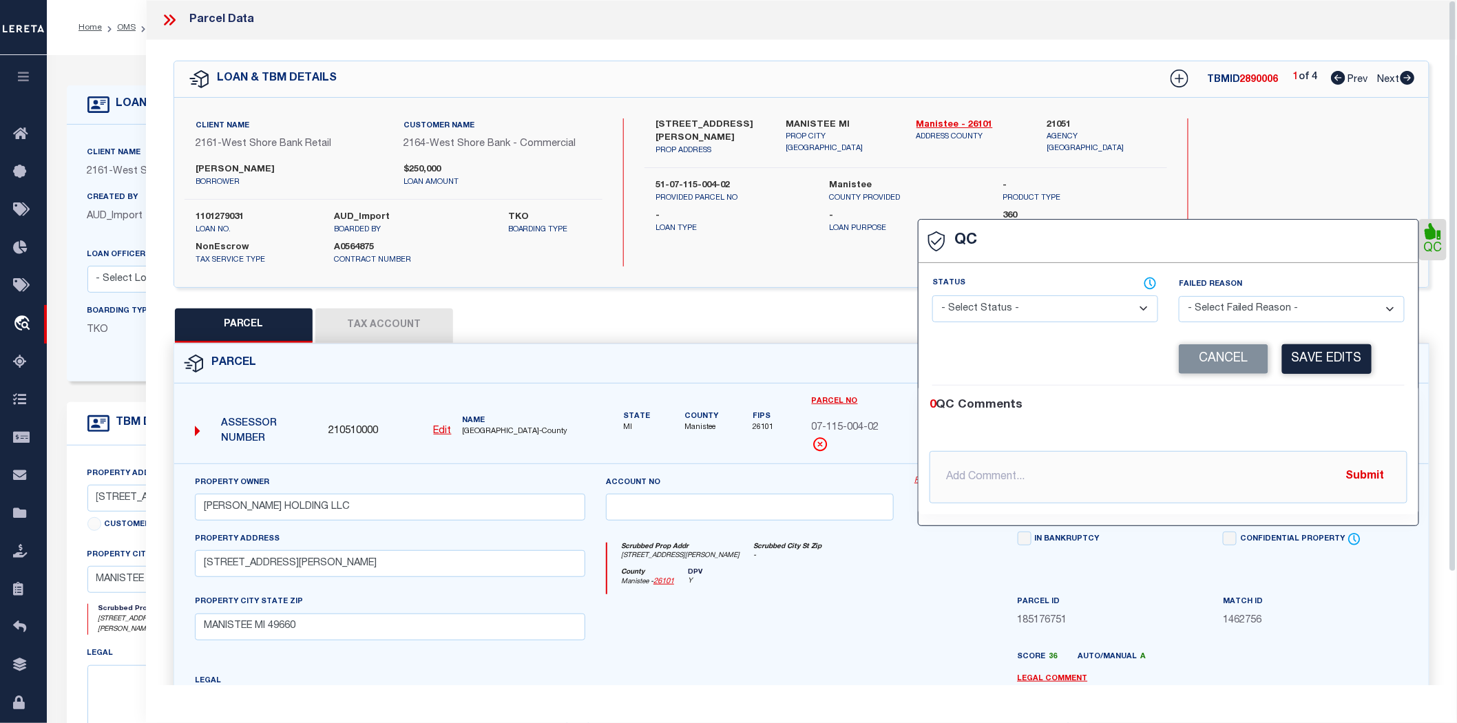
select select "COR"
click at [1245, 356] on button "Cancel" at bounding box center [1224, 359] width 90 height 30
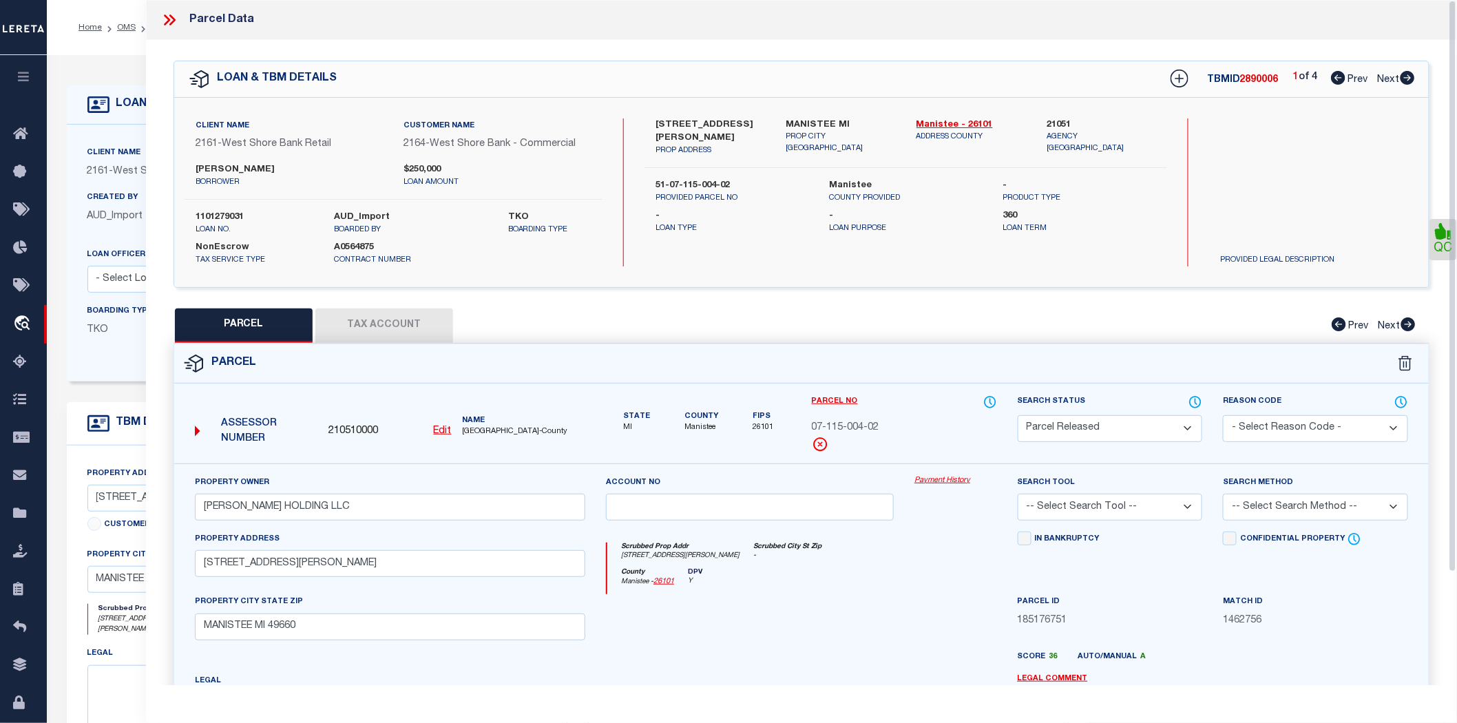
click at [172, 19] on icon at bounding box center [169, 20] width 18 height 18
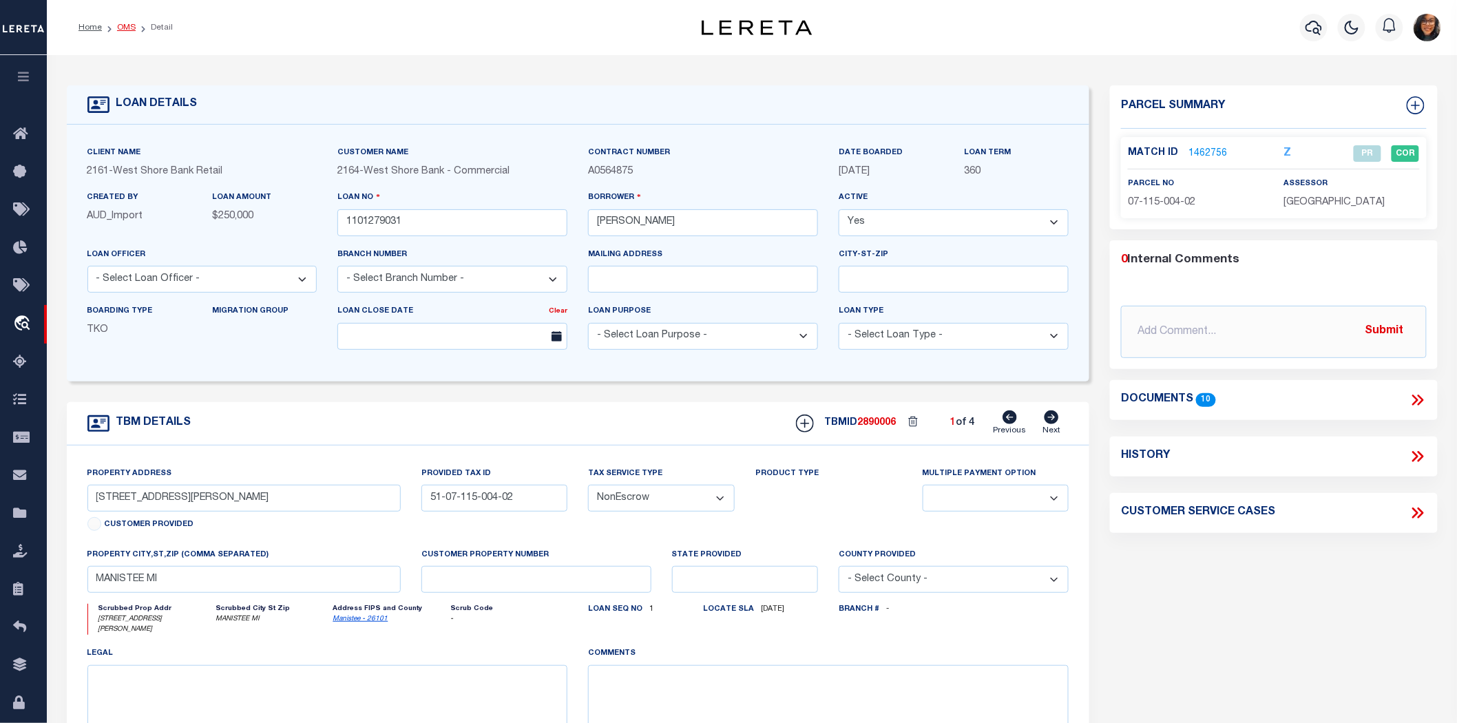
click at [121, 28] on link "OMS" at bounding box center [126, 27] width 19 height 8
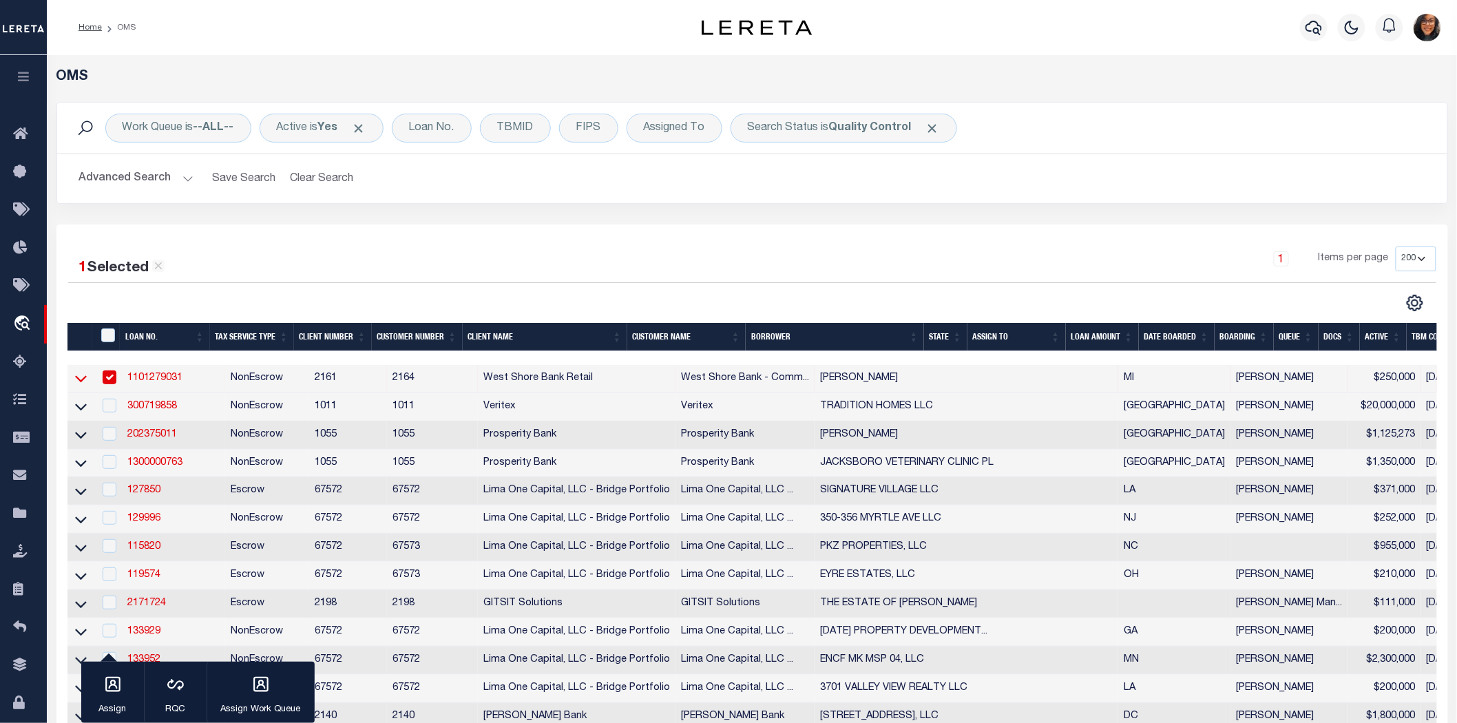
click at [75, 371] on icon at bounding box center [81, 378] width 12 height 14
click at [104, 370] on input "checkbox" at bounding box center [110, 377] width 14 height 14
click at [195, 279] on div "1 Selected 168 Results 1 Items per page 10 25 50 100 200" at bounding box center [752, 279] width 1390 height 65
click at [85, 368] on td at bounding box center [80, 379] width 27 height 28
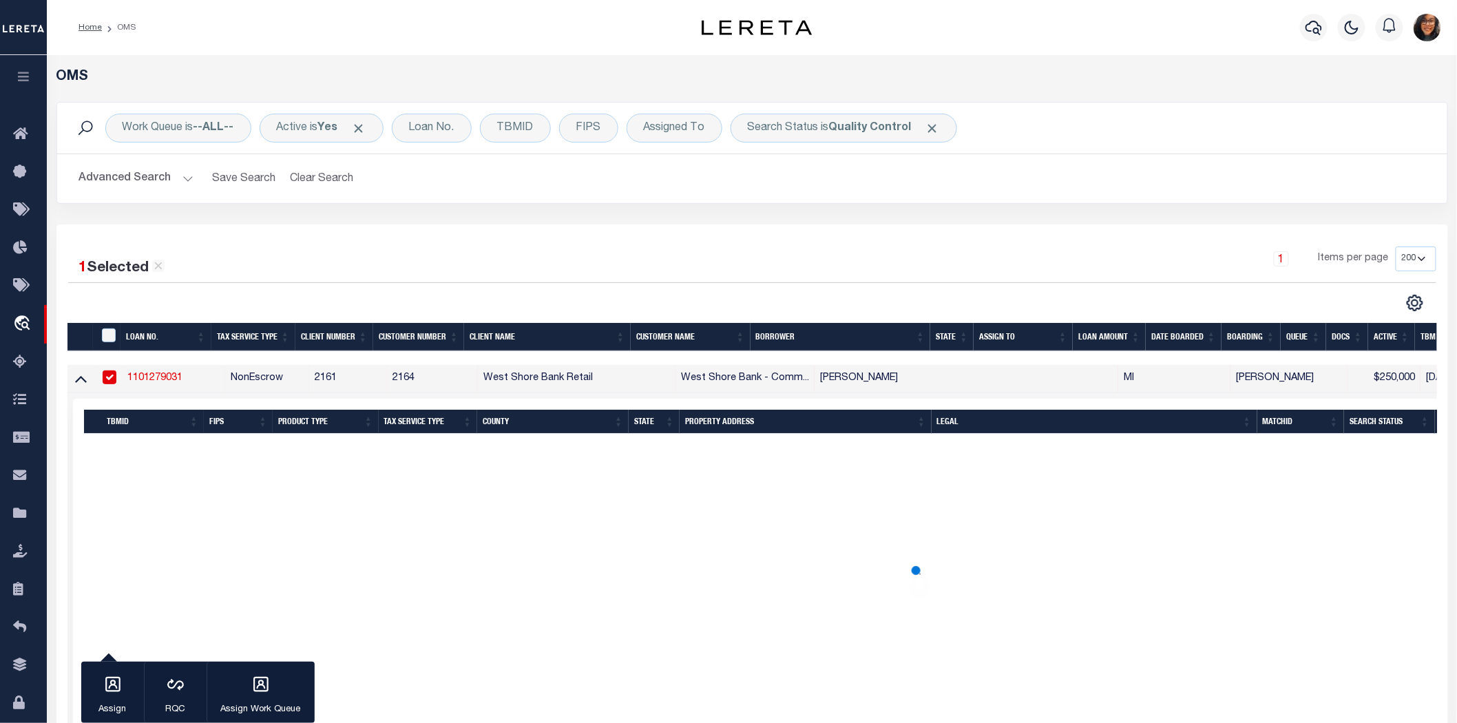
checkbox input "true"
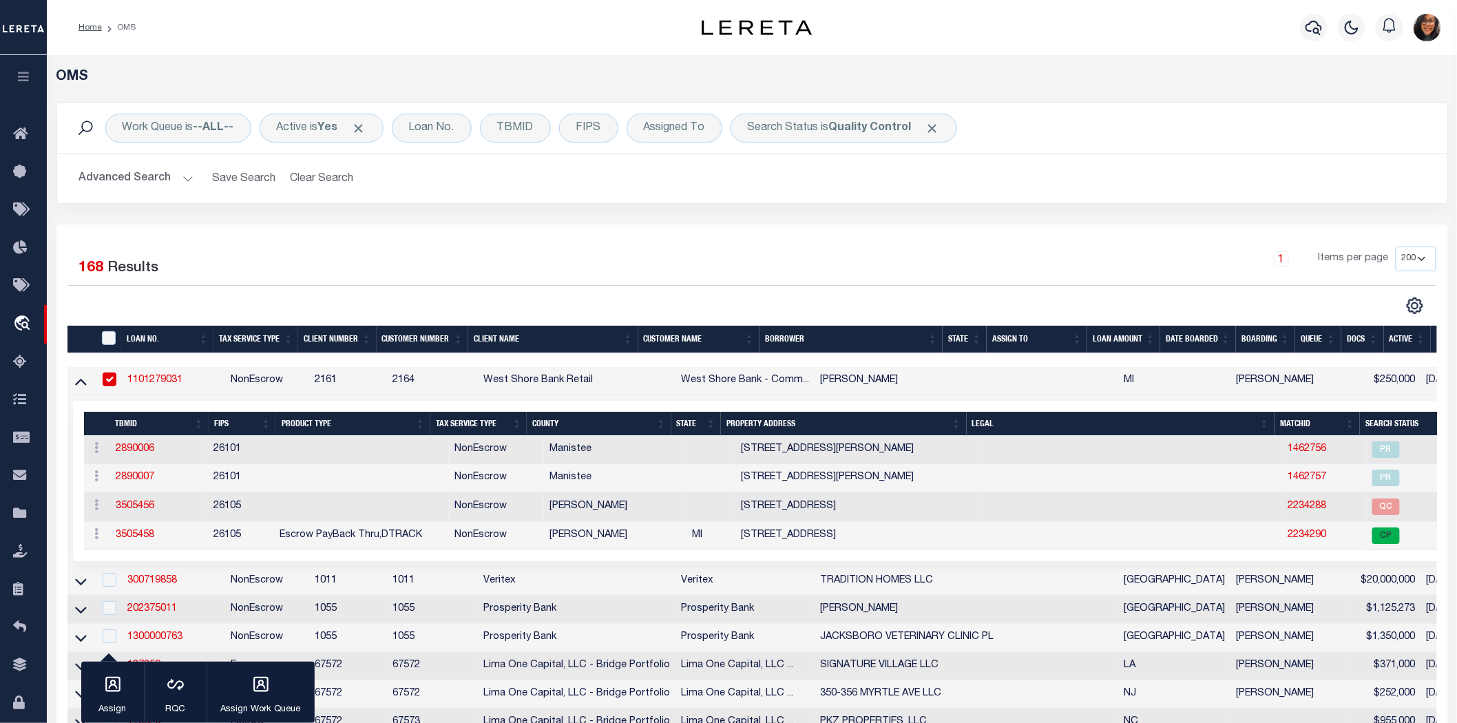
click at [147, 375] on link "1101279031" at bounding box center [154, 380] width 55 height 10
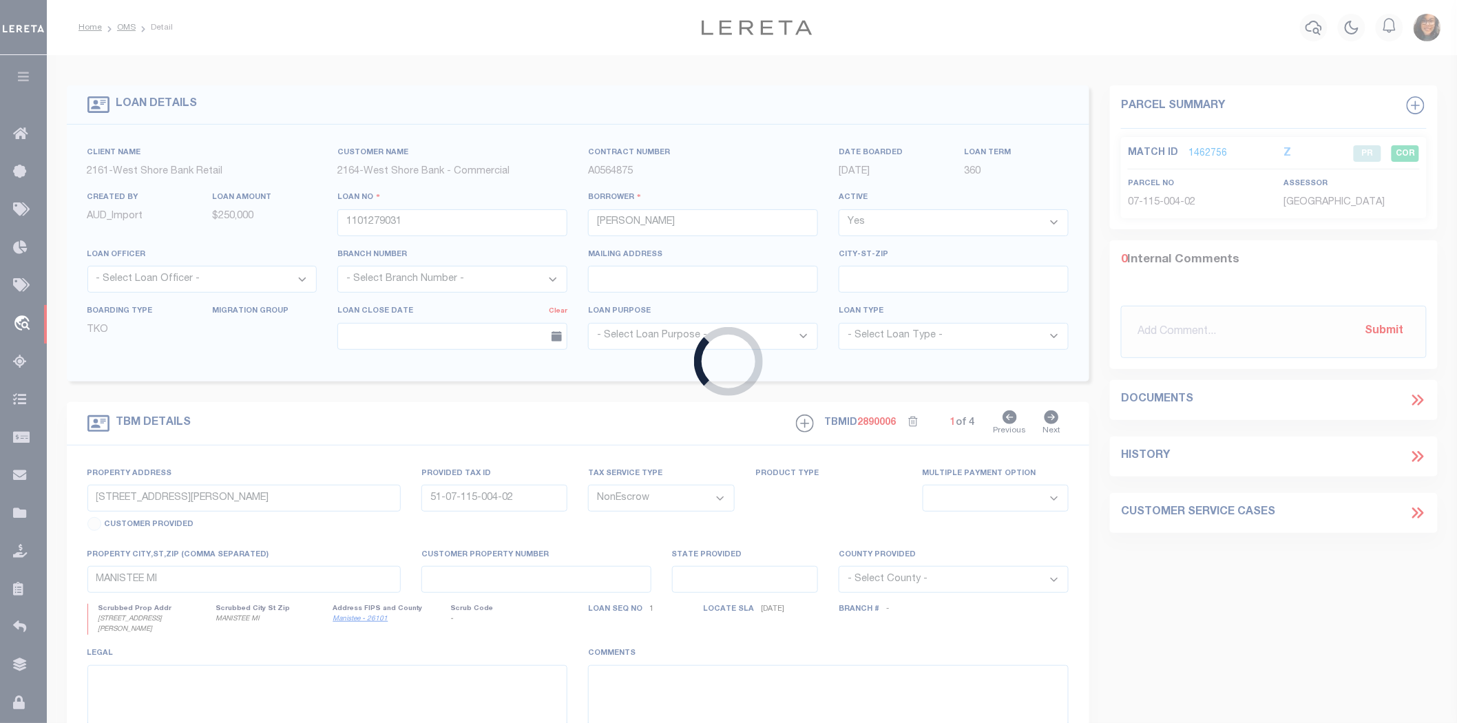
select select
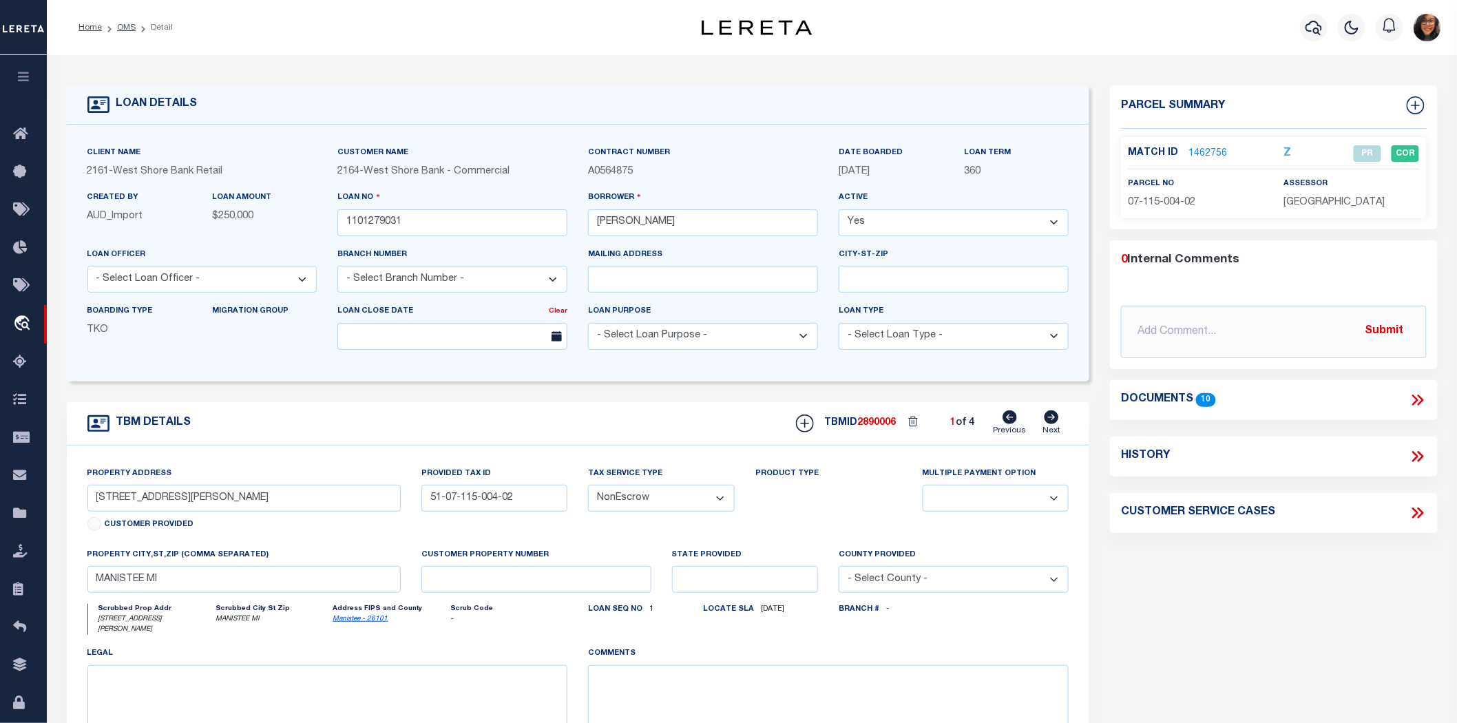
click at [1208, 147] on link "1462756" at bounding box center [1208, 154] width 39 height 14
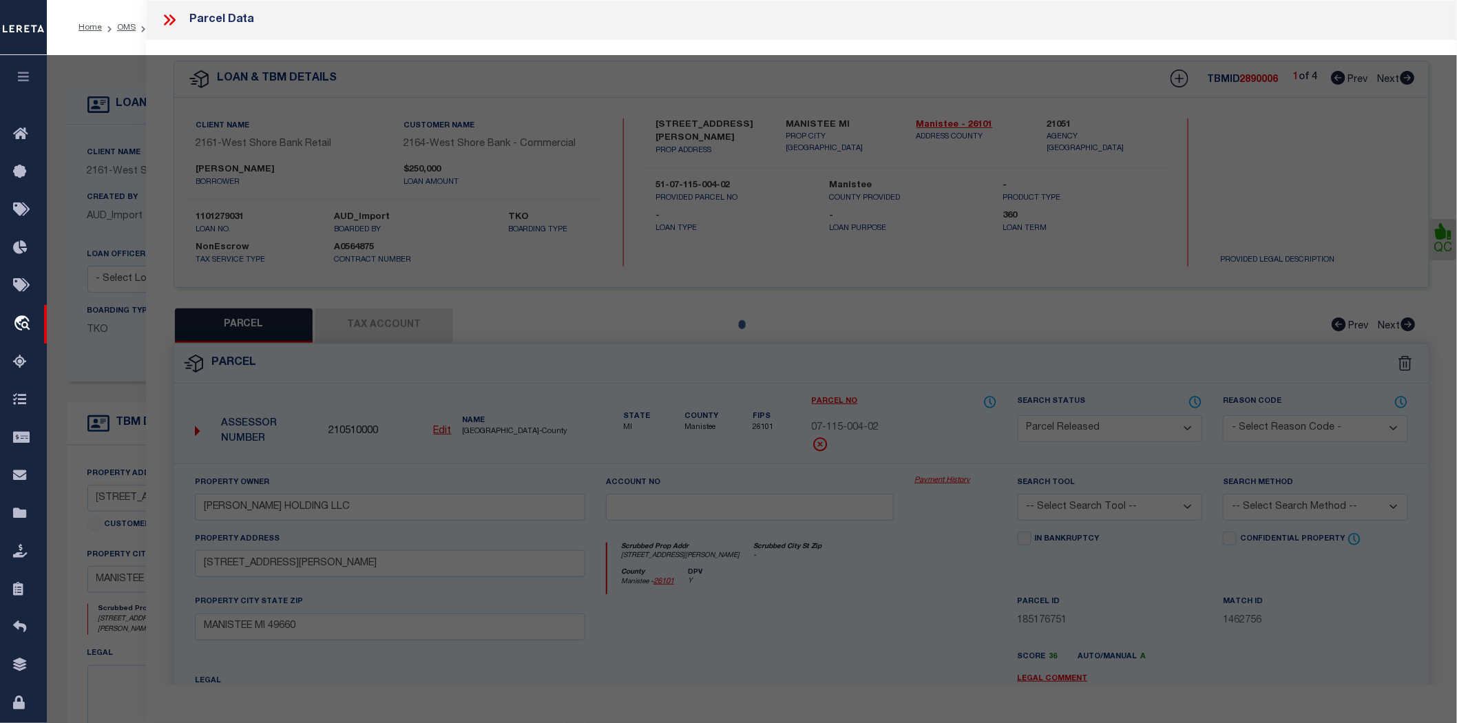
select select "AS"
checkbox input "false"
select select "PR"
type input "KAREN BRUCE HOLDING LLC"
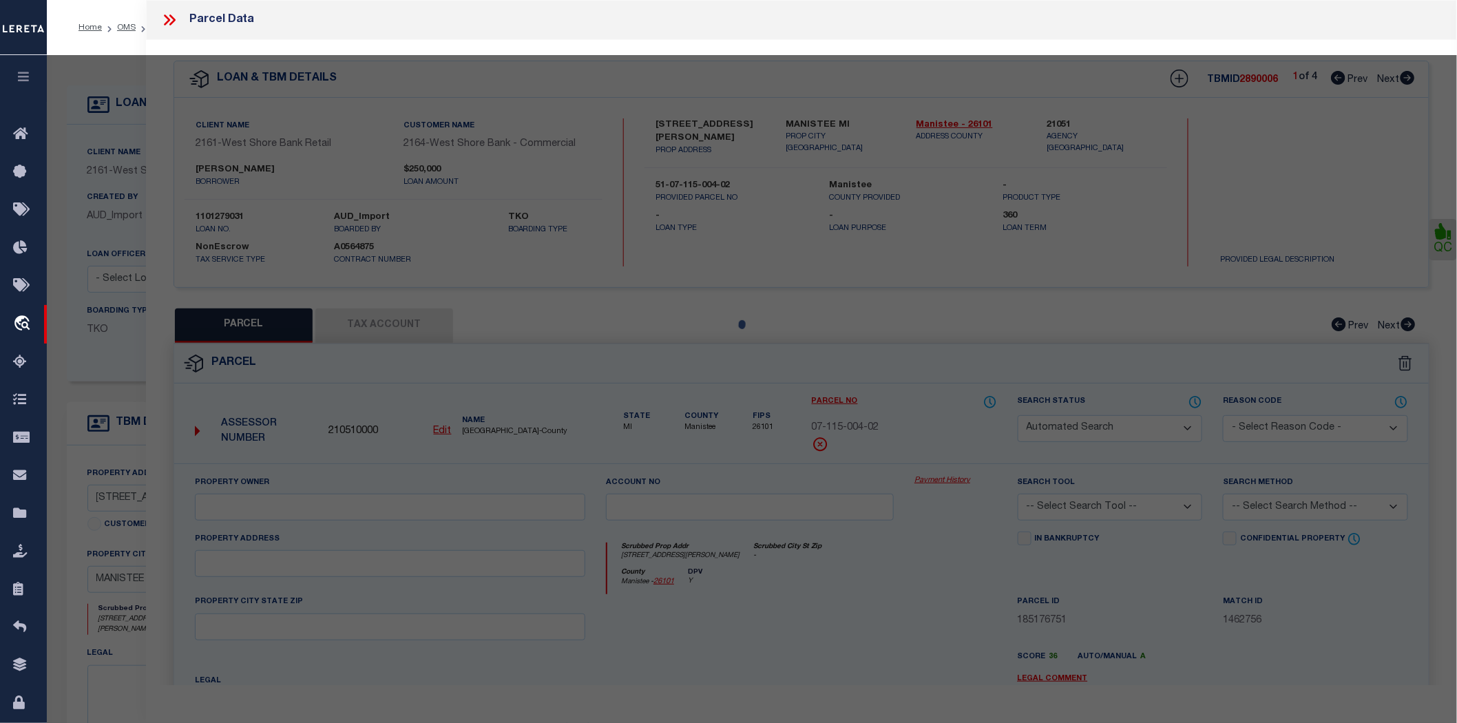
select select
type input "3021 SCHOEDEL RD"
checkbox input "false"
type input "MANISTEE MI 49660"
type textarea "PT NW 1/4, COM AT NW COR OF SD SEC, TH S 88 DEG 44 MIN 33 SEC E 33 FT, TH S 33 …"
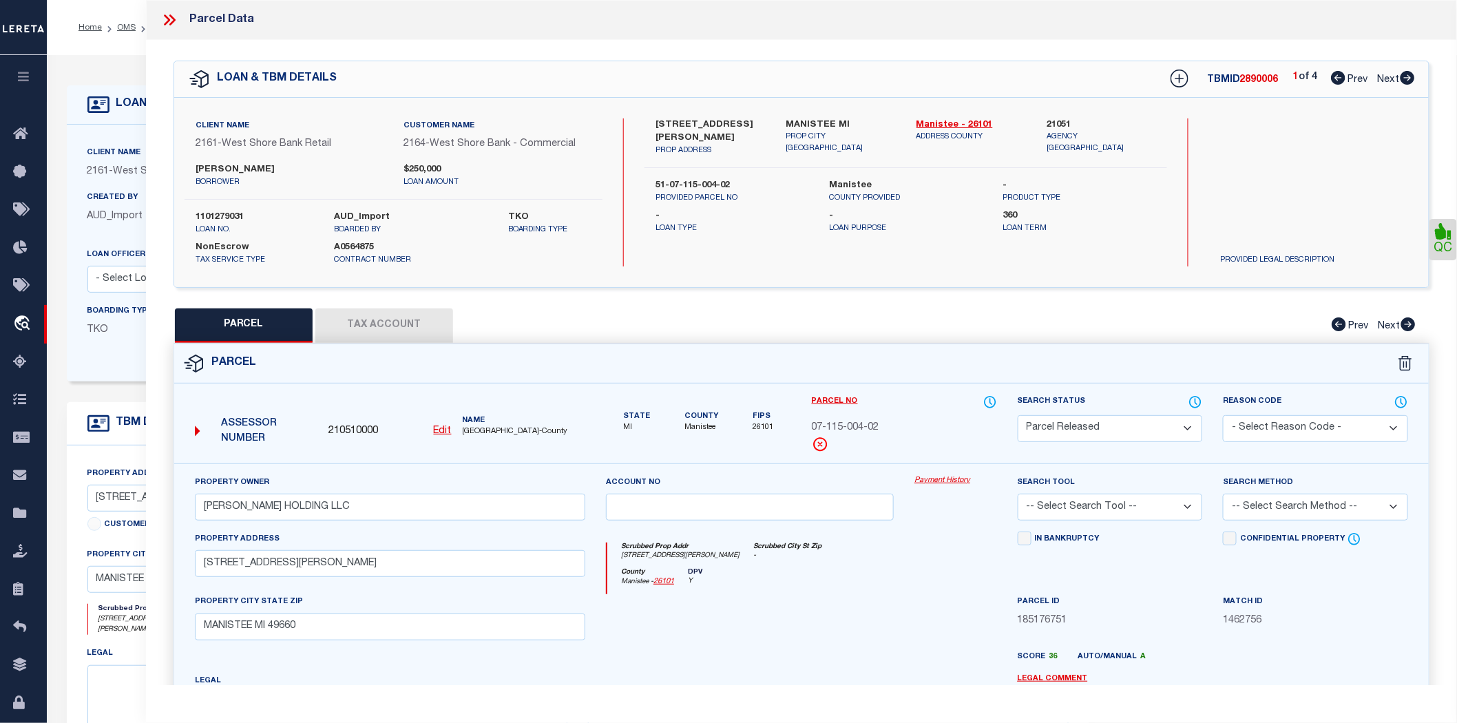
click at [1265, 415] on select "- Select Reason Code - 099 - Other (Provide additional detail) ACT - Agency Cha…" at bounding box center [1315, 428] width 185 height 27
click at [1172, 344] on div "Parcel" at bounding box center [801, 363] width 1255 height 39
click at [163, 23] on icon at bounding box center [169, 20] width 18 height 18
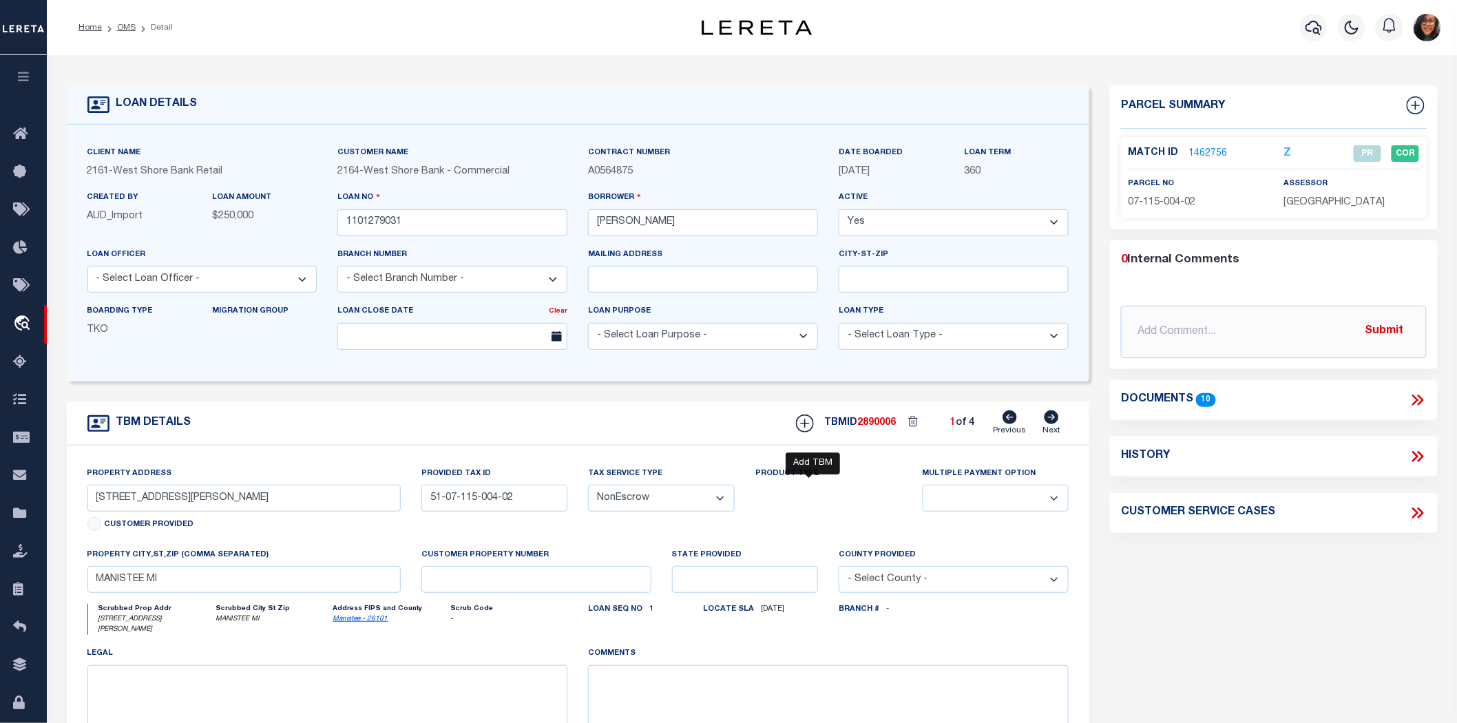
click at [814, 415] on icon at bounding box center [805, 424] width 18 height 18
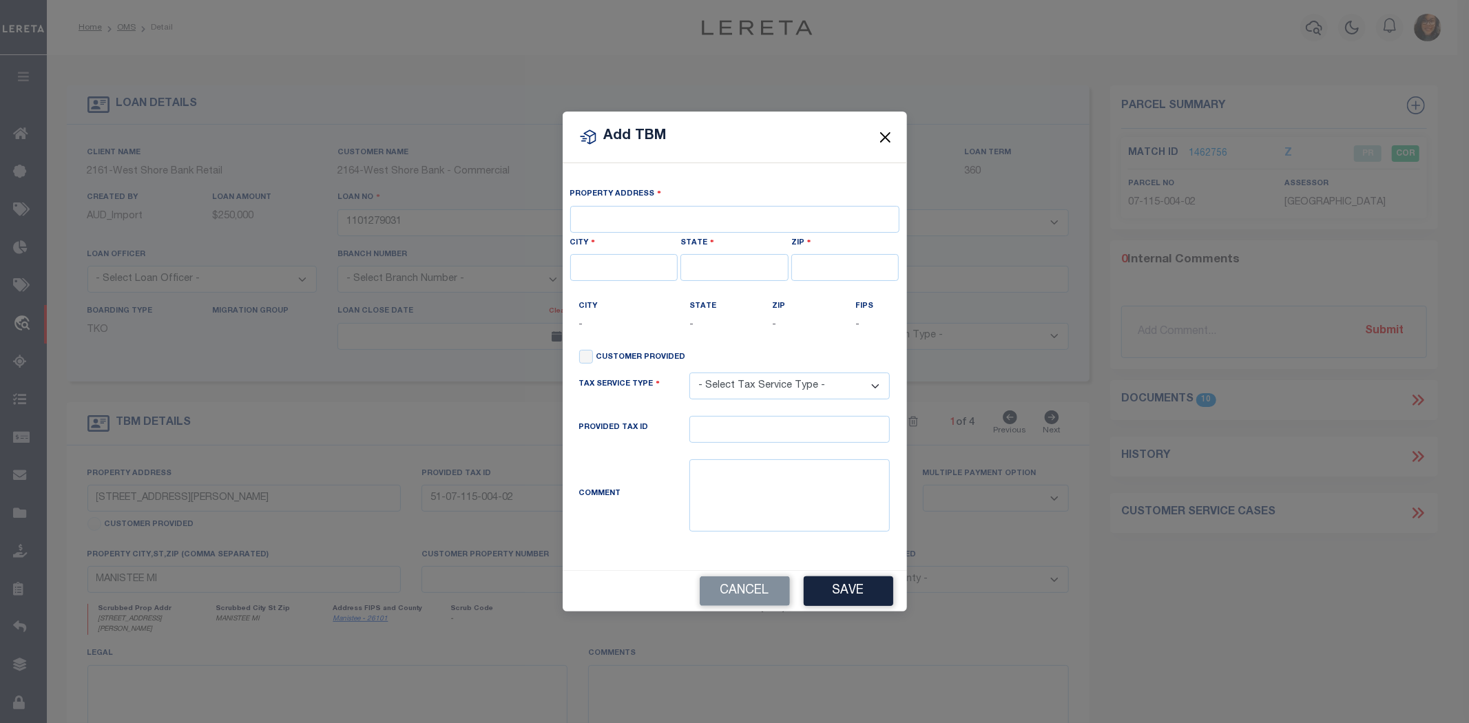
click at [889, 147] on button "Close" at bounding box center [885, 138] width 18 height 18
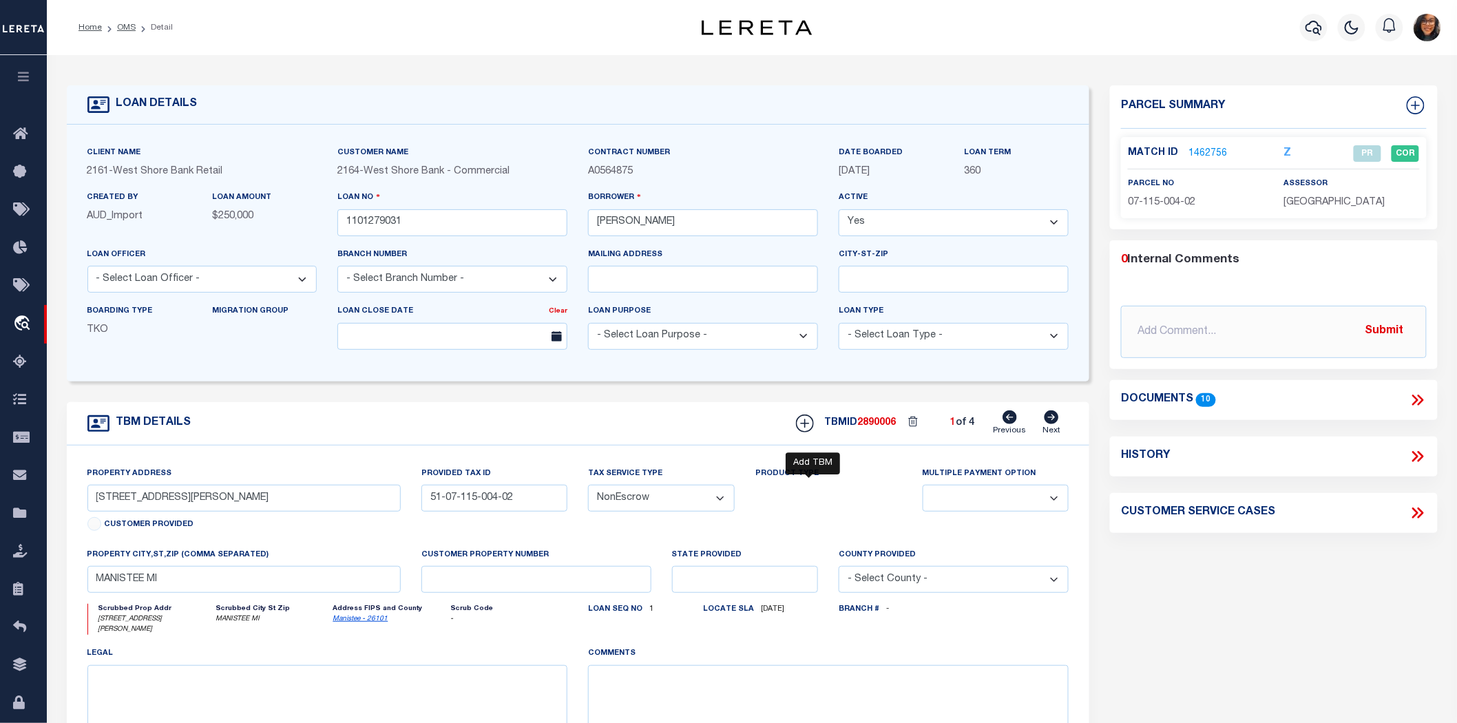
click at [807, 415] on icon at bounding box center [805, 424] width 18 height 18
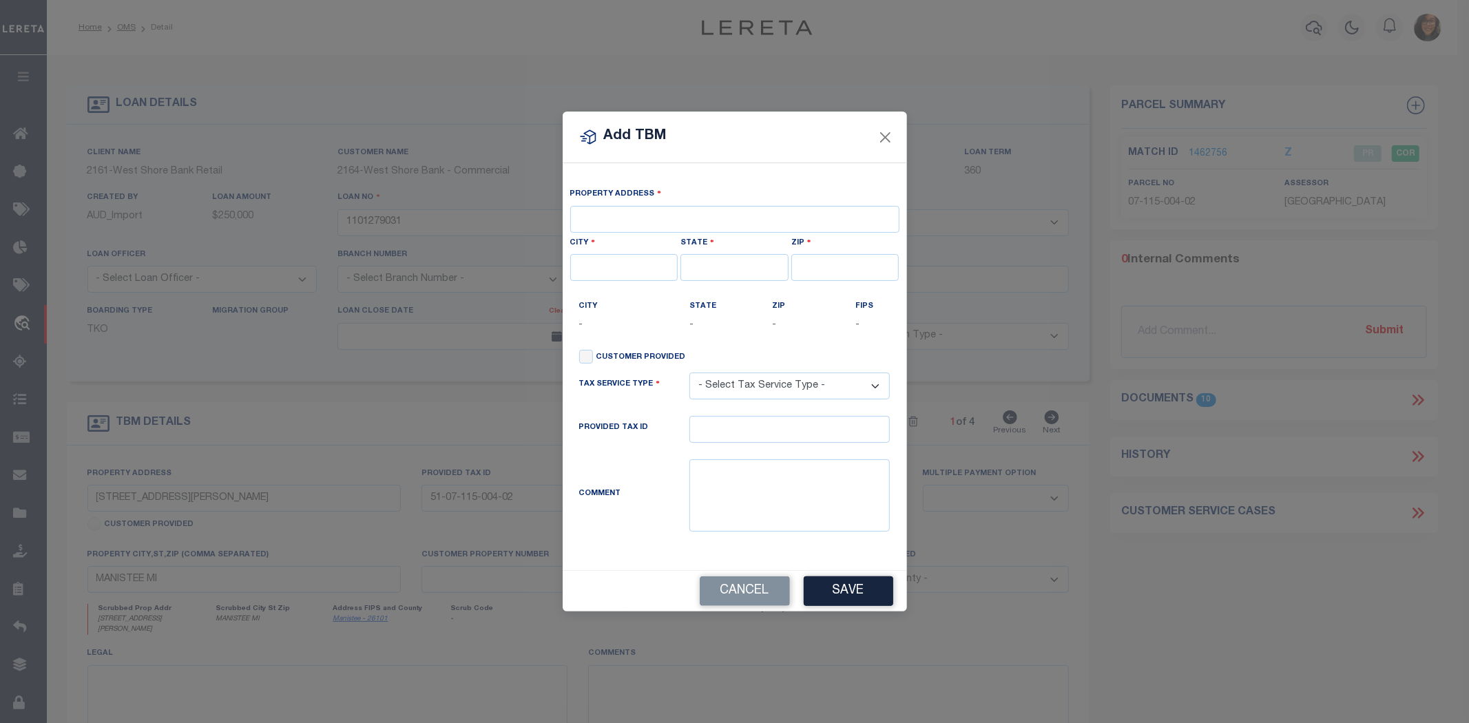
click at [738, 390] on select "- Select Tax Service Type - Escrow NonEscrow" at bounding box center [789, 386] width 200 height 27
click at [726, 344] on div "State -" at bounding box center [720, 321] width 83 height 45
click at [880, 147] on button "Close" at bounding box center [885, 138] width 18 height 18
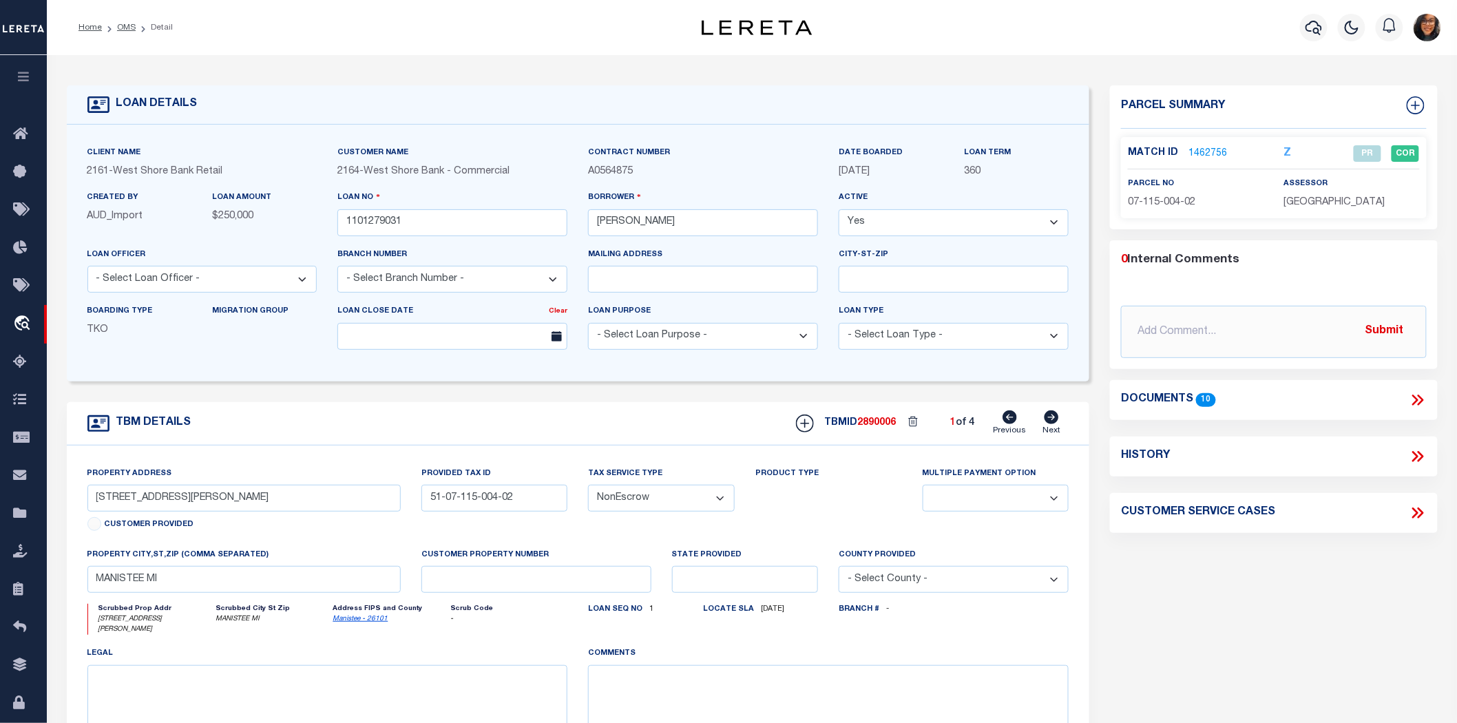
drag, startPoint x: 1409, startPoint y: 30, endPoint x: 1416, endPoint y: 28, distance: 7.2
click at [1409, 30] on div "Profile Sign out" at bounding box center [1428, 27] width 38 height 48
click at [1417, 25] on img "button" at bounding box center [1428, 28] width 28 height 28
click at [1401, 87] on link "Sign out" at bounding box center [1391, 98] width 109 height 23
